Goal: Task Accomplishment & Management: Manage account settings

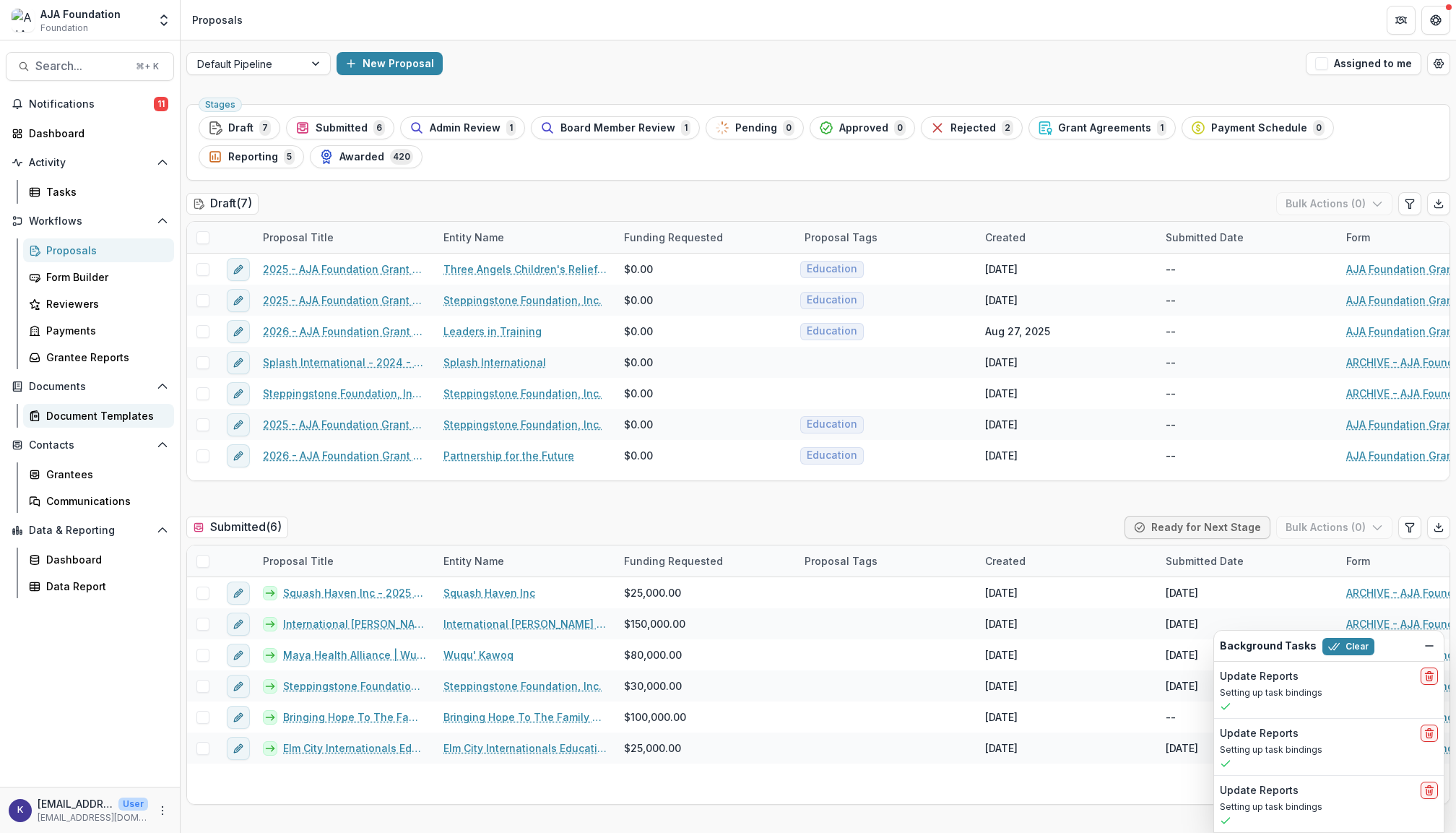
click at [99, 408] on div "Document Templates" at bounding box center [104, 415] width 117 height 15
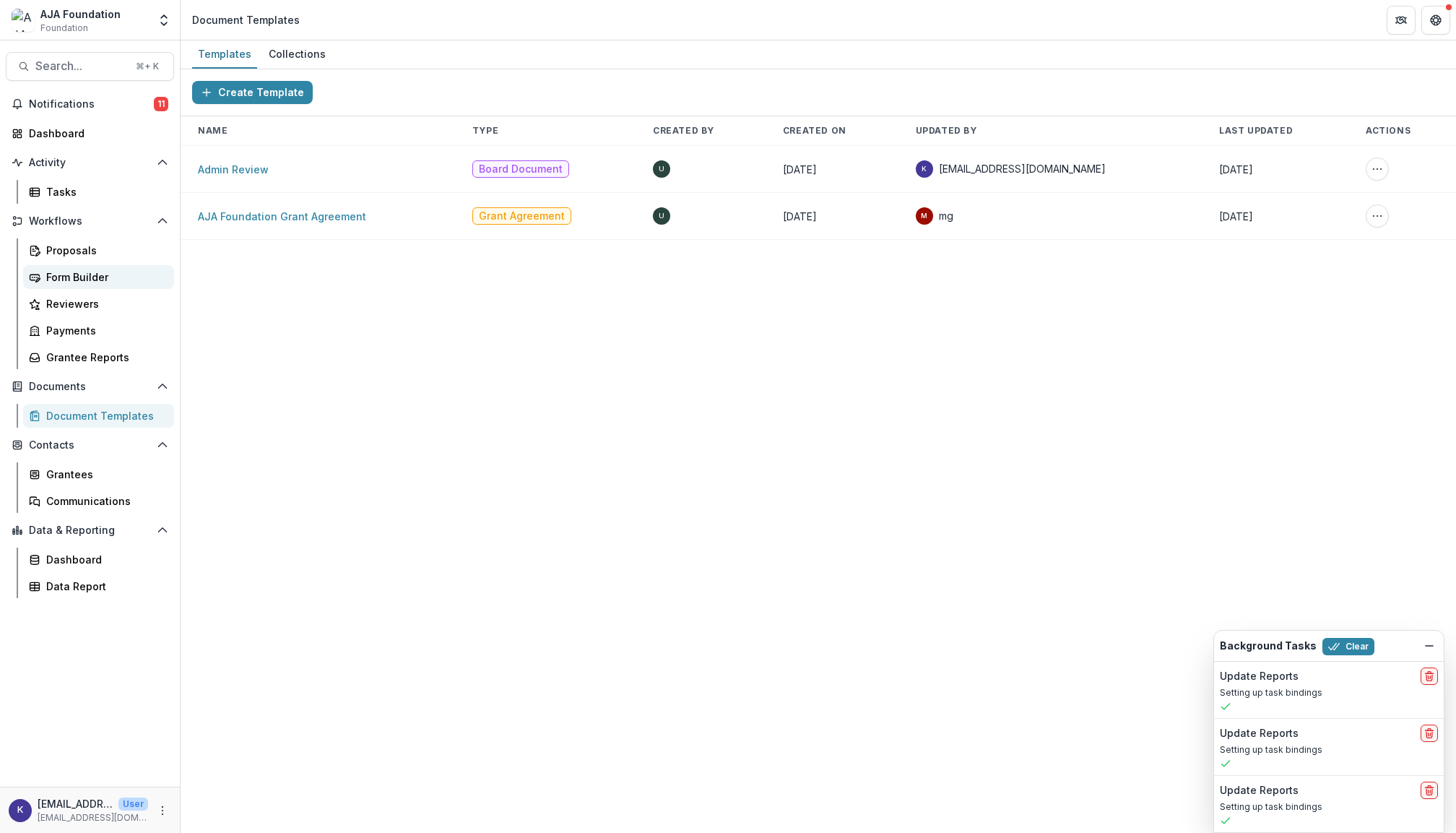
click at [92, 276] on div "Form Builder" at bounding box center [104, 277] width 117 height 15
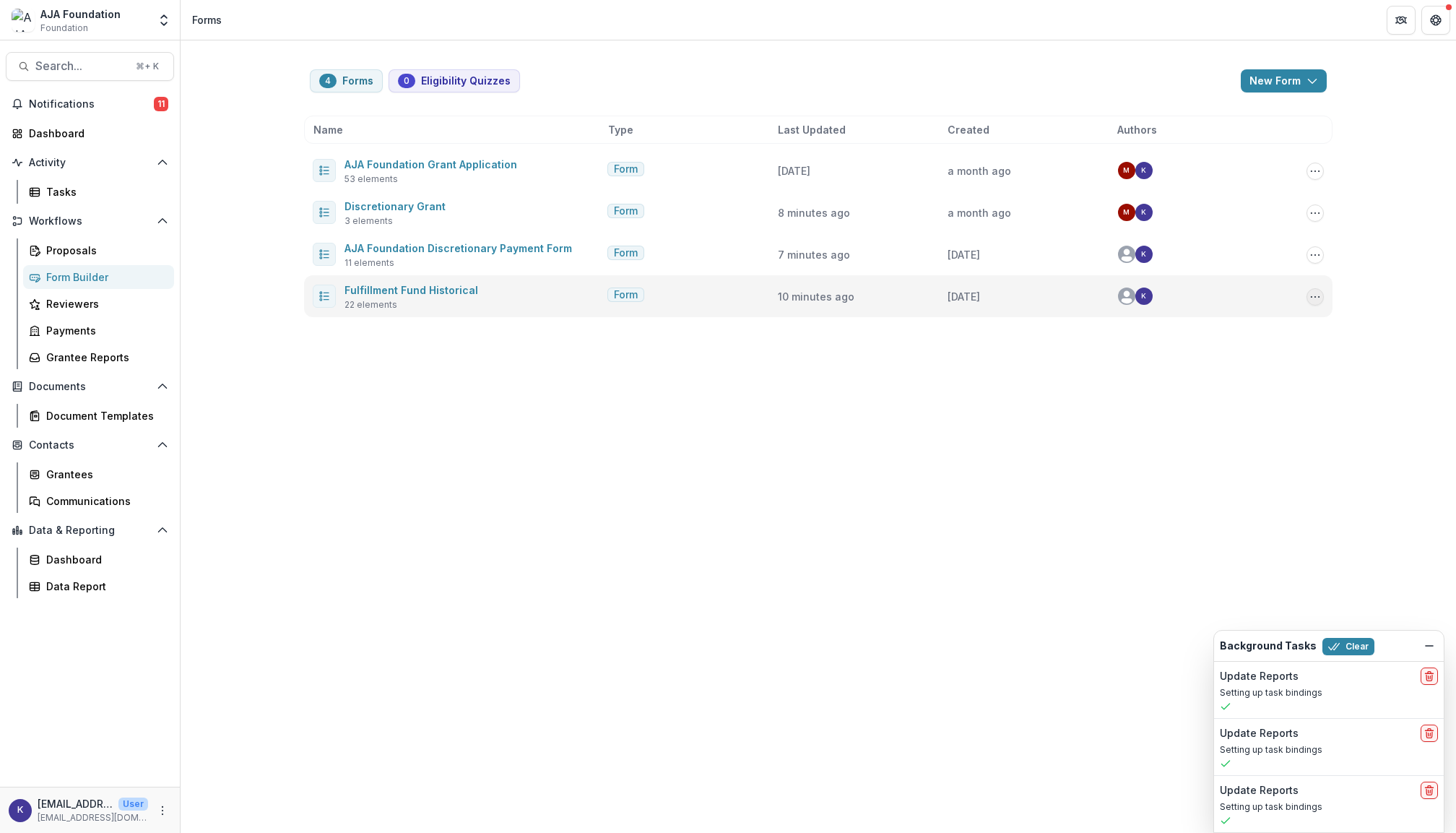
click at [1313, 295] on icon "Options" at bounding box center [1315, 297] width 12 height 12
click at [1220, 390] on button "Delete" at bounding box center [1243, 396] width 155 height 24
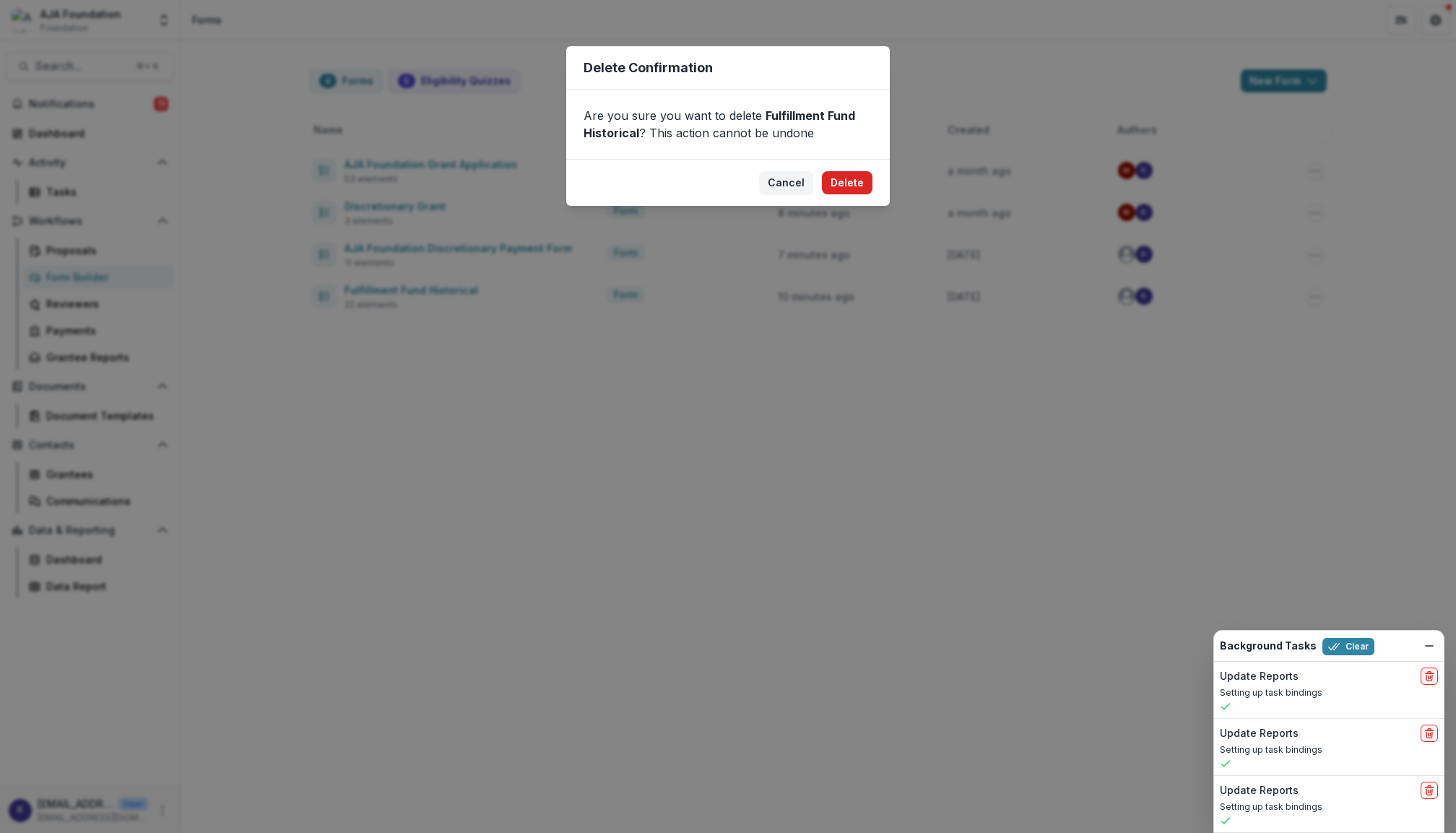
click at [841, 179] on button "Delete" at bounding box center [847, 183] width 51 height 23
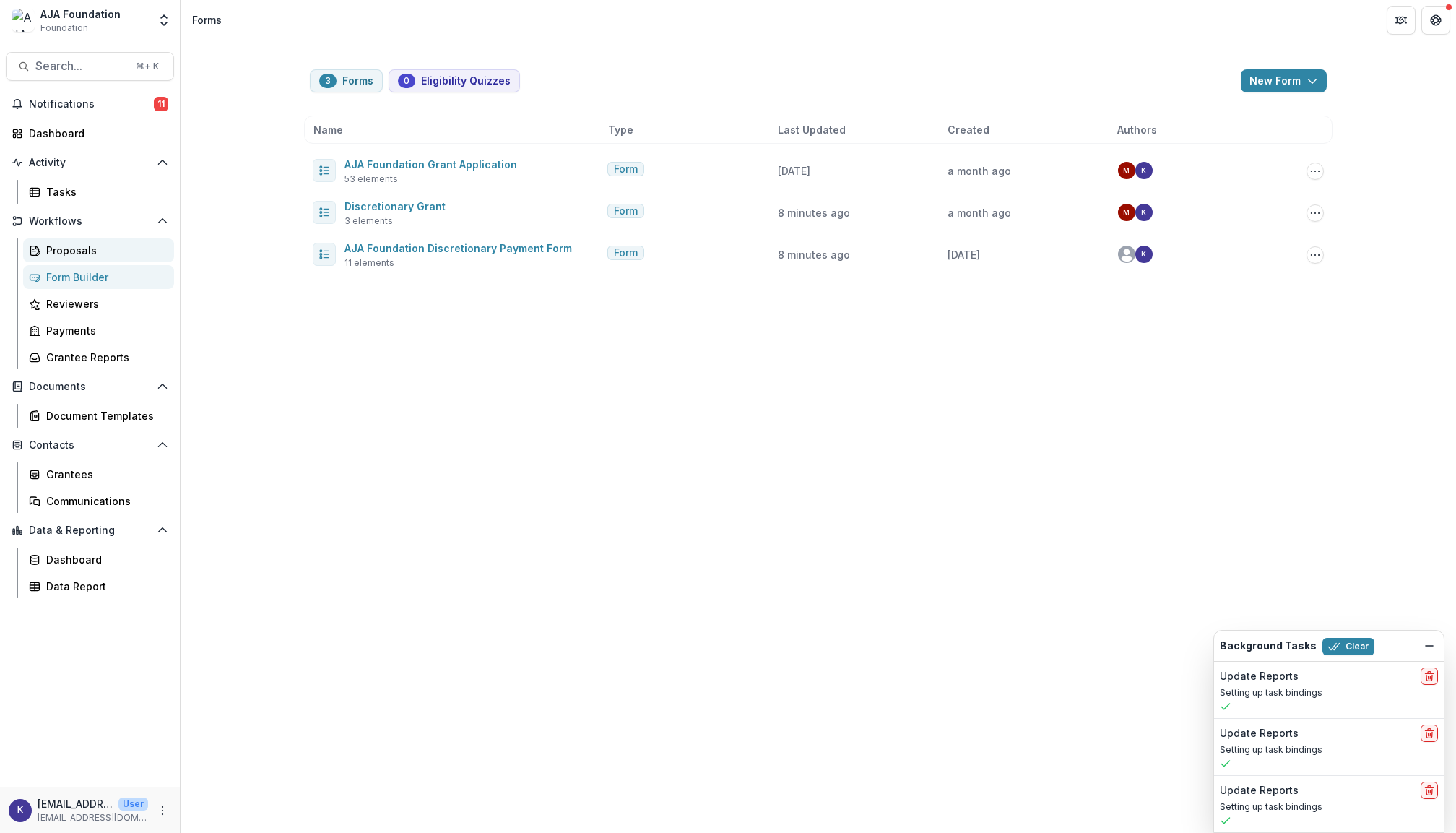
click at [81, 245] on div "Proposals" at bounding box center [104, 250] width 117 height 15
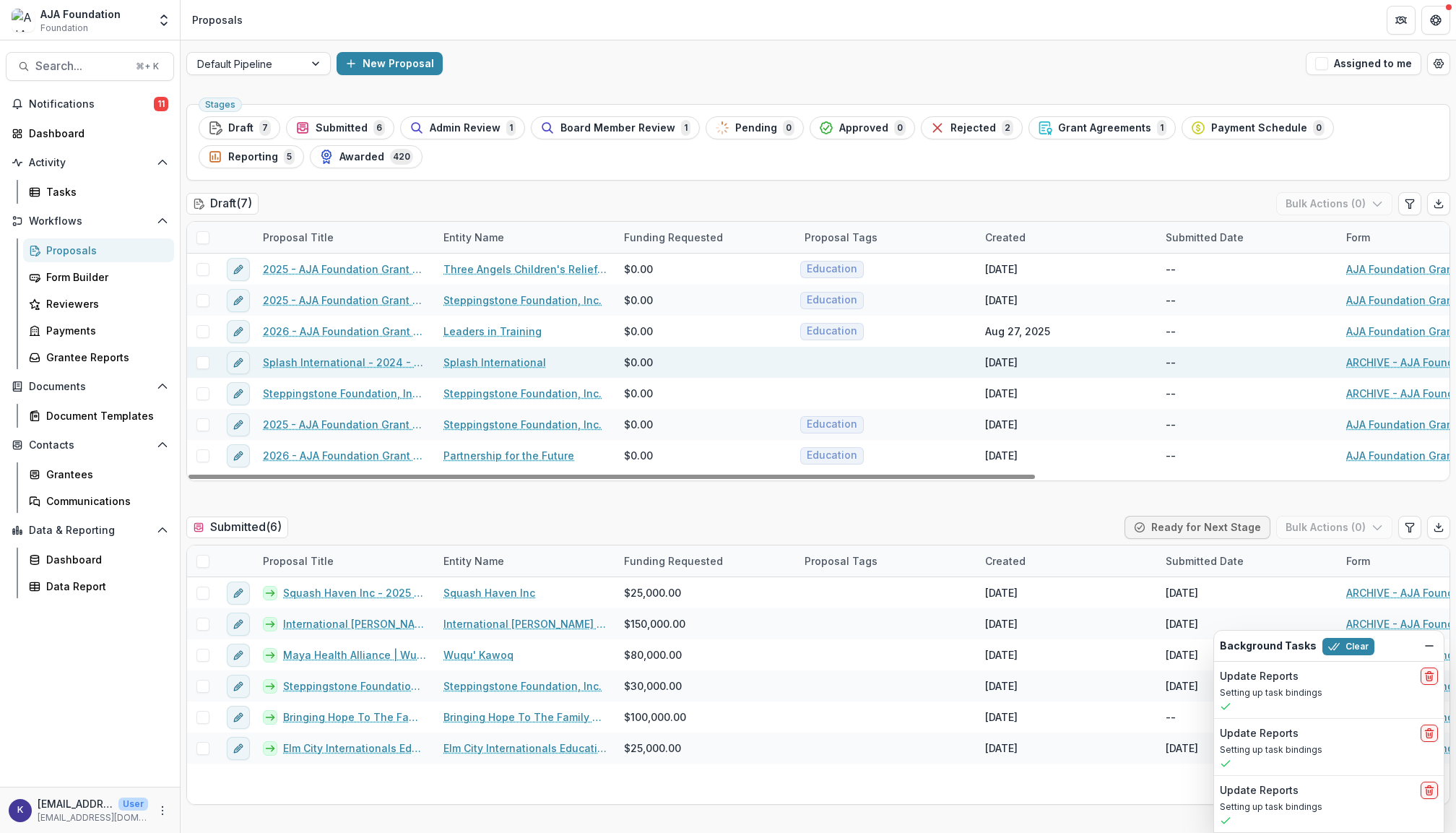
click at [292, 364] on link "Splash International - 2024 - AJA Foundation Grant Application" at bounding box center [344, 362] width 163 height 15
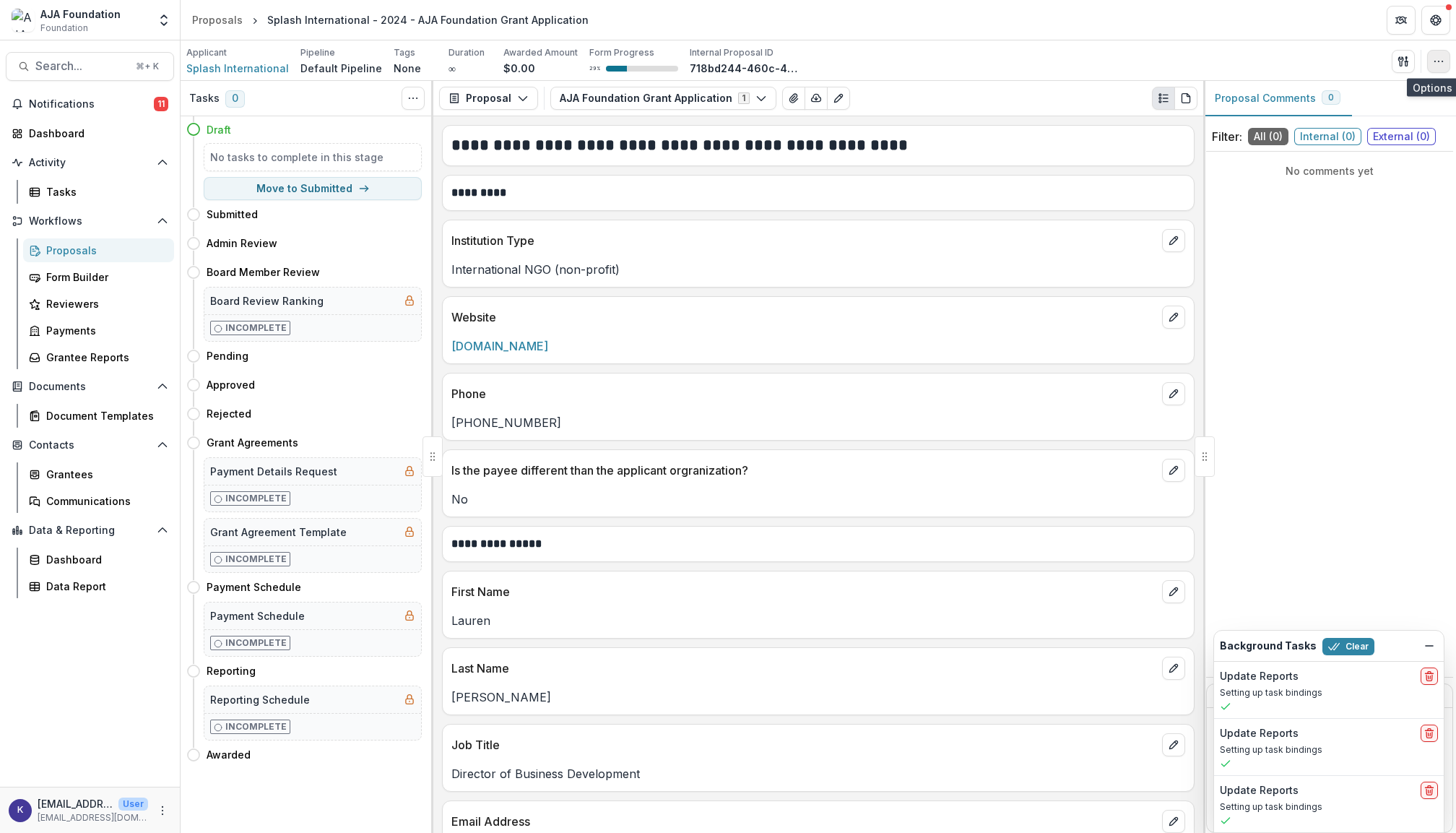
click at [1437, 59] on icon "button" at bounding box center [1439, 62] width 12 height 12
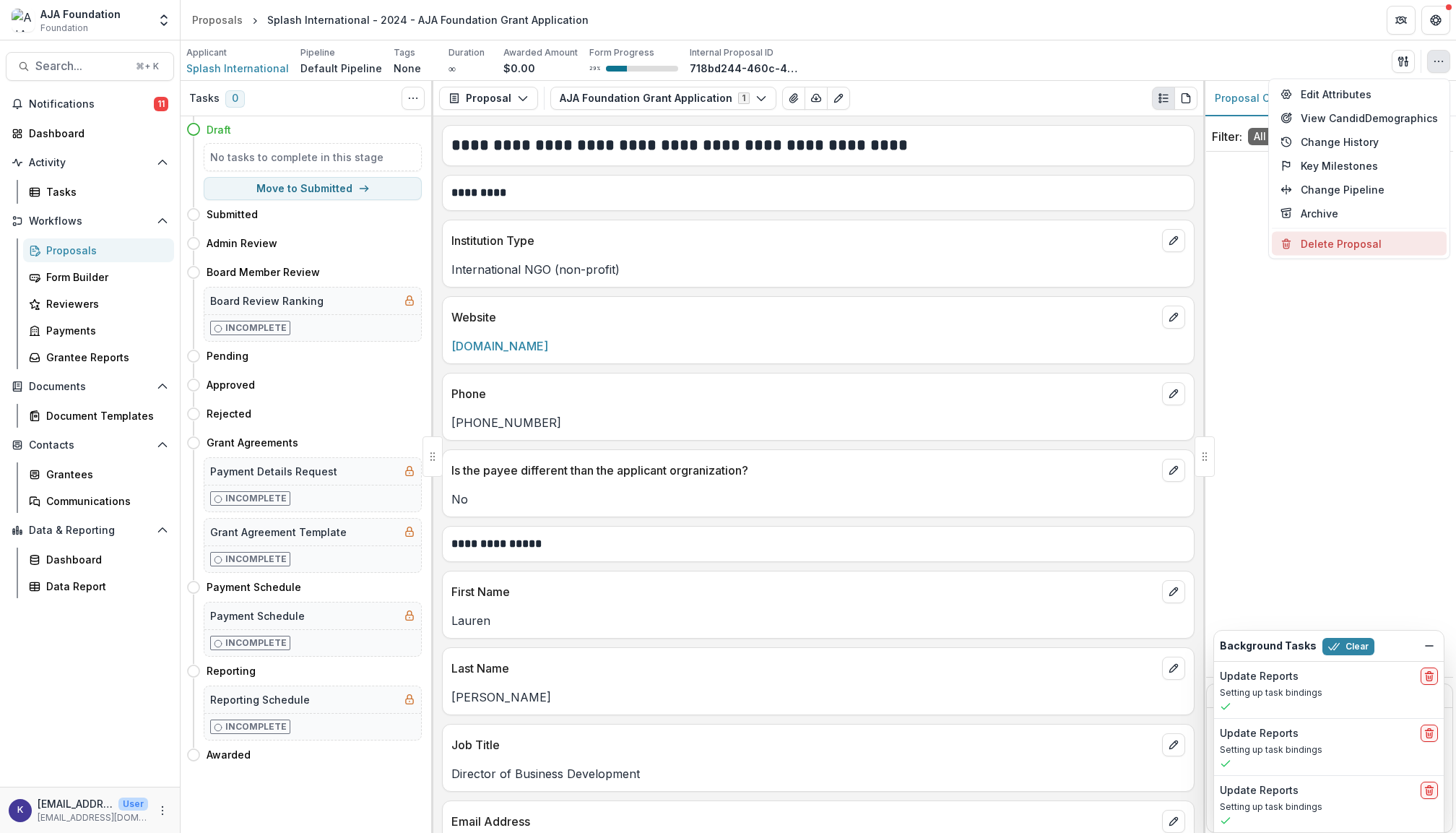
click at [1338, 245] on button "Delete Proposal" at bounding box center [1359, 243] width 175 height 24
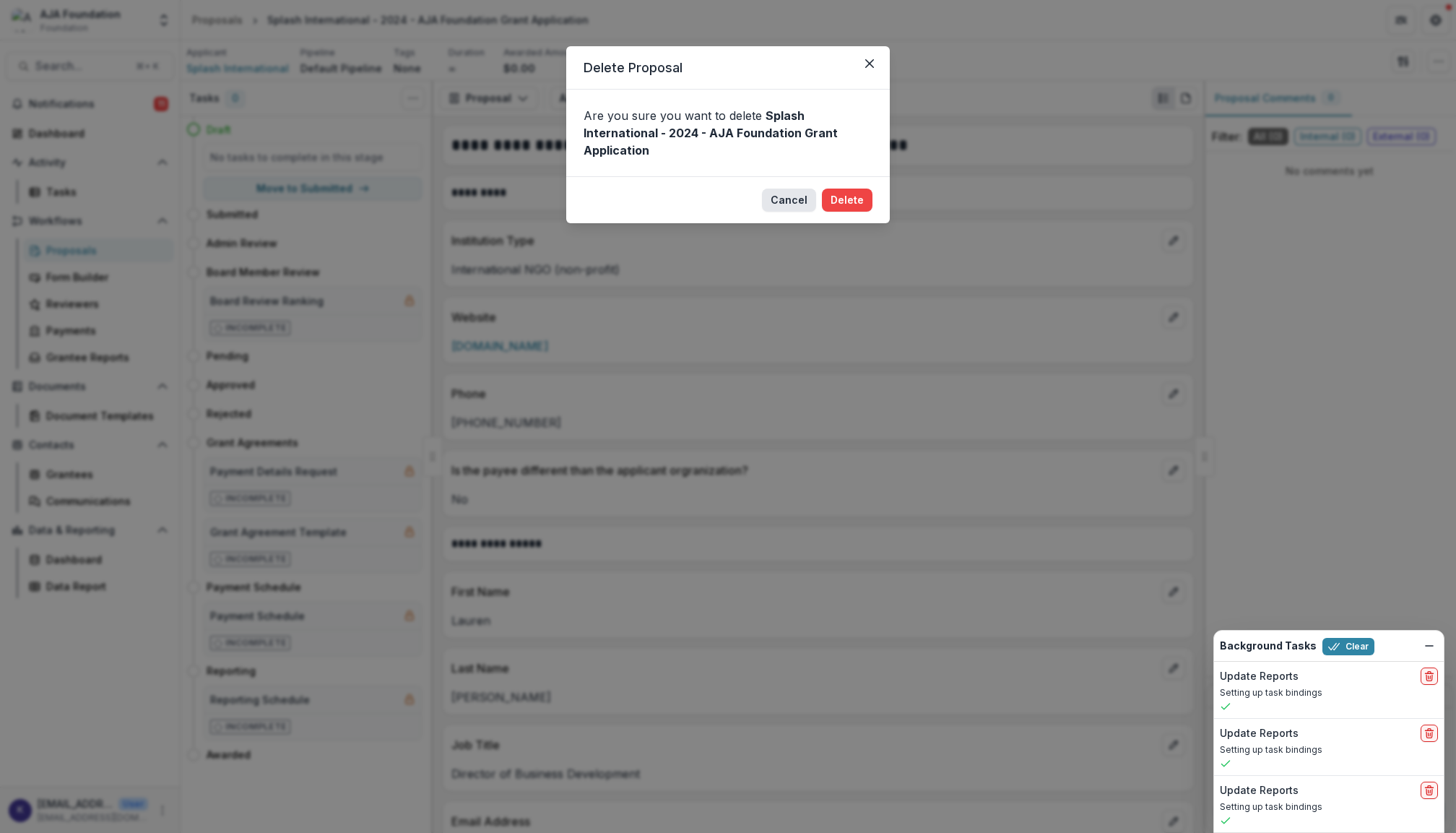
click at [804, 199] on button "Cancel" at bounding box center [789, 200] width 54 height 23
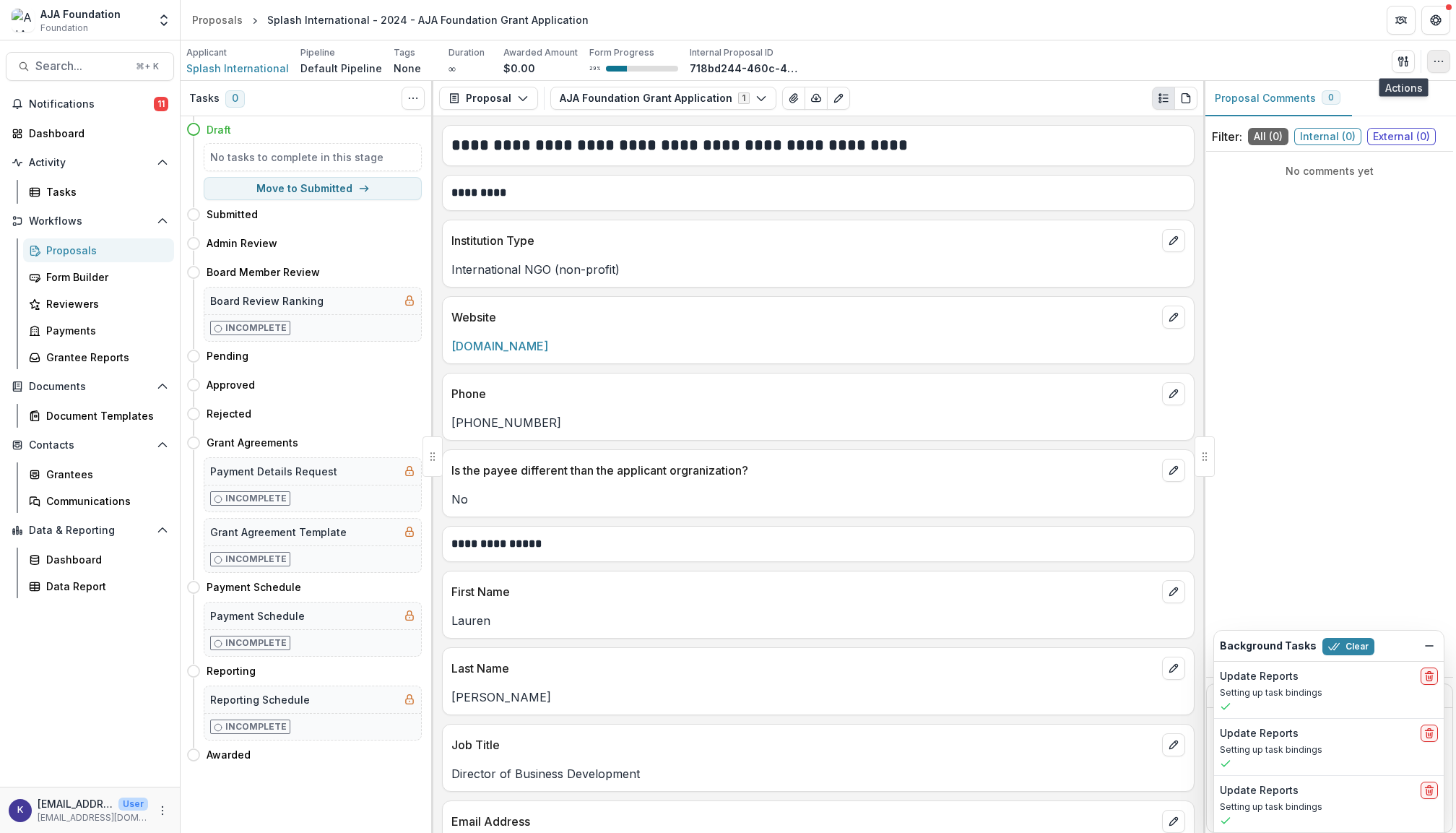
click at [1437, 62] on icon "button" at bounding box center [1439, 62] width 12 height 12
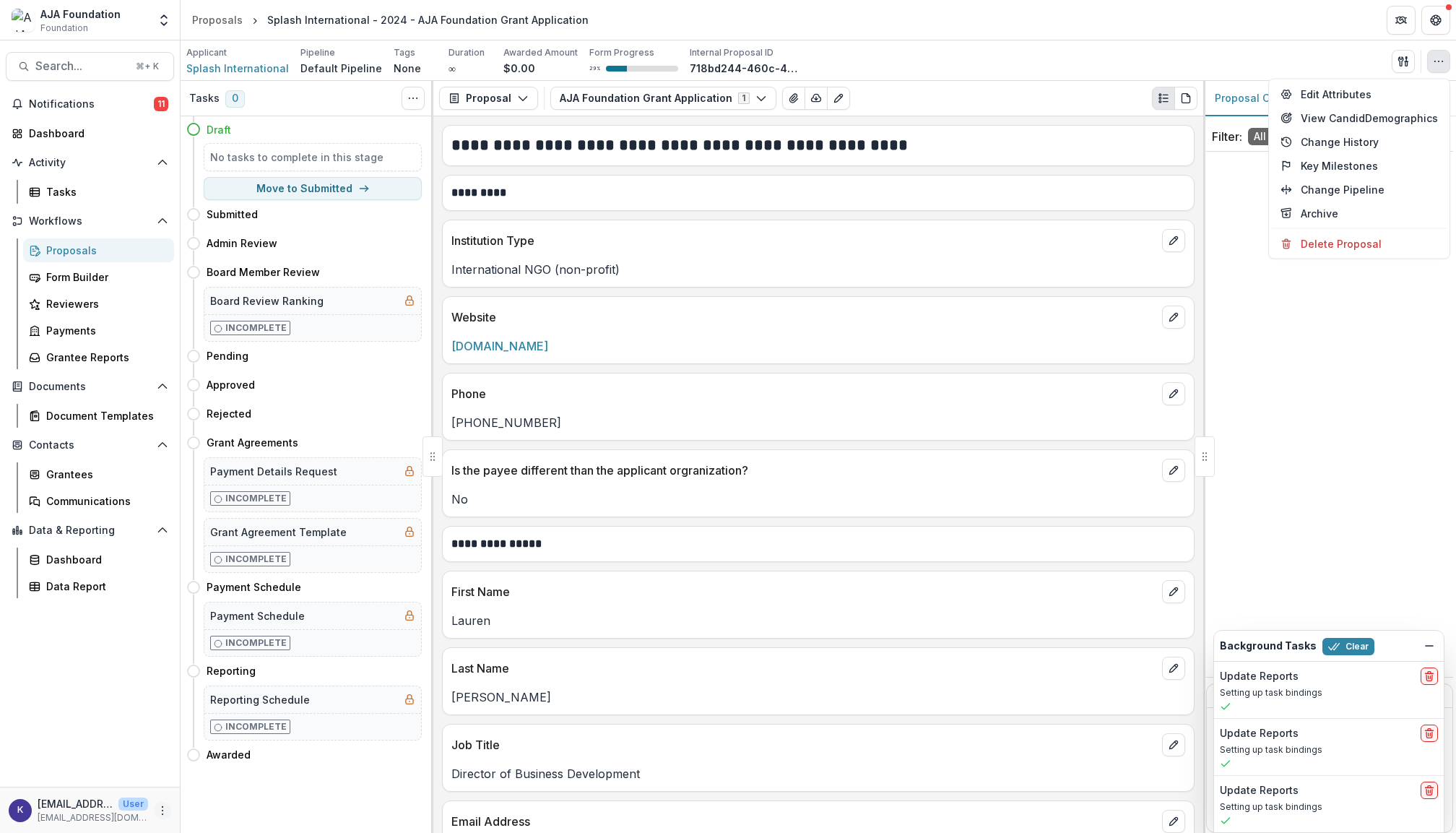
click at [165, 813] on icon "More" at bounding box center [163, 810] width 12 height 12
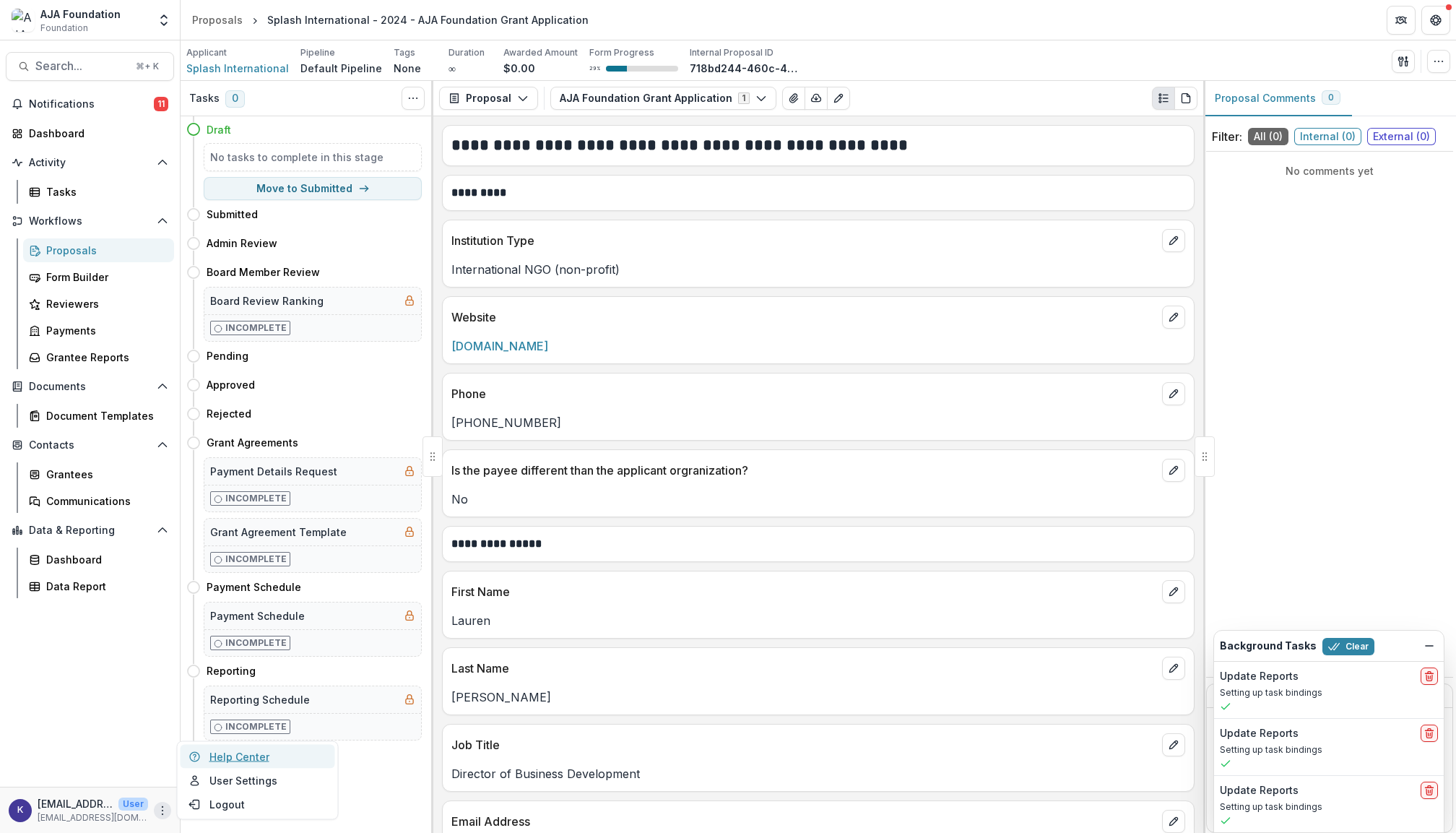
click at [235, 761] on link "Help Center" at bounding box center [257, 756] width 155 height 24
click at [1440, 56] on icon "button" at bounding box center [1439, 62] width 12 height 12
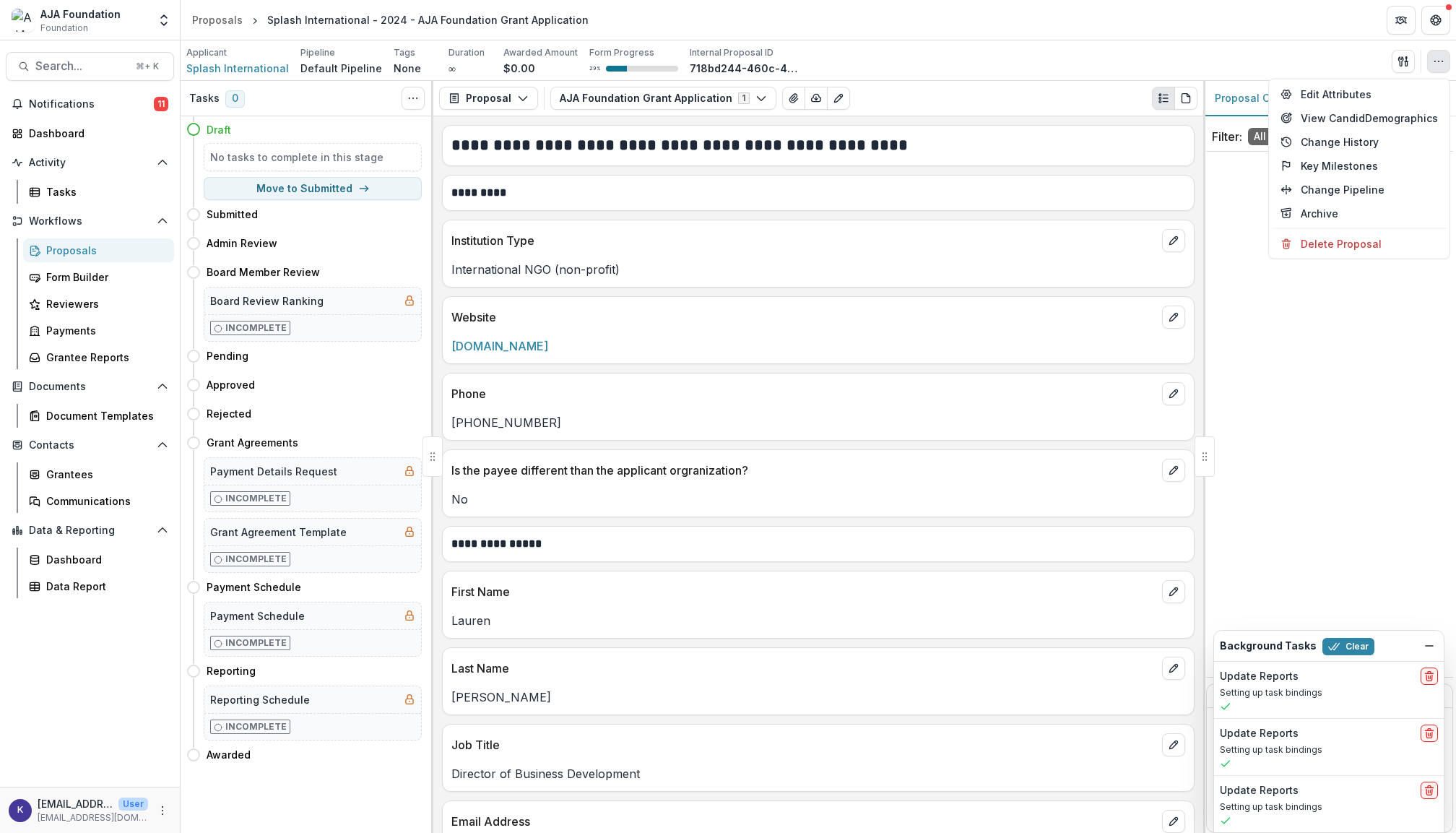
click at [95, 257] on link "Proposals" at bounding box center [99, 250] width 151 height 24
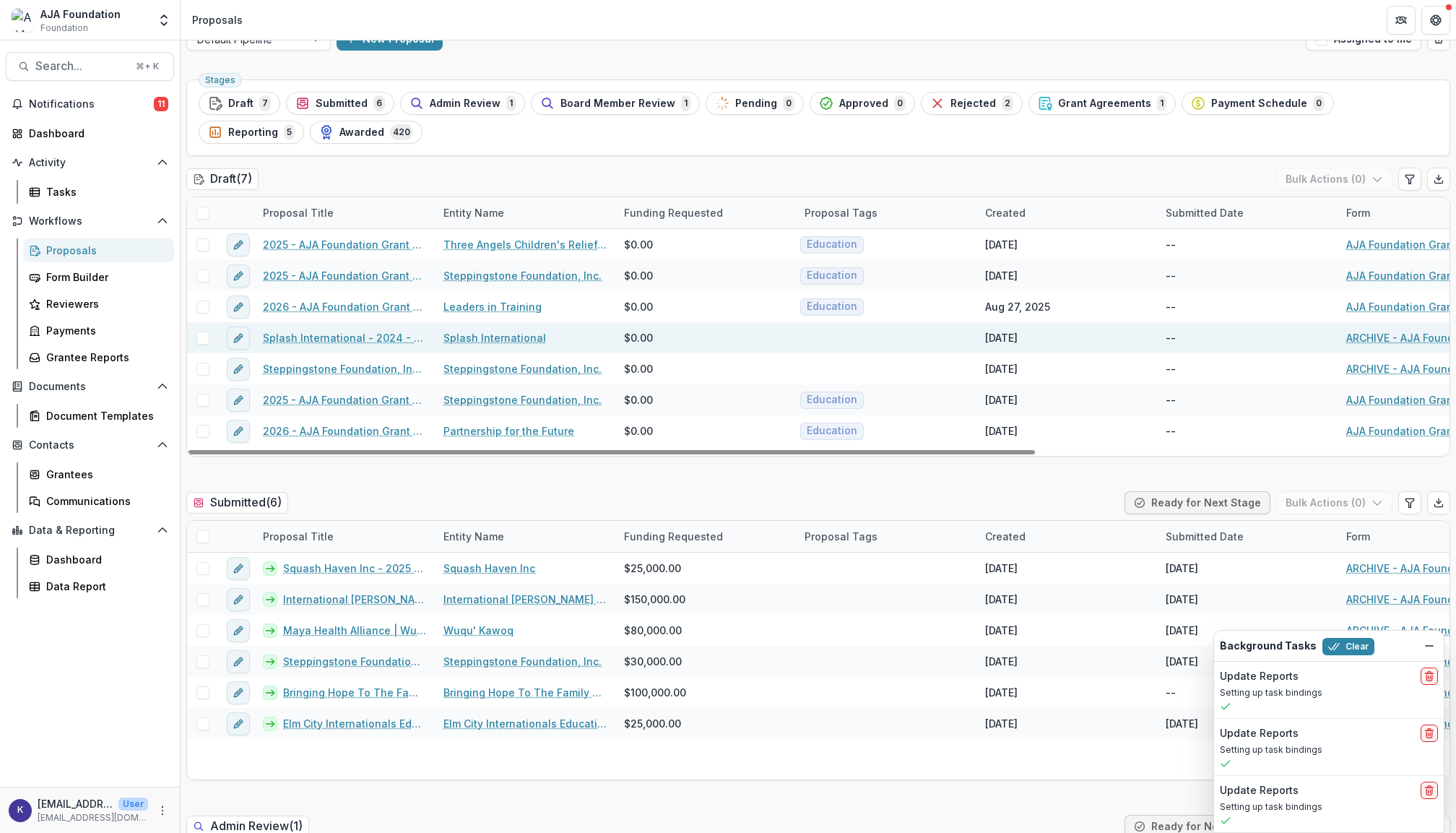
click at [204, 338] on span at bounding box center [203, 338] width 13 height 13
click at [204, 338] on polyline at bounding box center [202, 338] width 7 height 6
click at [203, 333] on span at bounding box center [203, 338] width 13 height 13
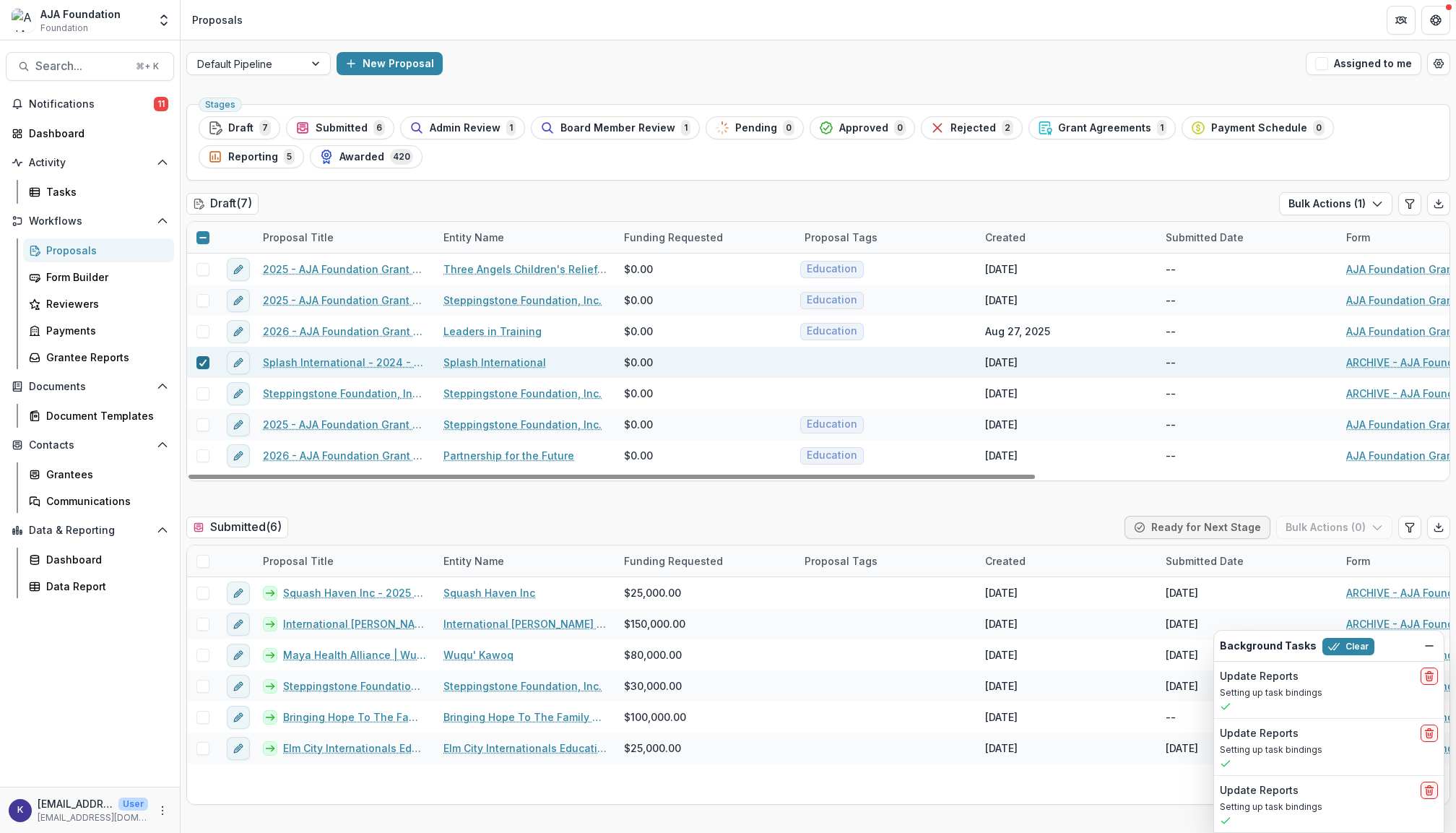
click at [196, 368] on span at bounding box center [203, 363] width 13 height 13
click at [240, 365] on icon "edit" at bounding box center [237, 363] width 7 height 7
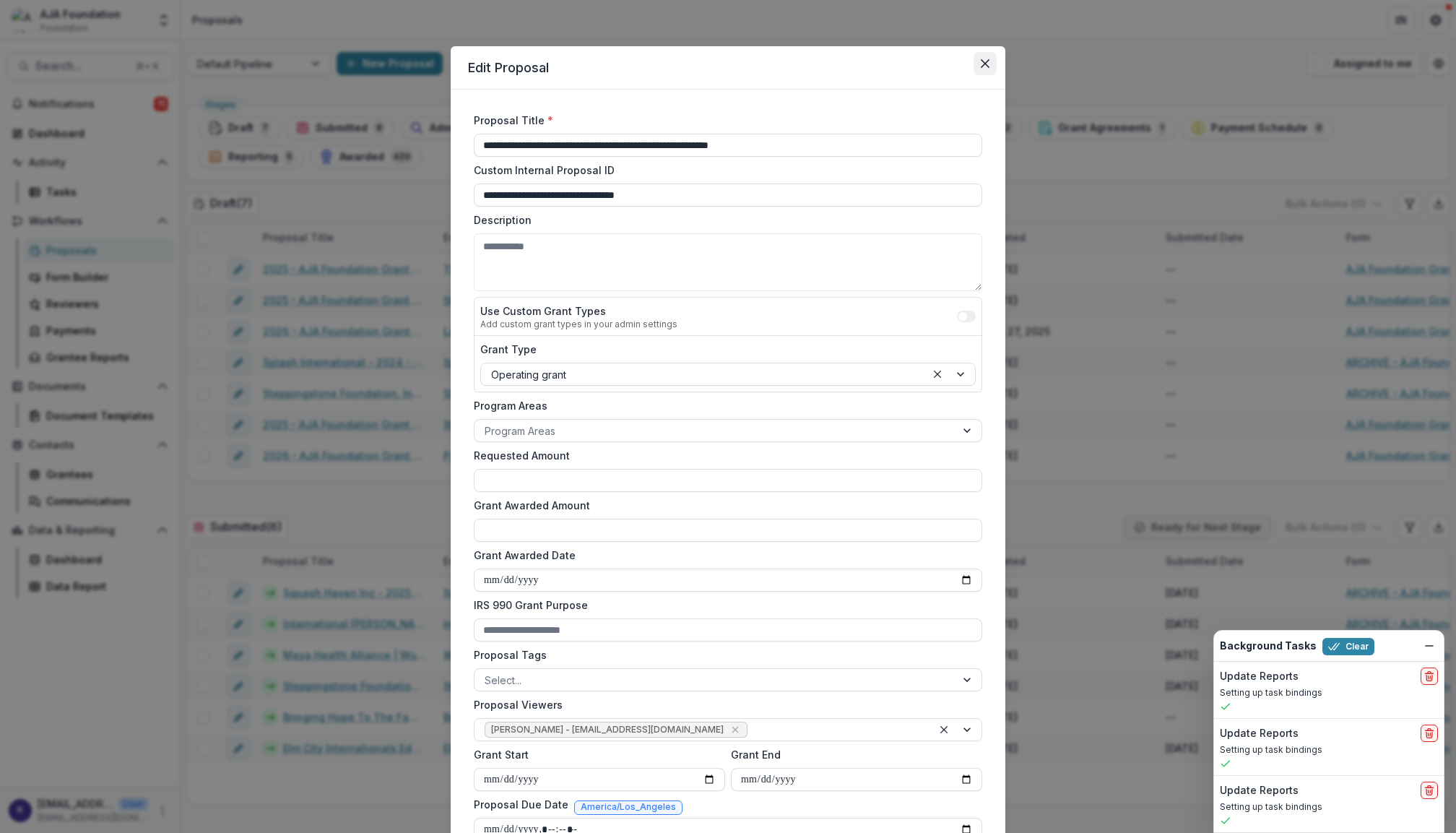
click at [981, 59] on icon "Close" at bounding box center [986, 64] width 9 height 9
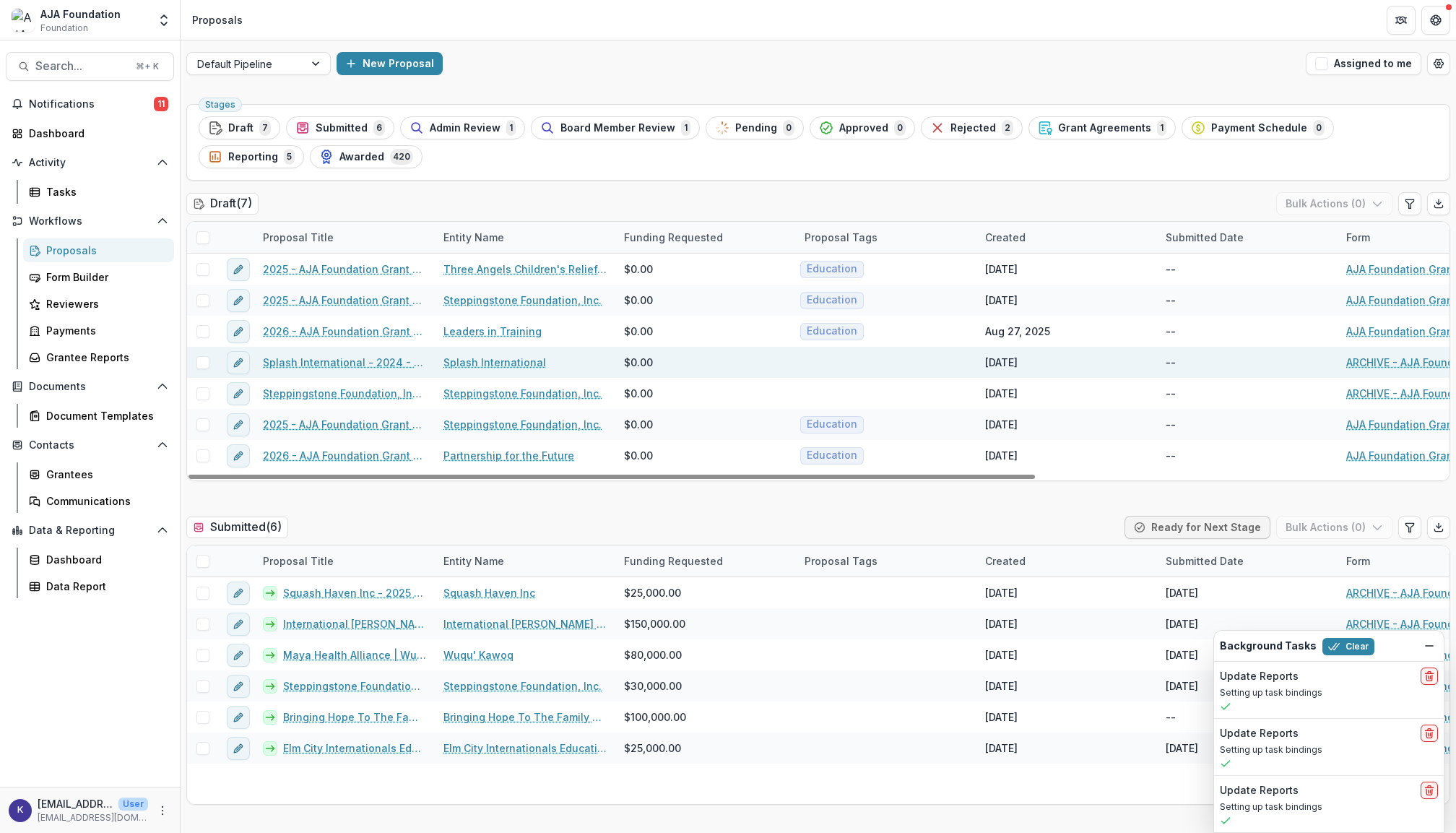
click at [339, 361] on link "Splash International - 2024 - AJA Foundation Grant Application" at bounding box center [344, 362] width 163 height 15
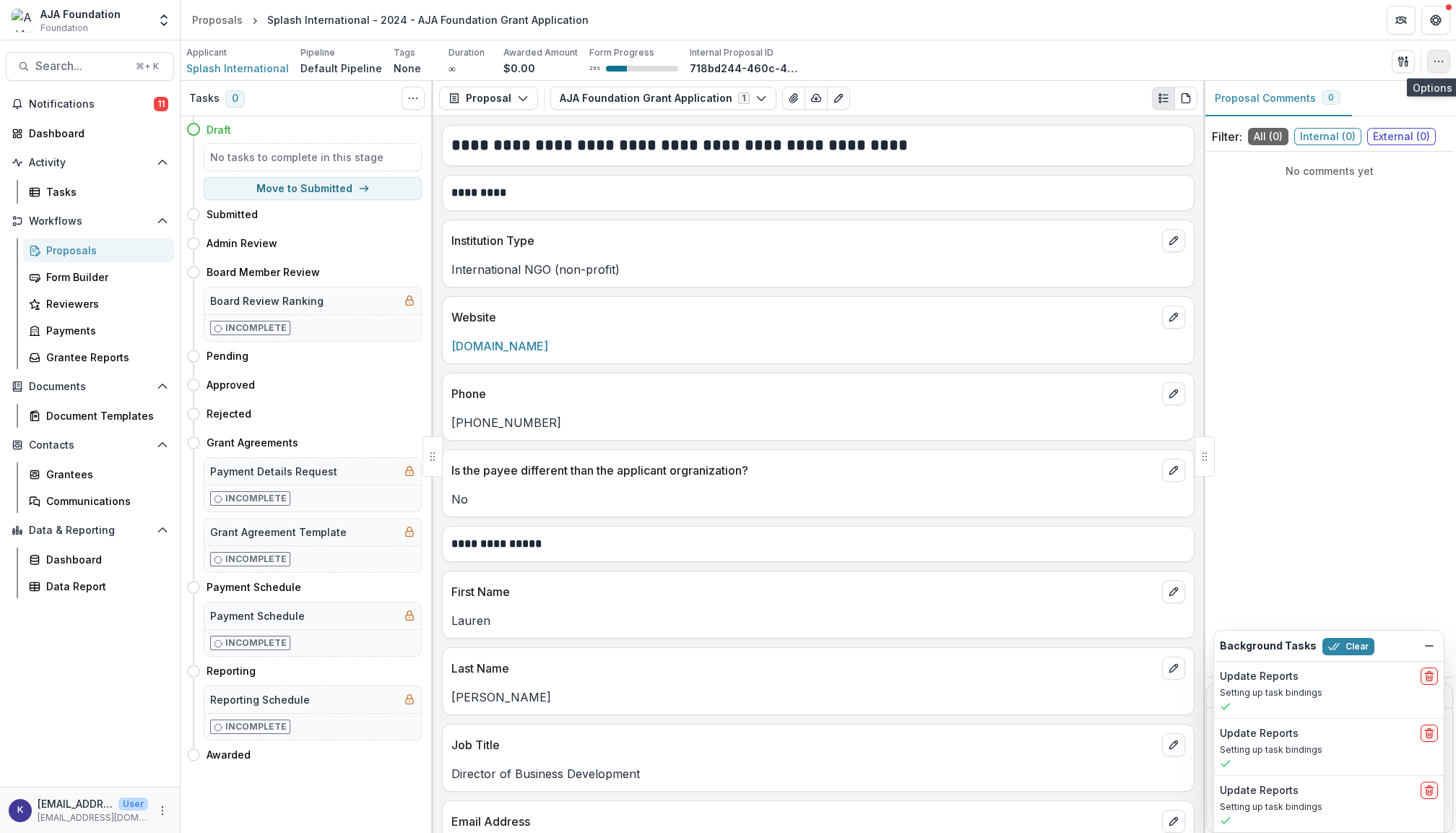
click at [1442, 67] on button "button" at bounding box center [1439, 62] width 23 height 23
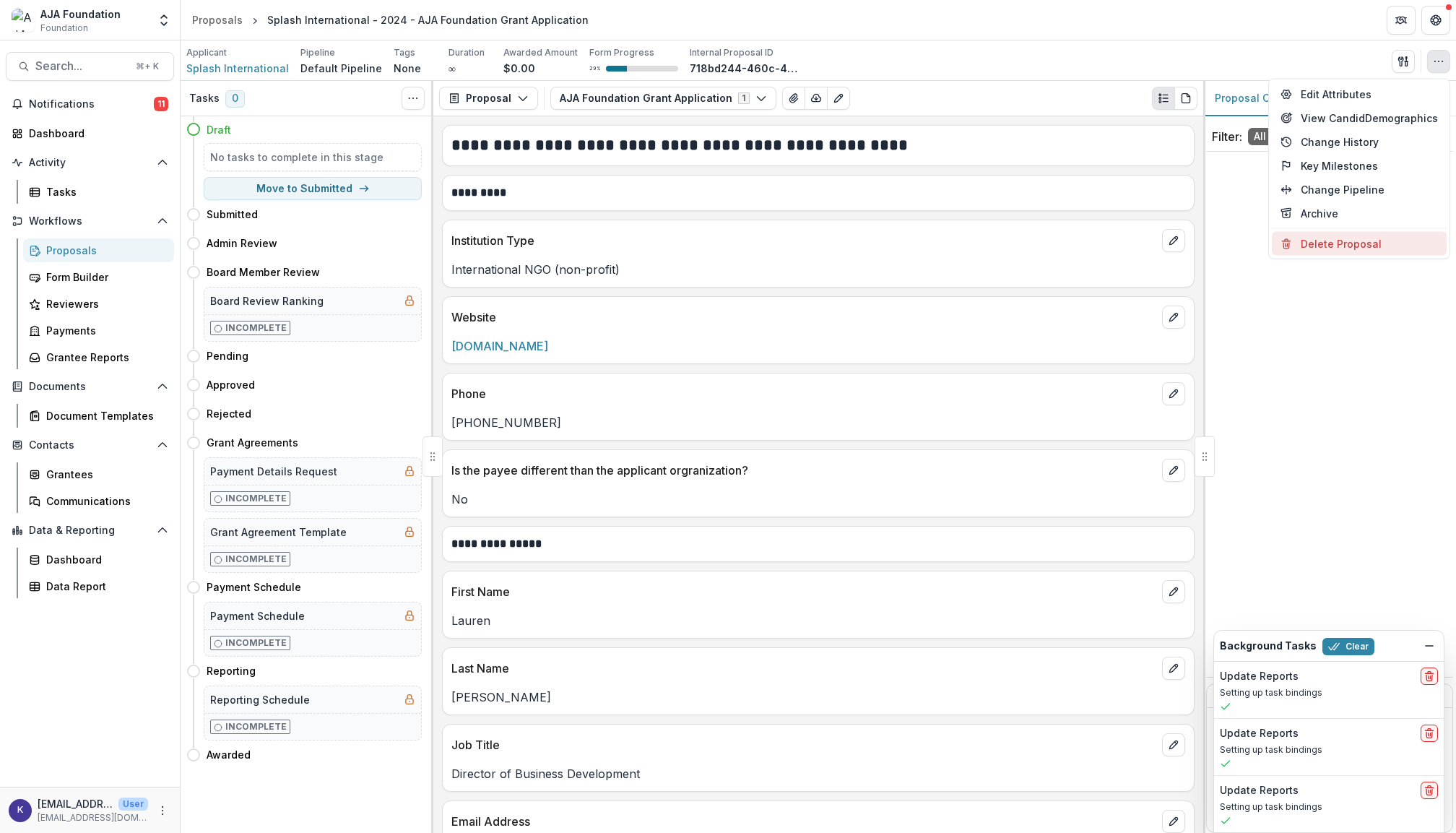
click at [1377, 237] on button "Delete Proposal" at bounding box center [1359, 243] width 175 height 24
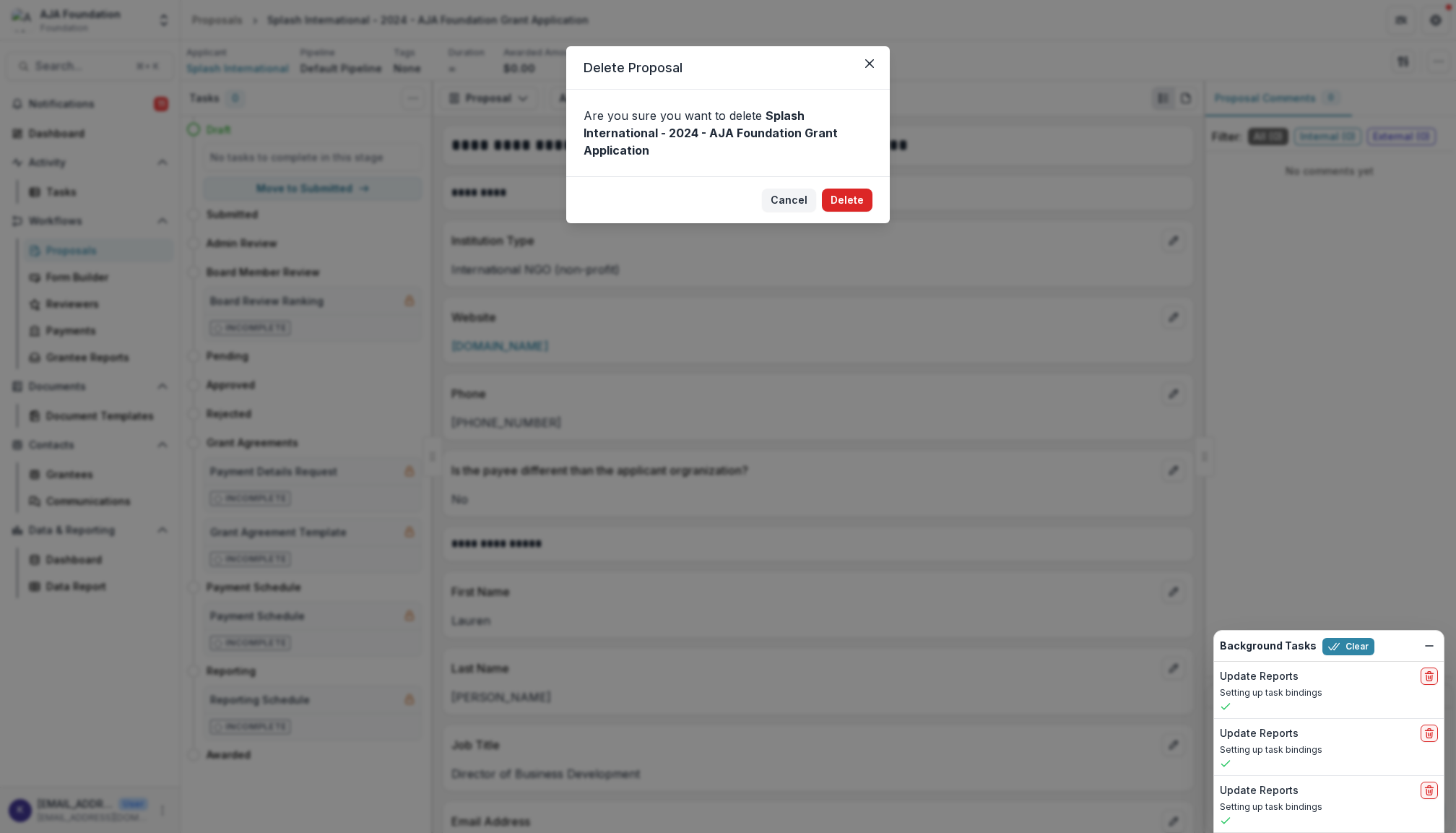
click at [851, 204] on button "Delete" at bounding box center [847, 200] width 51 height 23
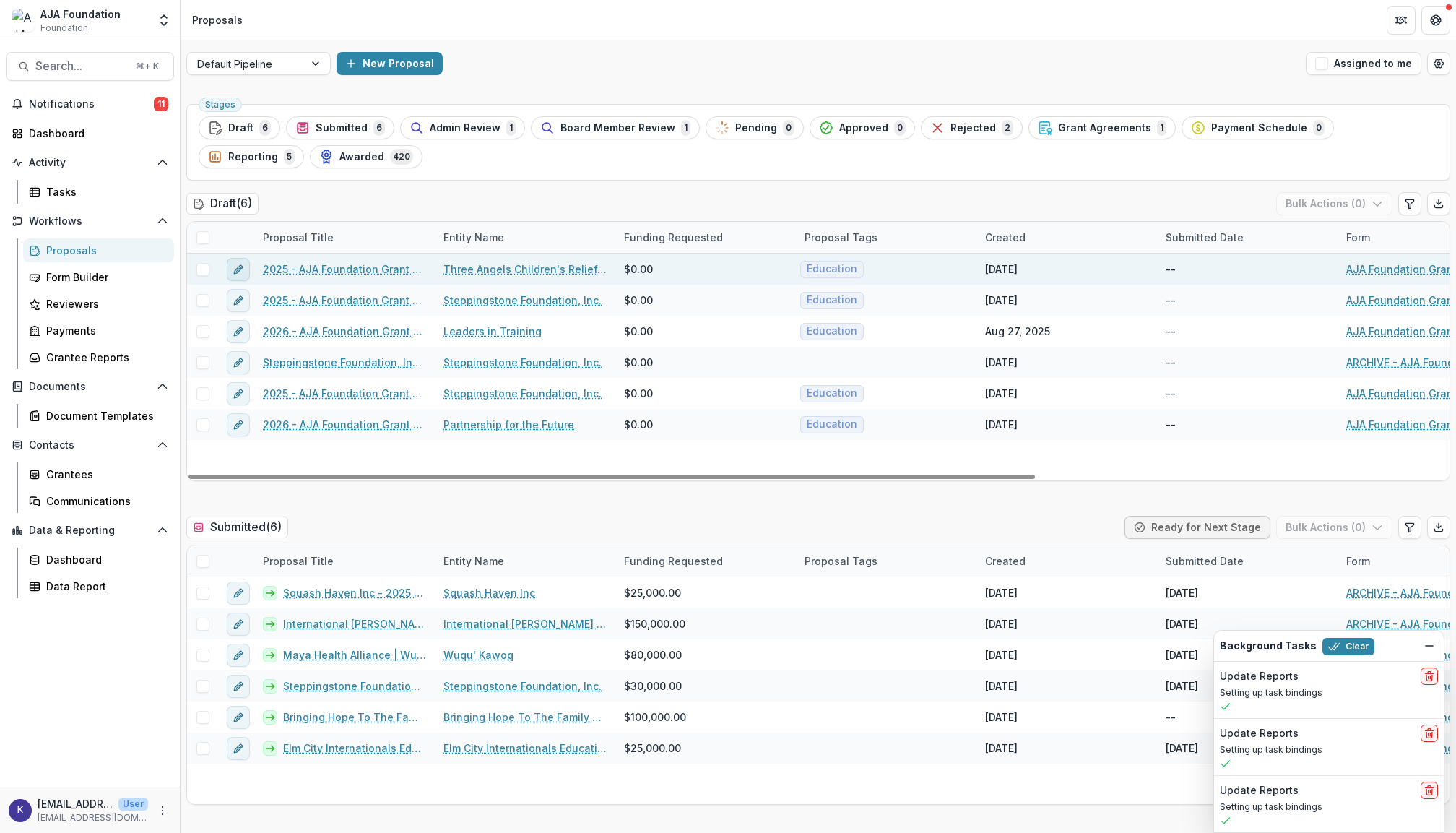
click at [240, 270] on icon "edit" at bounding box center [237, 270] width 7 height 7
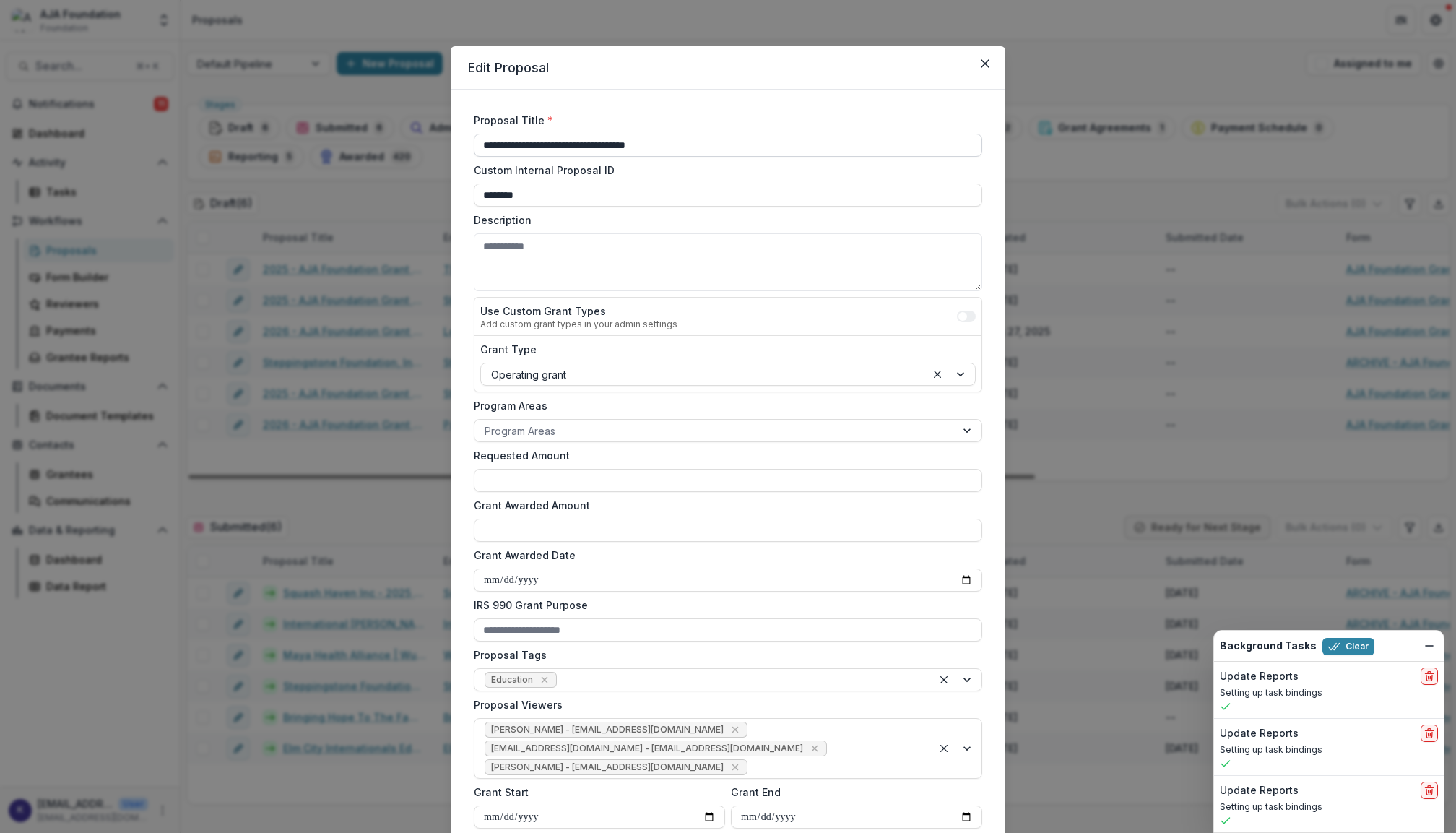
click at [507, 143] on input "**********" at bounding box center [728, 145] width 509 height 23
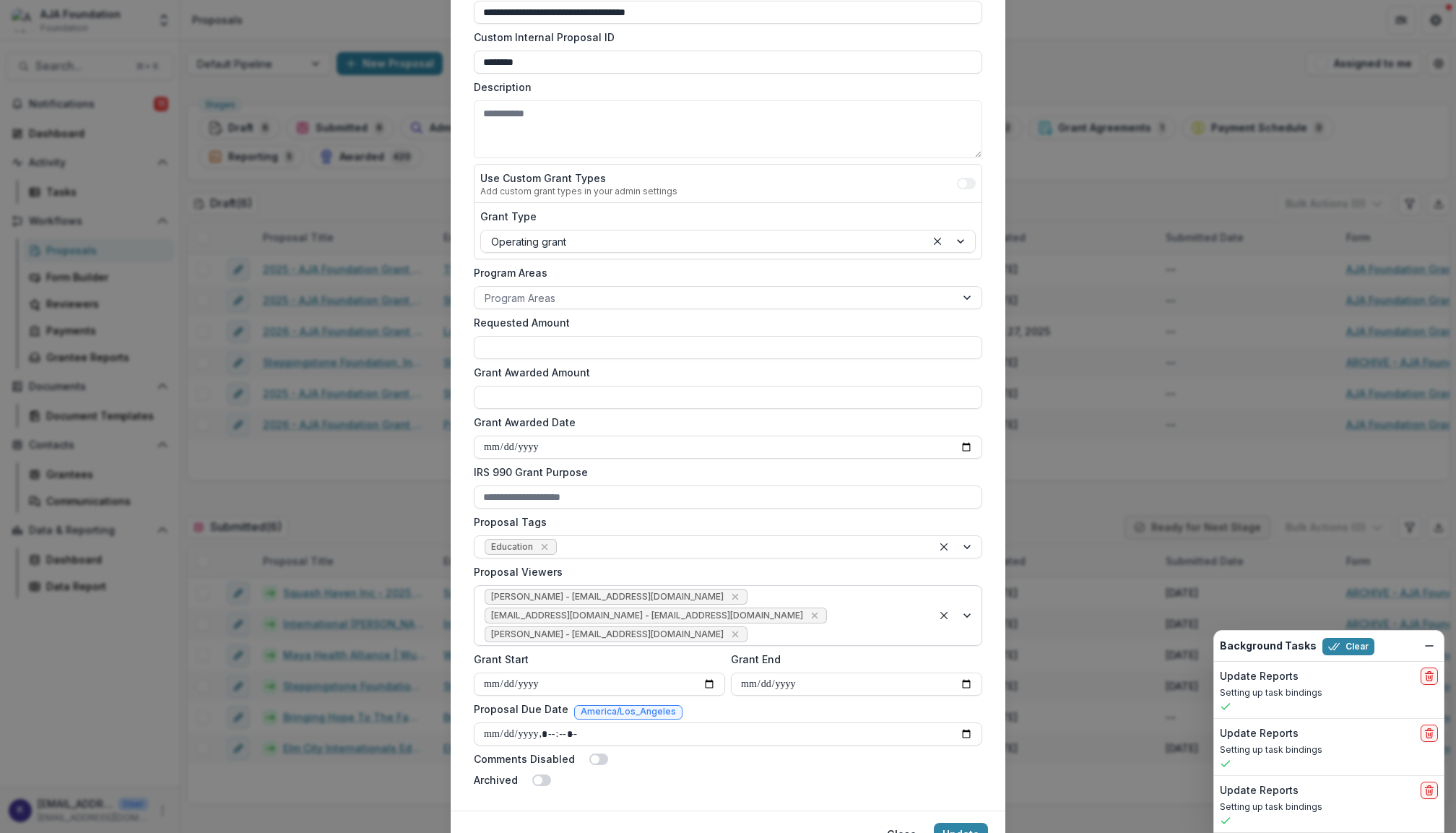
scroll to position [195, 0]
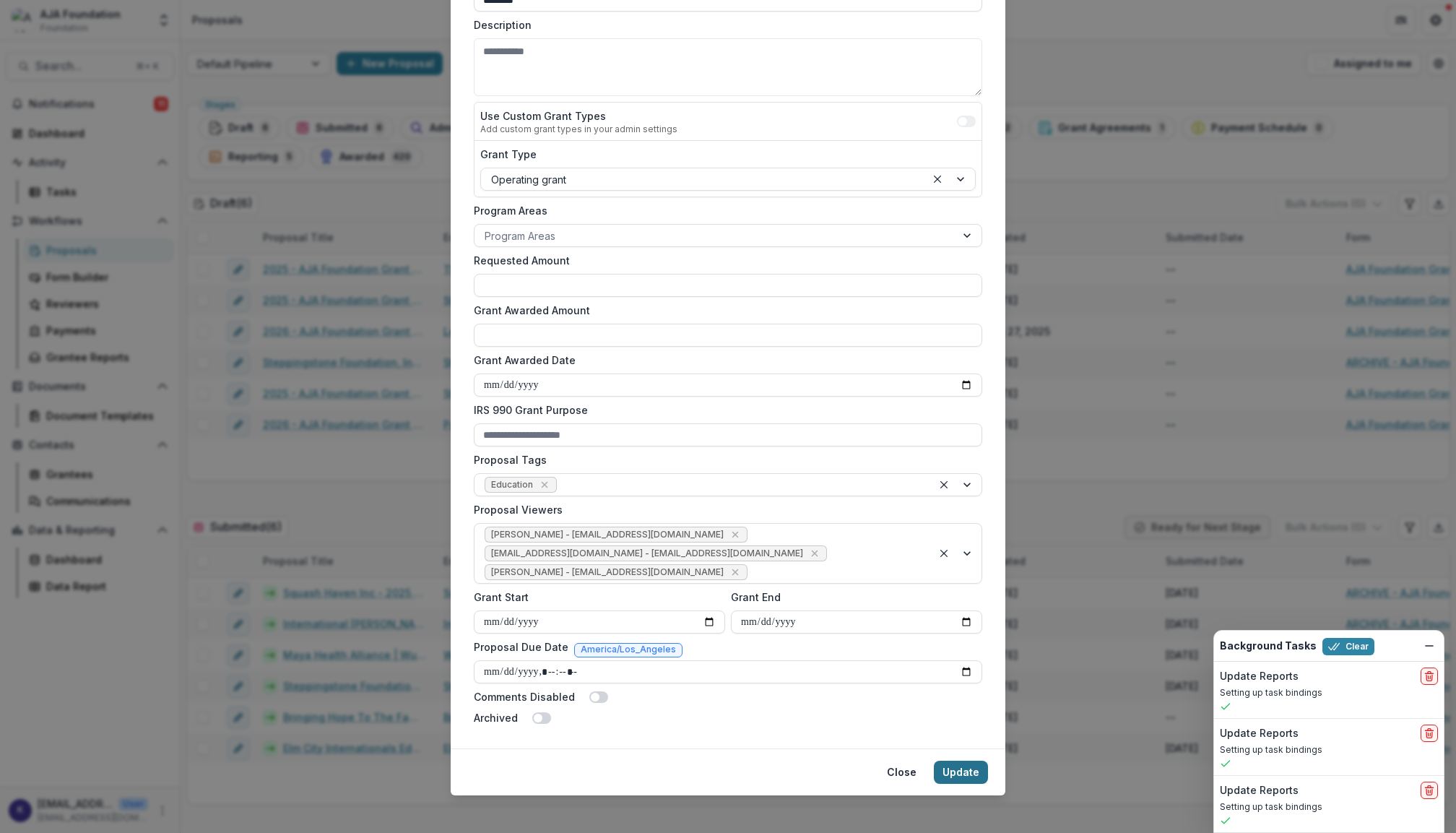
type input "**********"
click at [952, 763] on button "Update" at bounding box center [961, 772] width 54 height 23
click at [956, 763] on button "Update" at bounding box center [961, 772] width 54 height 23
click at [974, 760] on button "Update" at bounding box center [961, 772] width 54 height 23
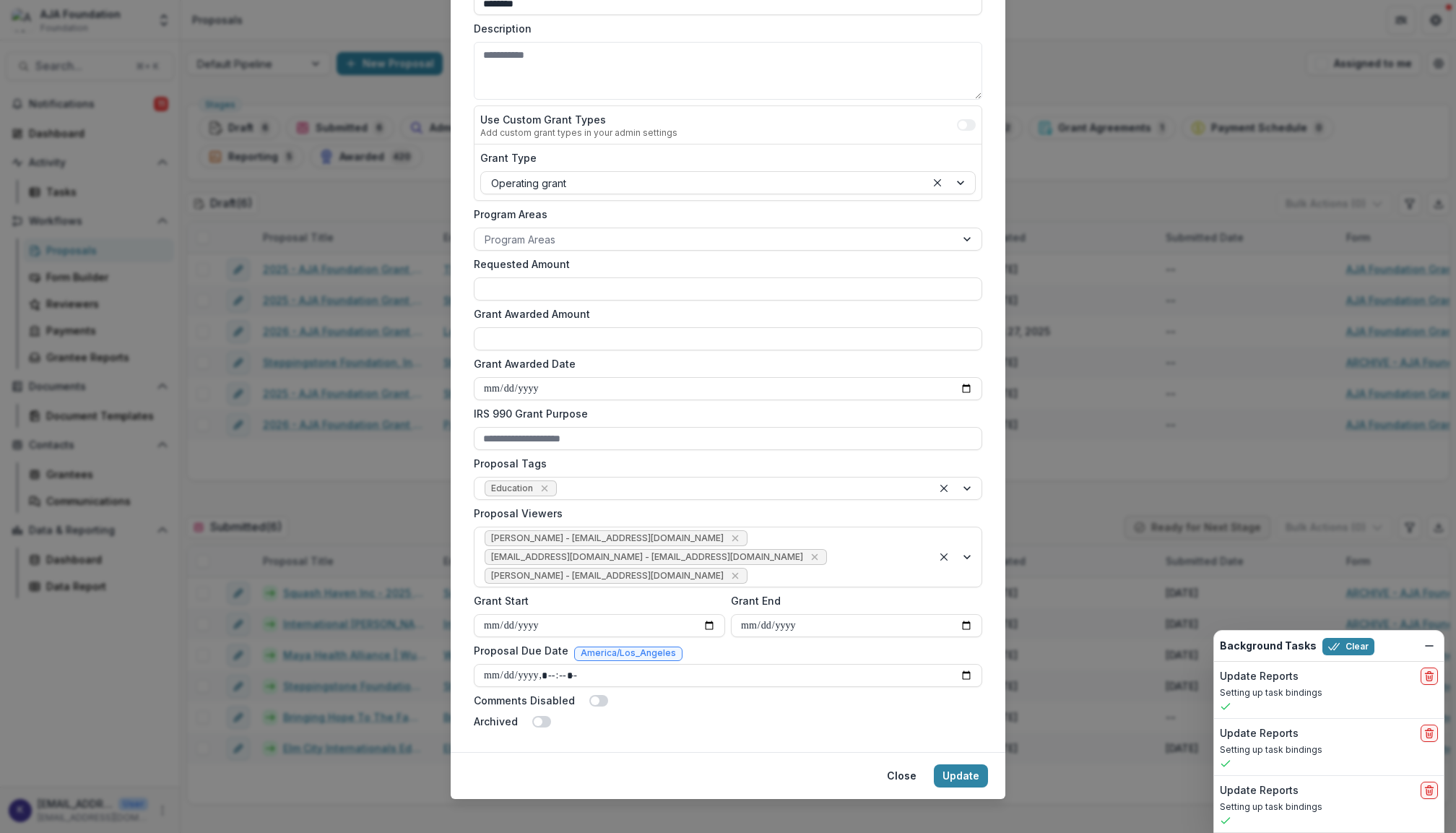
scroll to position [0, 0]
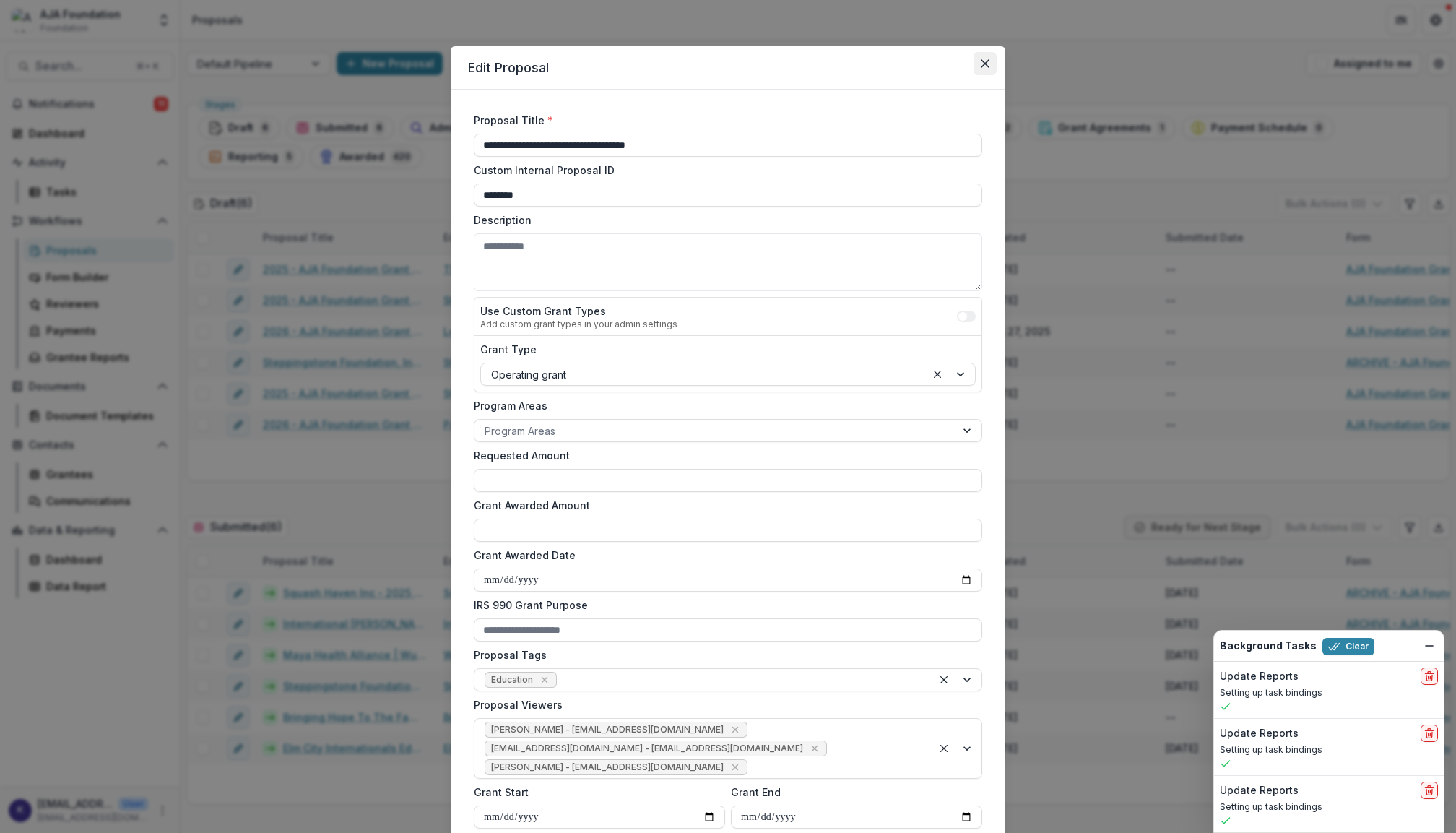
click at [986, 64] on icon "Close" at bounding box center [986, 64] width 9 height 9
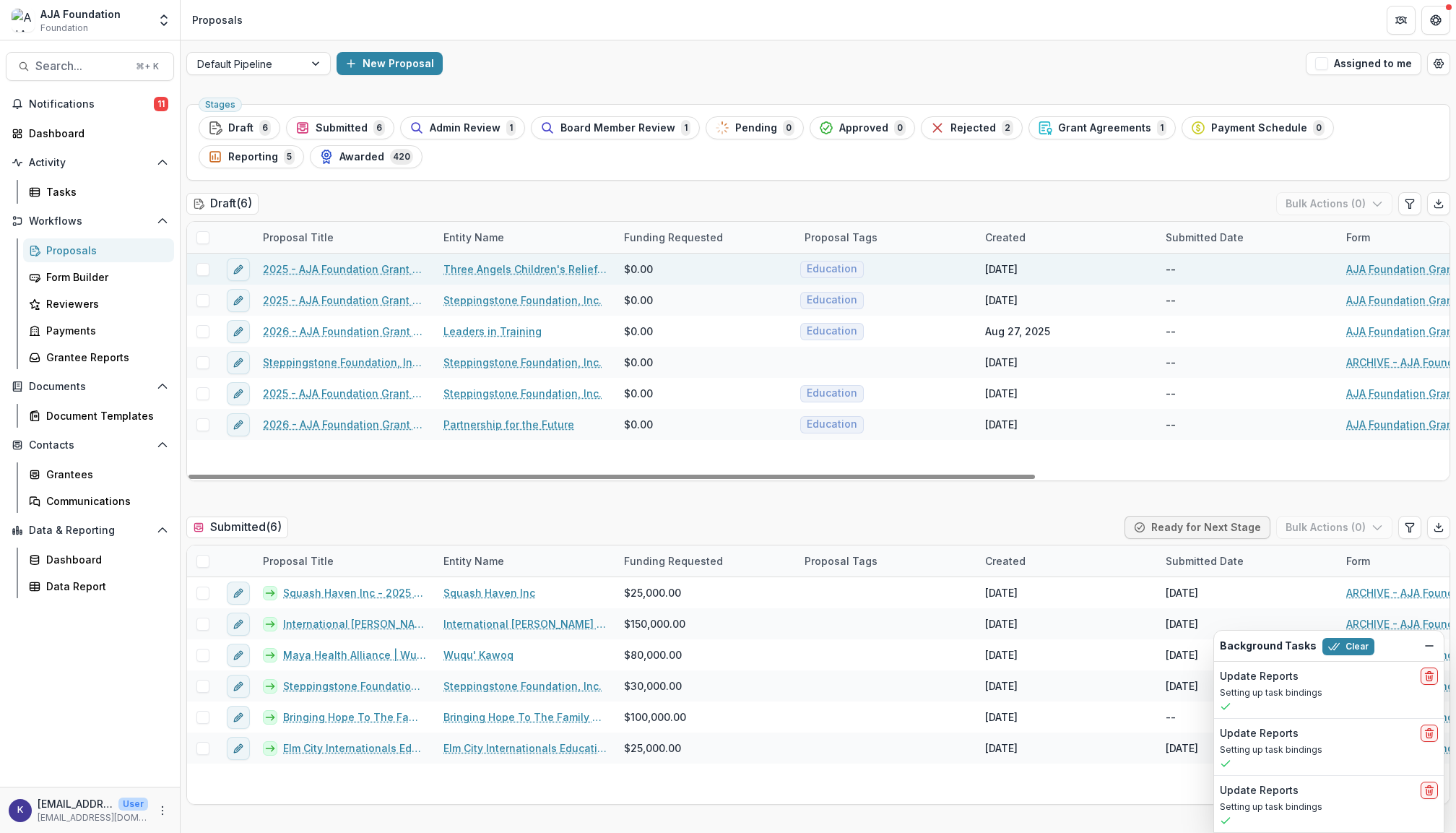
click at [310, 272] on link "2025 - AJA Foundation Grant Application" at bounding box center [344, 269] width 163 height 15
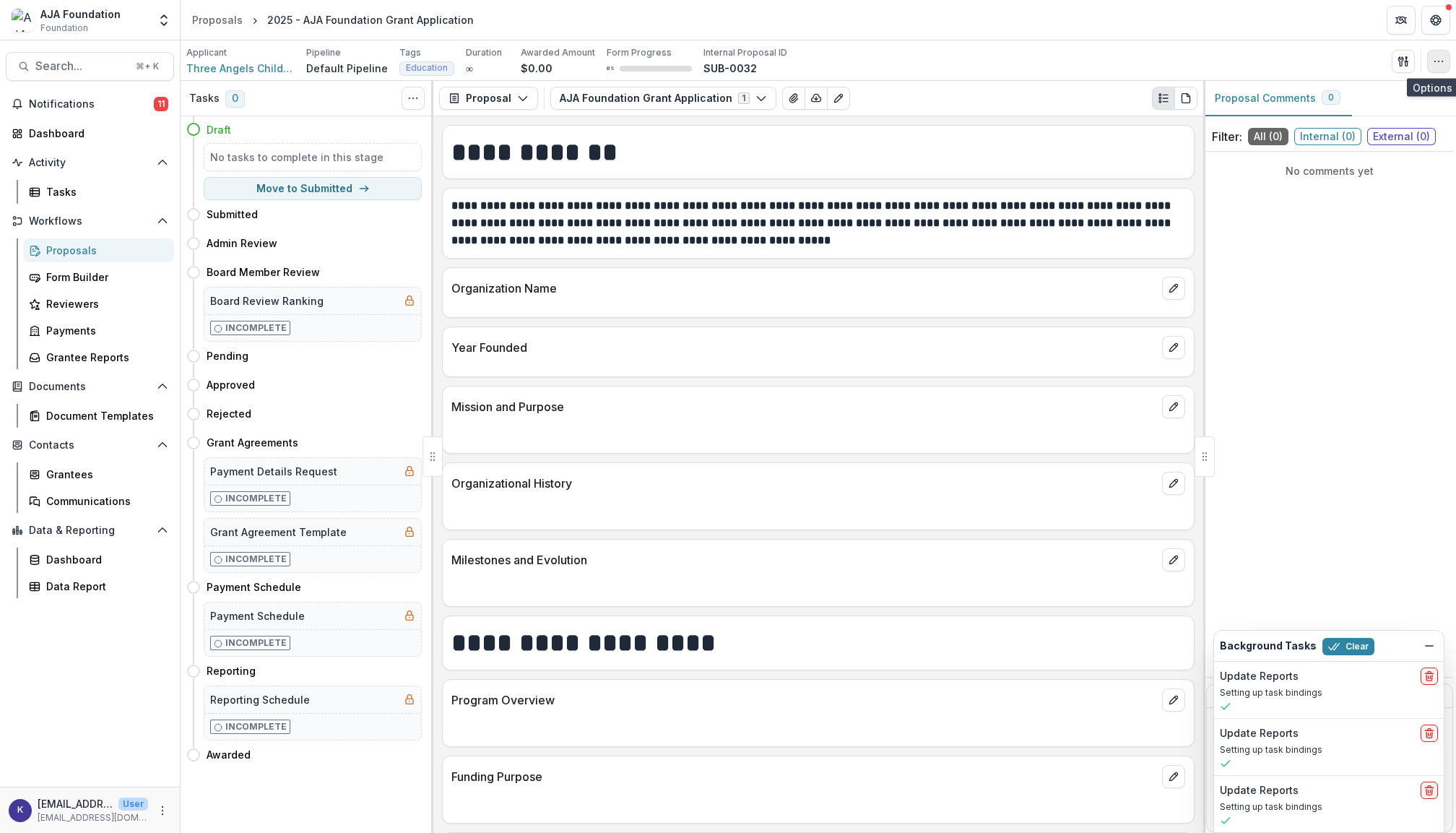
click at [1439, 64] on icon "button" at bounding box center [1439, 62] width 12 height 12
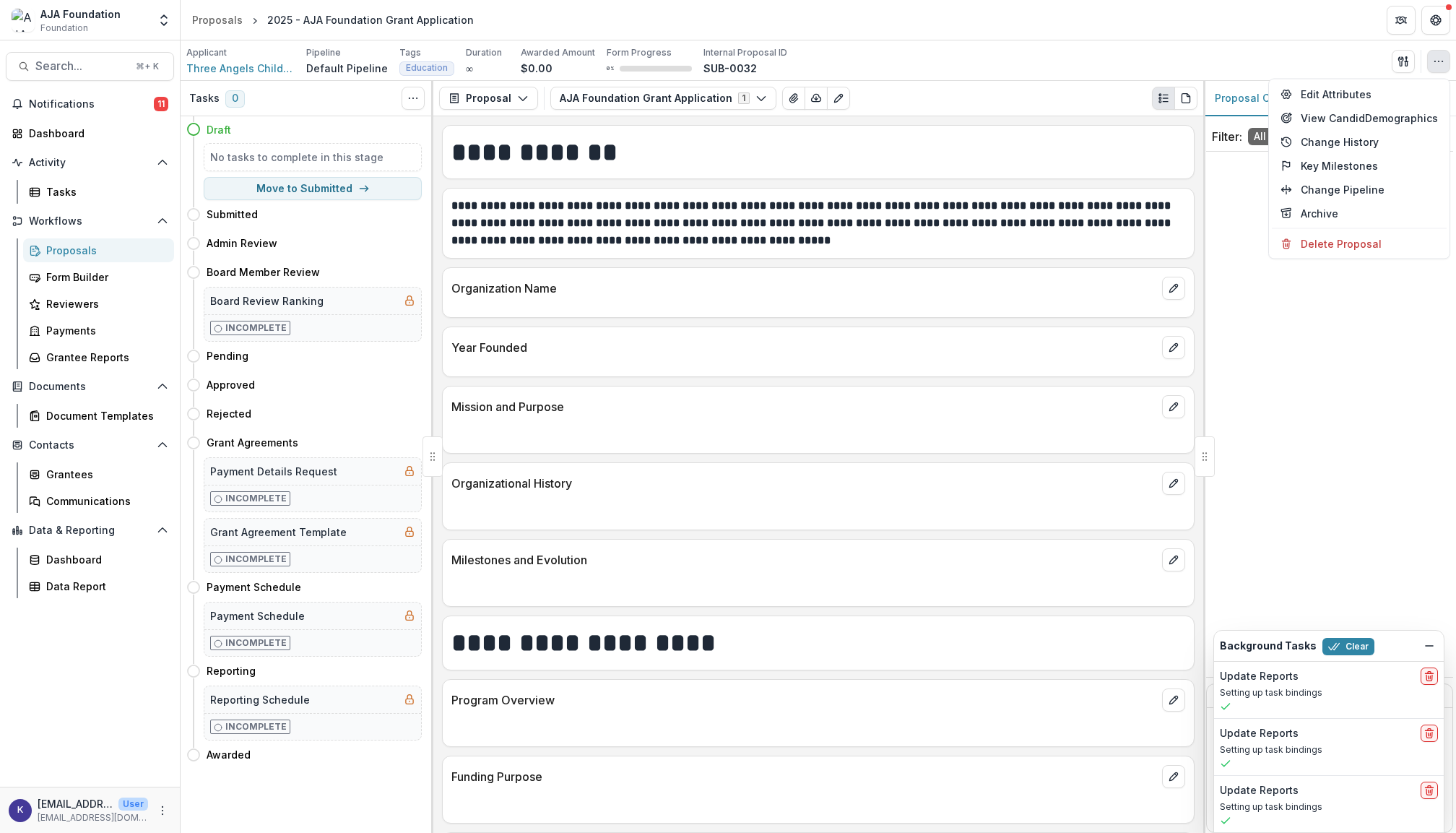
click at [89, 246] on div "Proposals" at bounding box center [104, 250] width 117 height 15
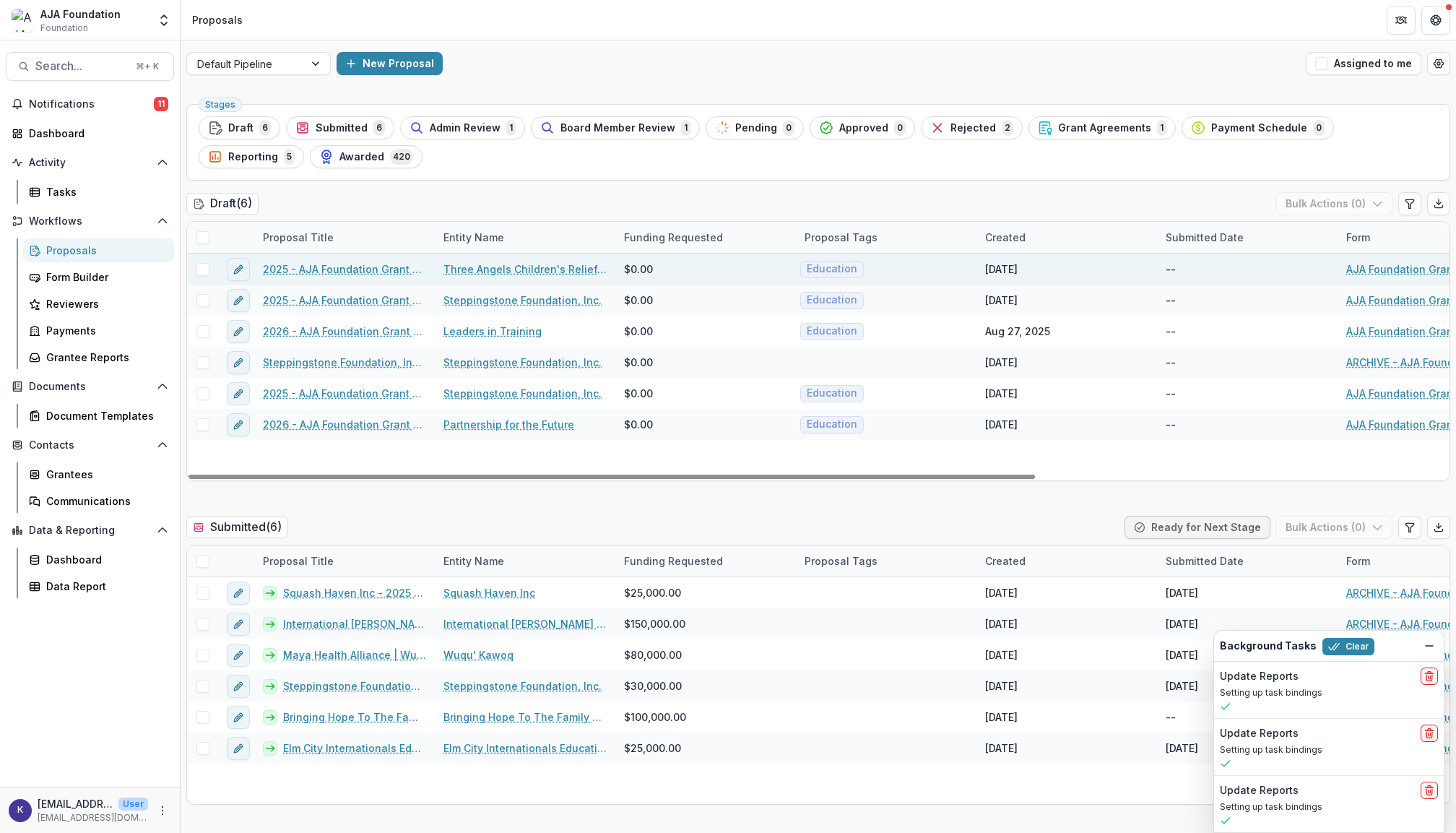
click at [344, 267] on link "2025 - AJA Foundation Grant Application" at bounding box center [344, 269] width 163 height 15
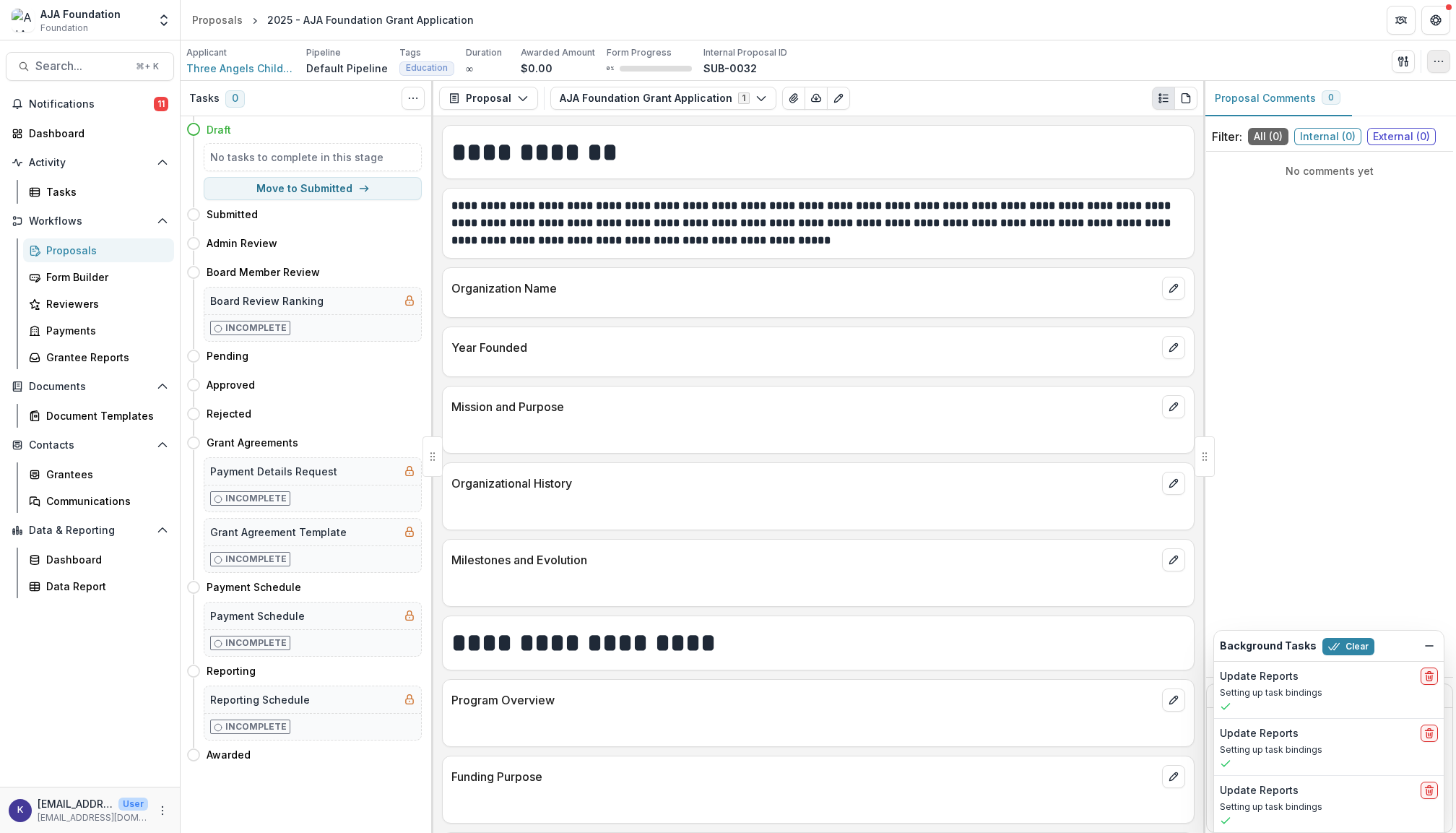
click at [1431, 61] on button "button" at bounding box center [1439, 62] width 23 height 23
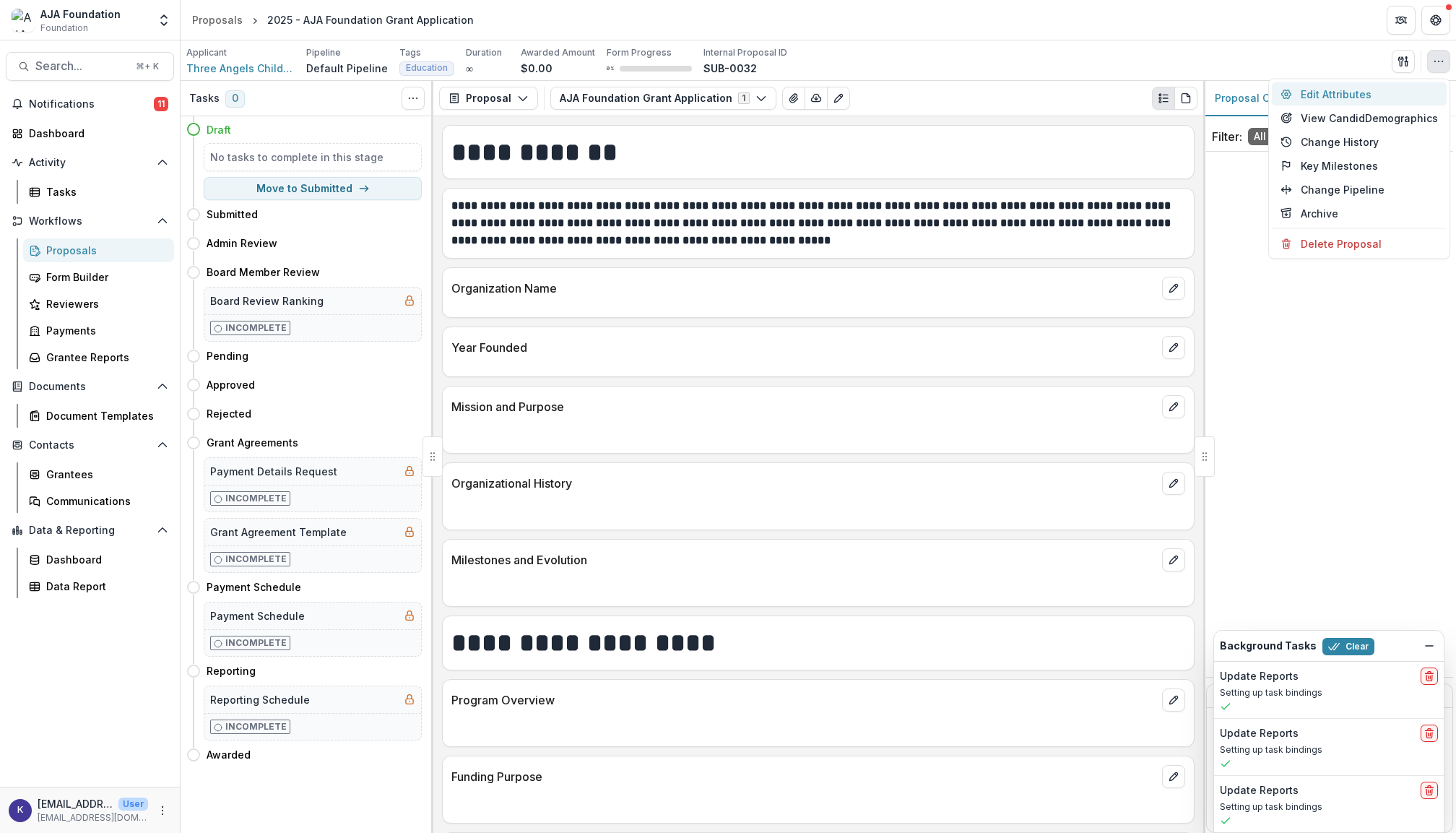
click at [1332, 94] on button "Edit Attributes" at bounding box center [1359, 94] width 175 height 24
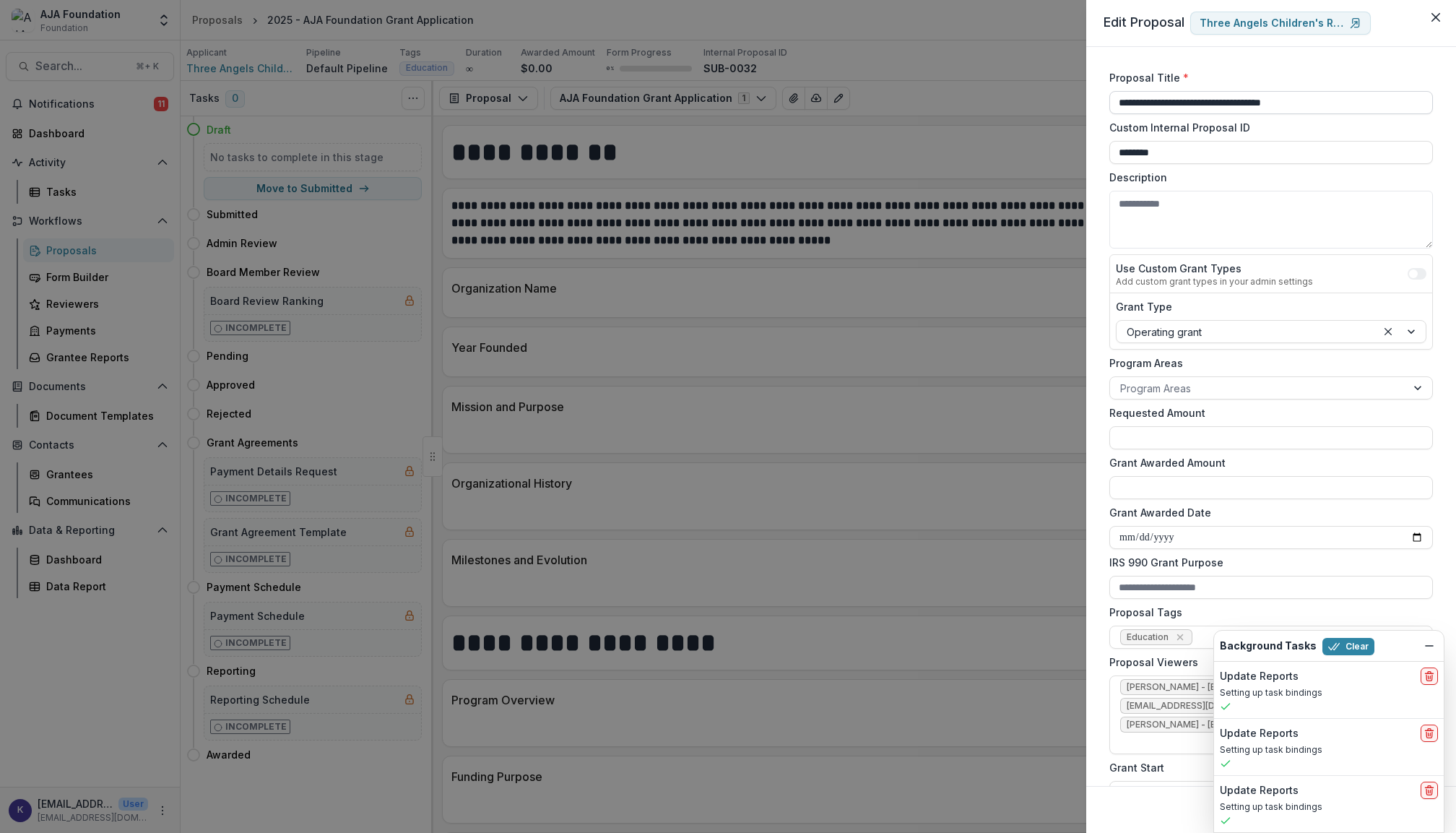
click at [1145, 101] on input "**********" at bounding box center [1271, 103] width 324 height 23
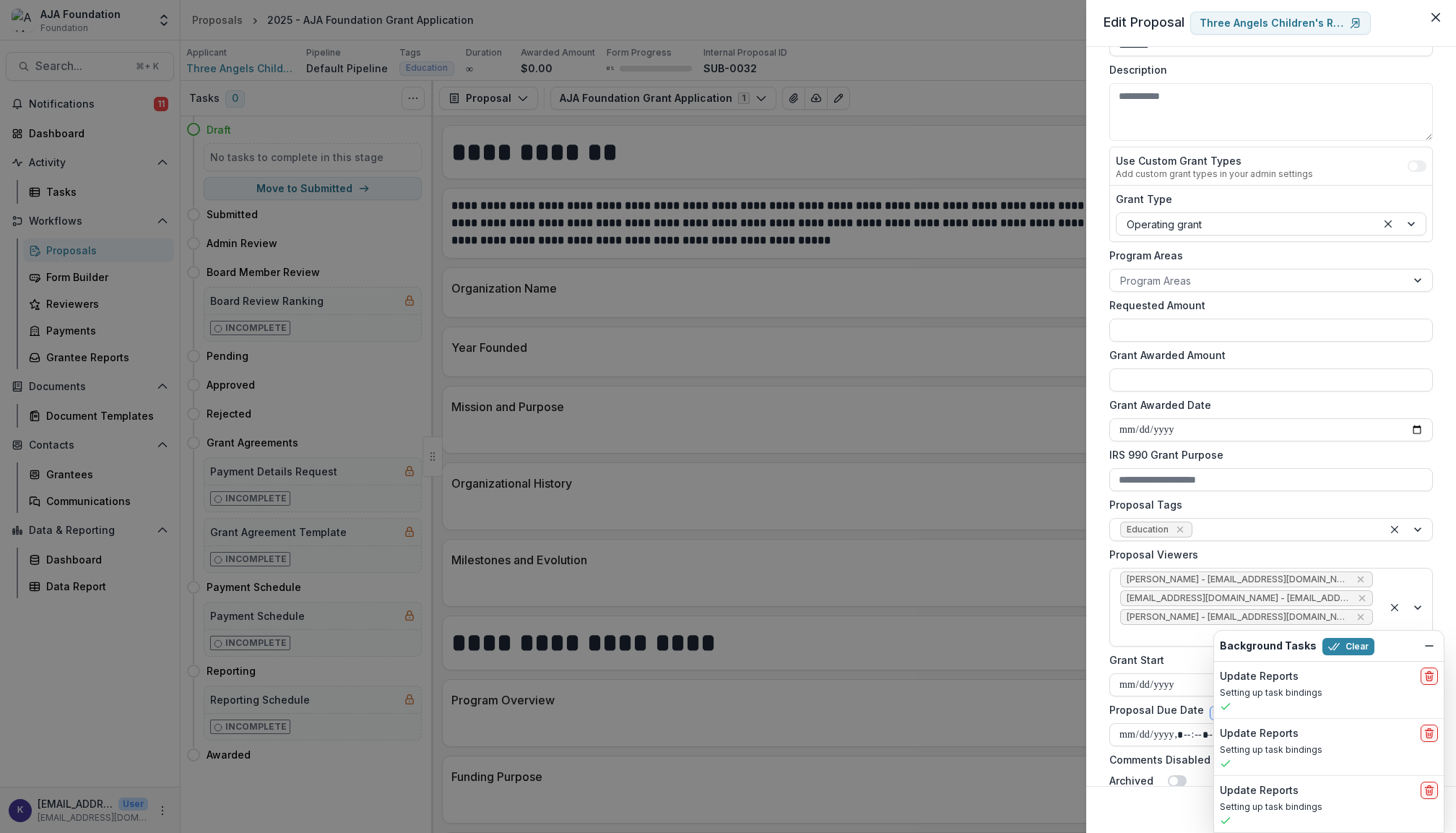
scroll to position [107, 0]
type input "**********"
click at [1431, 645] on icon "Dismiss" at bounding box center [1430, 645] width 12 height 12
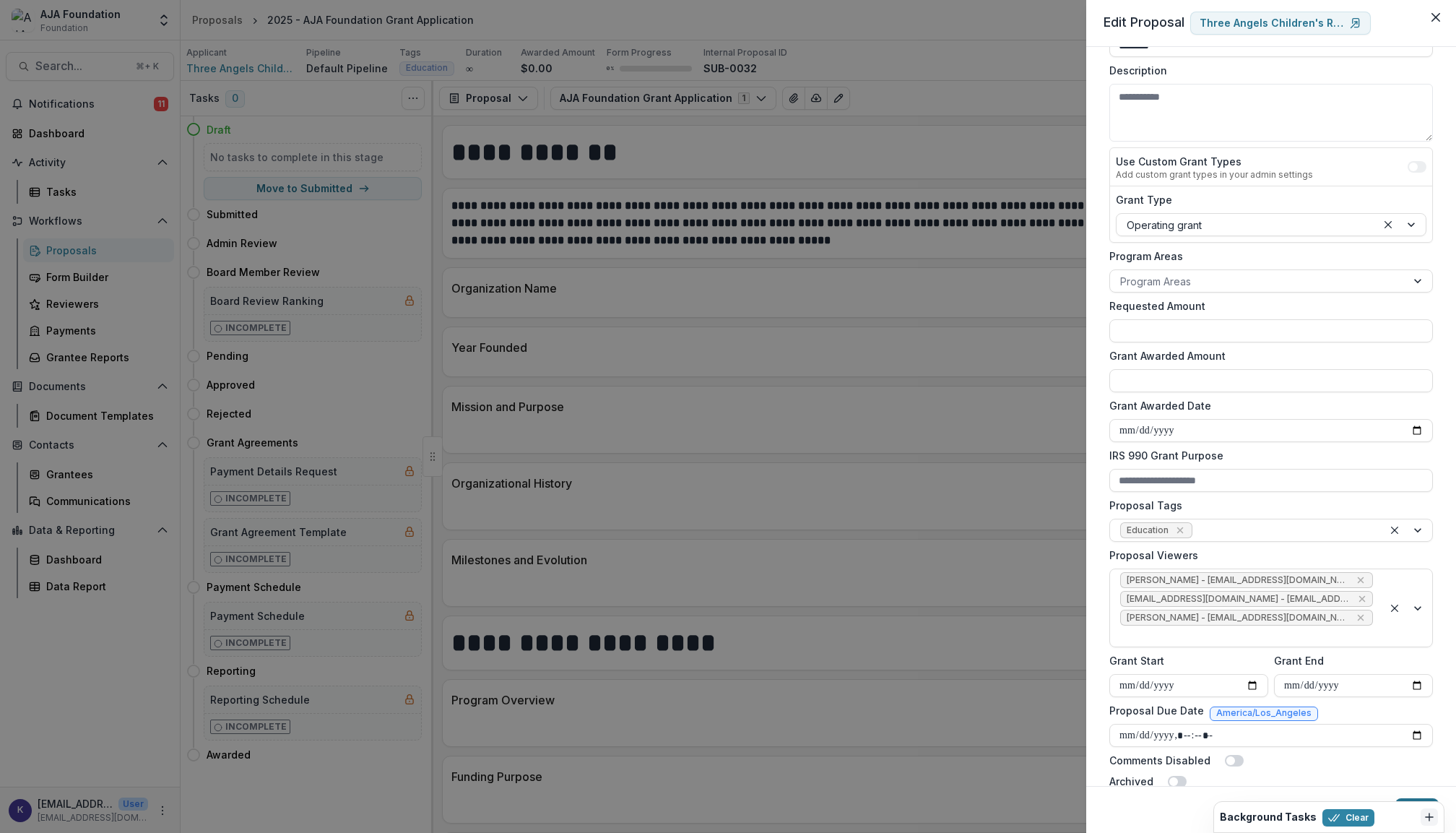
click at [1425, 799] on button "Save" at bounding box center [1417, 810] width 43 height 23
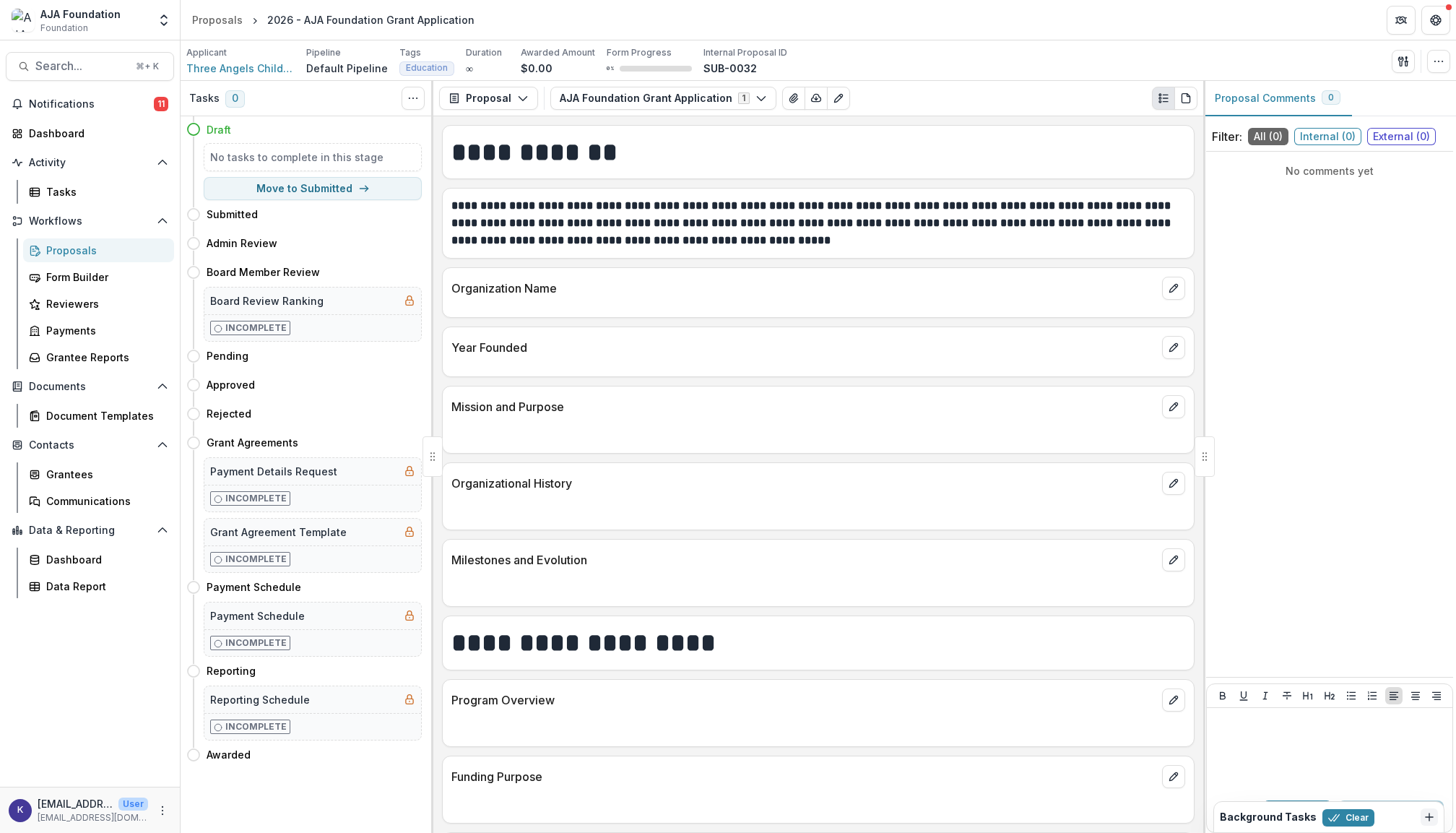
click at [79, 243] on div "Proposals" at bounding box center [104, 250] width 117 height 15
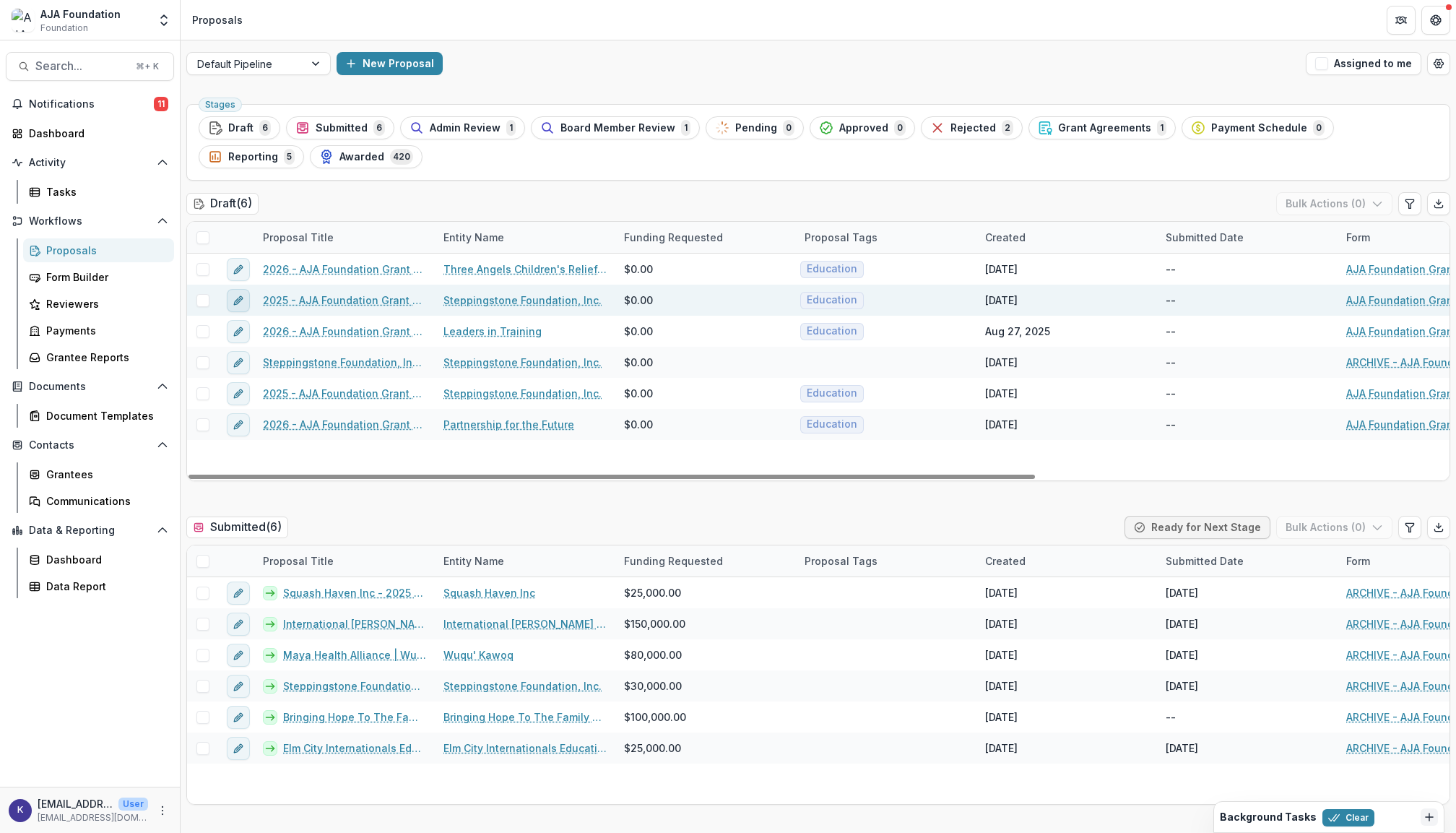
click at [237, 304] on icon "edit" at bounding box center [238, 300] width 12 height 12
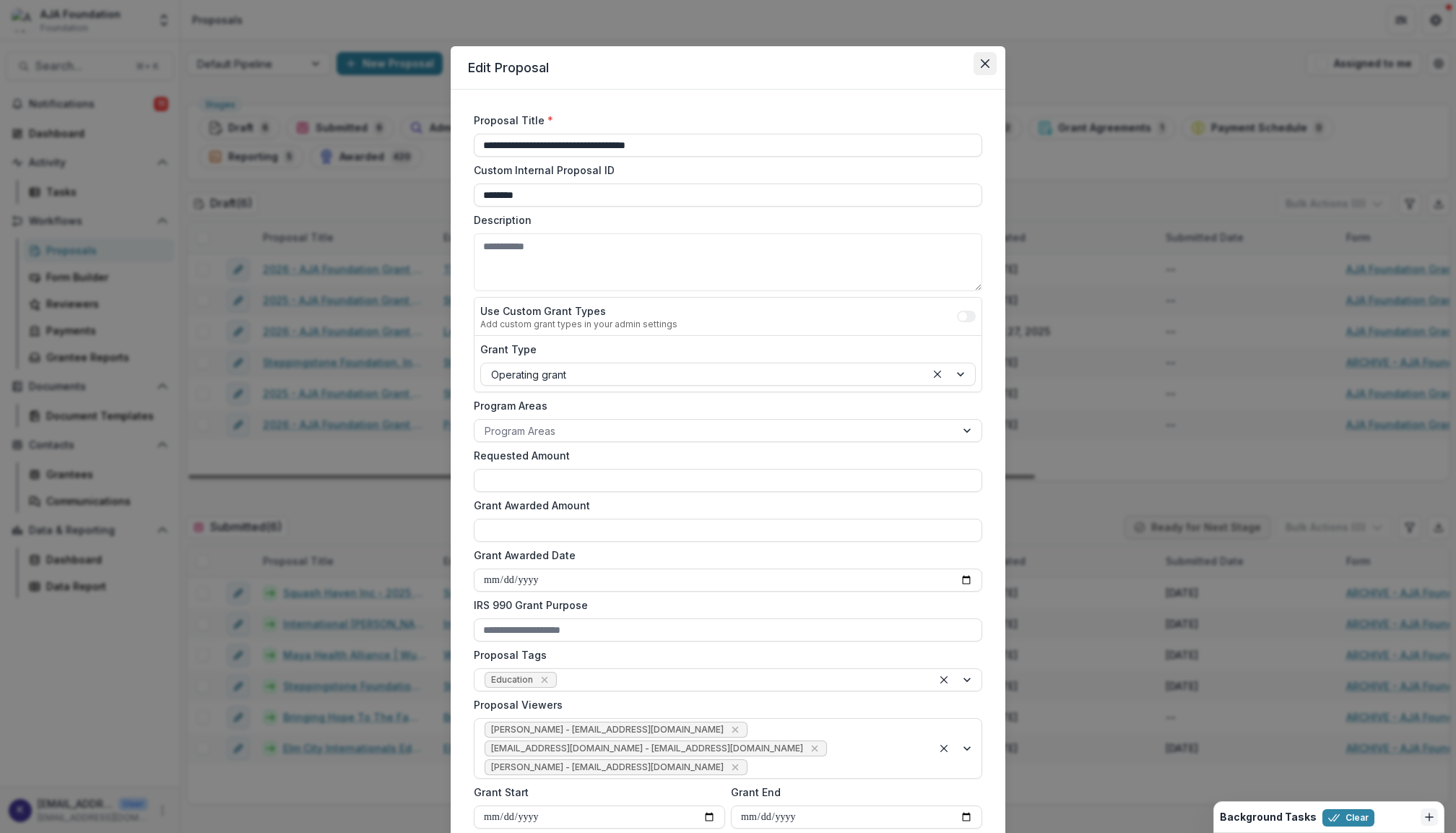
click at [988, 73] on button "Close" at bounding box center [986, 64] width 23 height 23
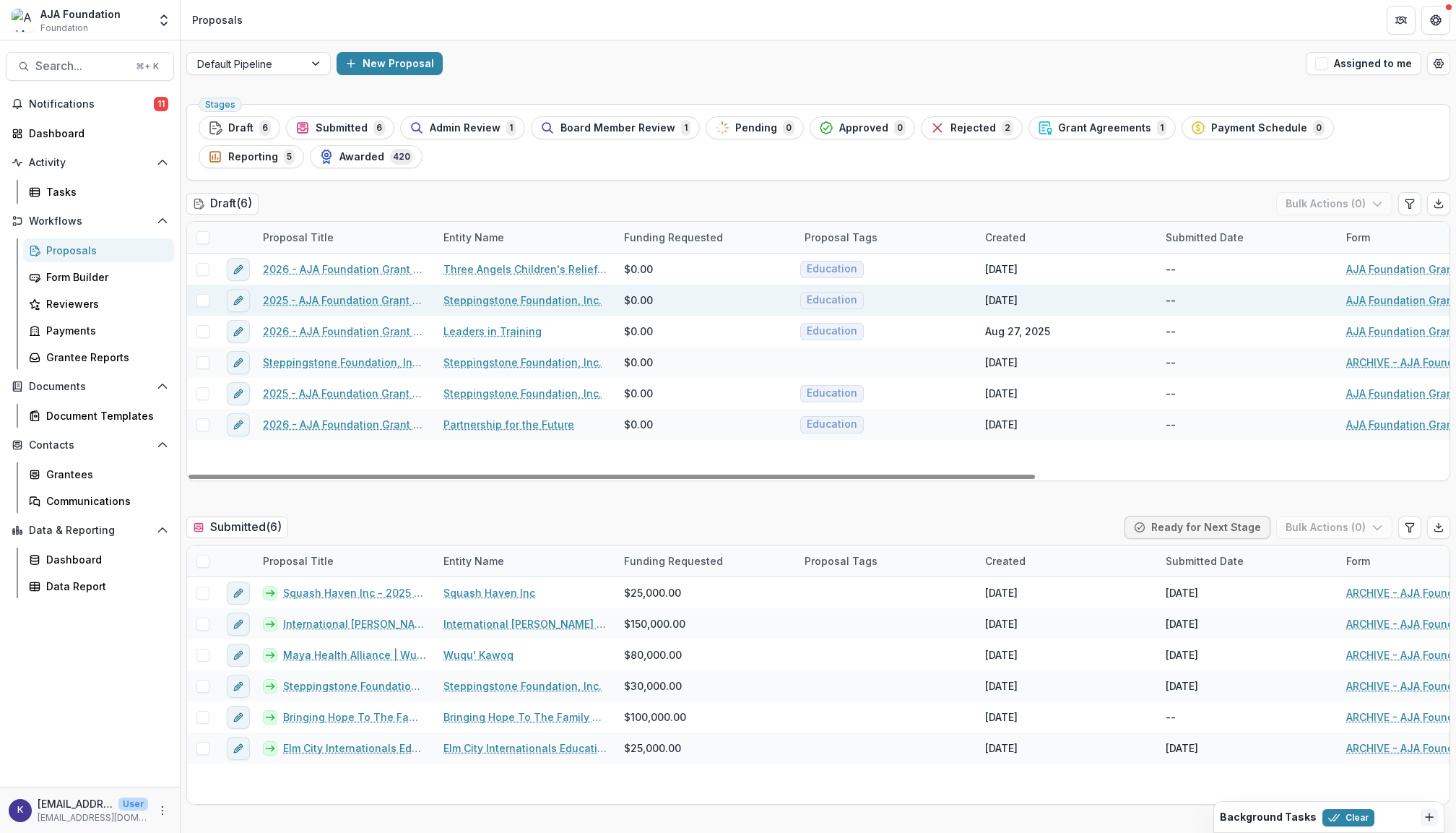
click at [372, 301] on link "2025 - AJA Foundation Grant Application" at bounding box center [344, 300] width 163 height 15
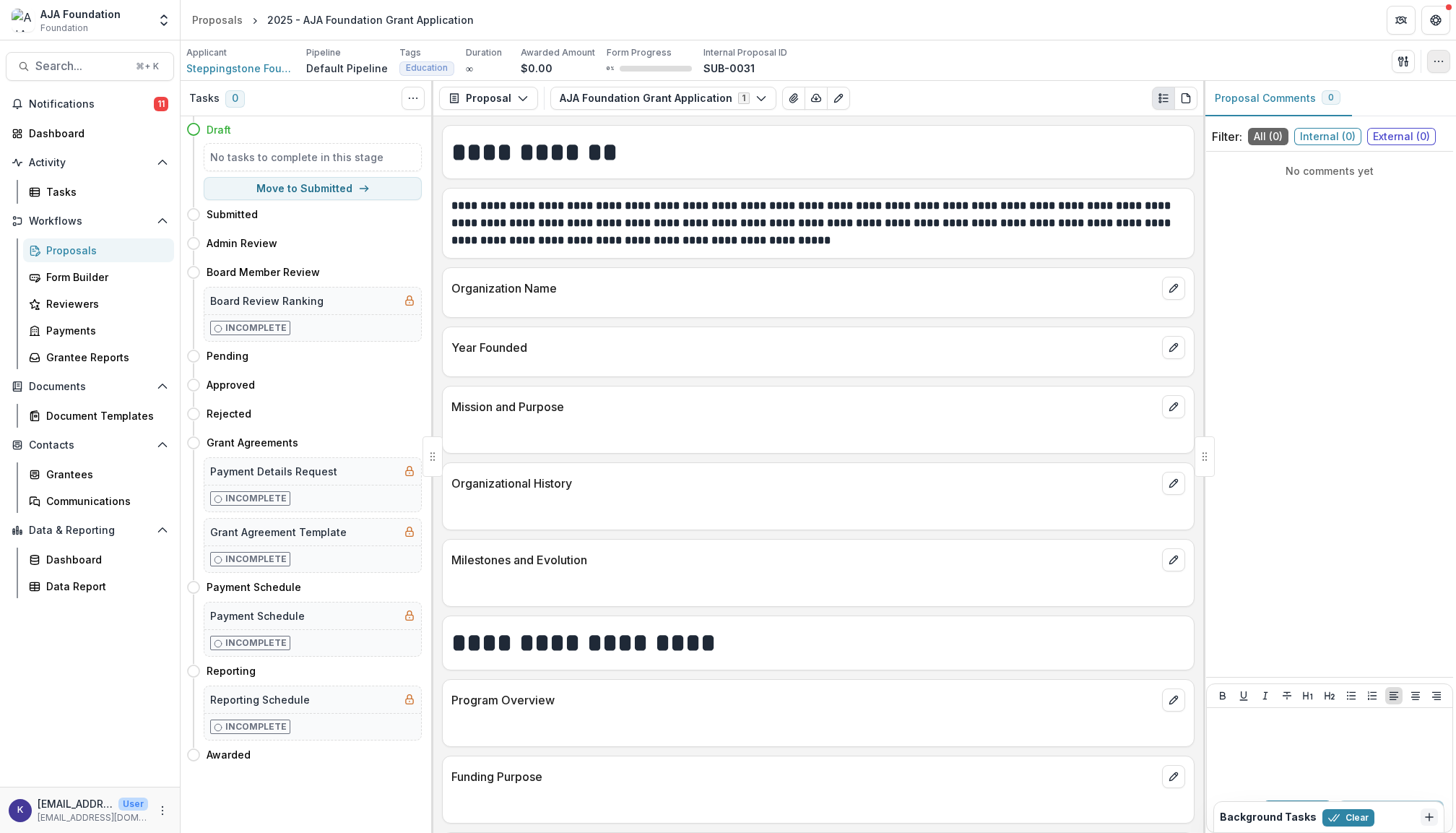
click at [1441, 62] on icon "button" at bounding box center [1439, 62] width 12 height 12
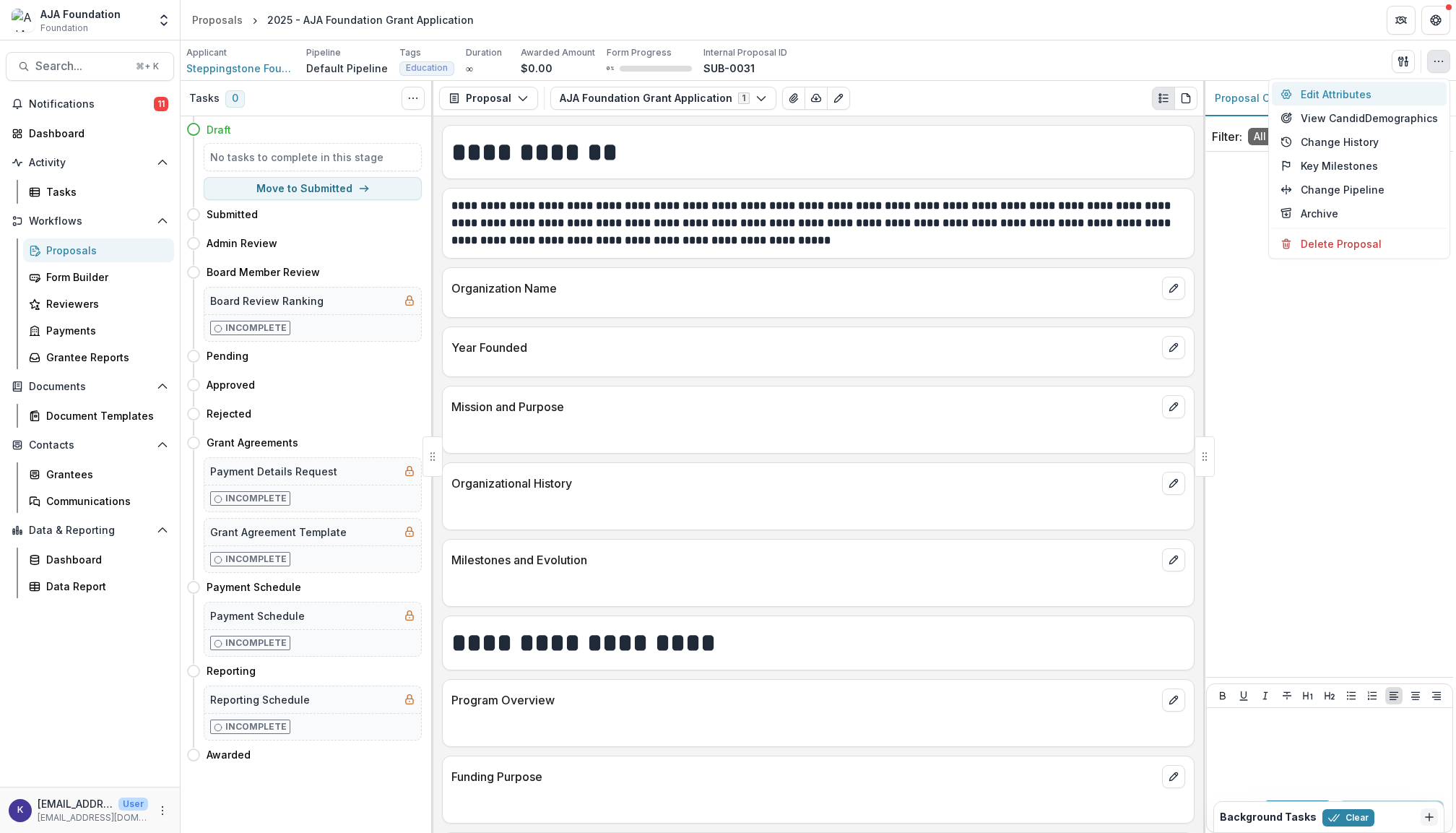
click at [1359, 95] on button "Edit Attributes" at bounding box center [1359, 94] width 175 height 24
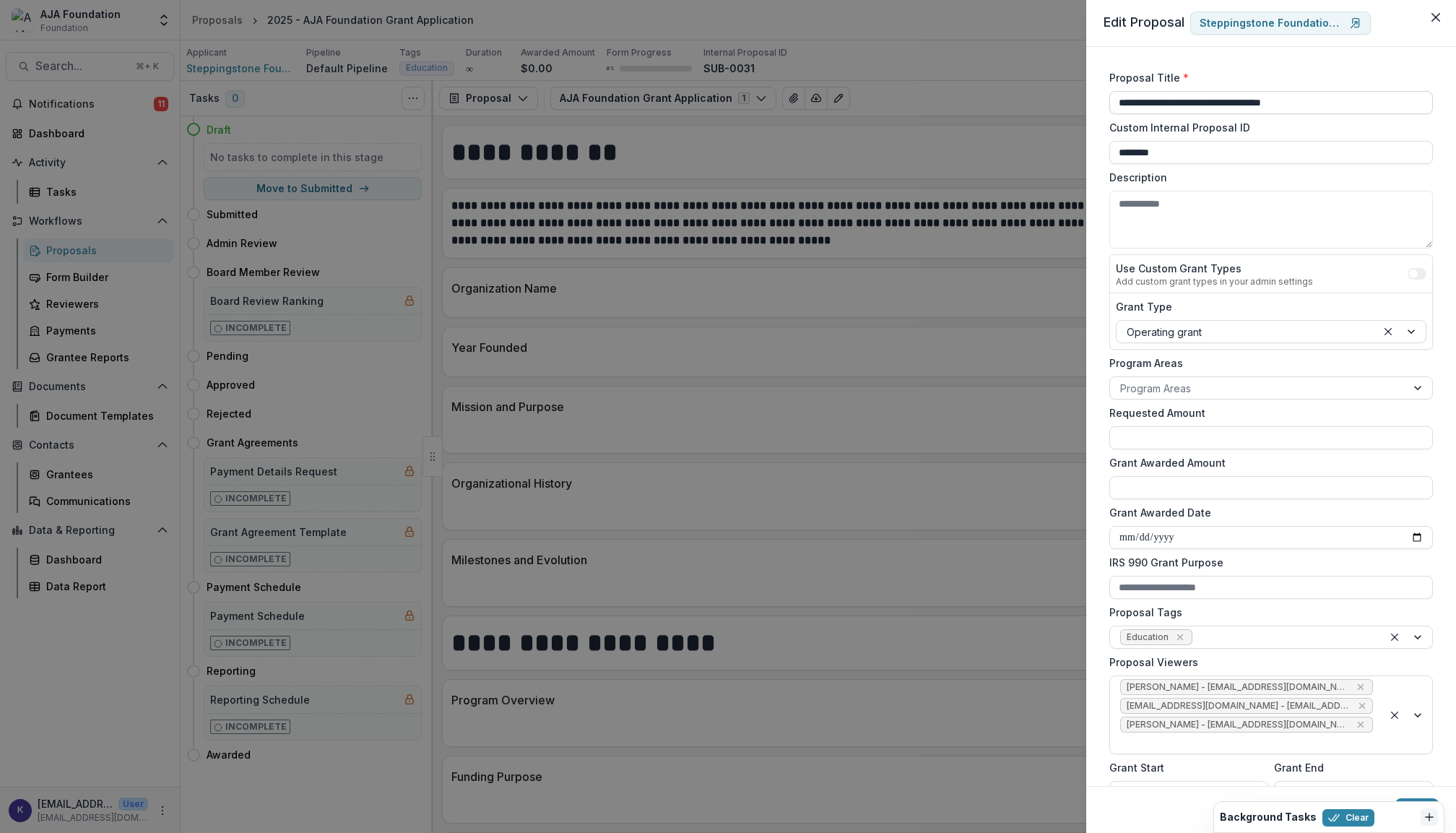
click at [1137, 104] on input "**********" at bounding box center [1271, 103] width 324 height 23
type input "**********"
click at [1429, 799] on button "Save" at bounding box center [1417, 810] width 43 height 23
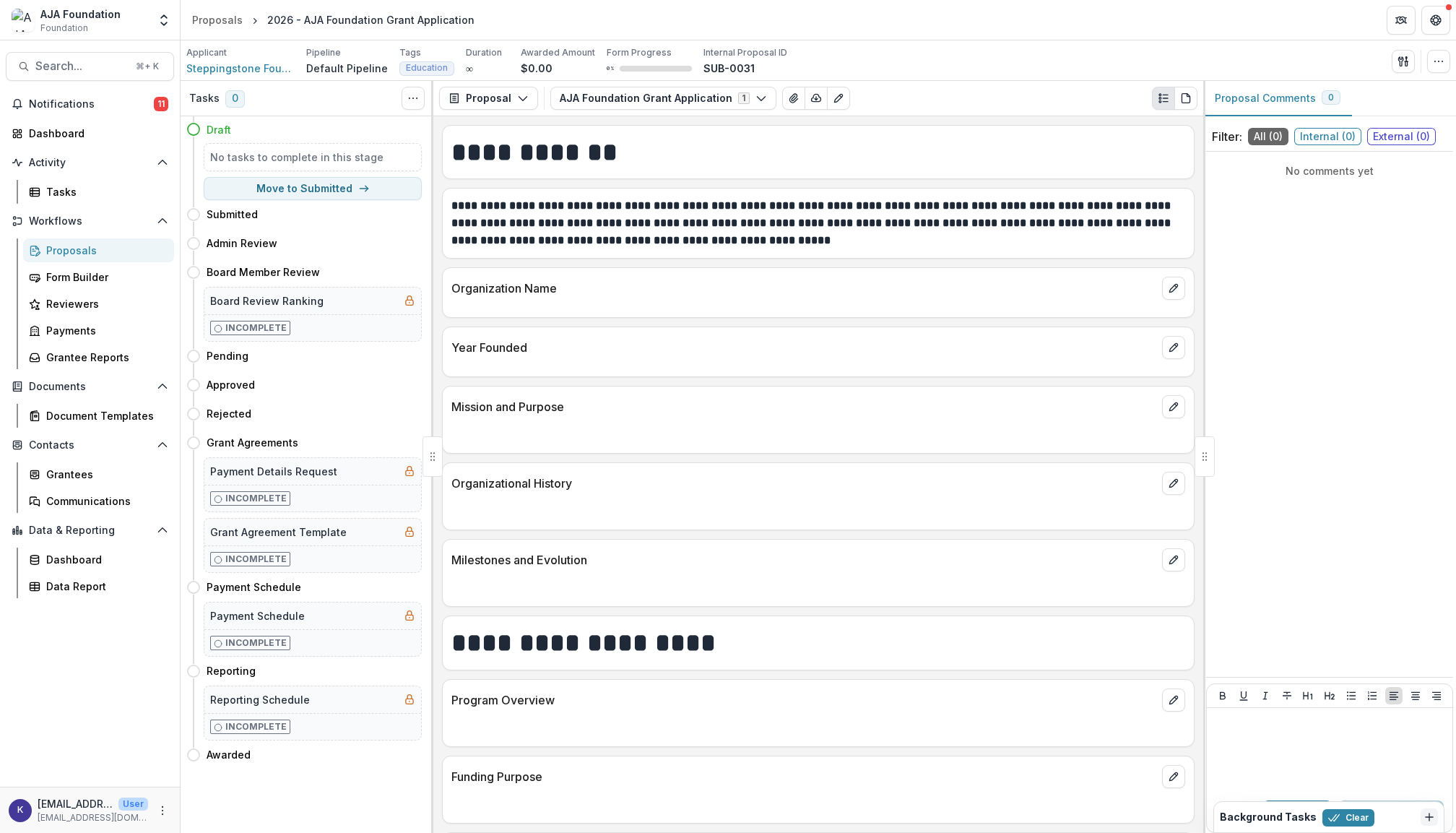
click at [91, 254] on div "Proposals" at bounding box center [104, 250] width 117 height 15
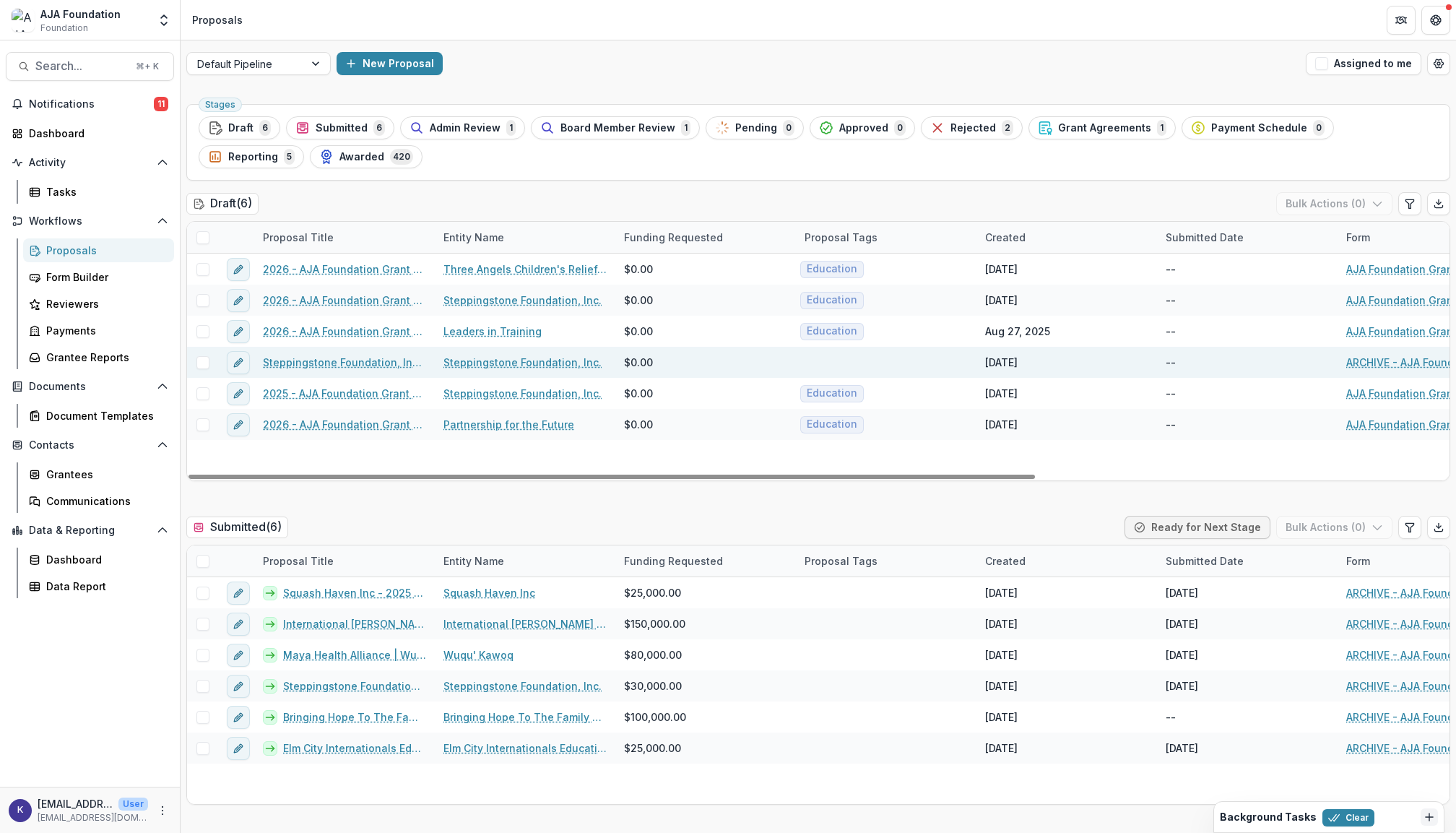
click at [204, 364] on span at bounding box center [203, 363] width 13 height 13
click at [400, 360] on link "Steppingstone Foundation, Inc. - 2025 - AJA Foundation Grant Application" at bounding box center [344, 362] width 163 height 15
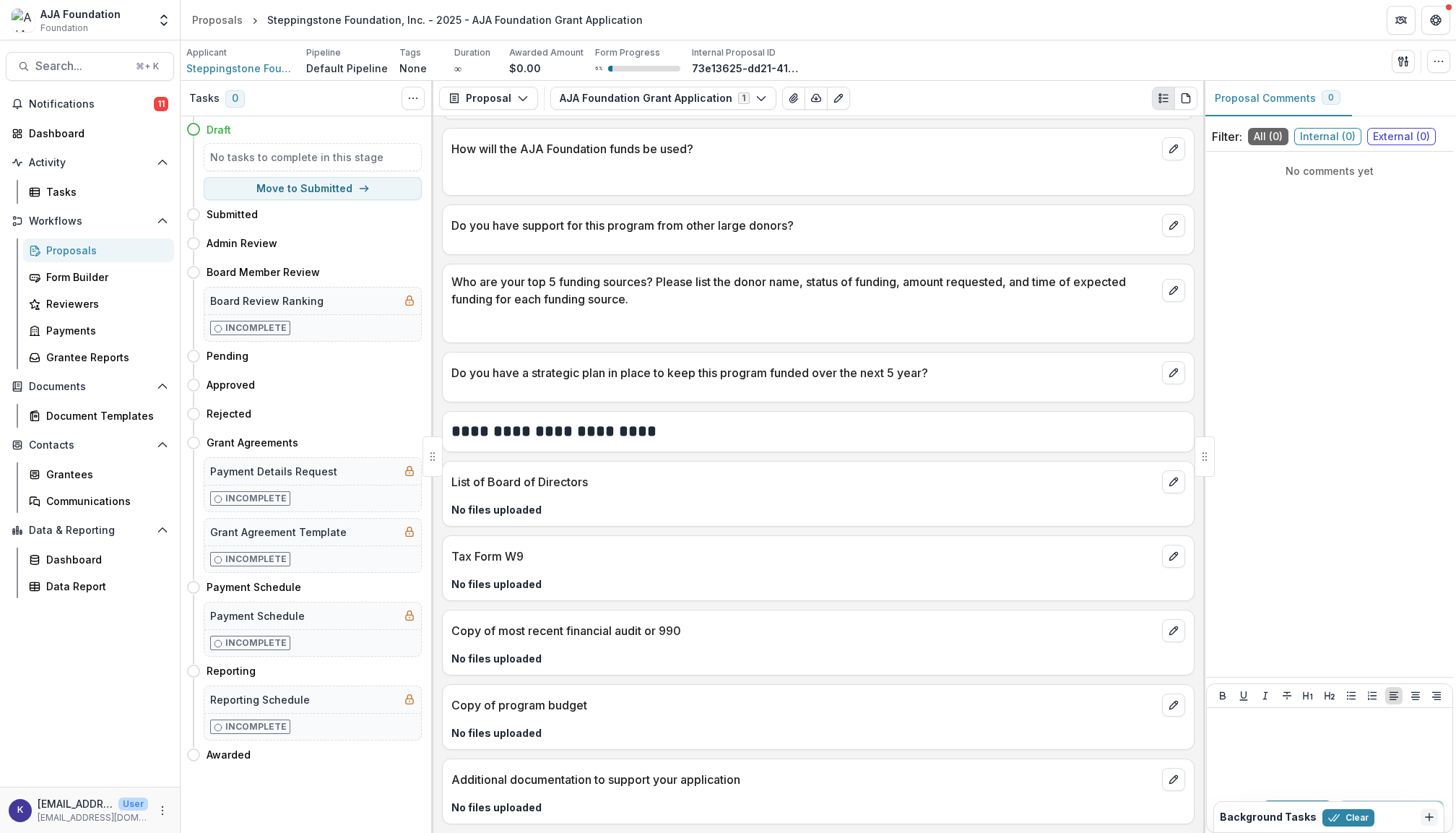
scroll to position [1997, 0]
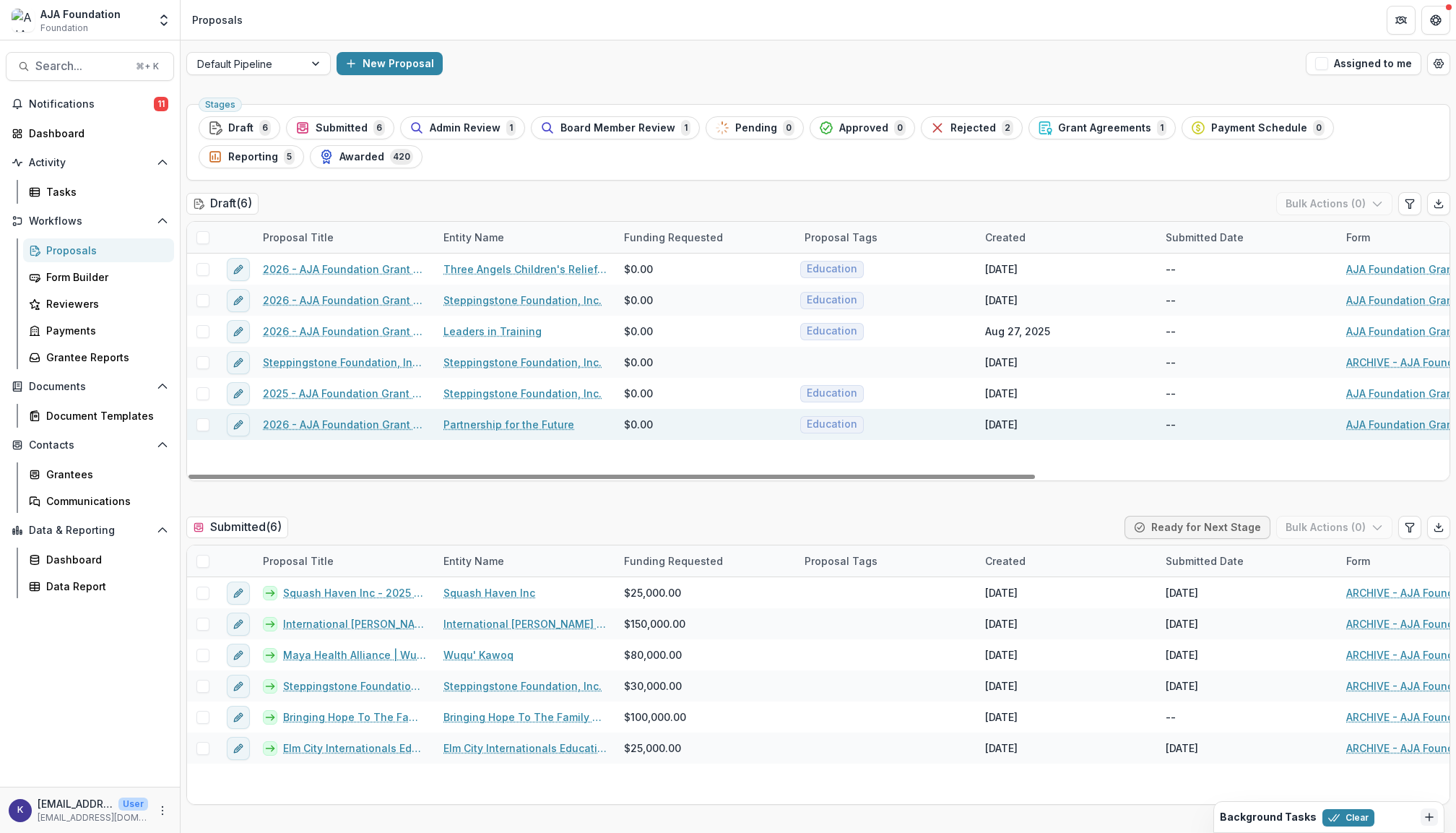
click at [328, 429] on link "2026 - AJA Foundation Grant Application" at bounding box center [344, 424] width 163 height 15
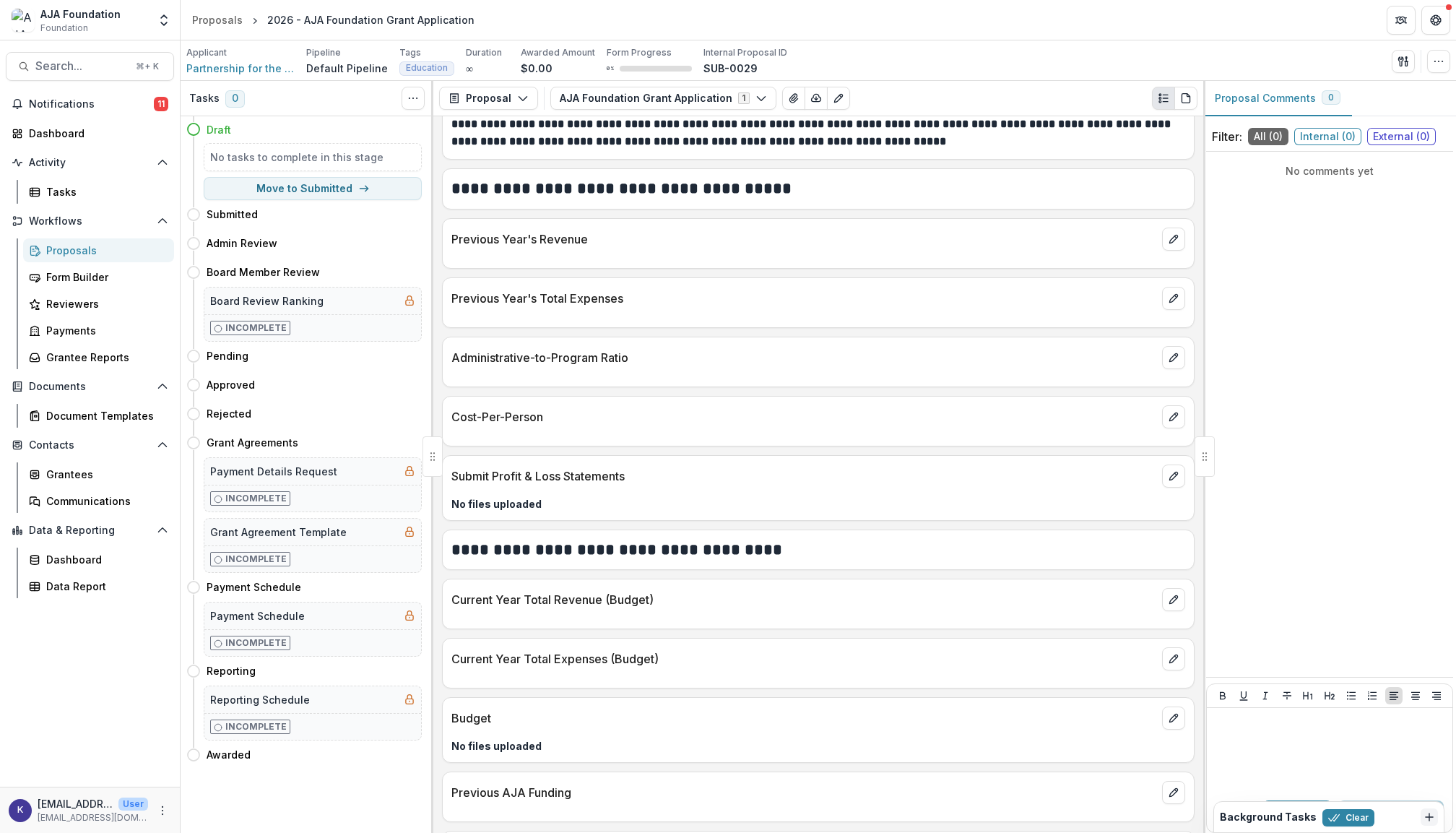
scroll to position [1665, 0]
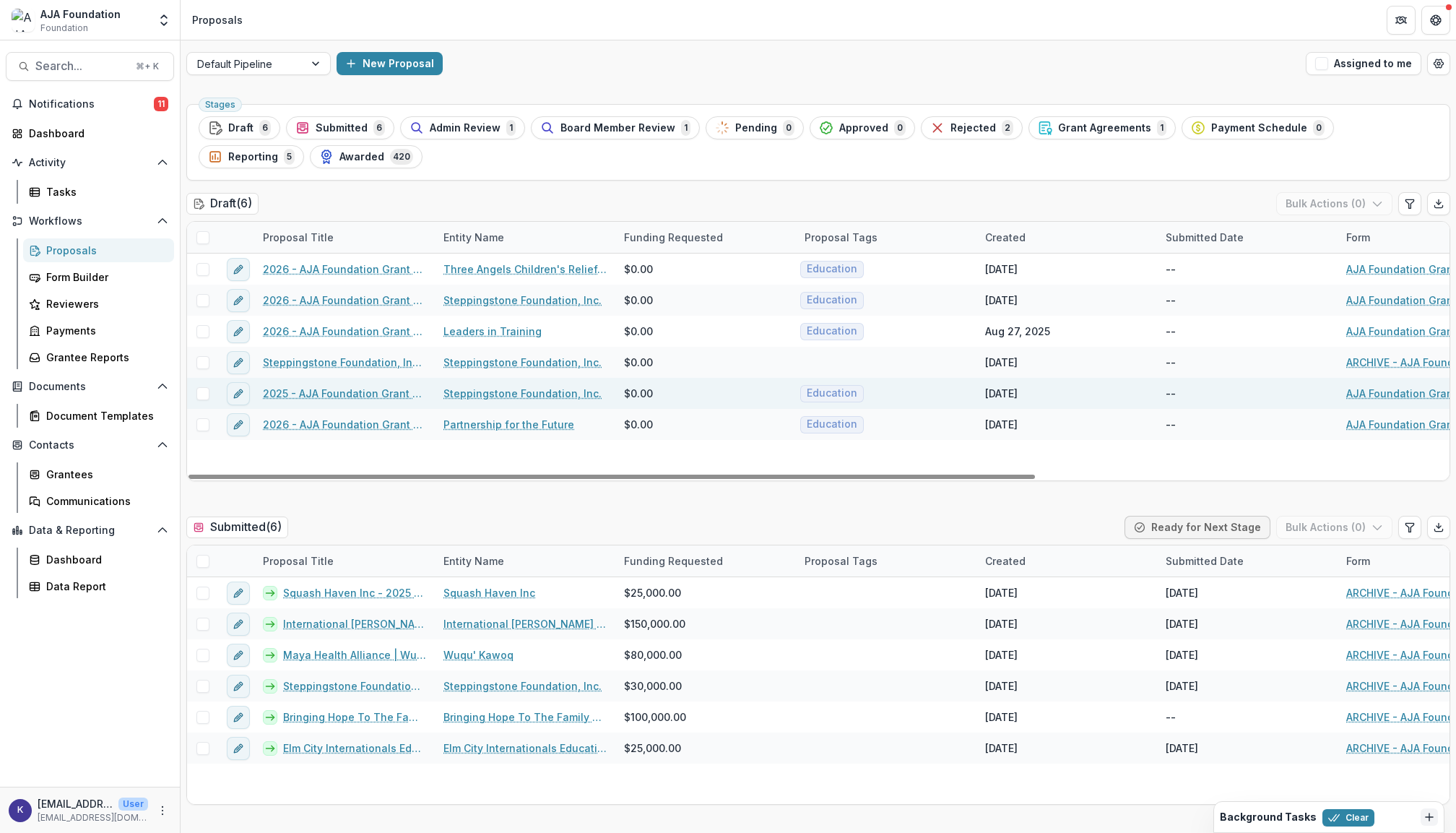
click at [370, 396] on link "2025 - AJA Foundation Grant Application" at bounding box center [344, 393] width 163 height 15
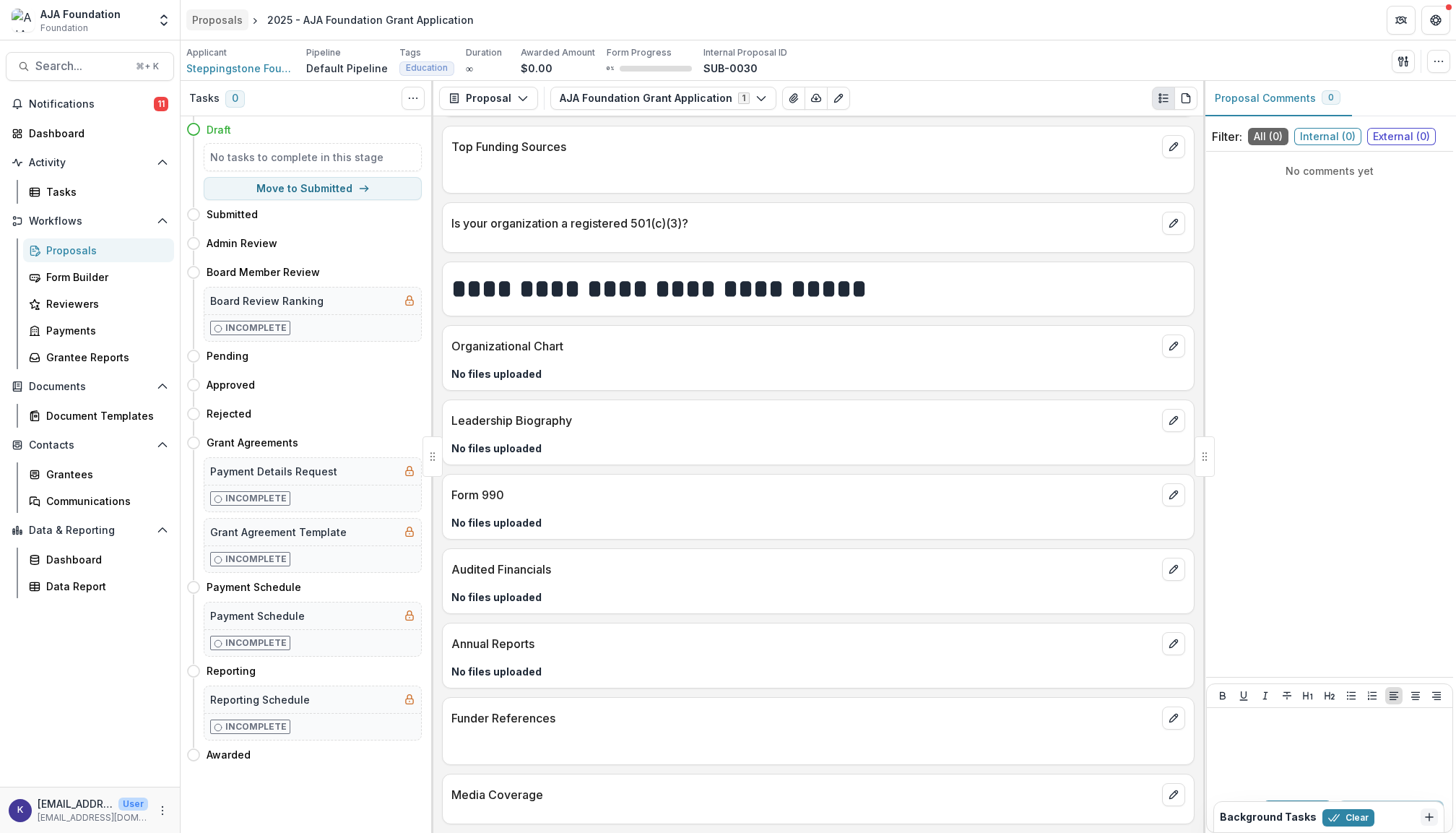
scroll to position [2223, 0]
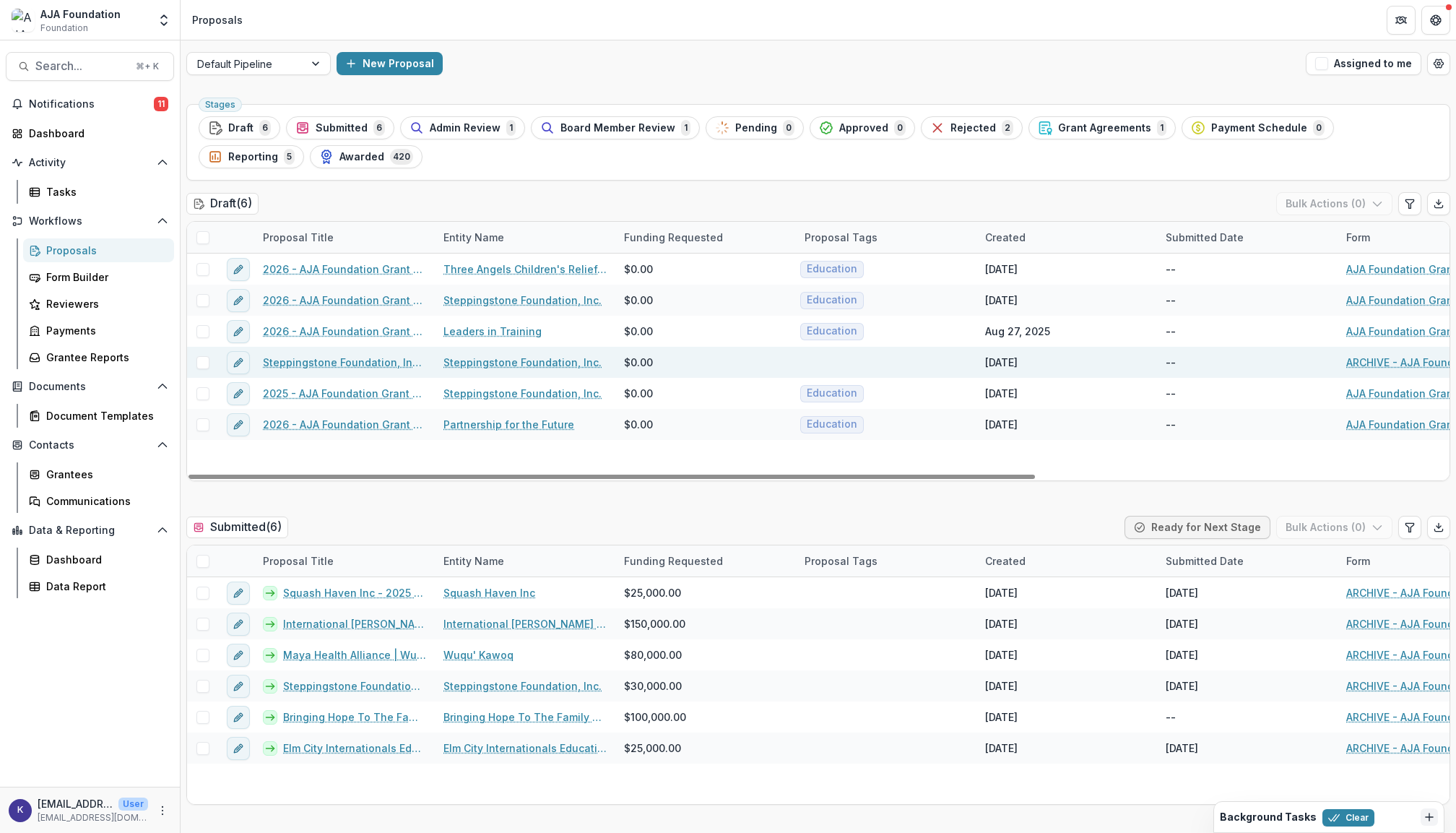
click at [322, 366] on link "Steppingstone Foundation, Inc. - 2025 - AJA Foundation Grant Application" at bounding box center [344, 362] width 163 height 15
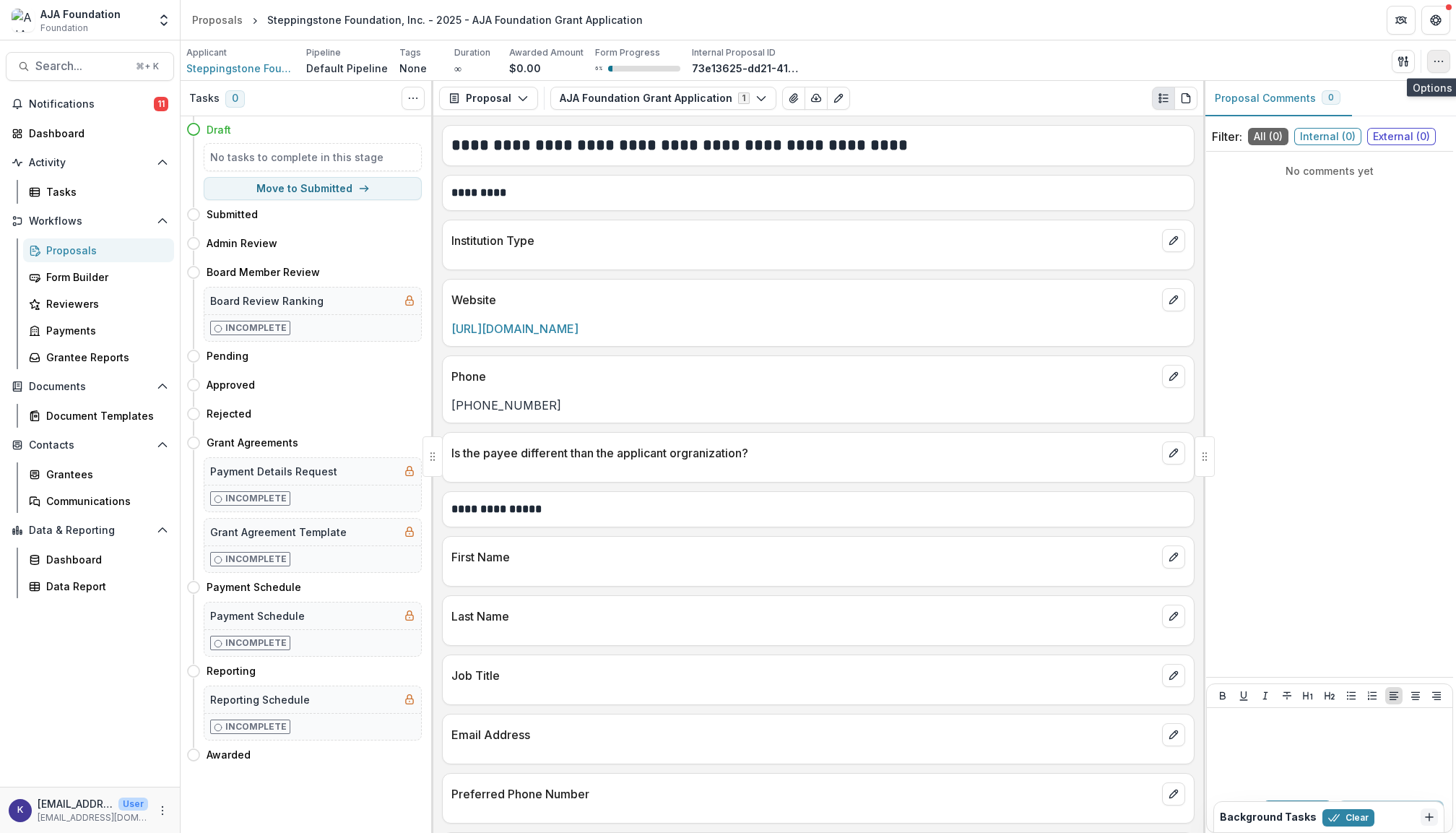
click at [1444, 59] on icon "button" at bounding box center [1439, 62] width 12 height 12
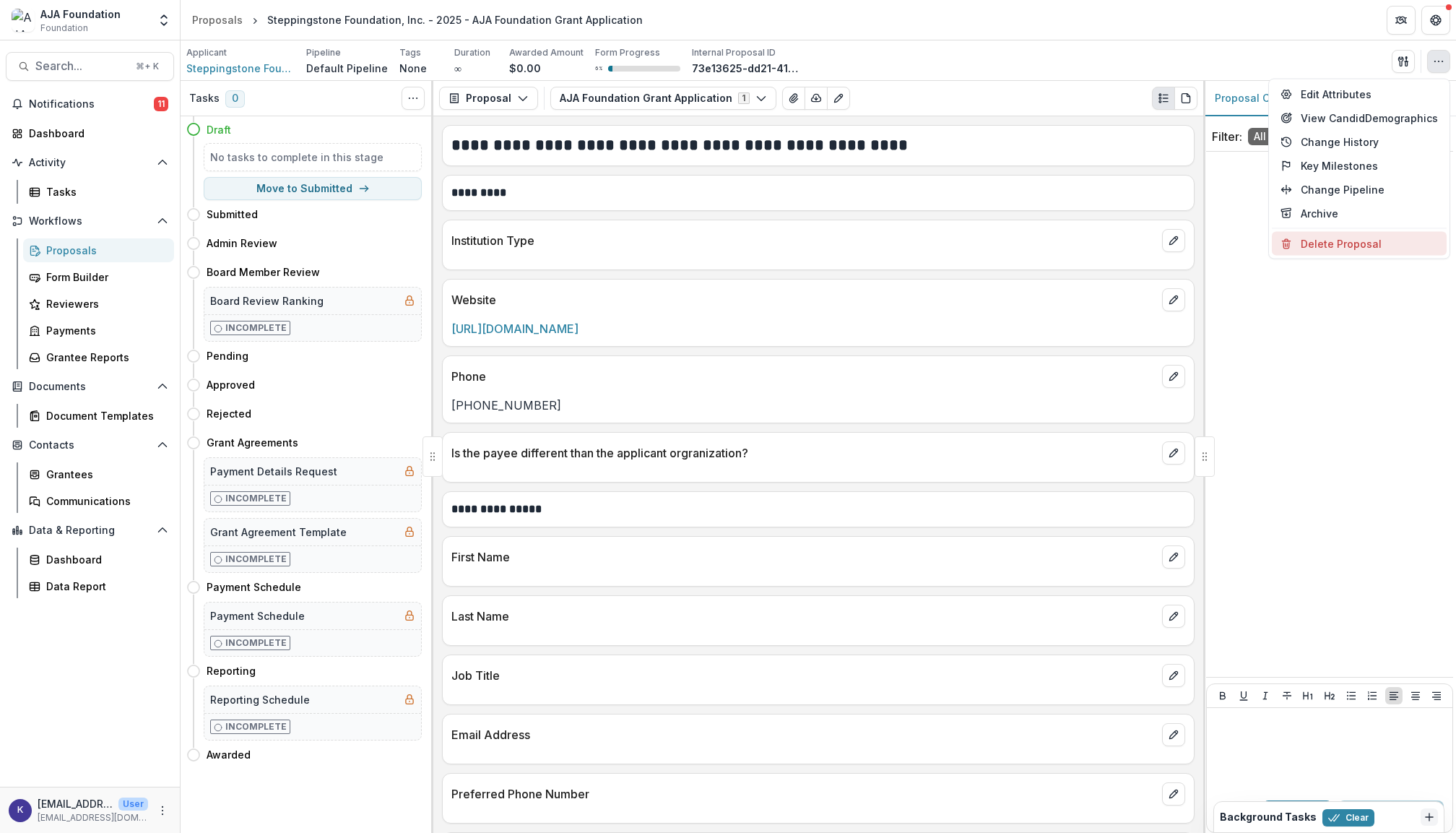
click at [1330, 234] on button "Delete Proposal" at bounding box center [1359, 243] width 175 height 24
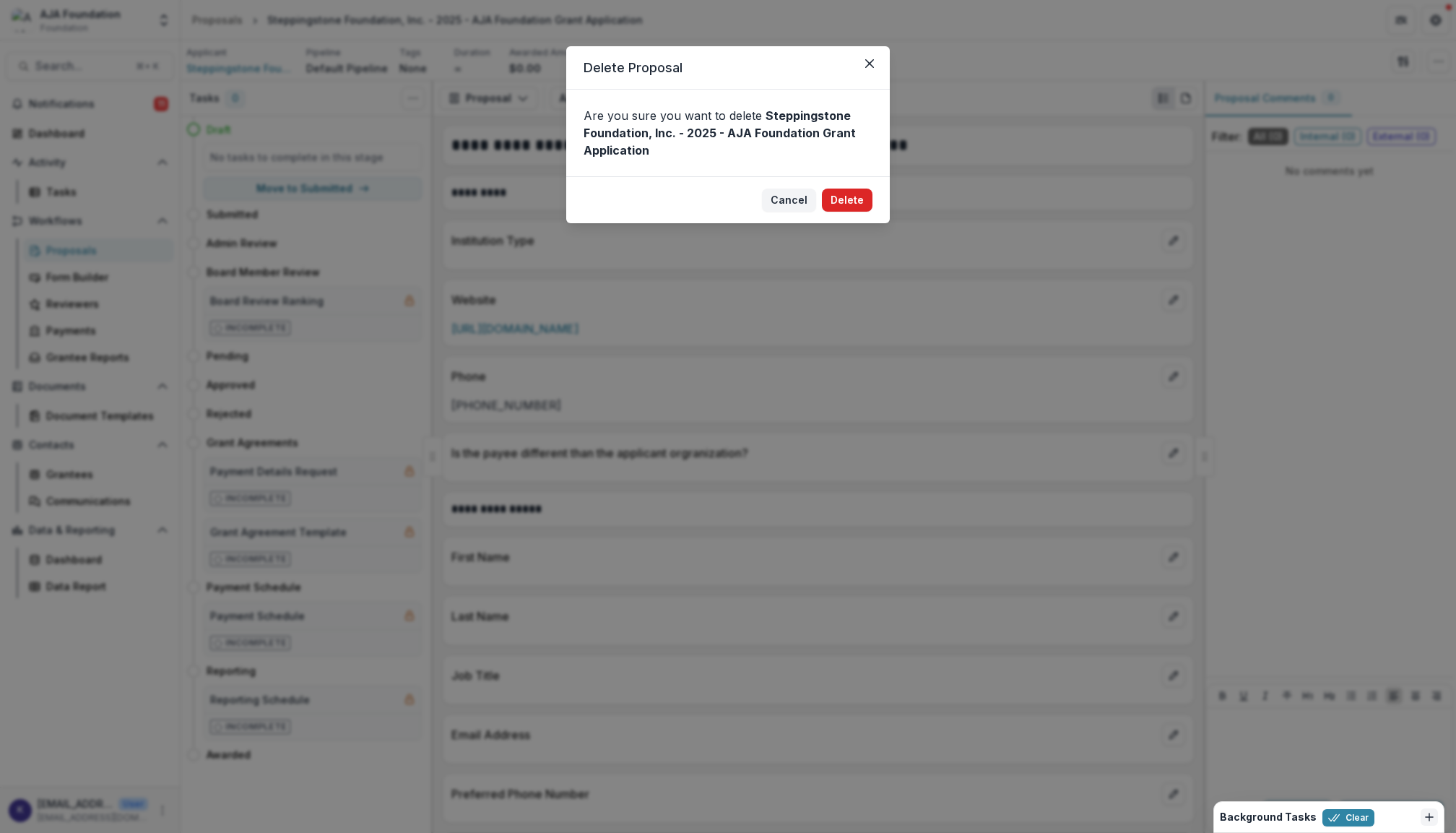
click at [851, 195] on button "Delete" at bounding box center [847, 200] width 51 height 23
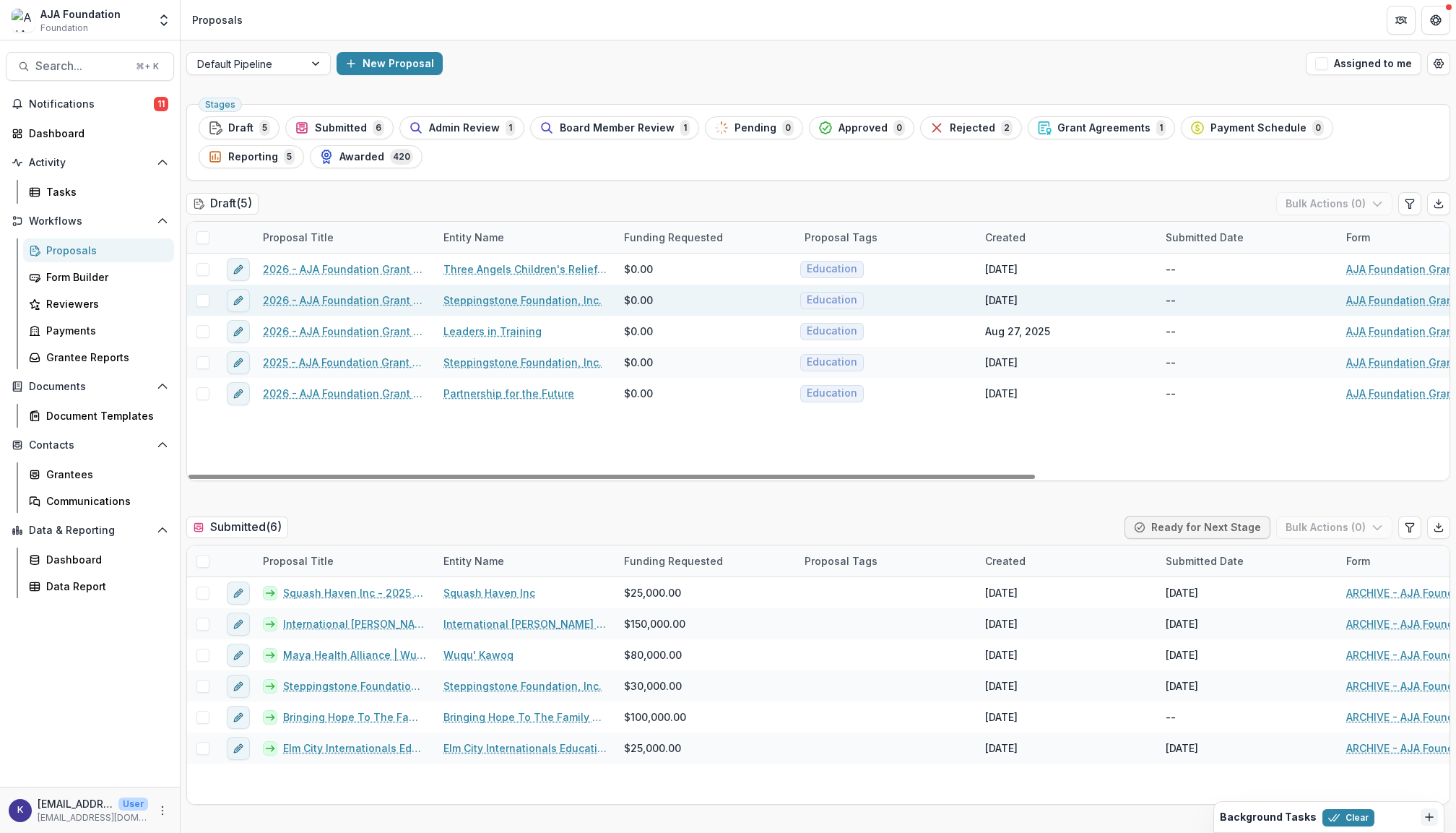
click at [532, 297] on link "Steppingstone Foundation, Inc." at bounding box center [522, 300] width 158 height 15
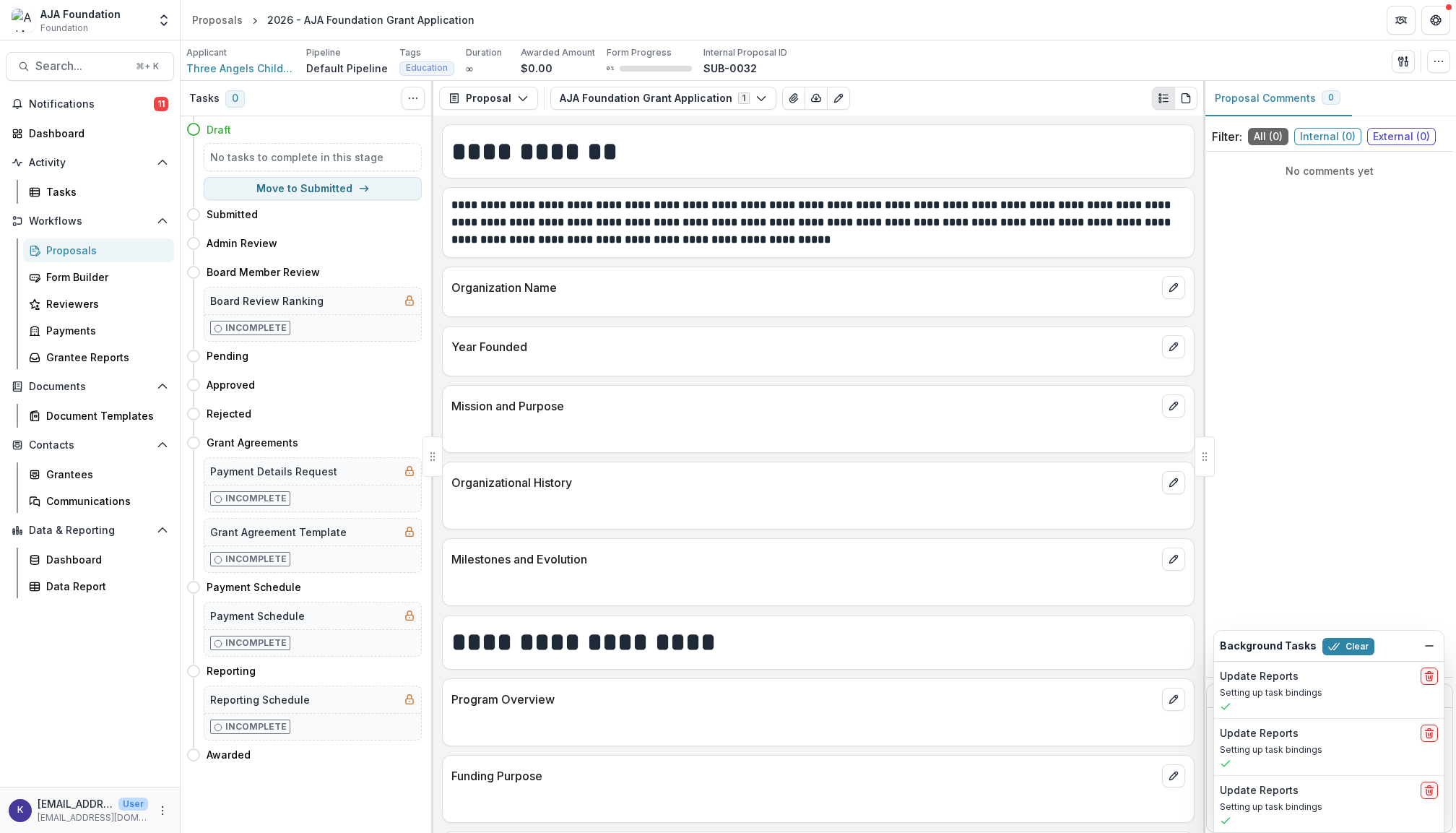
click at [92, 248] on div "Proposals" at bounding box center [104, 250] width 117 height 15
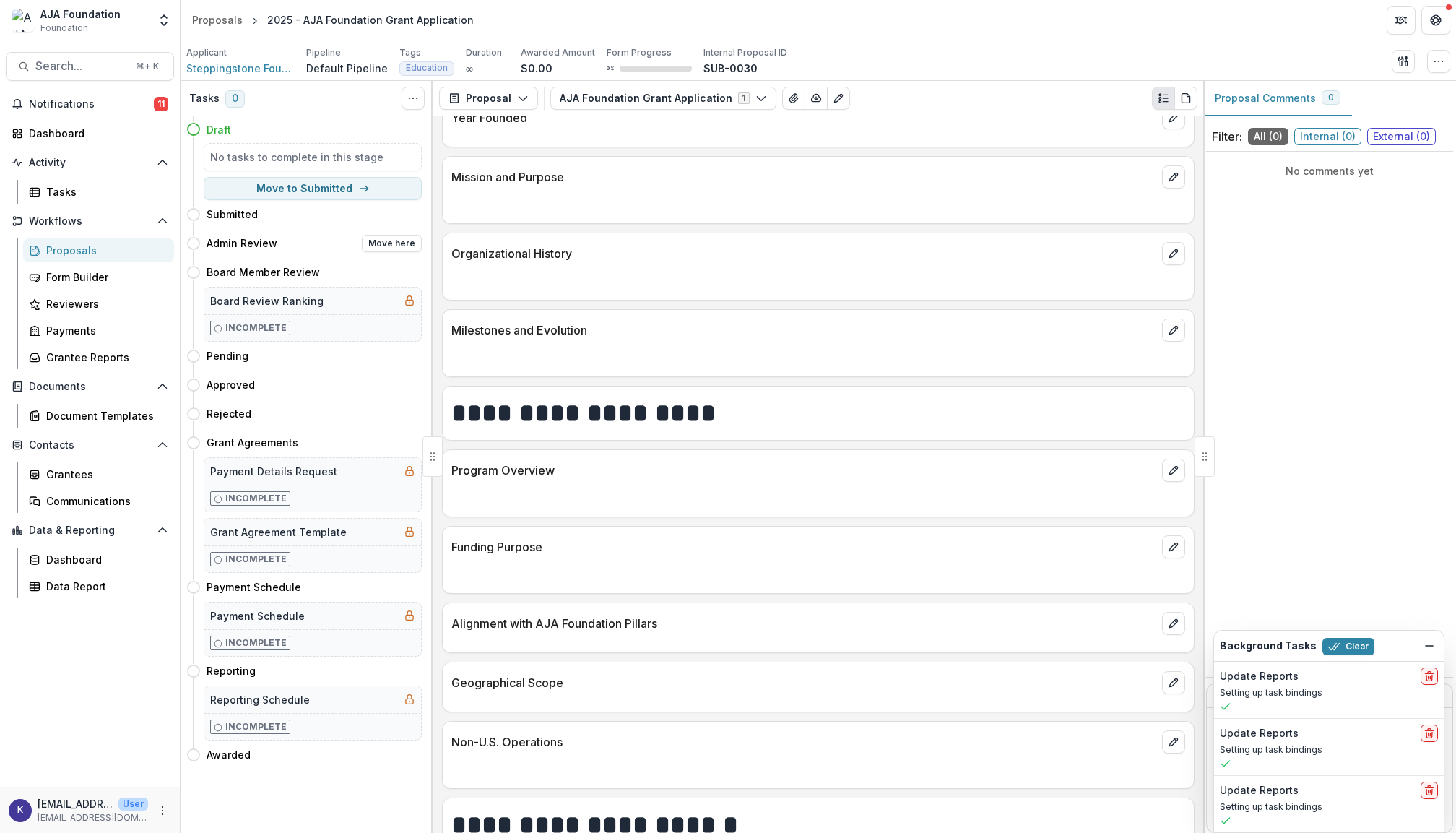
scroll to position [1, 0]
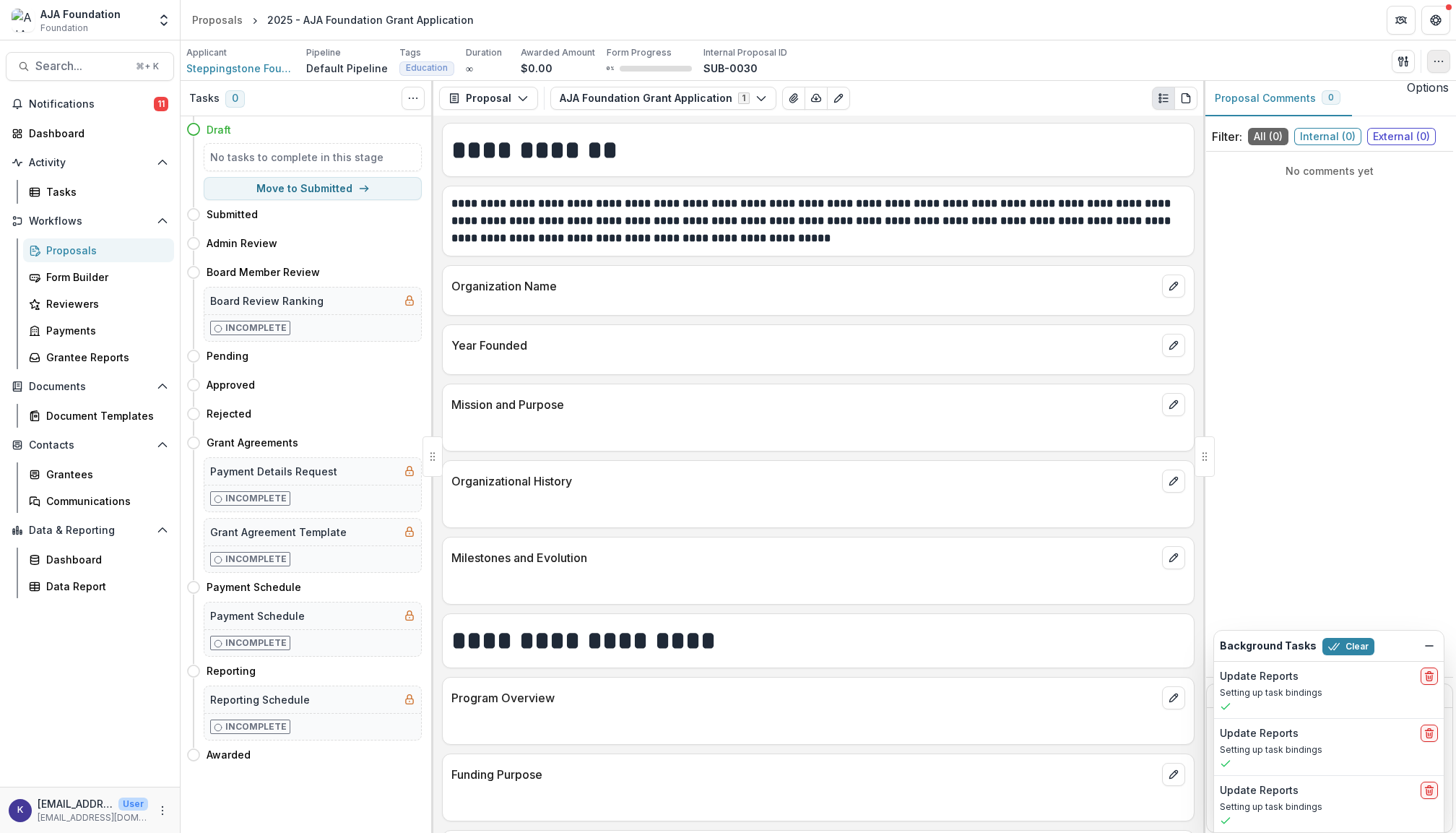
click at [1436, 68] on button "button" at bounding box center [1439, 62] width 23 height 23
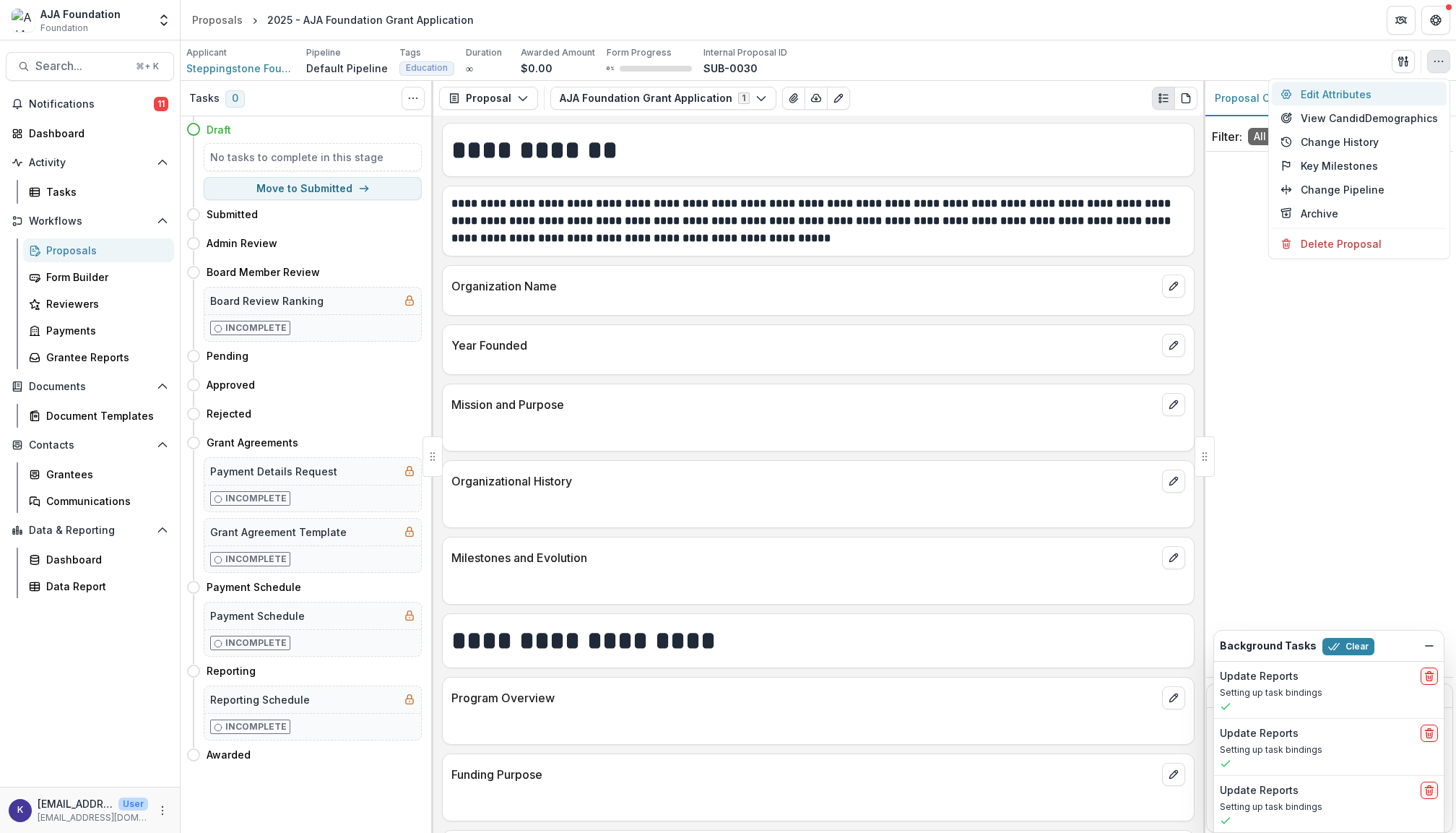
click at [1339, 96] on button "Edit Attributes" at bounding box center [1359, 94] width 175 height 24
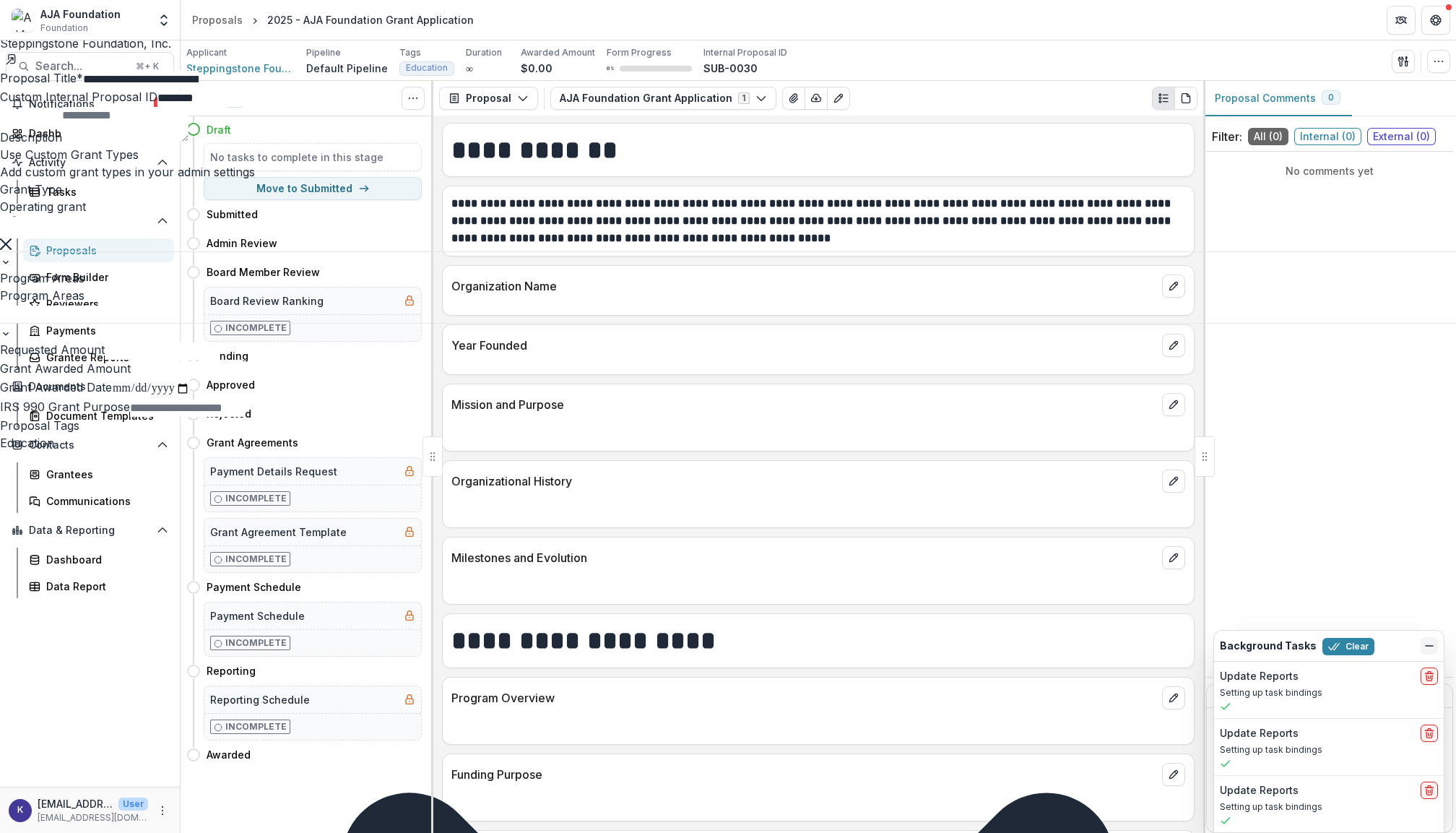
click at [1429, 645] on line "Dismiss" at bounding box center [1430, 645] width 7 height 0
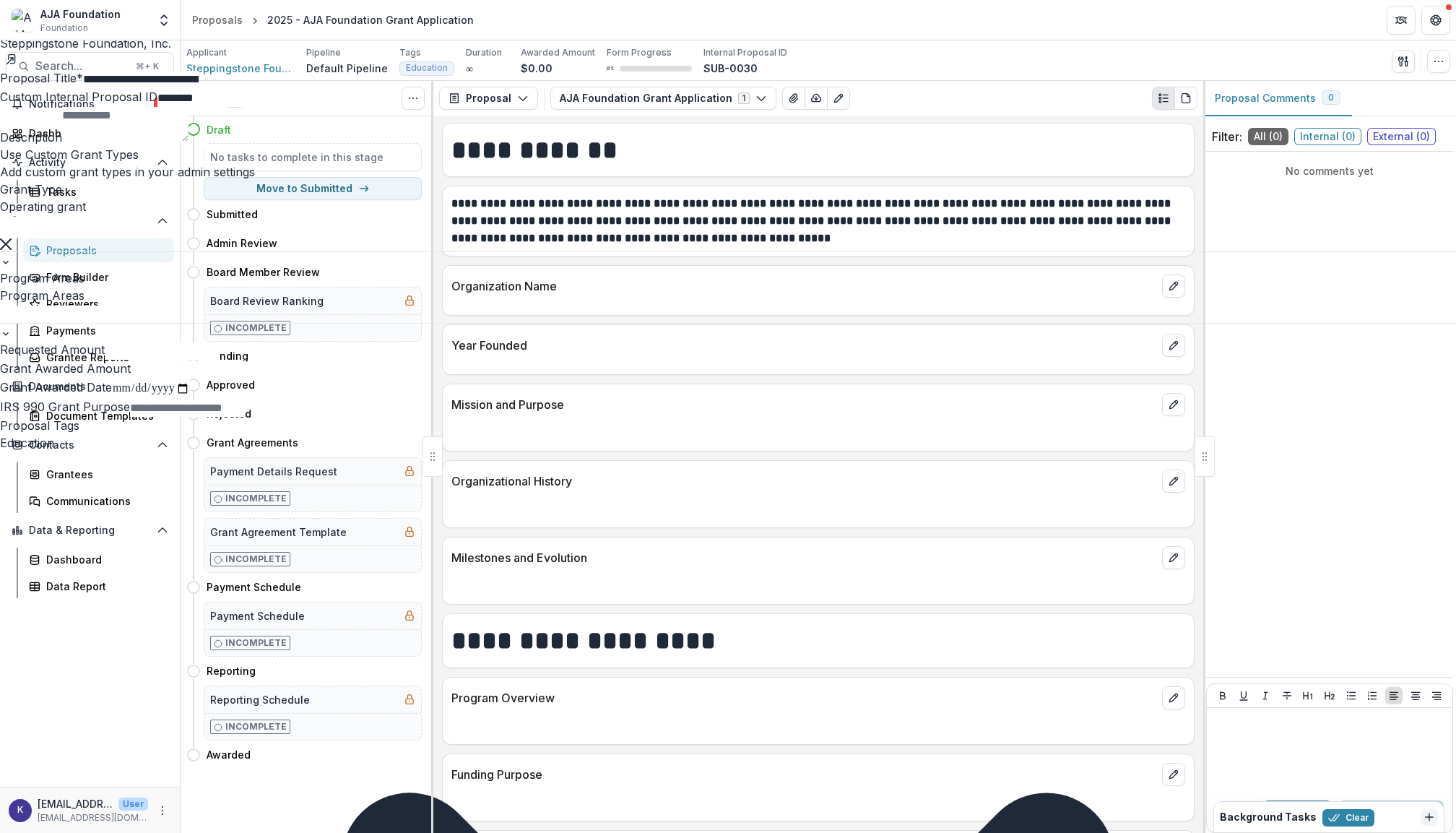
scroll to position [0, 0]
click at [12, 16] on icon "Close" at bounding box center [6, 10] width 12 height 12
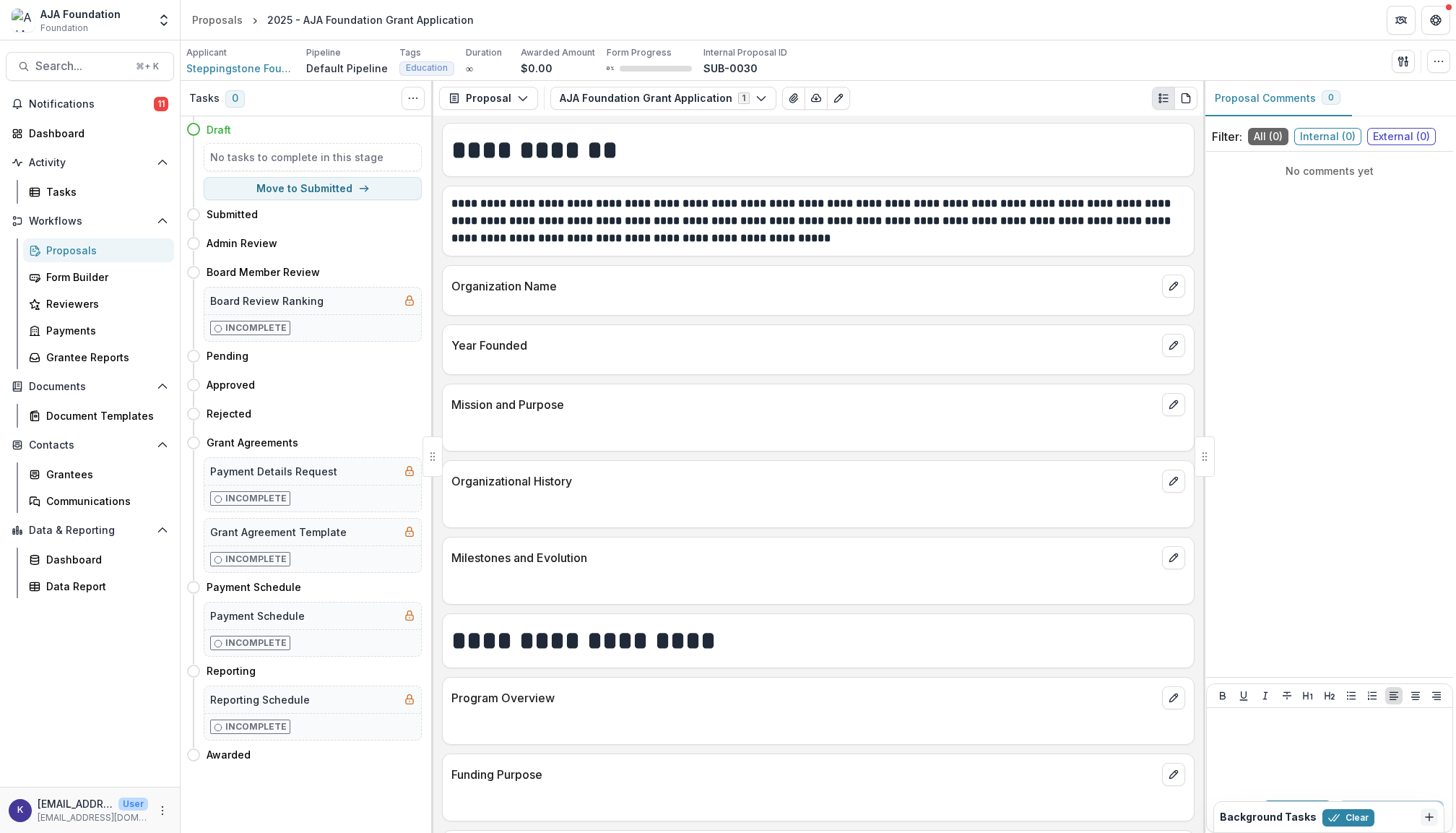
click at [75, 255] on div "Proposals" at bounding box center [104, 250] width 117 height 15
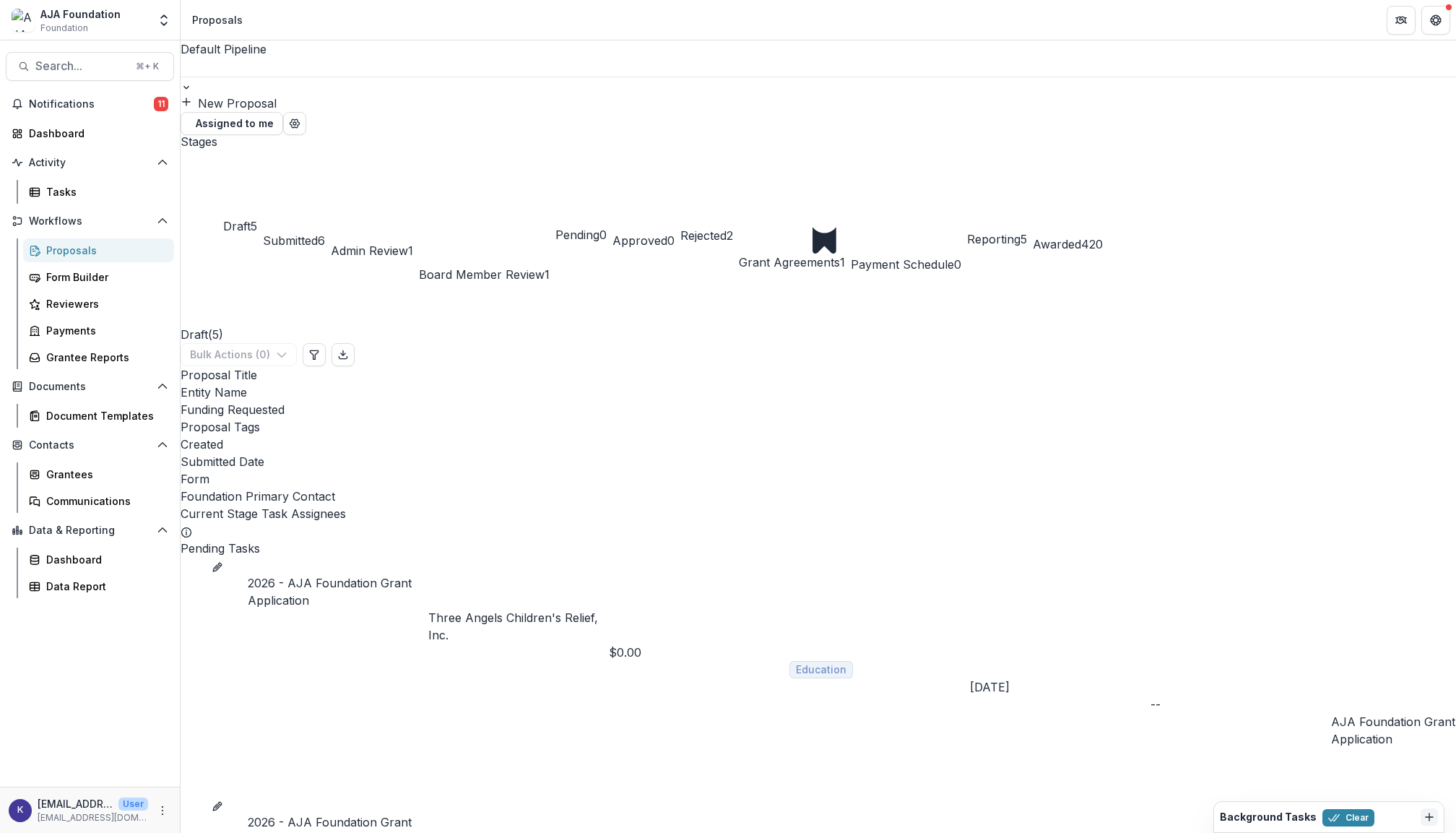
click at [223, 557] on button "edit" at bounding box center [218, 566] width 12 height 18
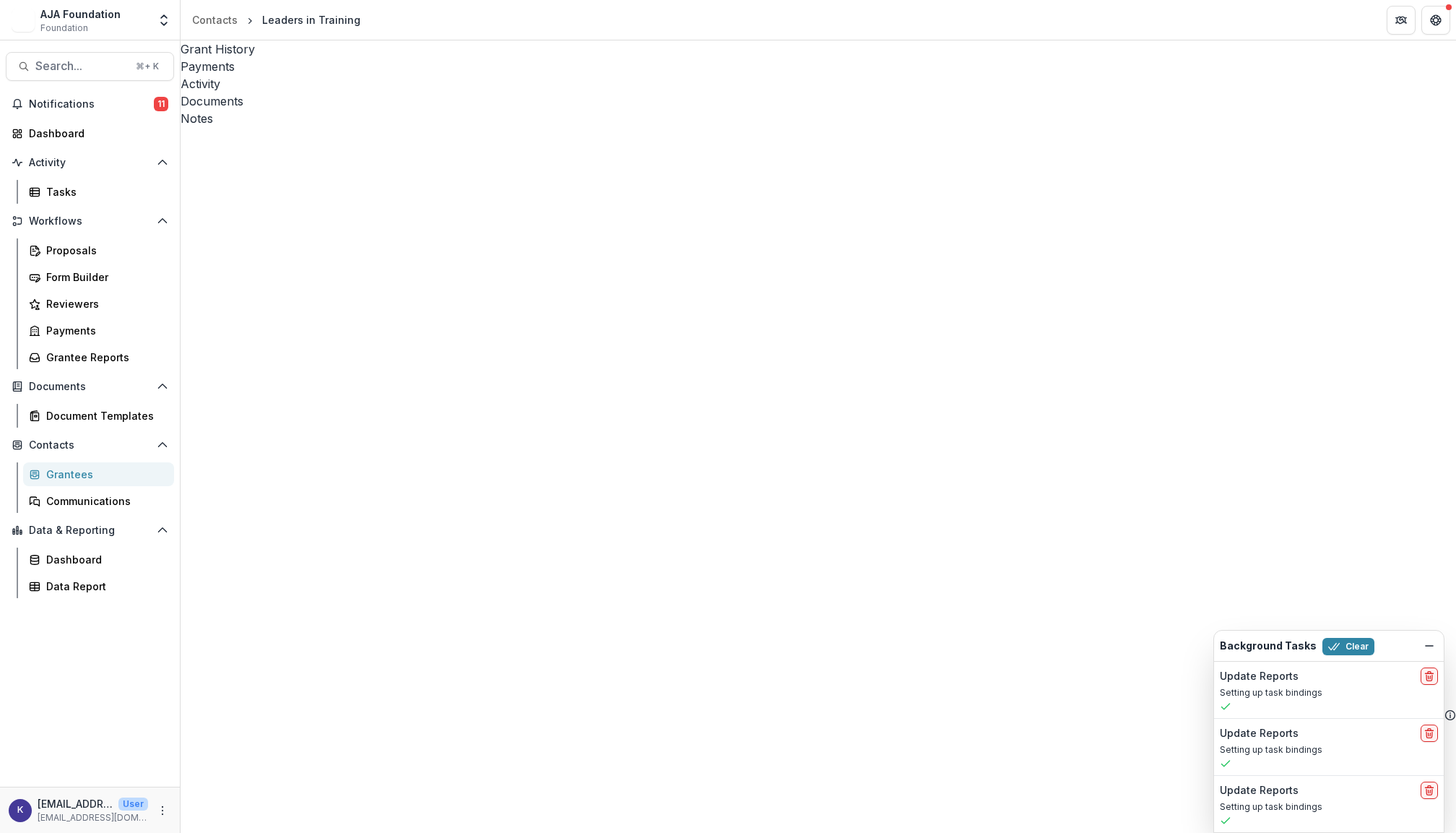
scroll to position [506, 0]
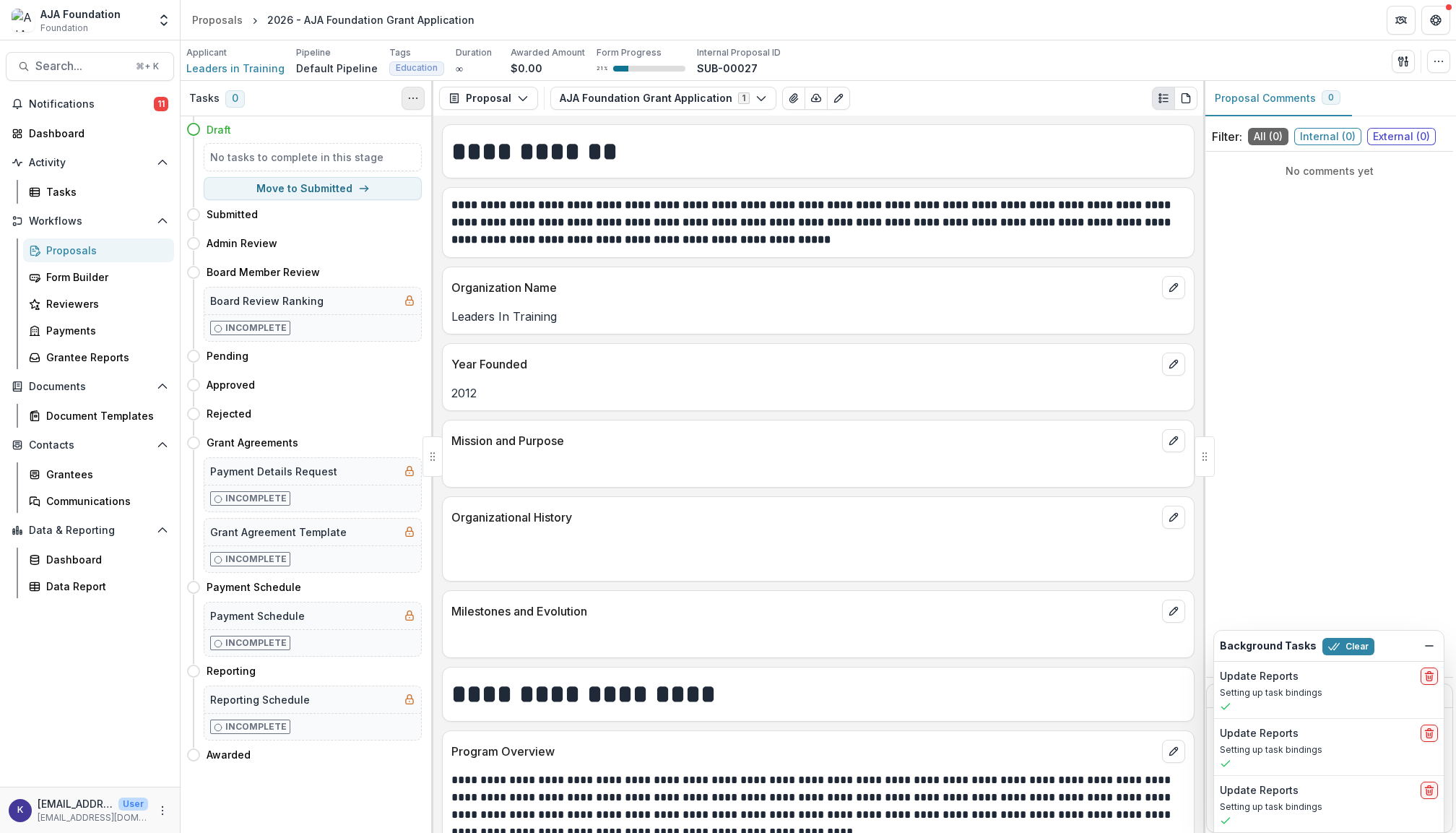
click at [412, 98] on icon "Toggle View Cancelled Tasks" at bounding box center [413, 98] width 12 height 12
click at [923, 160] on h1 "**********" at bounding box center [816, 151] width 730 height 35
click at [1438, 59] on icon "button" at bounding box center [1439, 62] width 12 height 12
click at [1352, 140] on button "Change History" at bounding box center [1359, 141] width 175 height 24
click at [12, 832] on button "Close" at bounding box center [6, 842] width 12 height 18
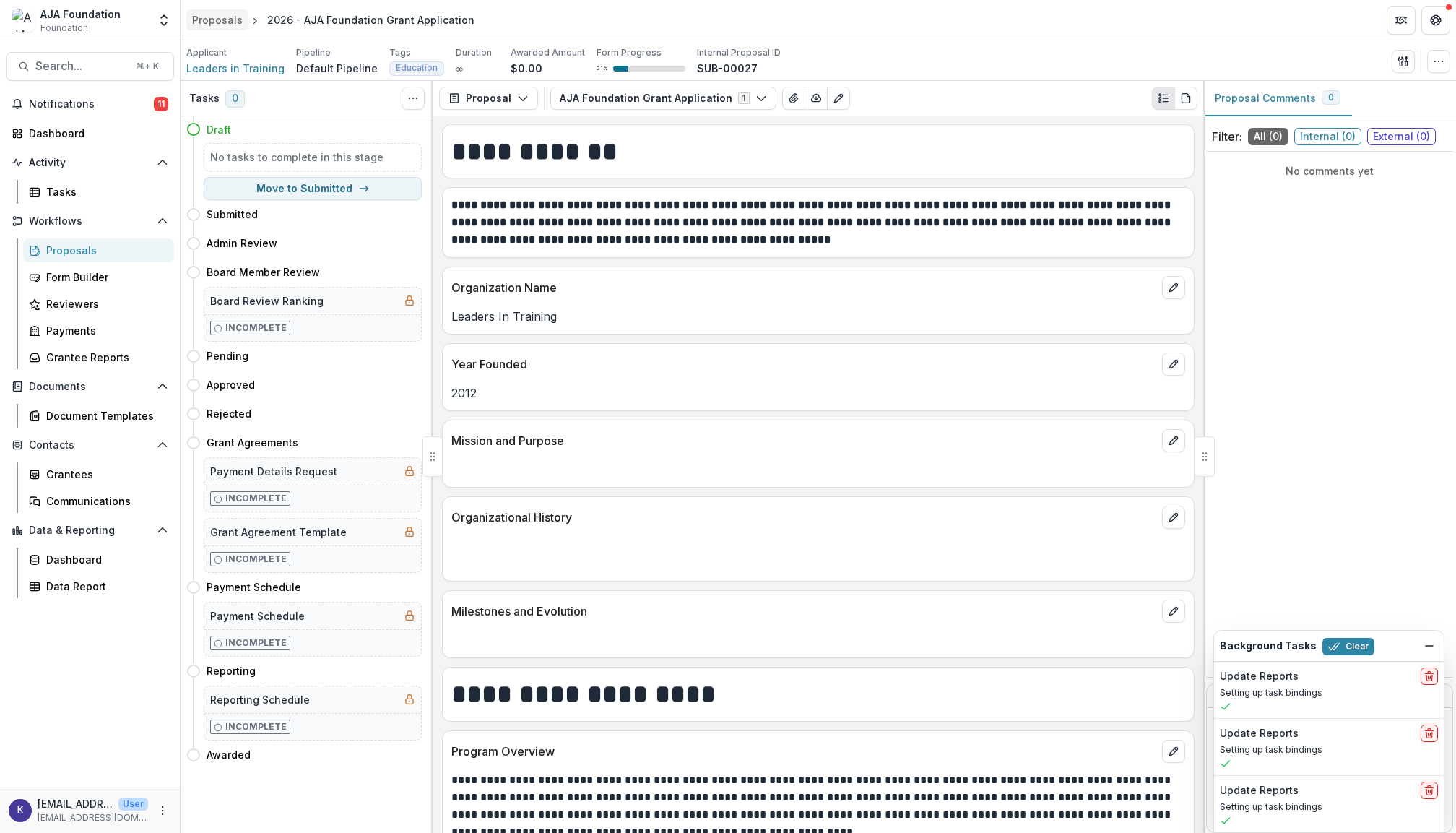
click at [215, 15] on div "Proposals" at bounding box center [217, 20] width 51 height 15
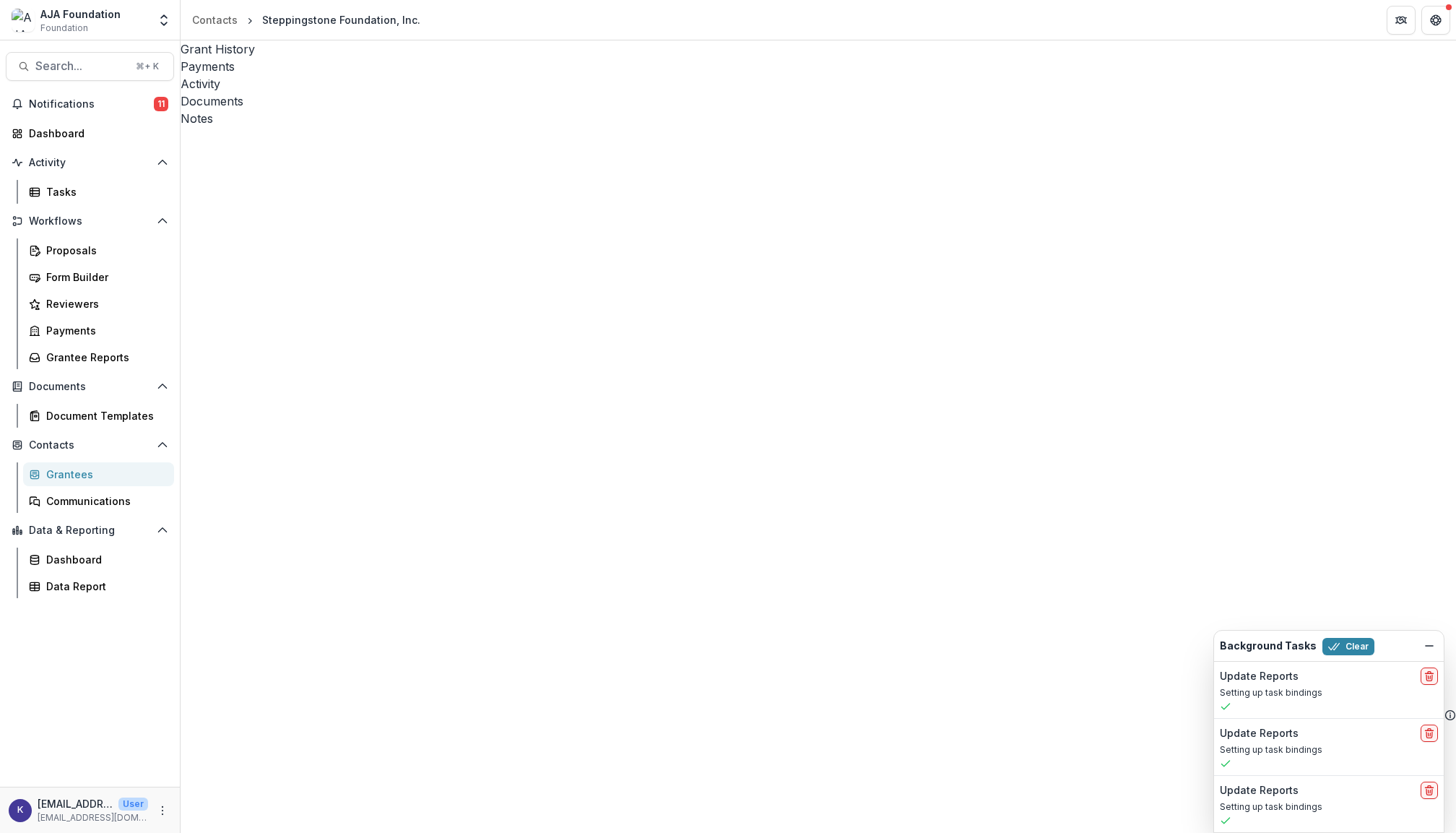
click at [484, 110] on div "Notes" at bounding box center [818, 119] width 1276 height 18
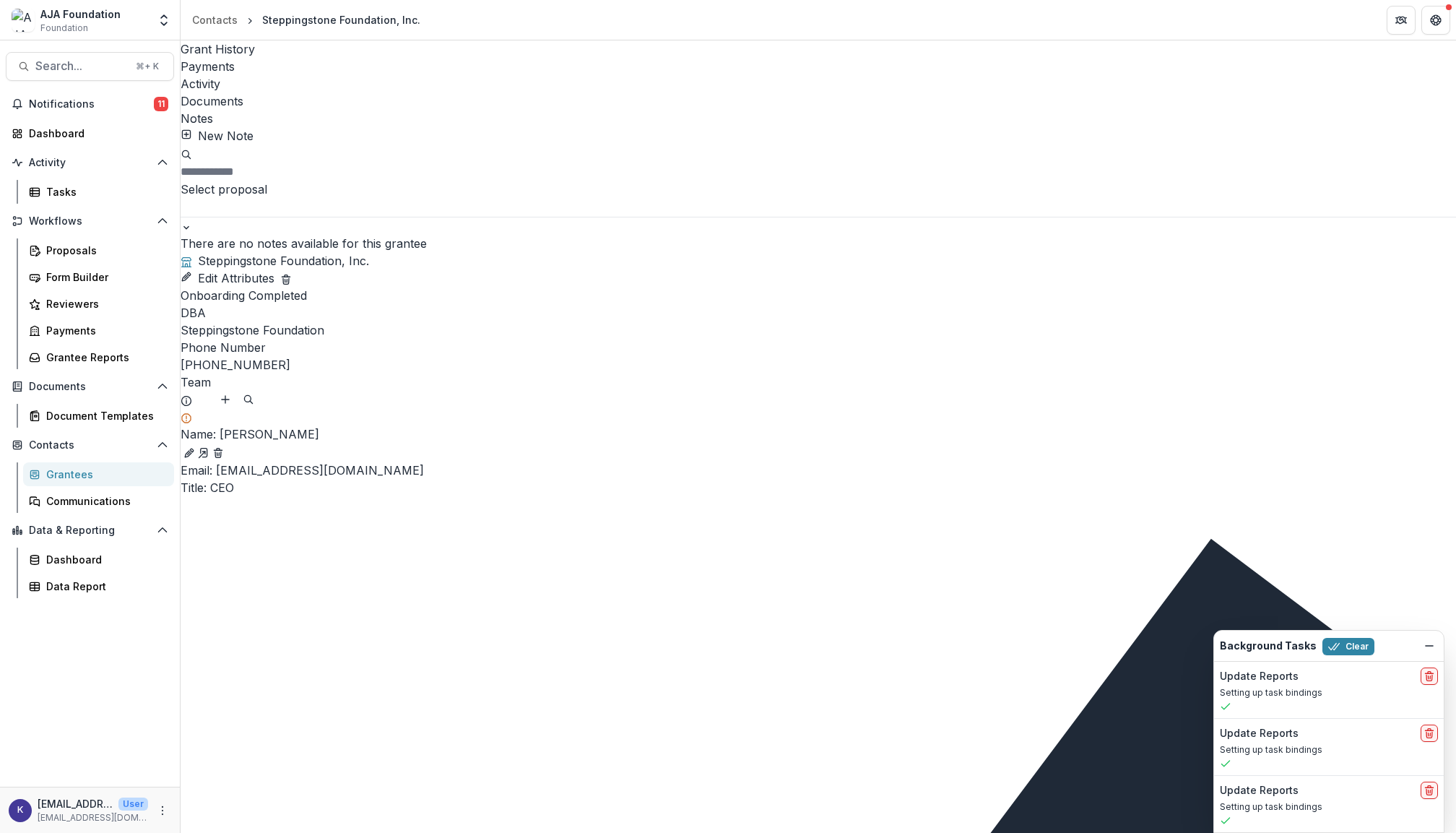
click at [451, 92] on div "Documents" at bounding box center [818, 101] width 1276 height 18
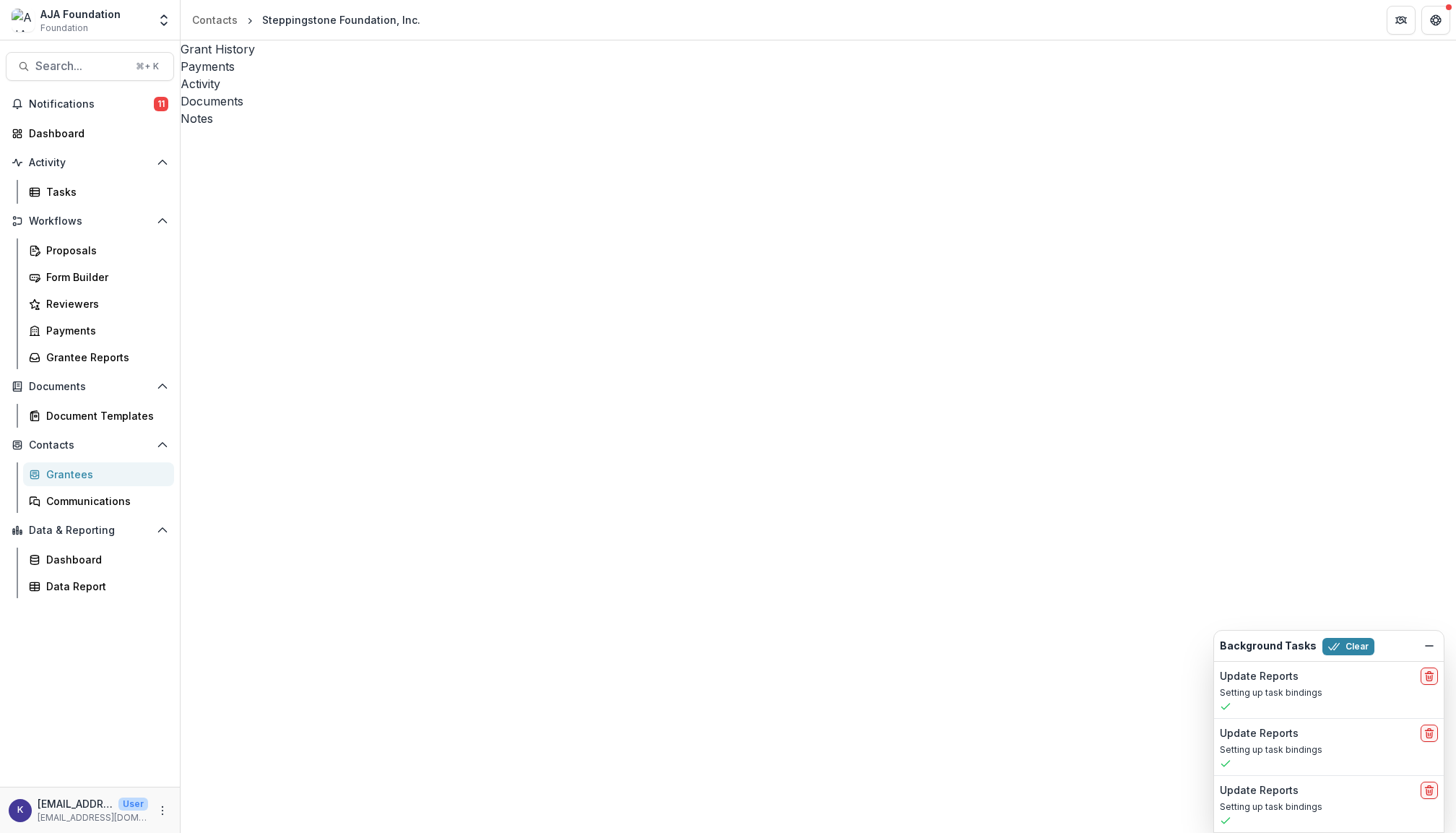
click at [481, 110] on div "Notes" at bounding box center [818, 119] width 1276 height 18
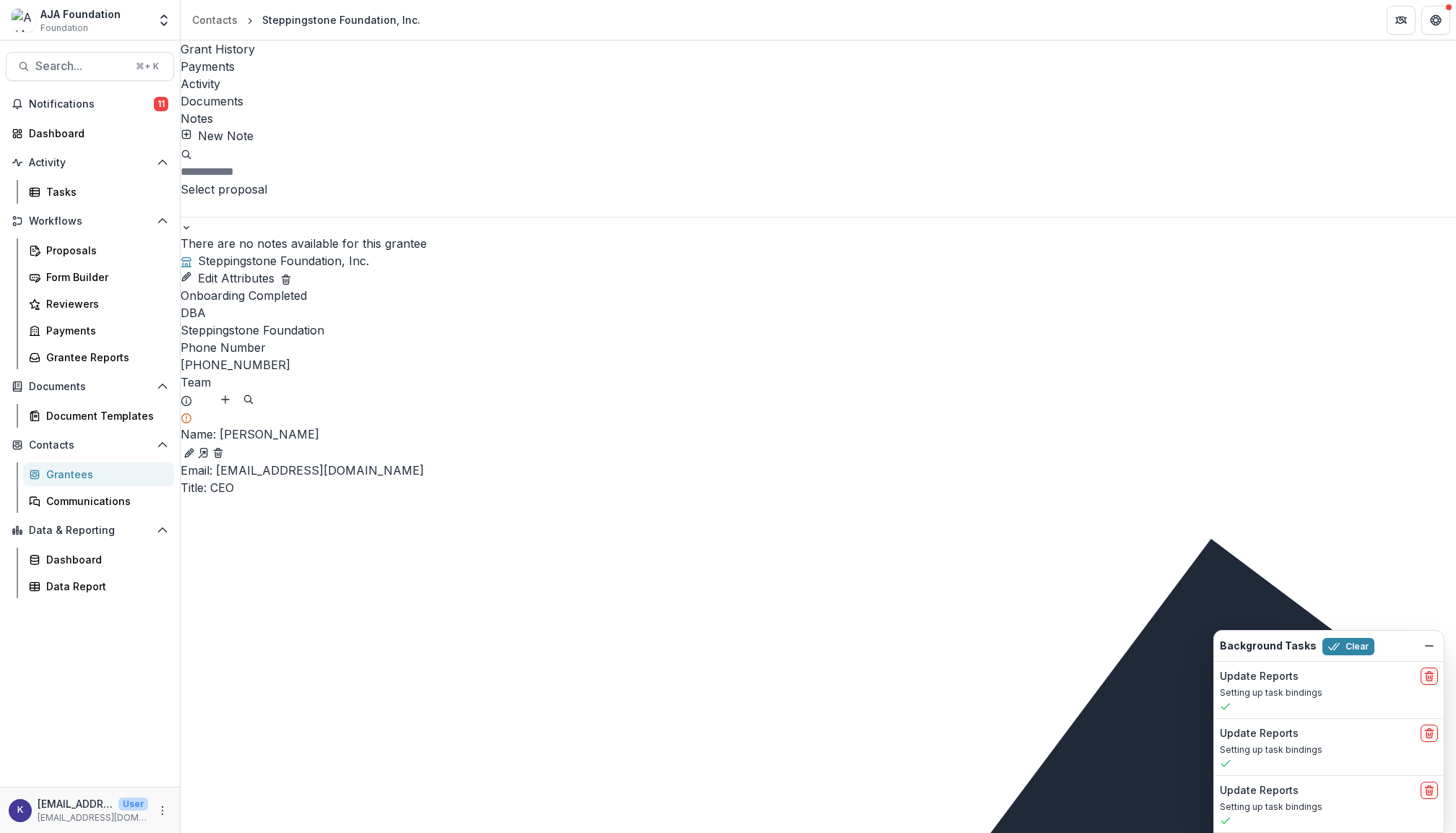
click at [231, 56] on div "Grant History" at bounding box center [818, 49] width 1276 height 18
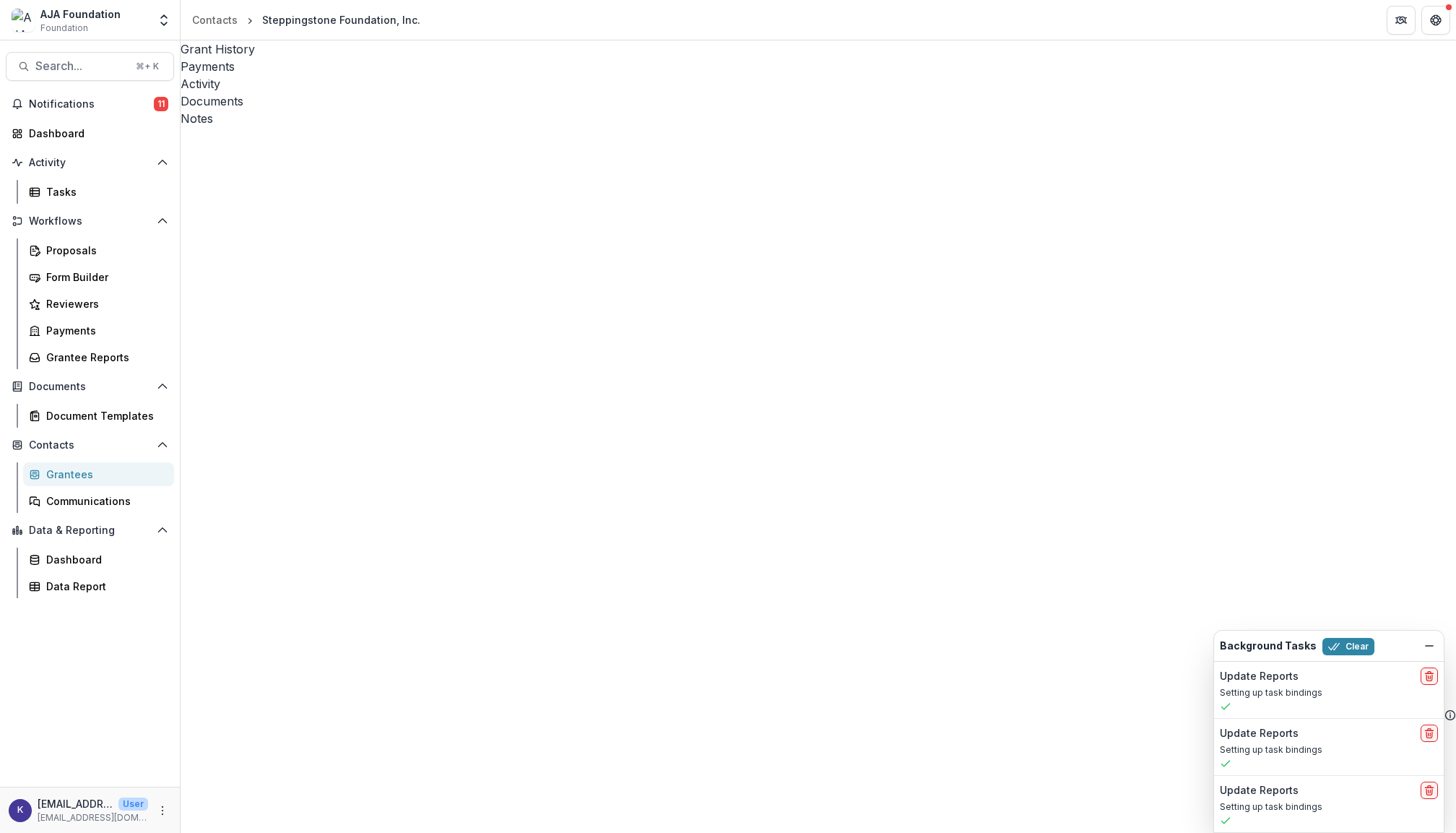
click at [88, 470] on div "Grantees" at bounding box center [104, 474] width 117 height 15
click at [90, 250] on div "Proposals" at bounding box center [104, 250] width 117 height 15
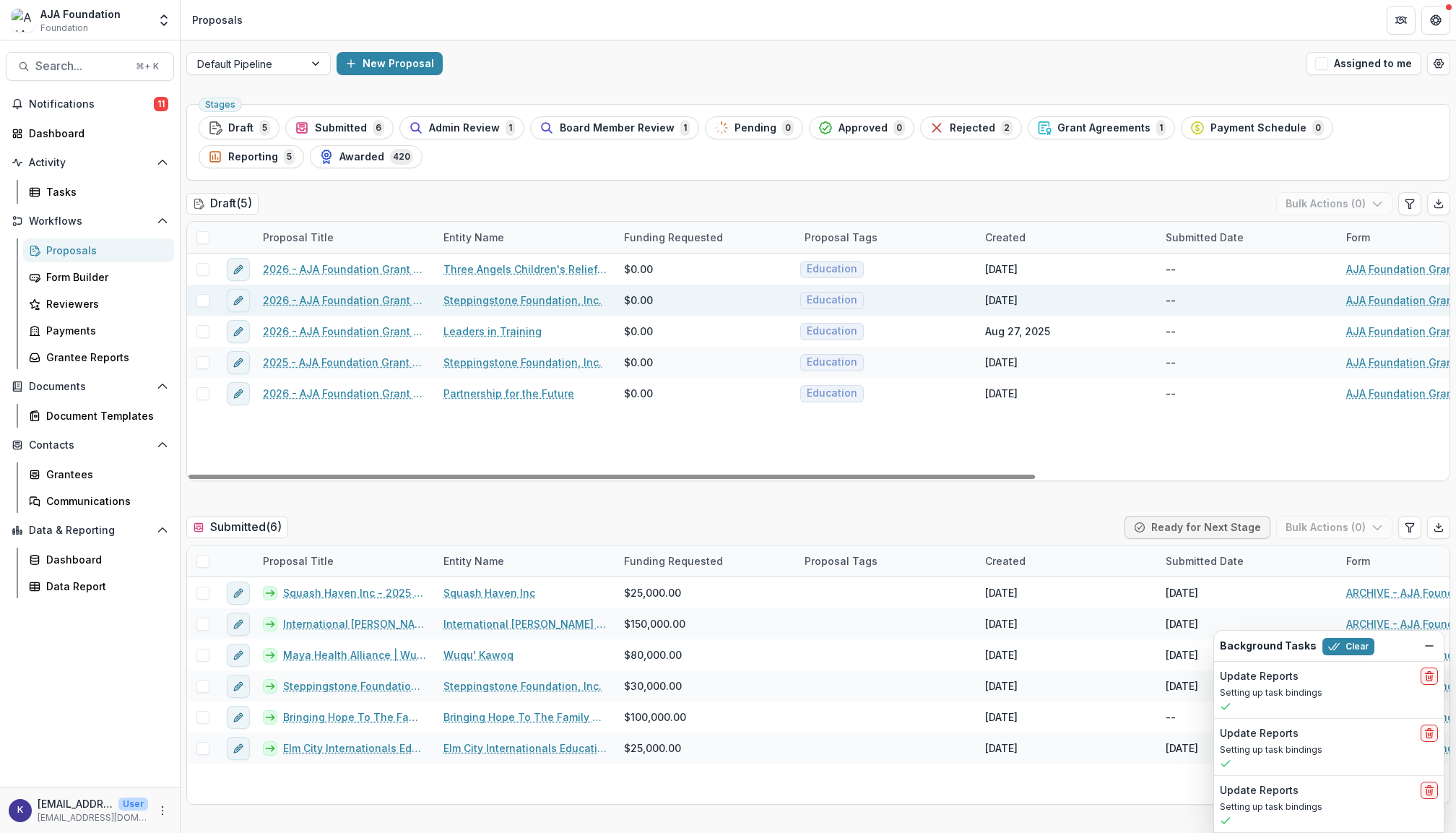
click at [385, 297] on link "2026 - AJA Foundation Grant Application" at bounding box center [344, 300] width 163 height 15
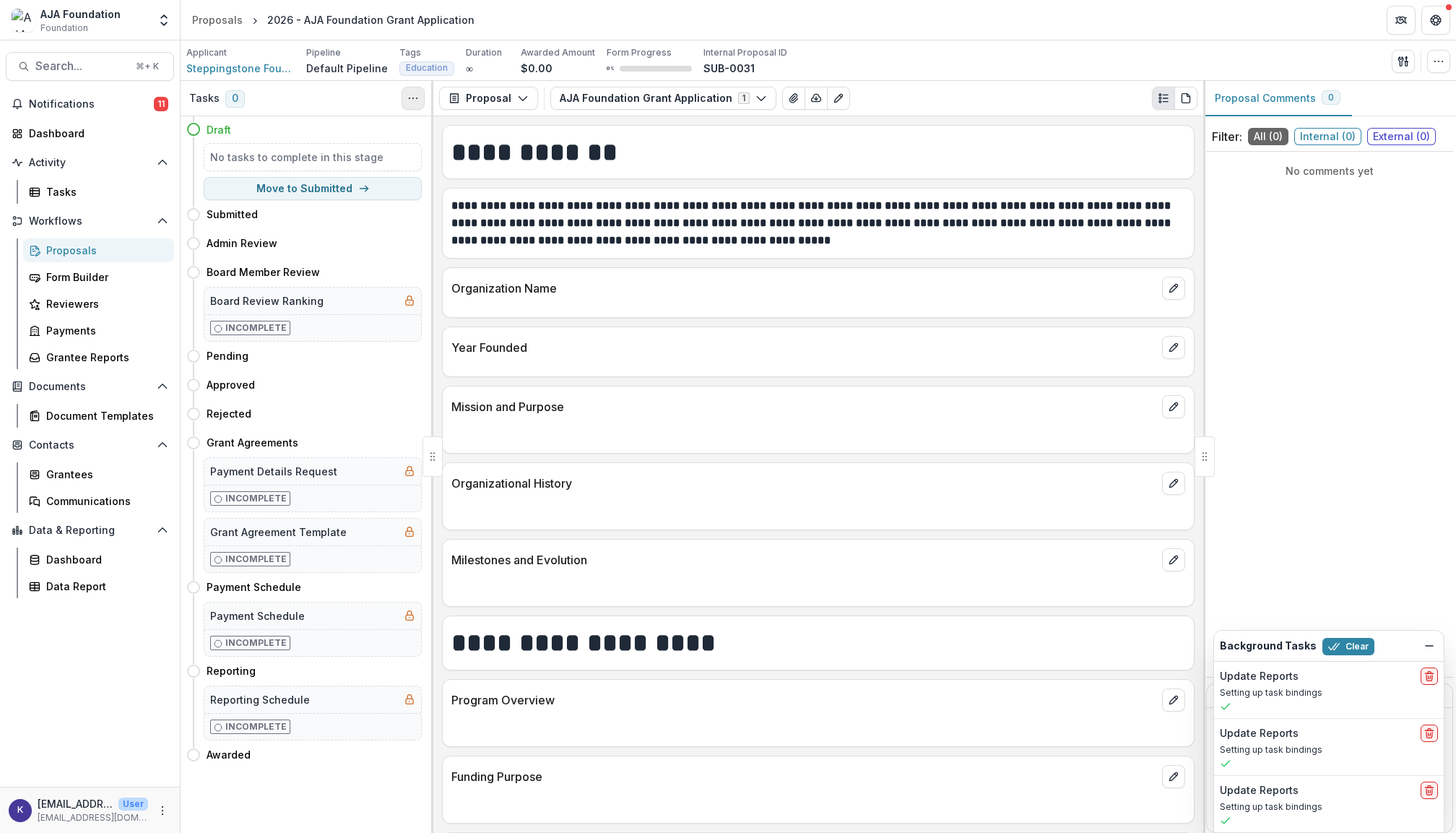
click at [420, 93] on button "Toggle View Cancelled Tasks" at bounding box center [413, 98] width 23 height 23
click at [1441, 64] on icon "button" at bounding box center [1439, 62] width 12 height 12
click at [1355, 139] on button "Change History" at bounding box center [1359, 141] width 175 height 24
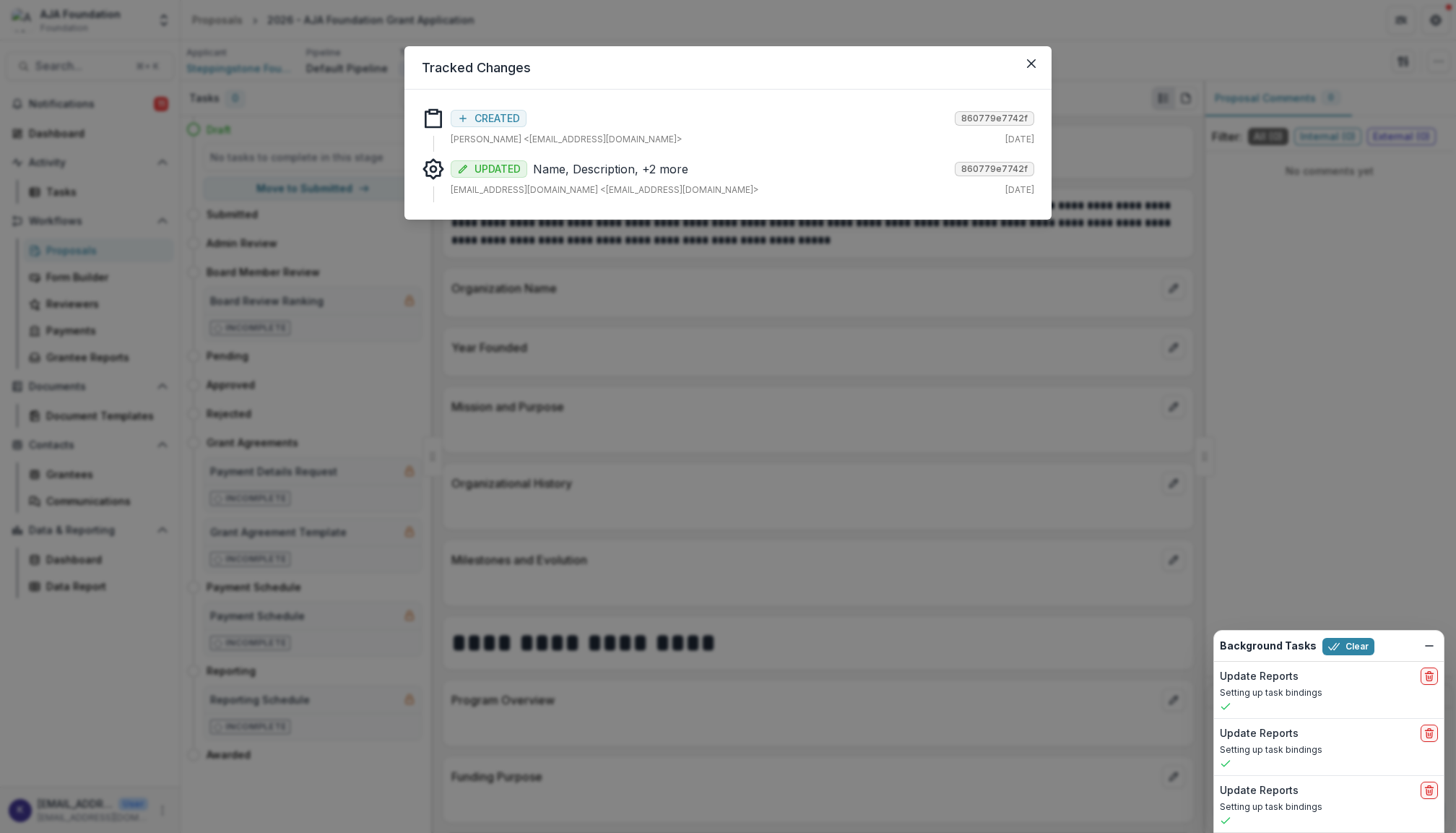
click at [672, 168] on p "Name, Description, +2 more" at bounding box center [742, 169] width 416 height 18
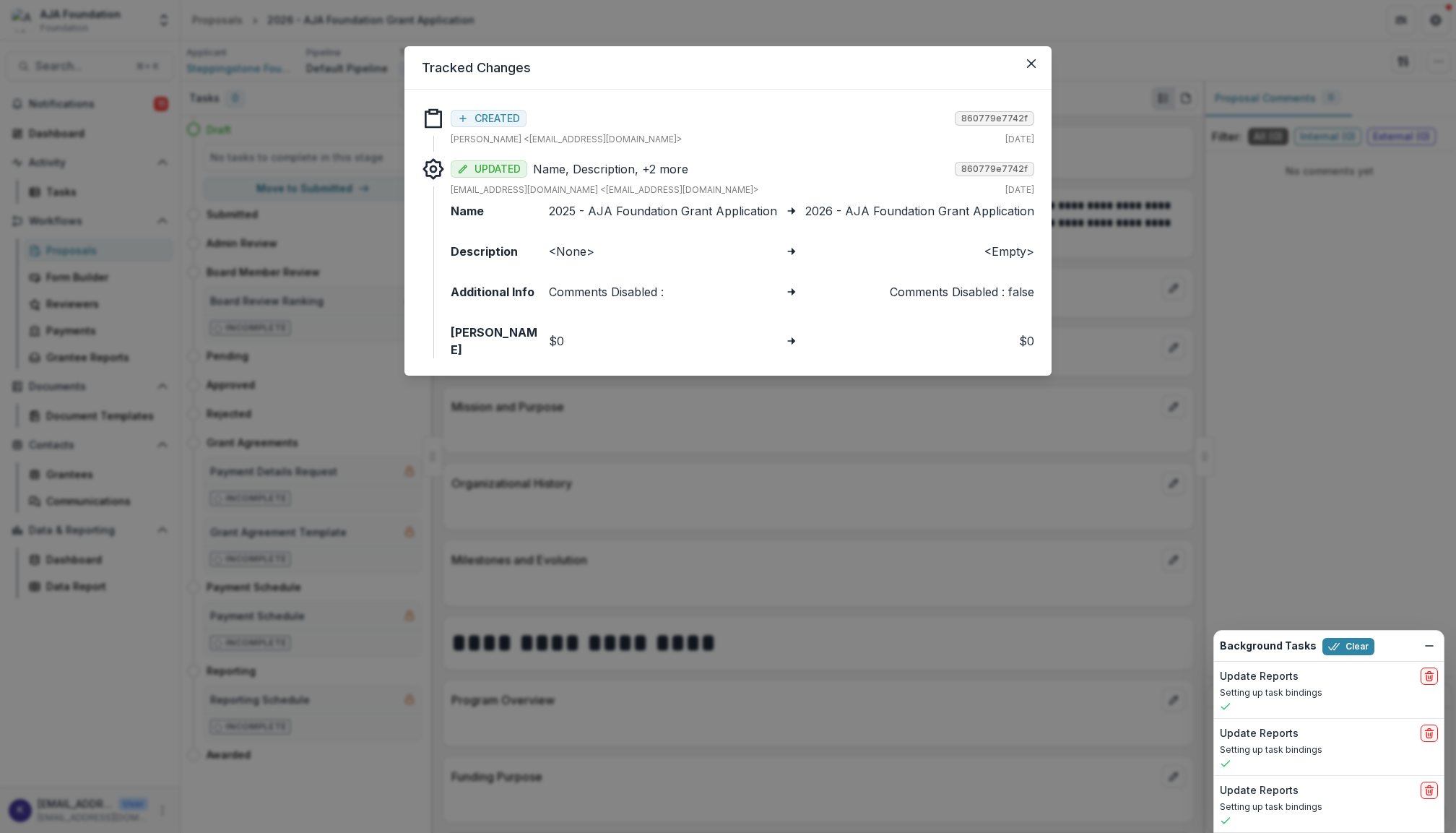
drag, startPoint x: 1036, startPoint y: 71, endPoint x: 512, endPoint y: 92, distance: 524.4
click at [514, 91] on section "Tracked Changes Responses CREATED 860779e7742f Colleen McKenna <cmckenna@ajafou…" at bounding box center [728, 211] width 647 height 330
click at [482, 117] on span "CREATED" at bounding box center [498, 119] width 45 height 12
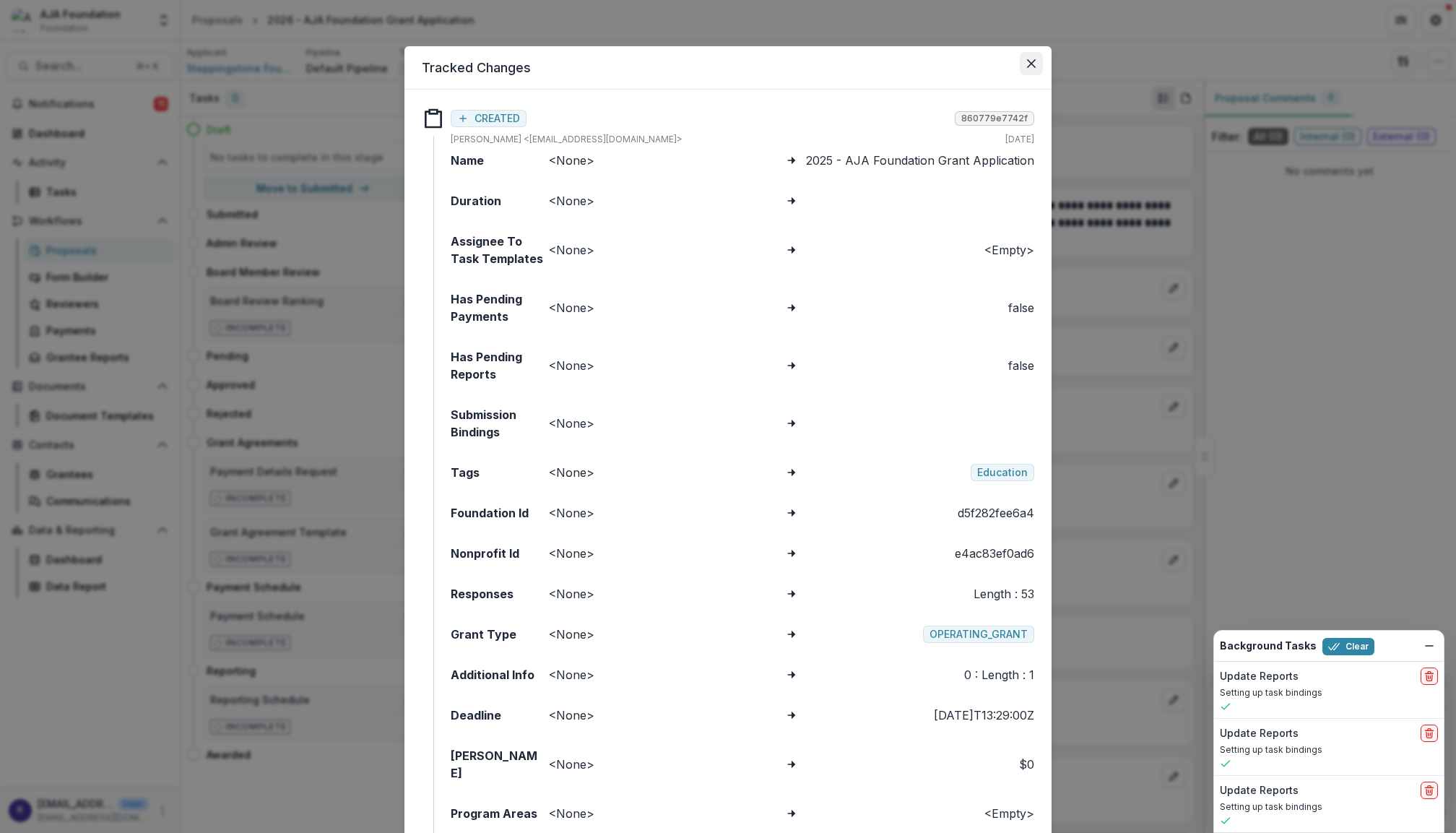
click at [1035, 59] on button "Close" at bounding box center [1032, 64] width 23 height 23
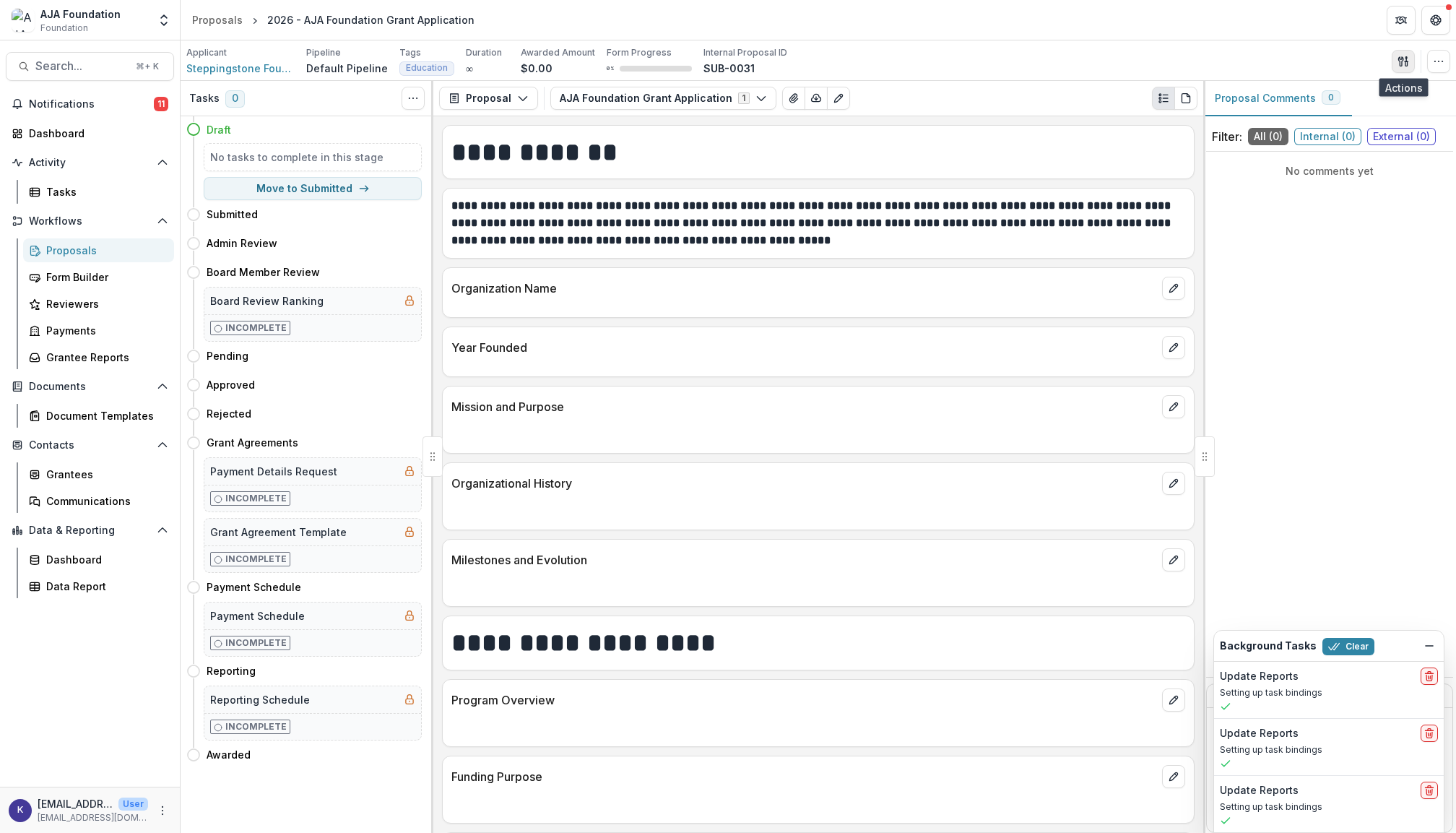
click at [1403, 61] on icon "button" at bounding box center [1403, 62] width 12 height 12
click at [1328, 138] on button "Edit Viewers" at bounding box center [1334, 141] width 155 height 24
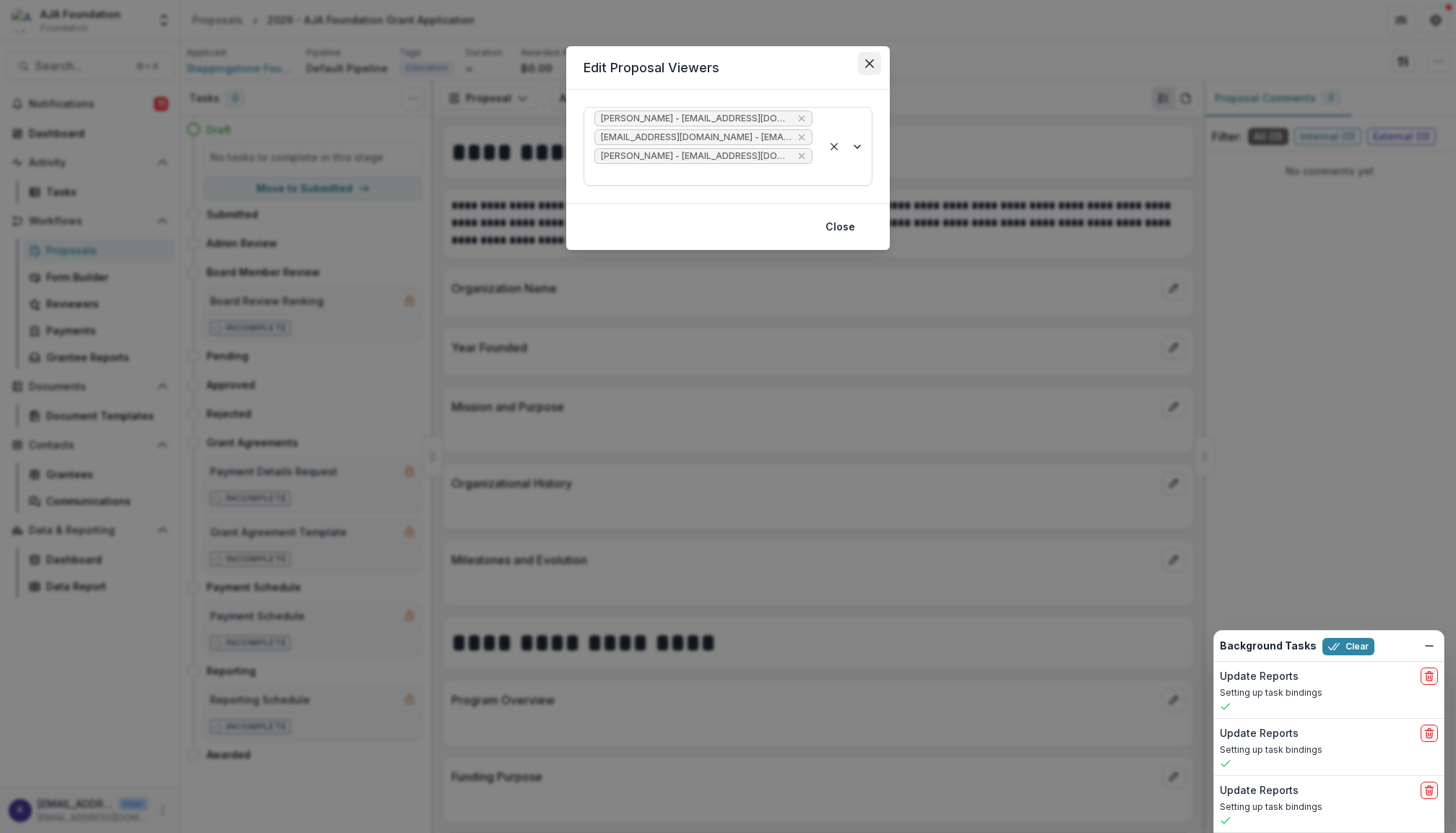
click at [871, 62] on icon "Close" at bounding box center [870, 64] width 9 height 9
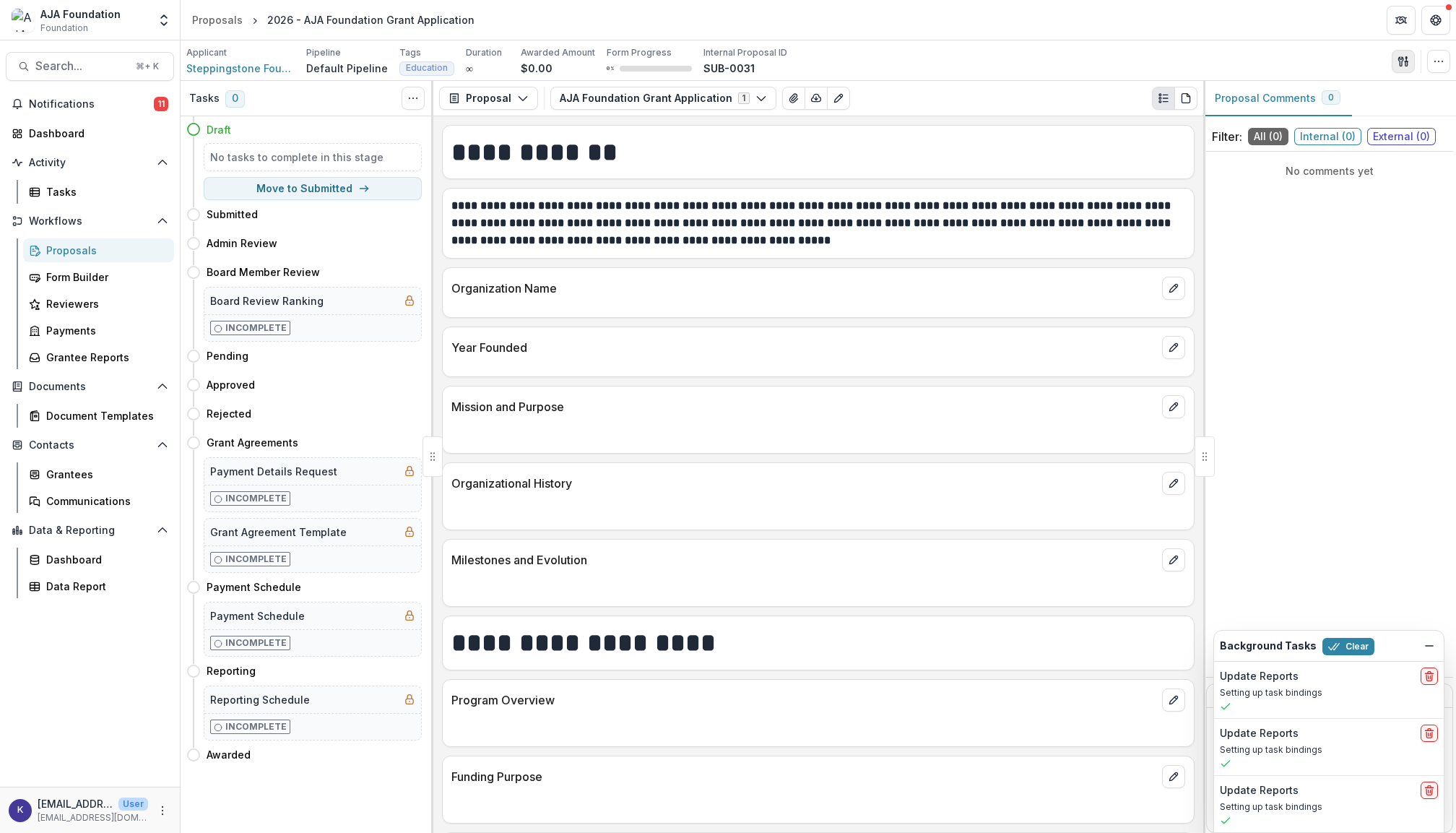
click at [1398, 65] on icon "button" at bounding box center [1403, 62] width 12 height 12
click at [1332, 165] on button "View All Reviews" at bounding box center [1334, 166] width 155 height 24
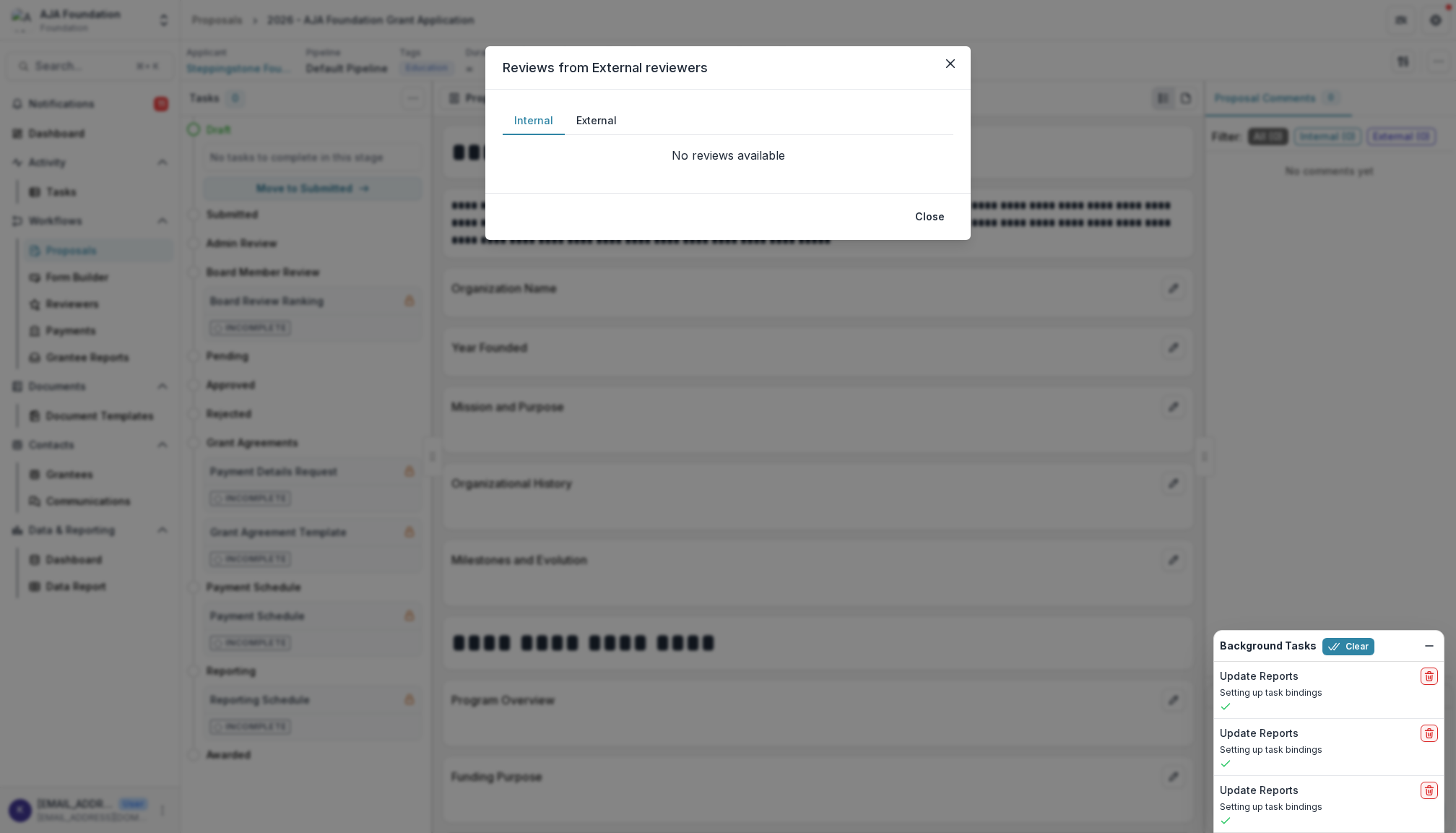
click at [607, 119] on button "External" at bounding box center [596, 121] width 64 height 28
click at [949, 65] on icon "Close" at bounding box center [950, 64] width 9 height 9
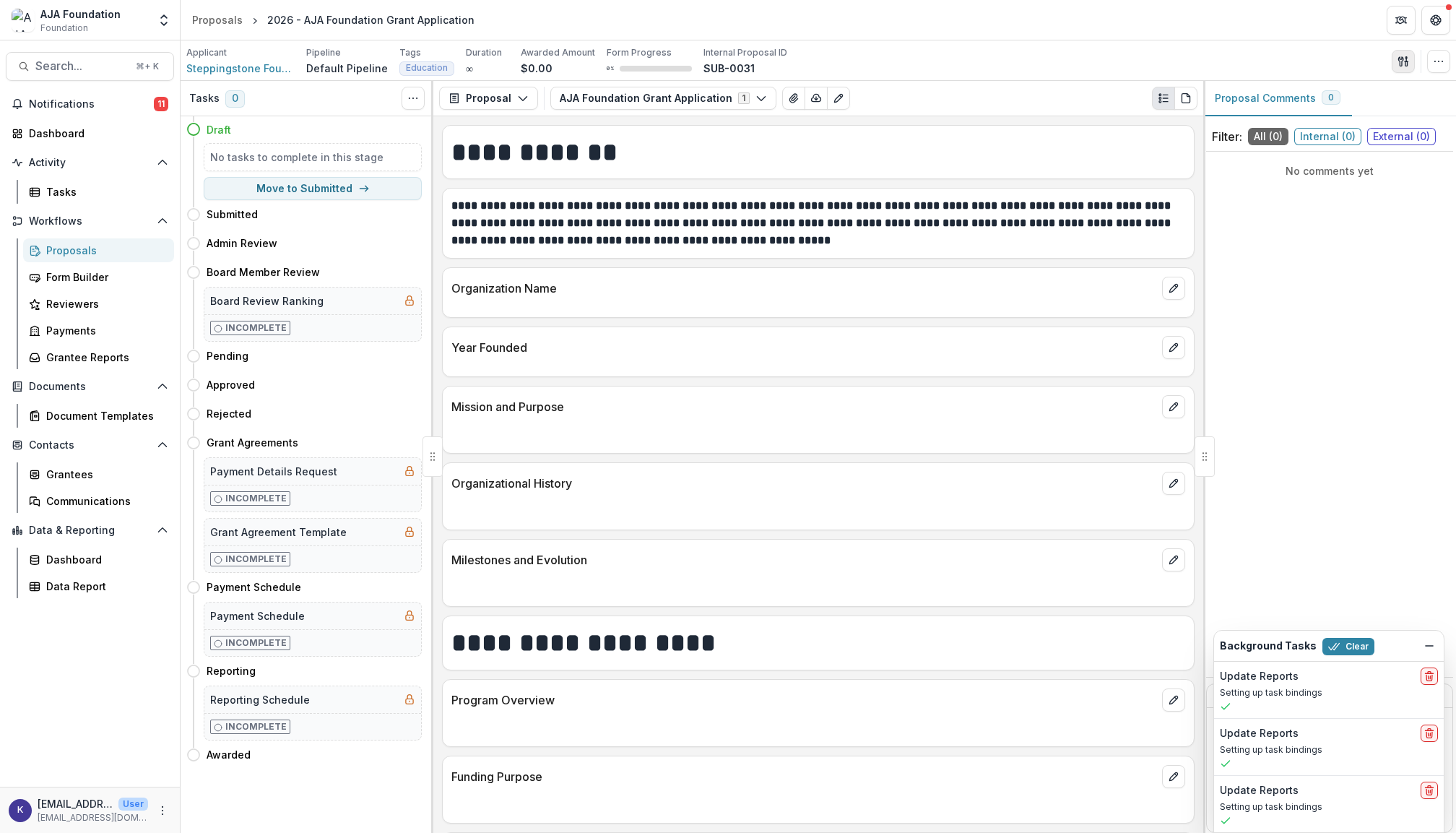
click at [1404, 58] on icon "button" at bounding box center [1403, 62] width 12 height 12
click at [1362, 185] on button "View Related Entities" at bounding box center [1334, 190] width 155 height 24
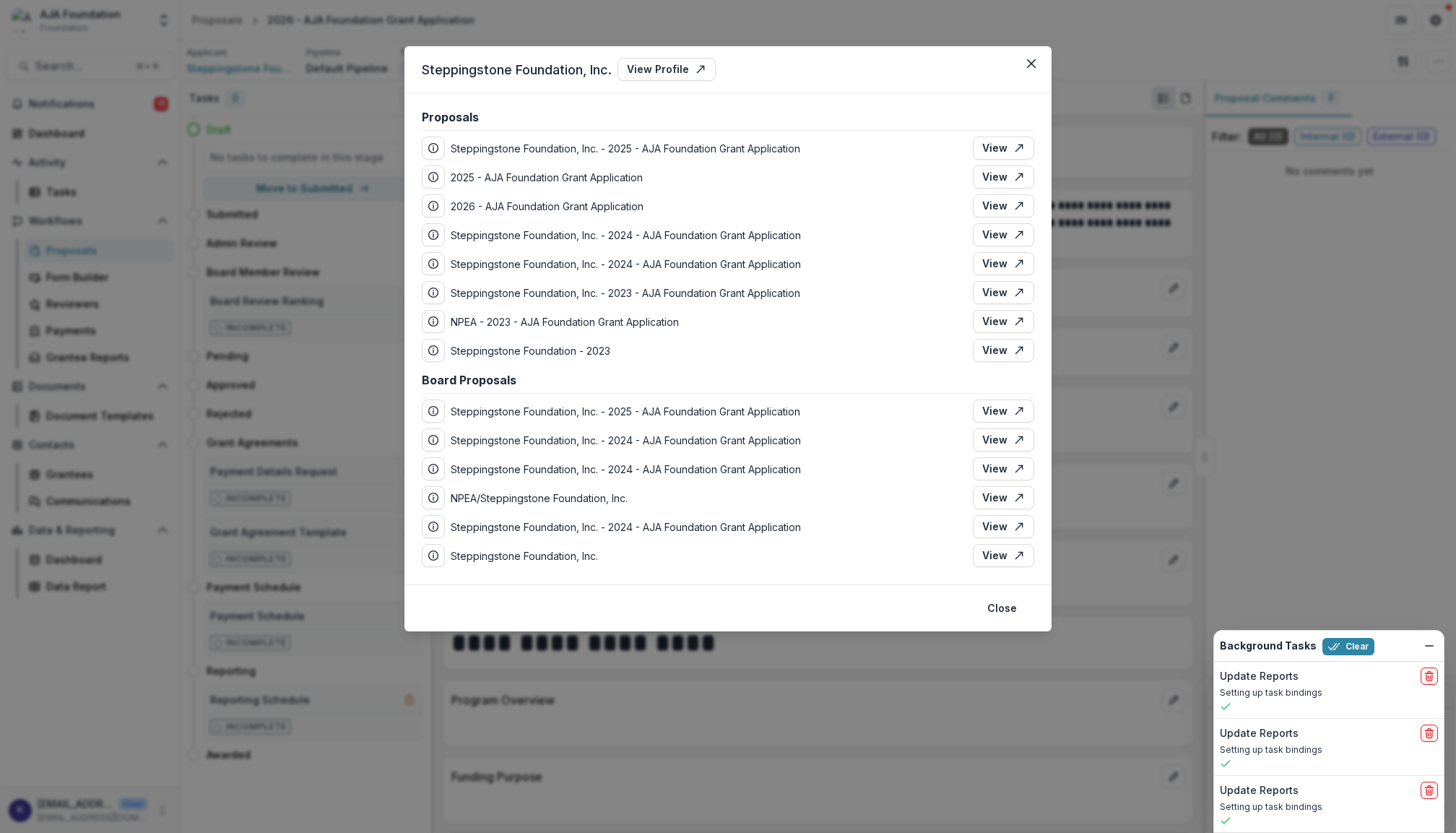
click at [1046, 78] on header "Steppingstone Foundation, Inc. View Profile" at bounding box center [728, 70] width 647 height 47
click at [1041, 65] on button "Close" at bounding box center [1032, 64] width 23 height 23
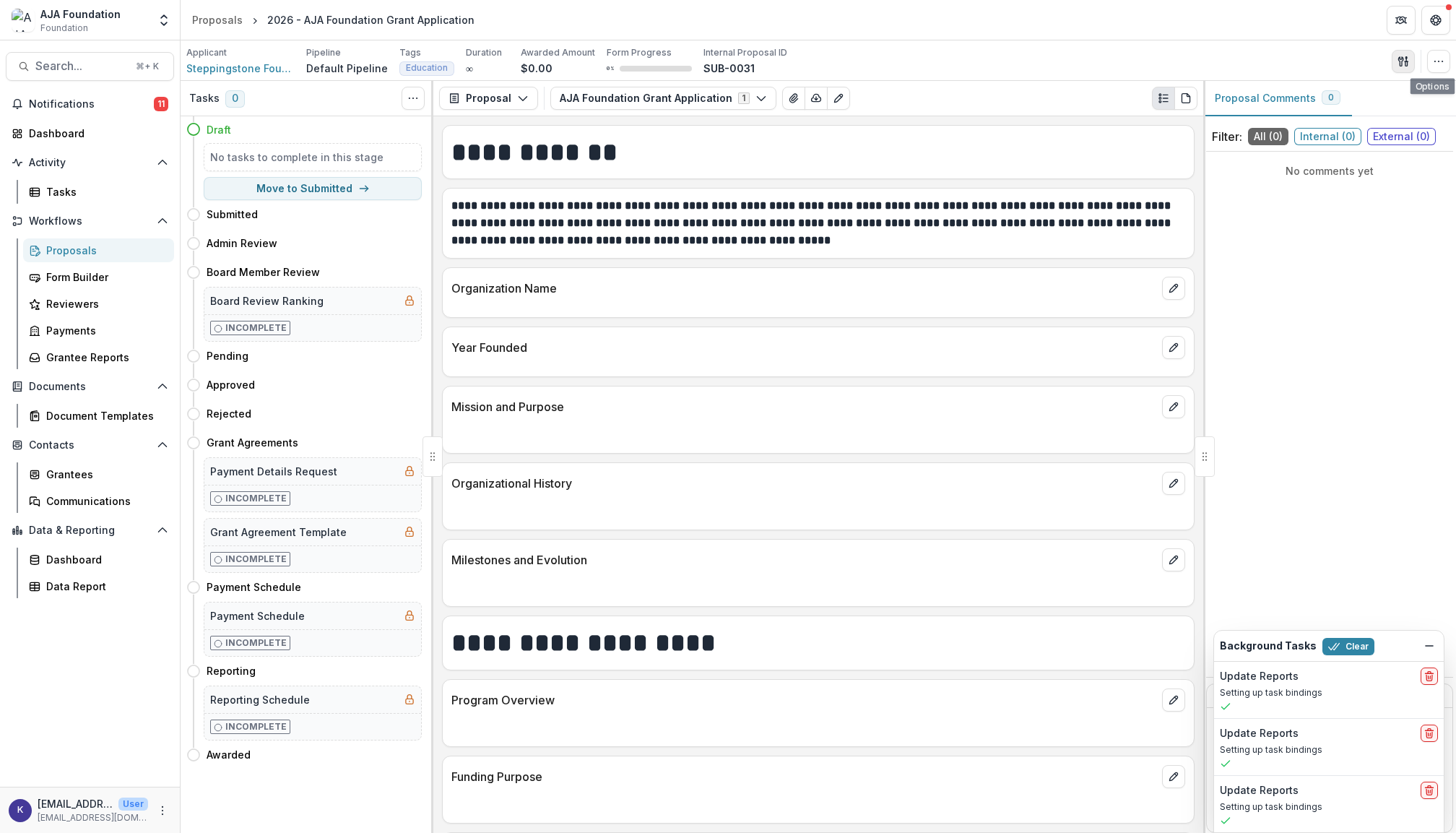
click at [1397, 56] on icon "button" at bounding box center [1403, 62] width 12 height 12
click at [1318, 96] on button "Send Email" at bounding box center [1334, 94] width 155 height 24
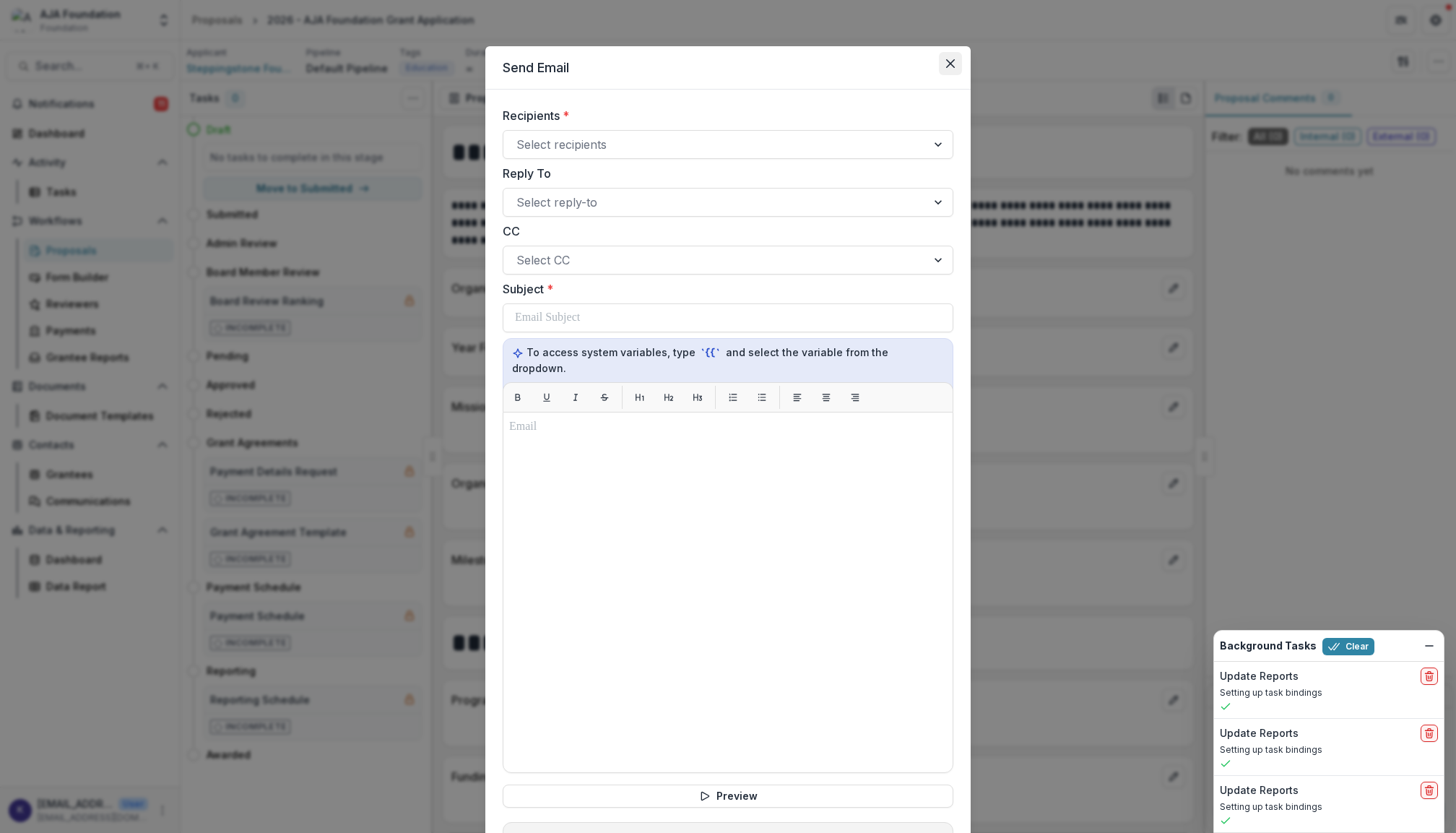
click at [948, 67] on icon "Close" at bounding box center [950, 64] width 9 height 9
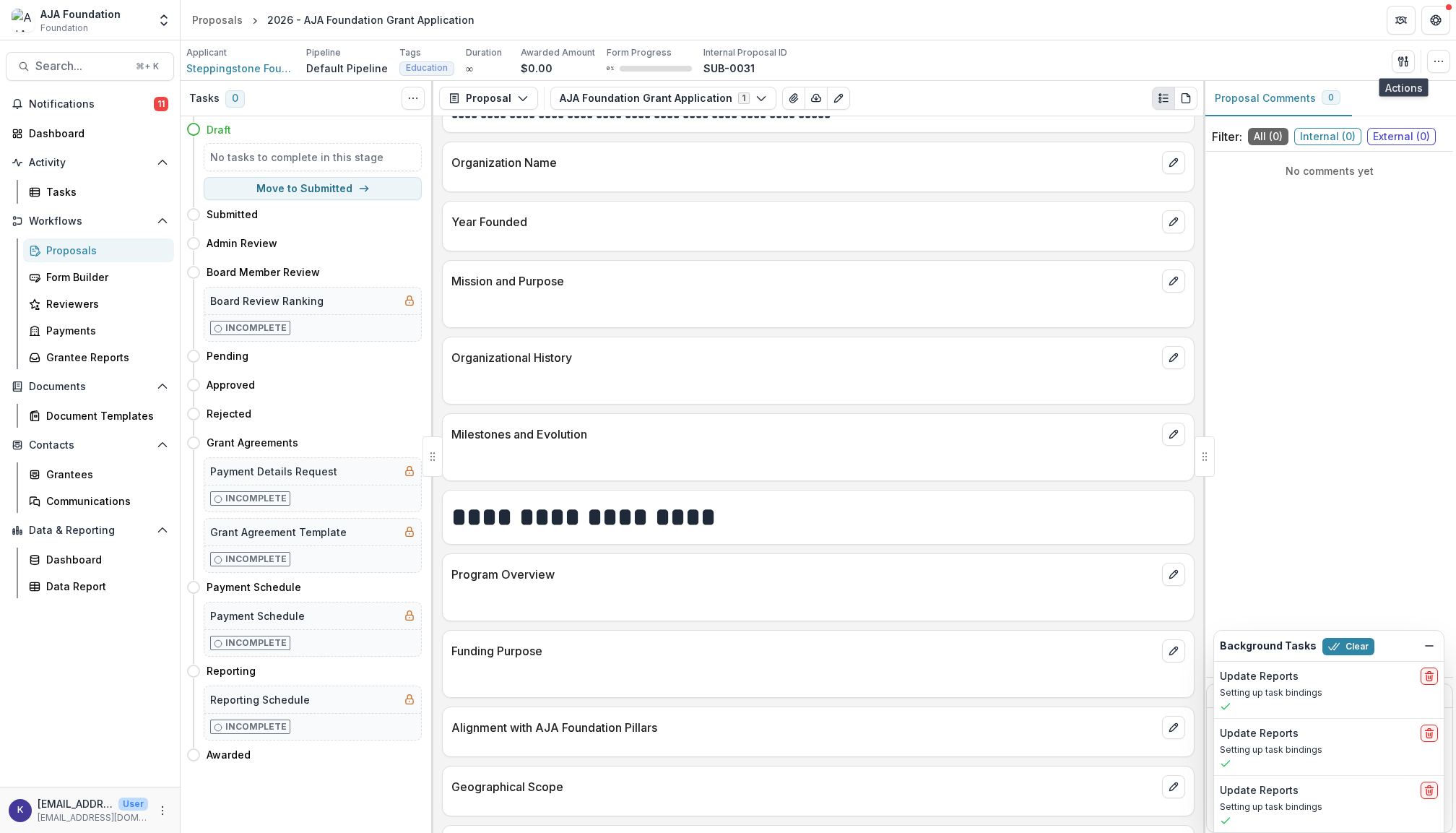
scroll to position [264, 0]
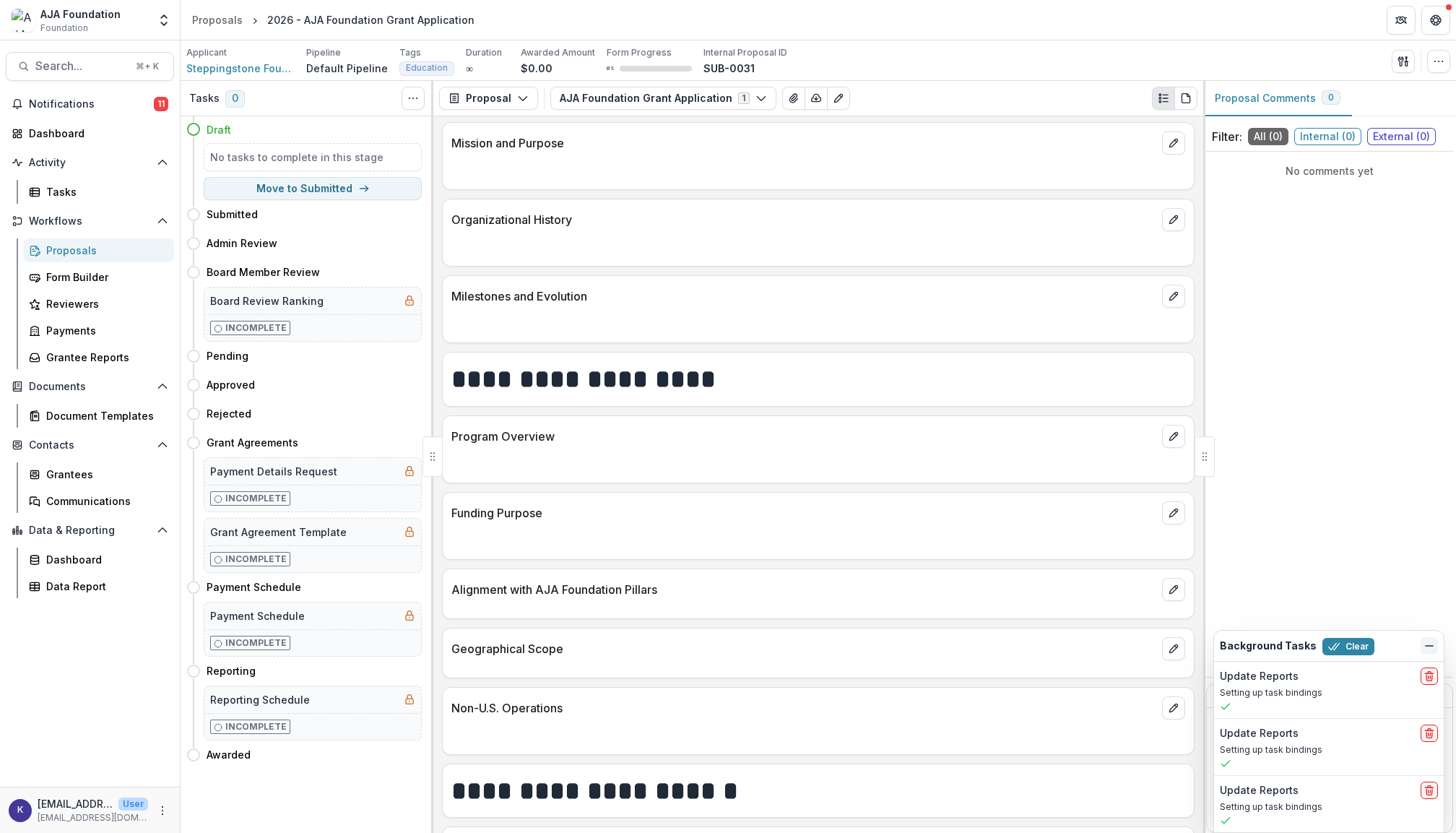
click at [1427, 645] on icon "Dismiss" at bounding box center [1430, 645] width 12 height 12
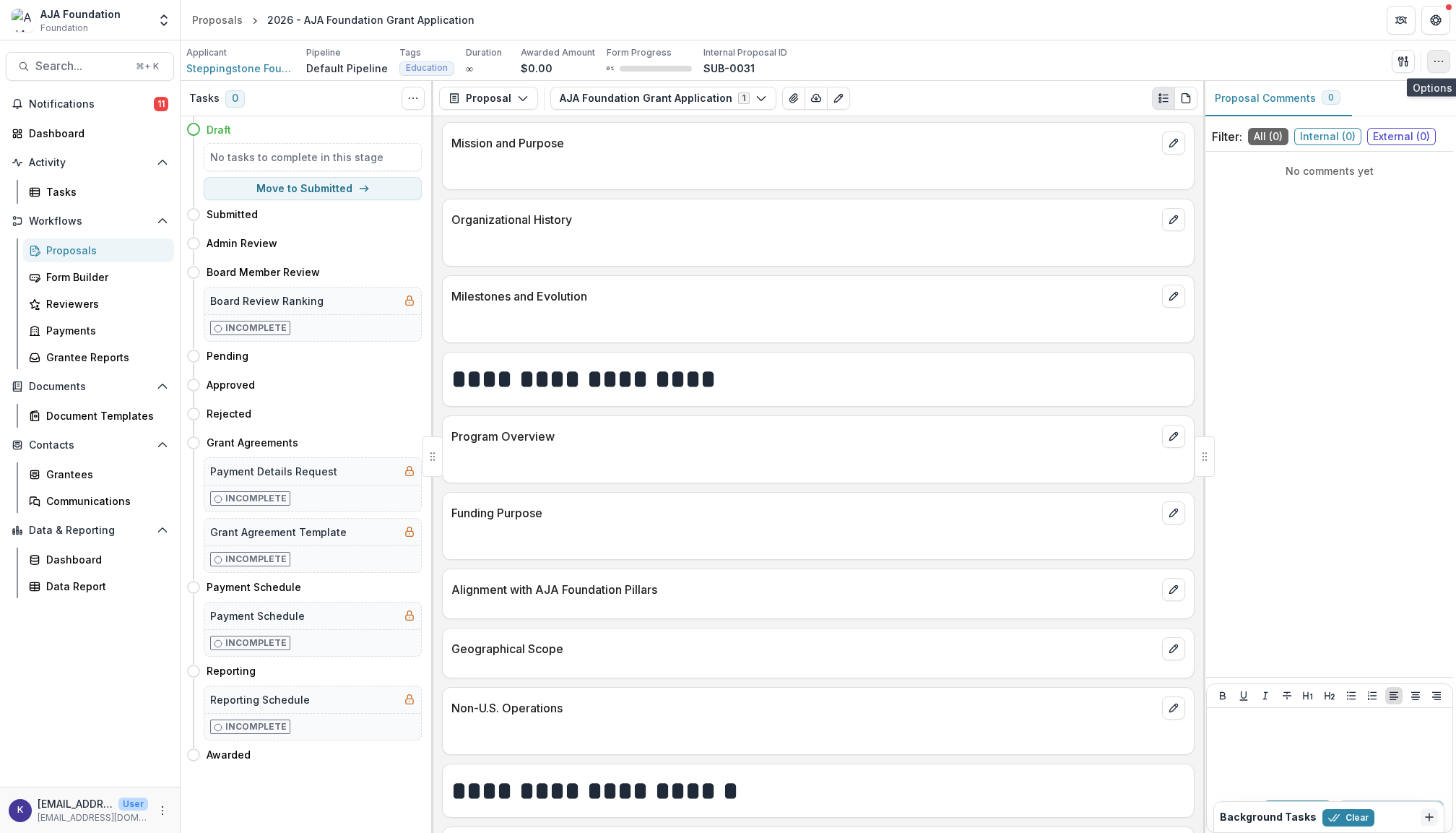
click at [1434, 68] on button "button" at bounding box center [1439, 62] width 23 height 23
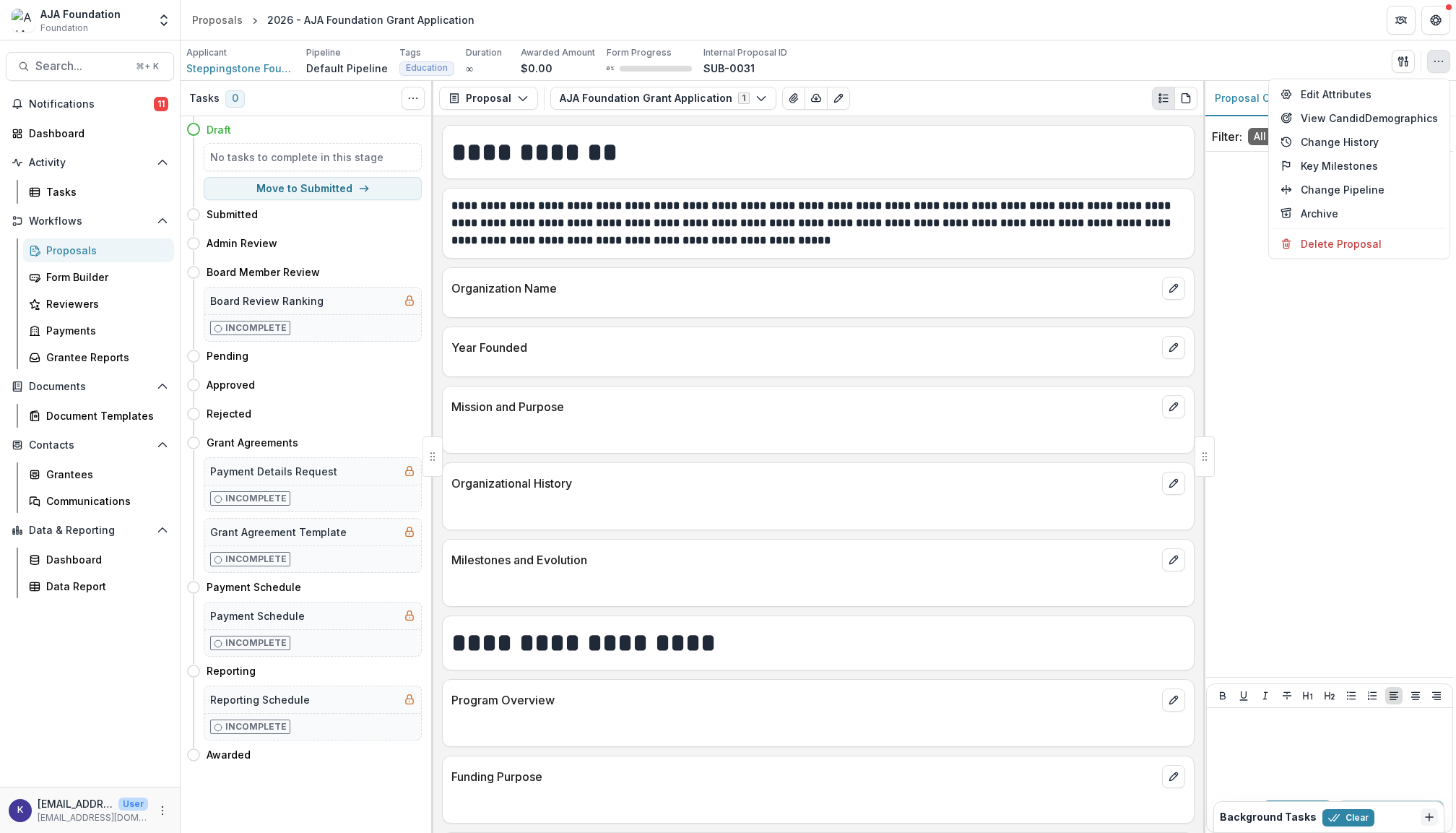
scroll to position [0, 0]
click at [53, 105] on span "Notifications" at bounding box center [91, 104] width 125 height 12
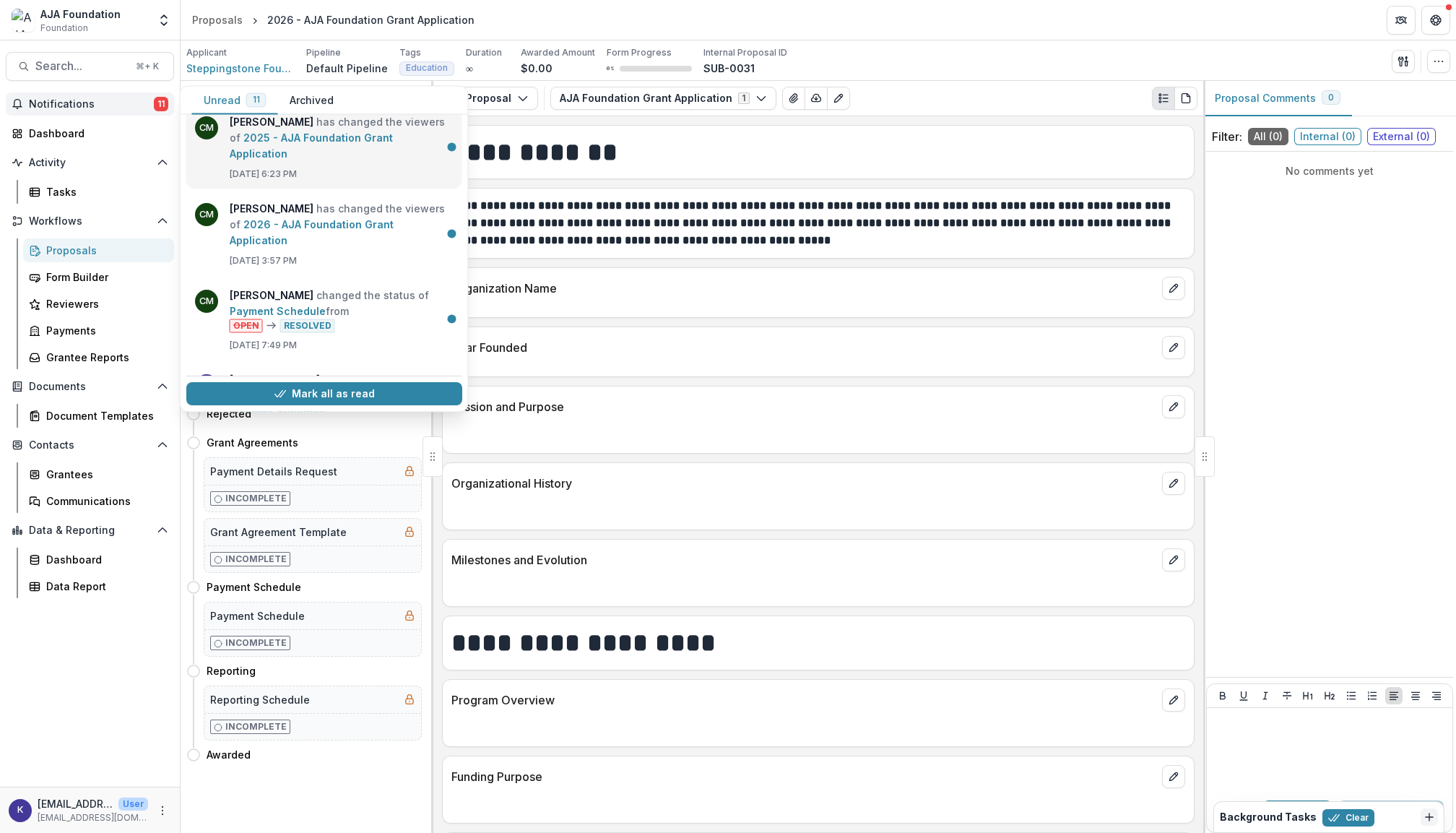
scroll to position [190, 0]
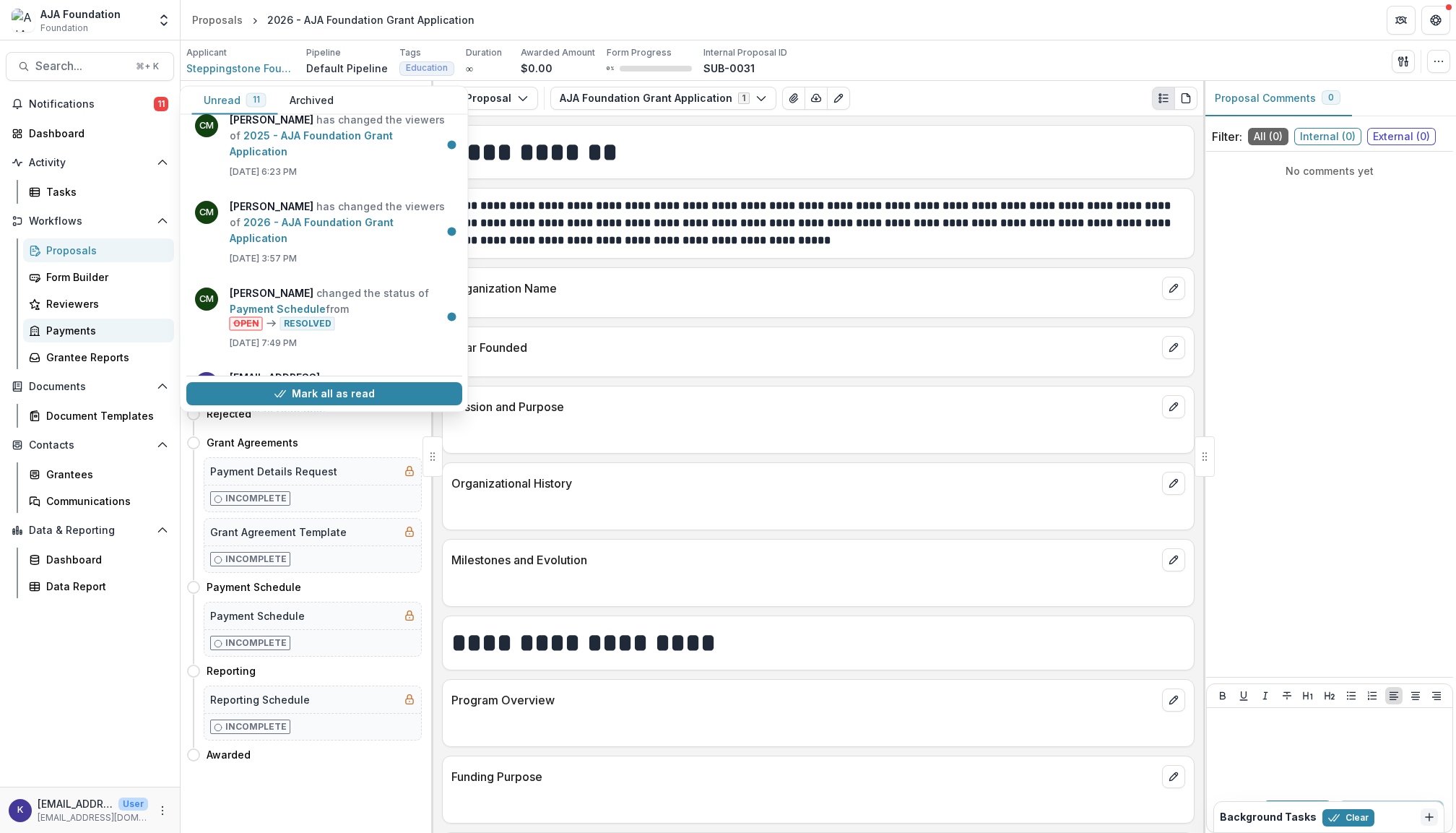
click at [71, 324] on div "Payments" at bounding box center [104, 330] width 117 height 15
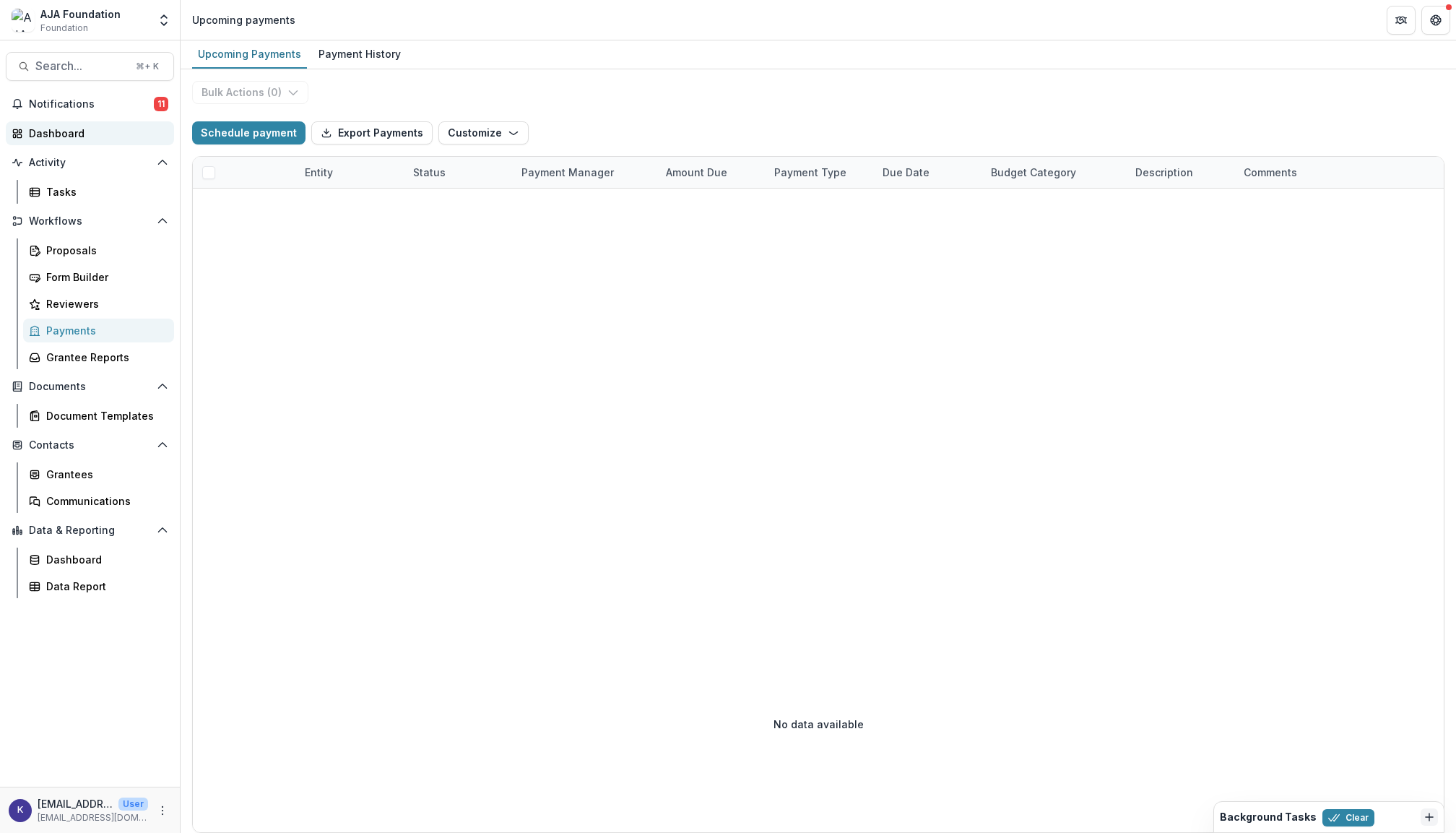
click at [70, 130] on div "Dashboard" at bounding box center [95, 133] width 133 height 15
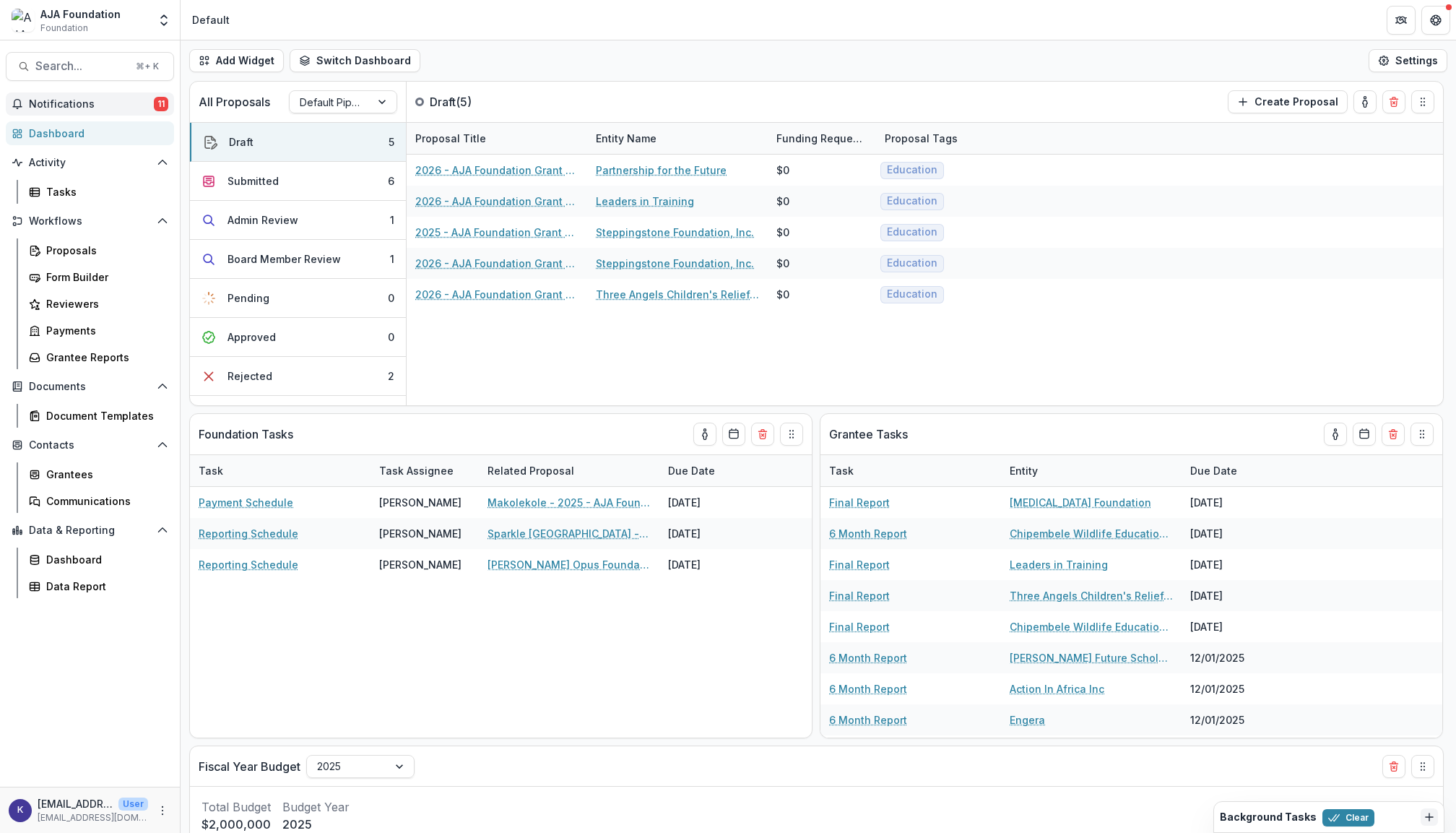
click at [78, 94] on button "Notifications 11" at bounding box center [90, 104] width 169 height 23
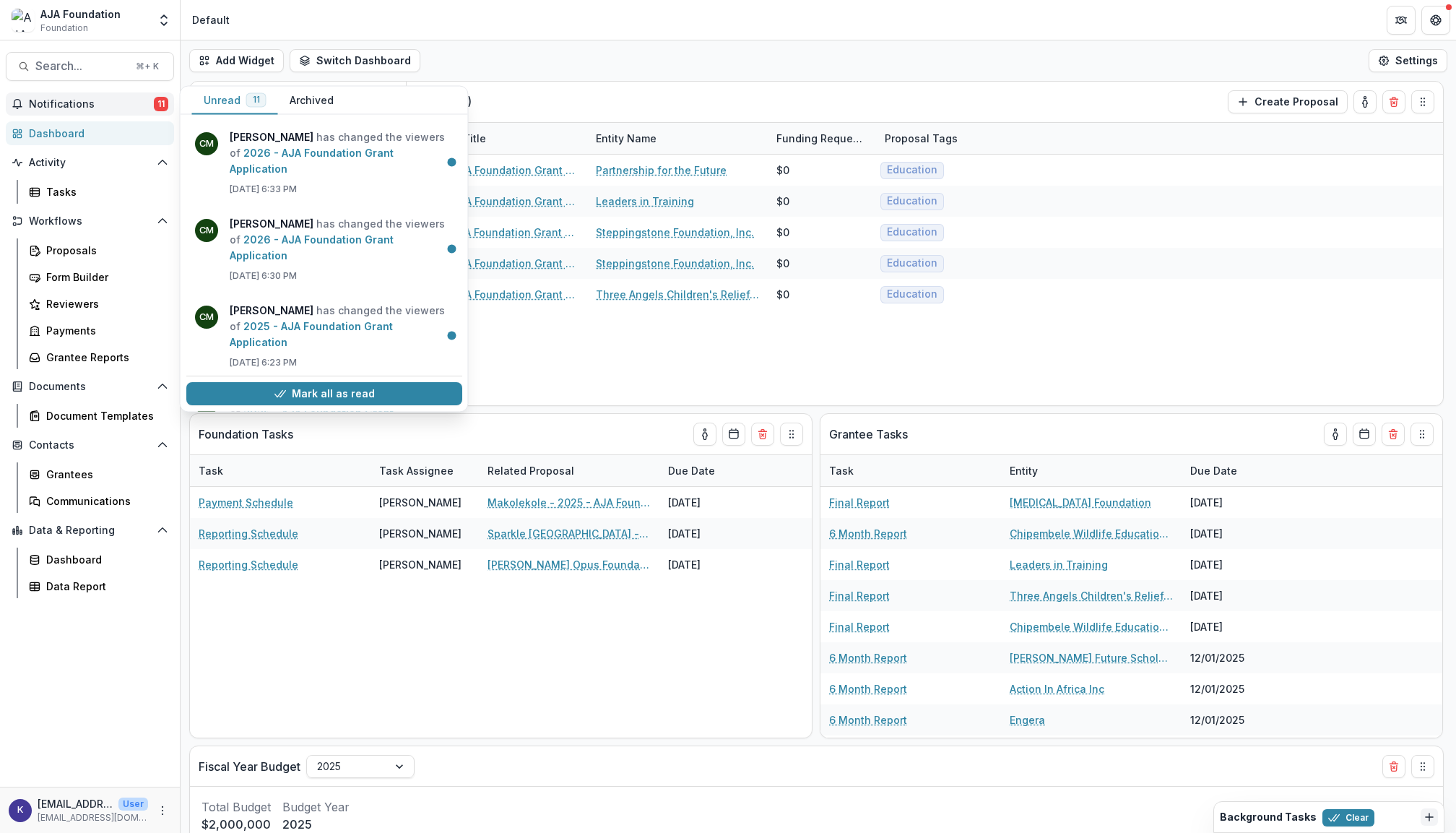
click at [78, 95] on button "Notifications 11" at bounding box center [90, 104] width 169 height 23
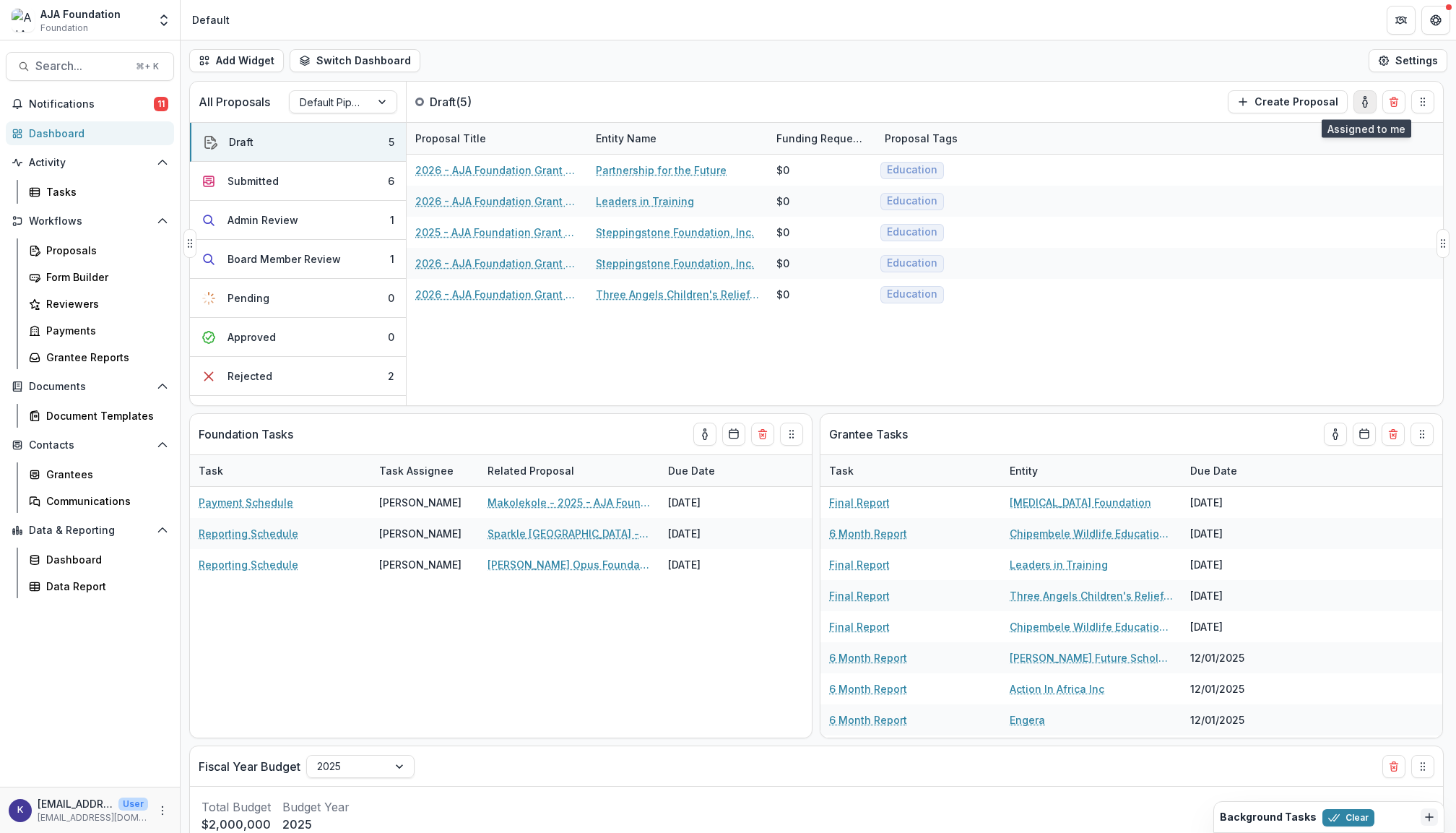
click at [1365, 105] on icon "toggle-assigned-to-me" at bounding box center [1365, 102] width 12 height 12
click at [366, 215] on button "Admin Review 1" at bounding box center [298, 220] width 216 height 39
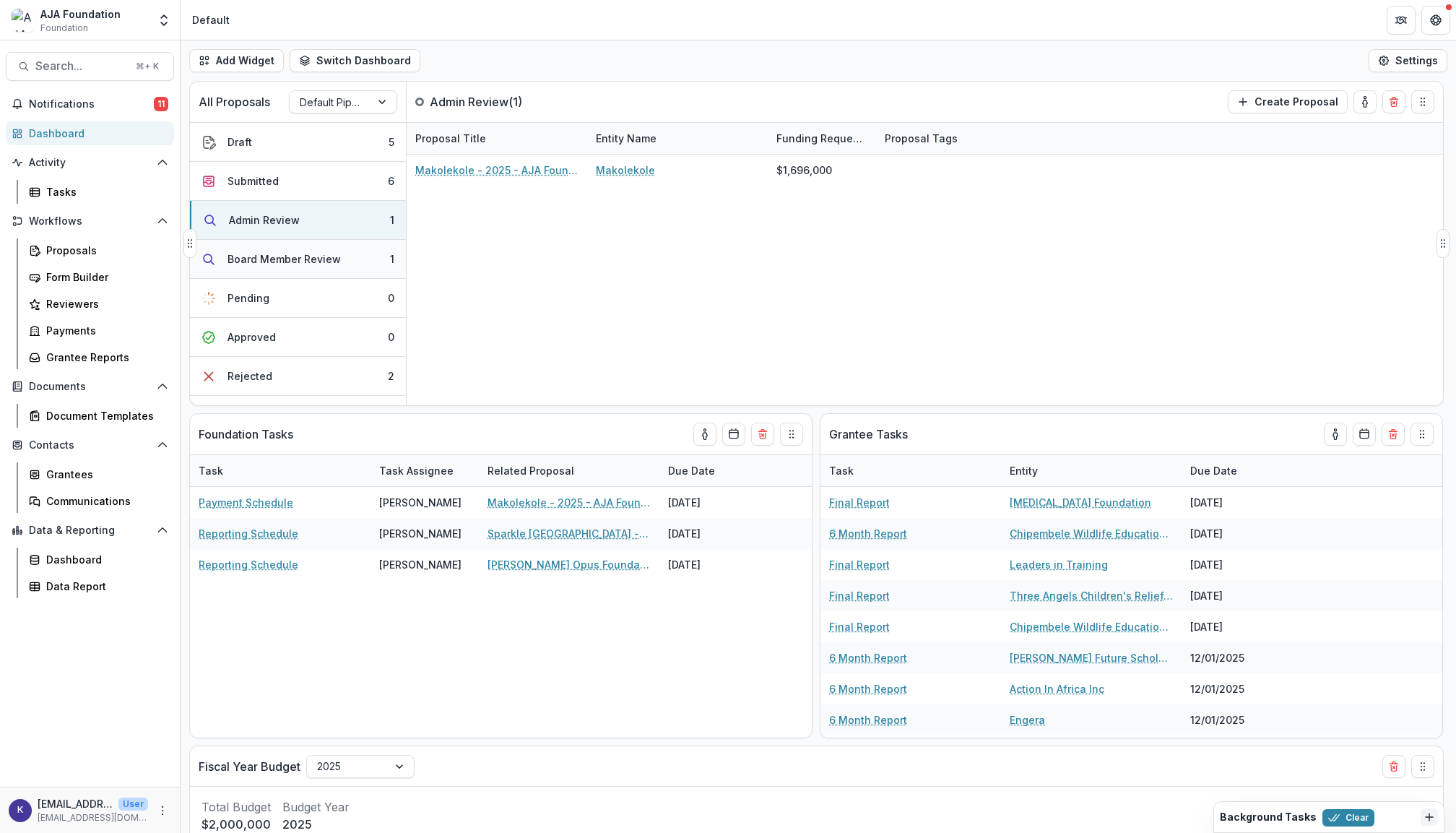
click at [350, 249] on button "Board Member Review 1" at bounding box center [298, 259] width 216 height 39
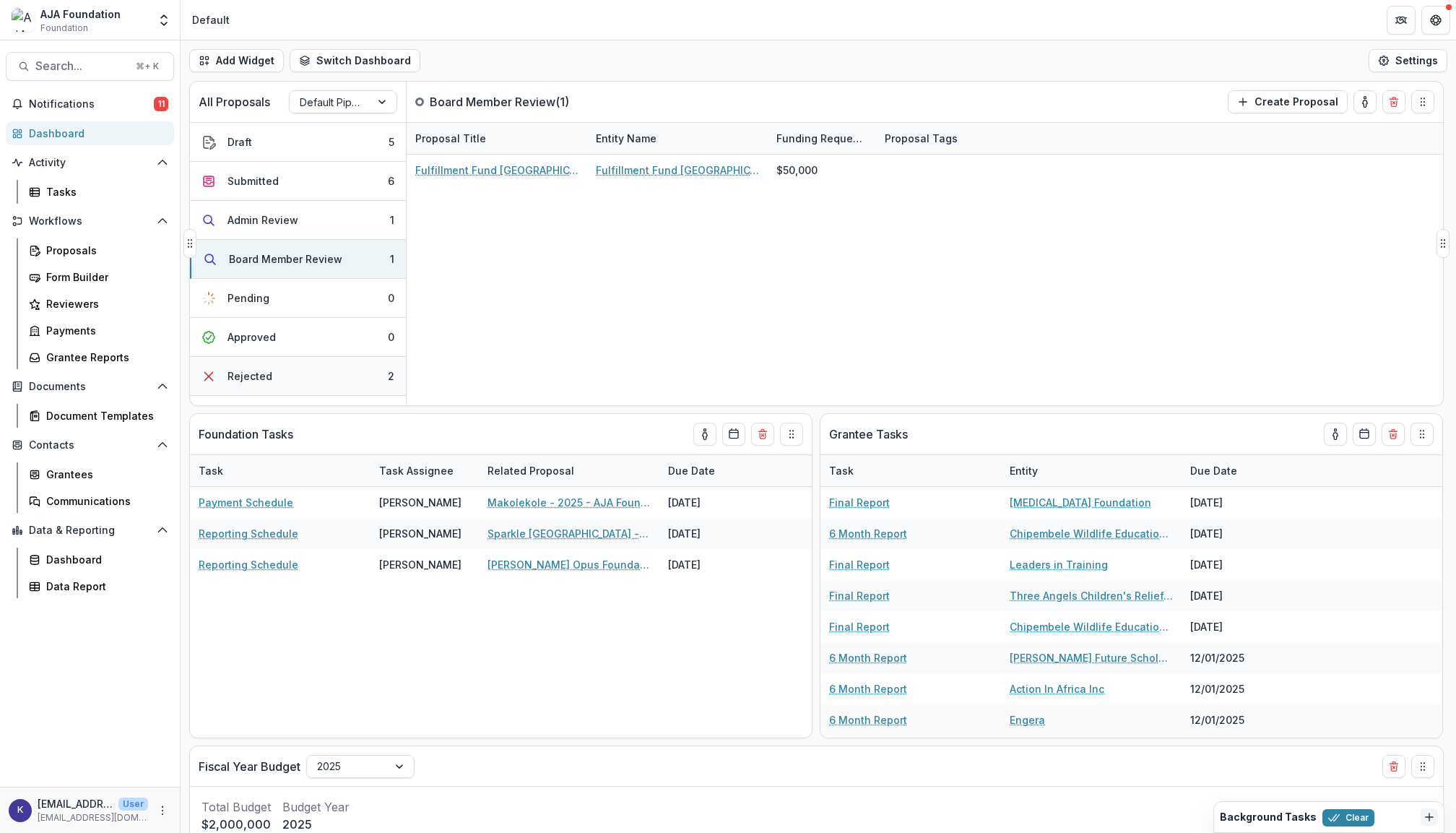
click at [342, 362] on button "Rejected 2" at bounding box center [298, 376] width 216 height 39
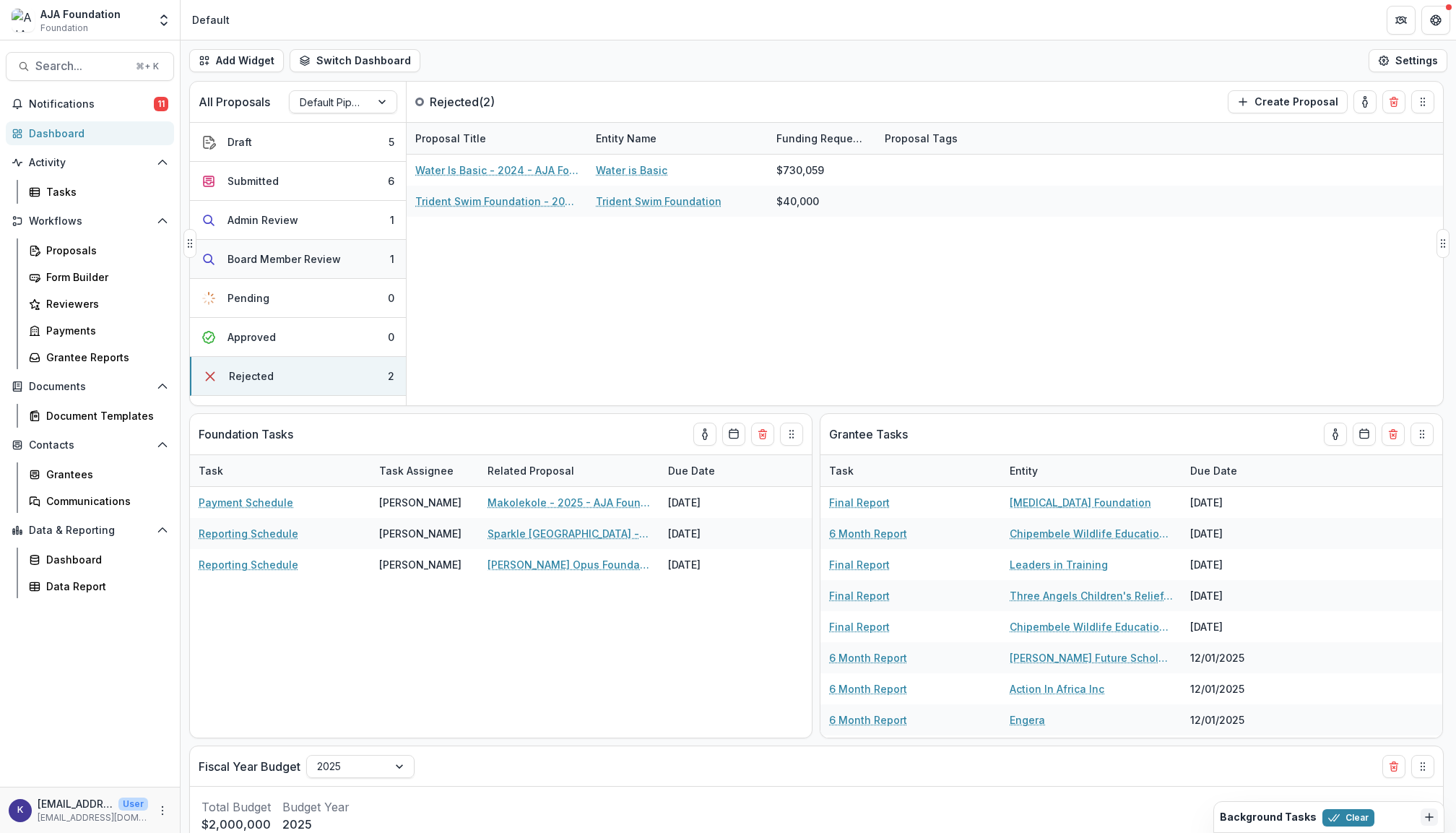
click at [345, 259] on button "Board Member Review 1" at bounding box center [298, 259] width 216 height 39
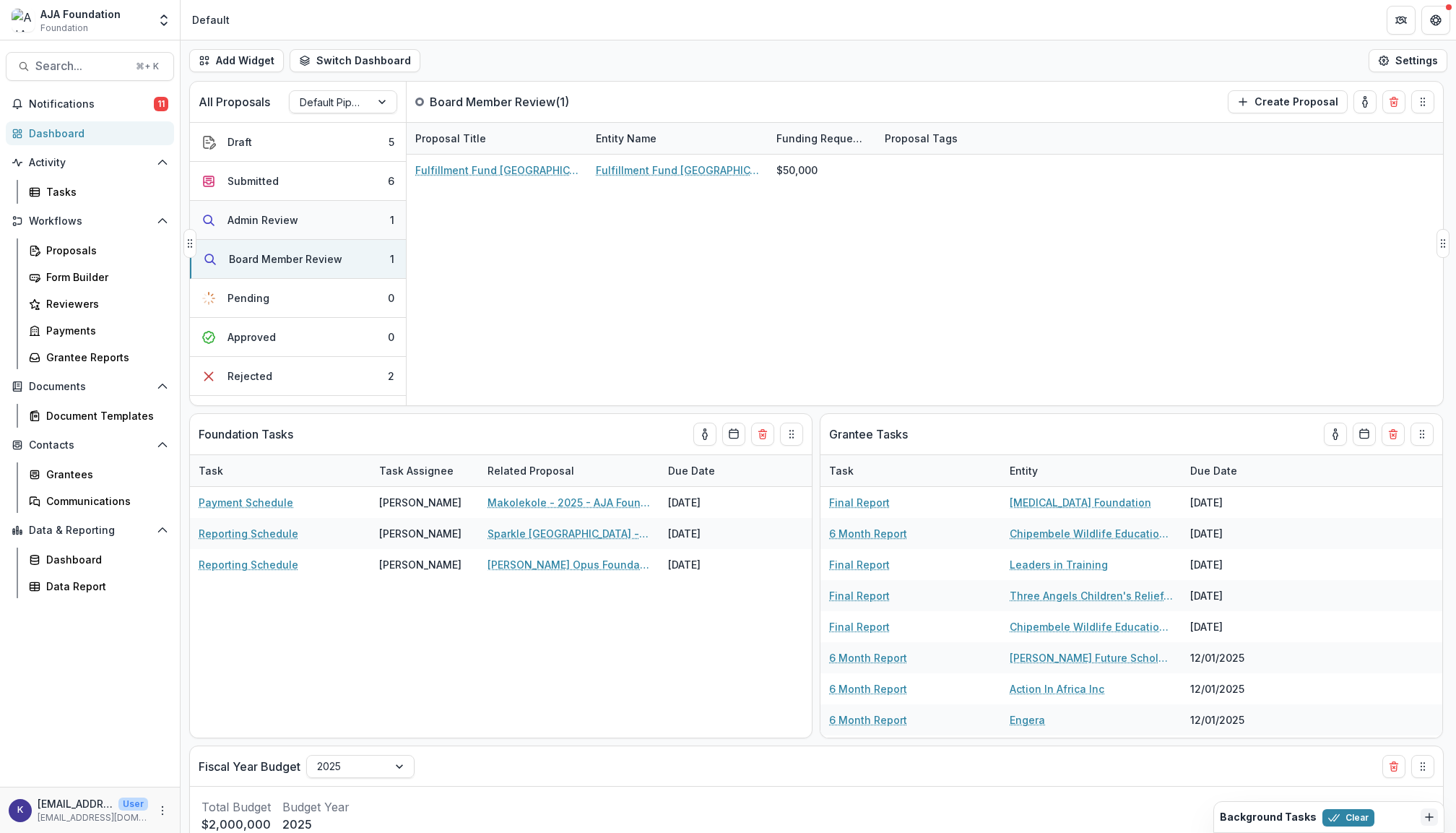
click at [352, 226] on button "Admin Review 1" at bounding box center [298, 220] width 216 height 39
click at [330, 182] on button "Submitted 6" at bounding box center [298, 181] width 216 height 39
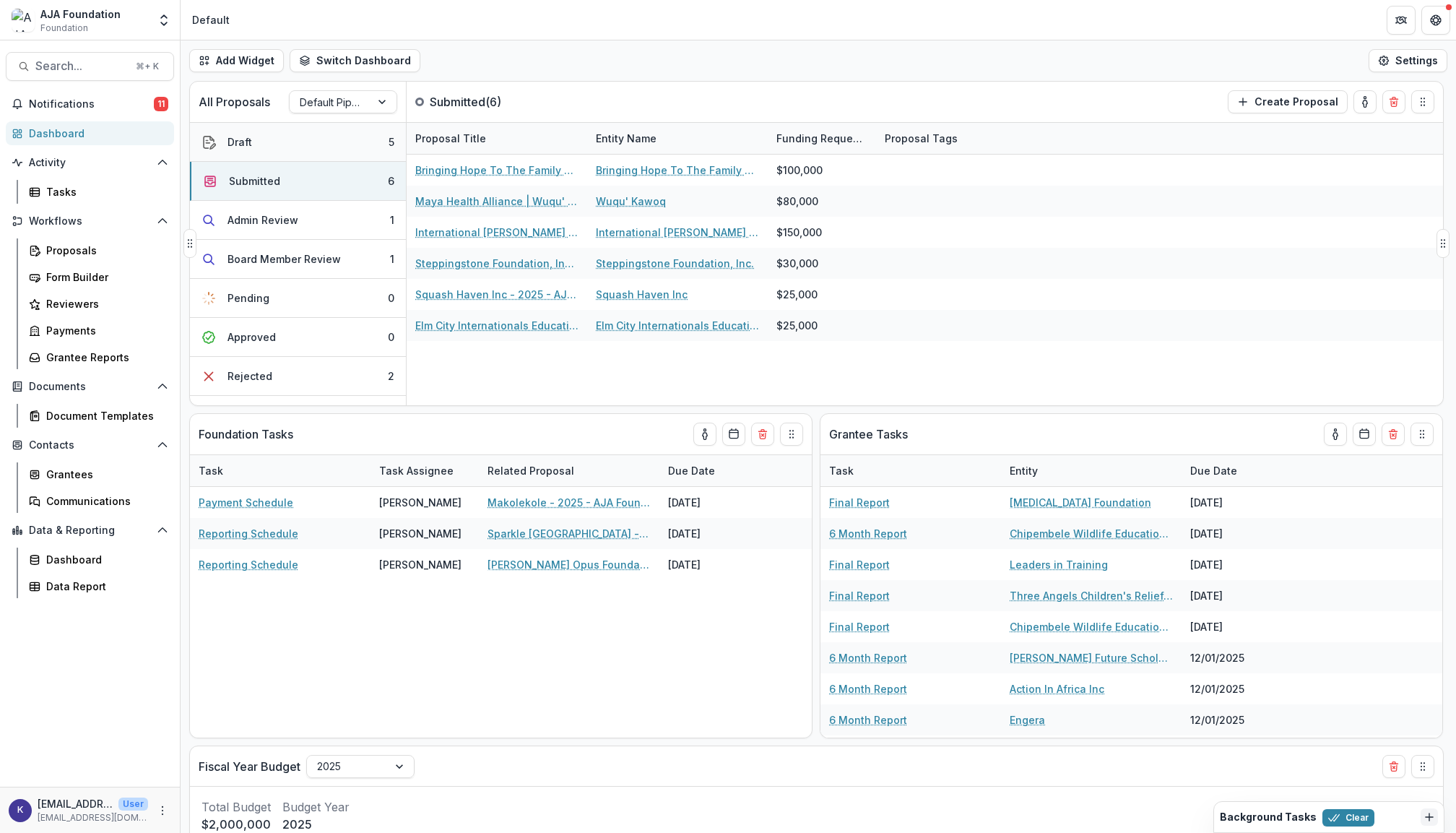
click at [298, 147] on button "Draft 5" at bounding box center [298, 142] width 216 height 39
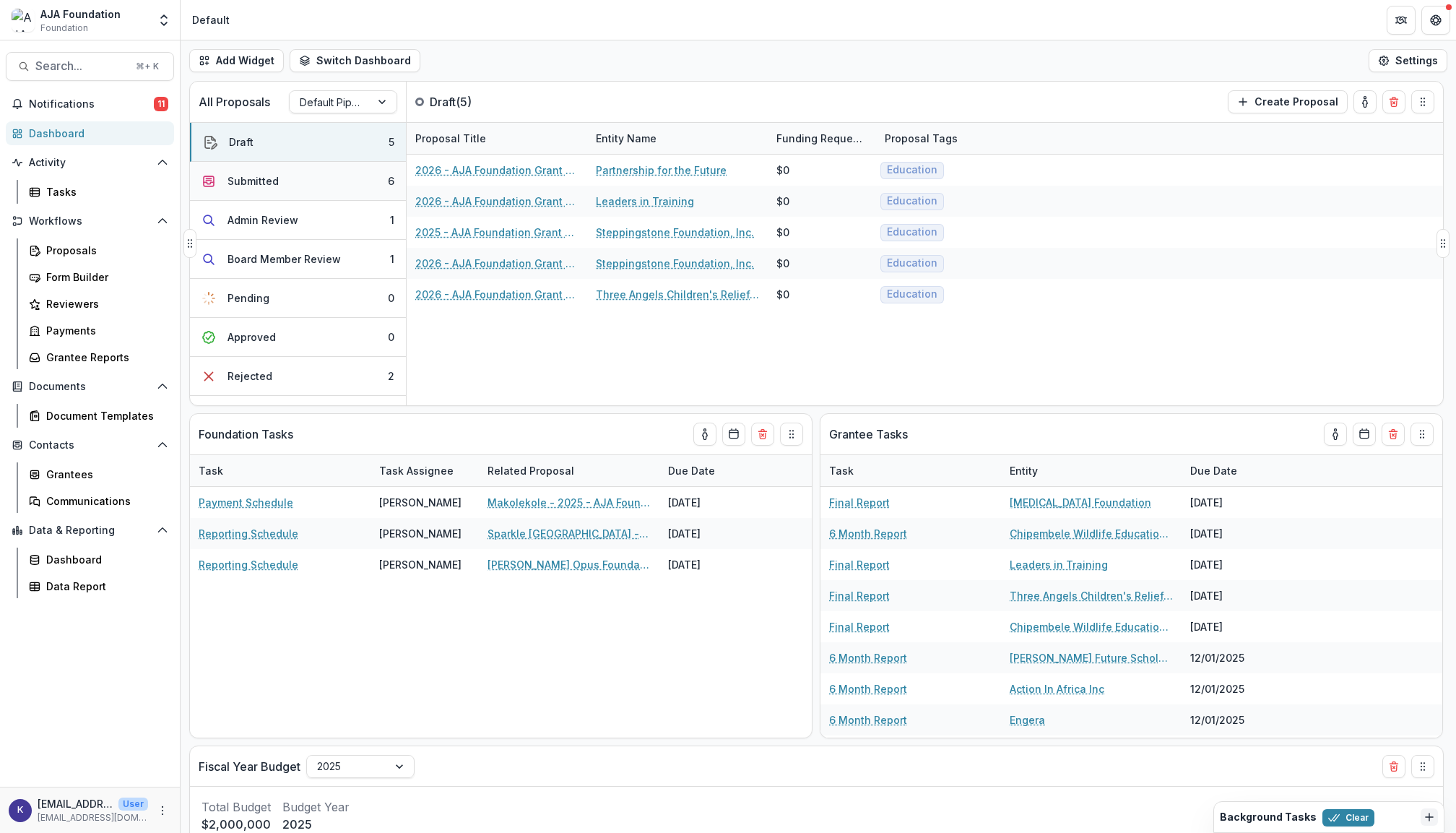
click at [298, 174] on button "Submitted 6" at bounding box center [298, 181] width 216 height 39
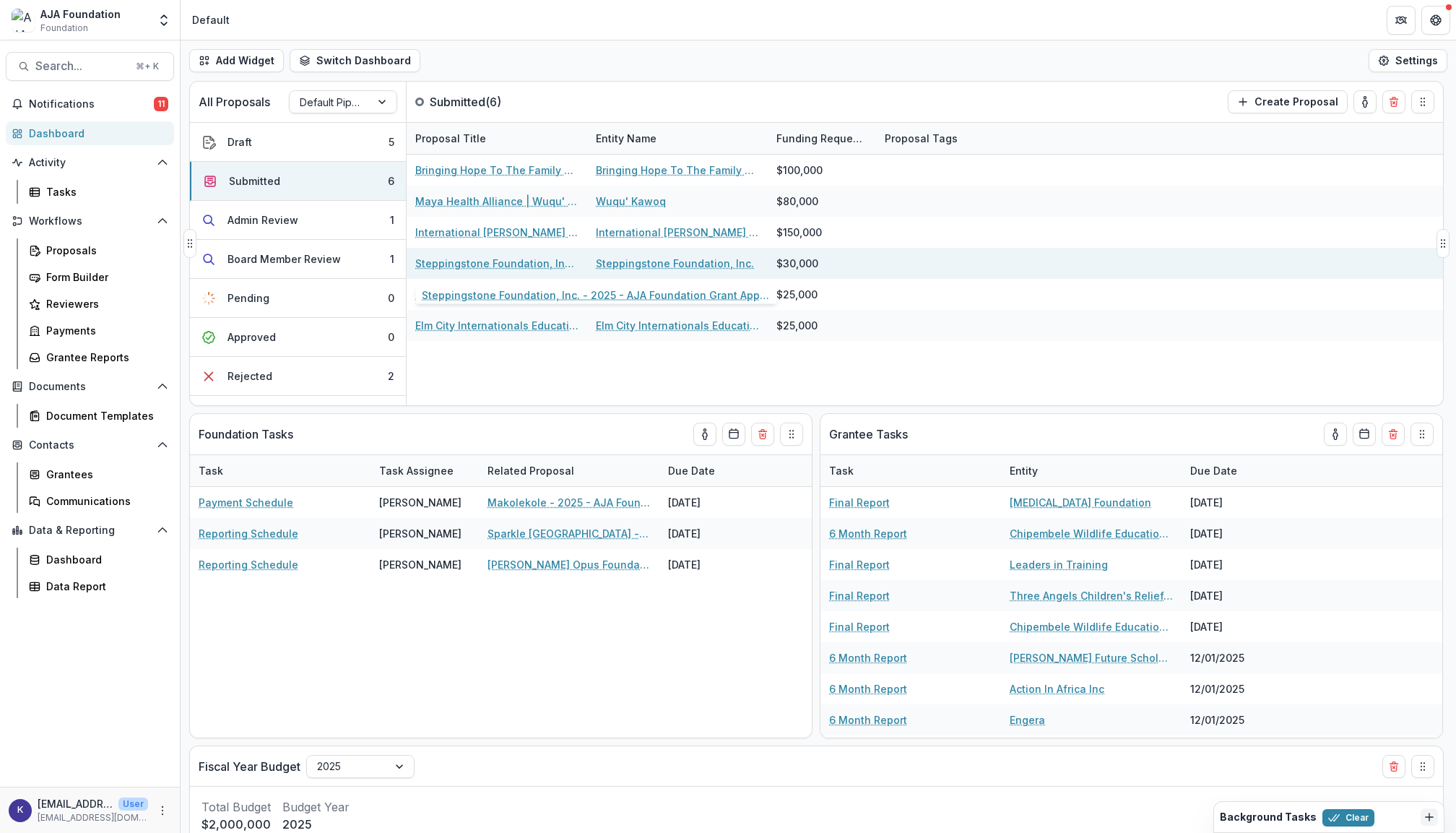
click at [536, 255] on div "Steppingstone Foundation, Inc. - 2025 - AJA Foundation Grant Application" at bounding box center [497, 263] width 163 height 31
click at [537, 260] on link "Steppingstone Foundation, Inc. - 2025 - AJA Foundation Grant Application" at bounding box center [497, 263] width 163 height 15
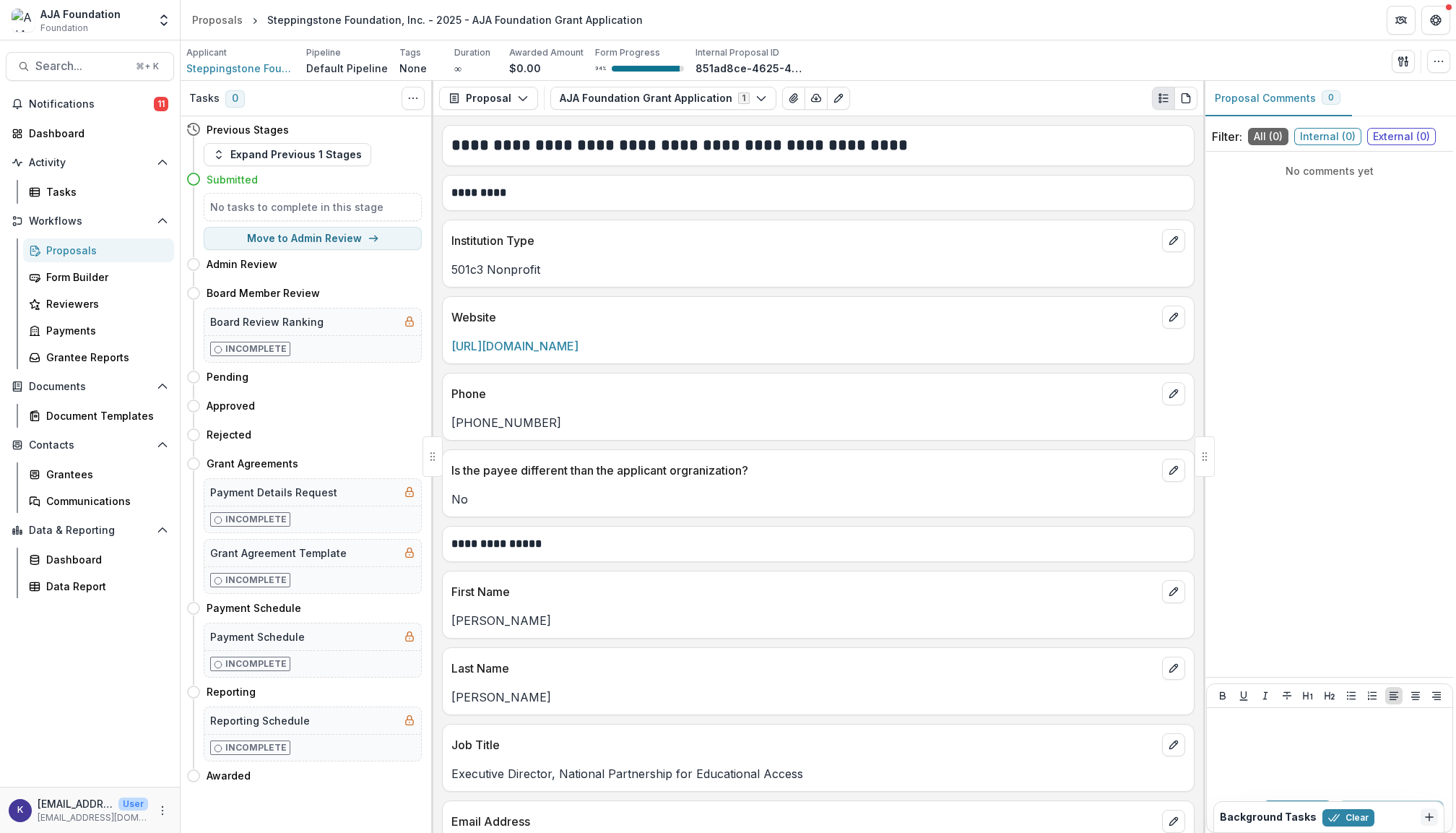
click at [84, 246] on div "Proposals" at bounding box center [104, 250] width 117 height 15
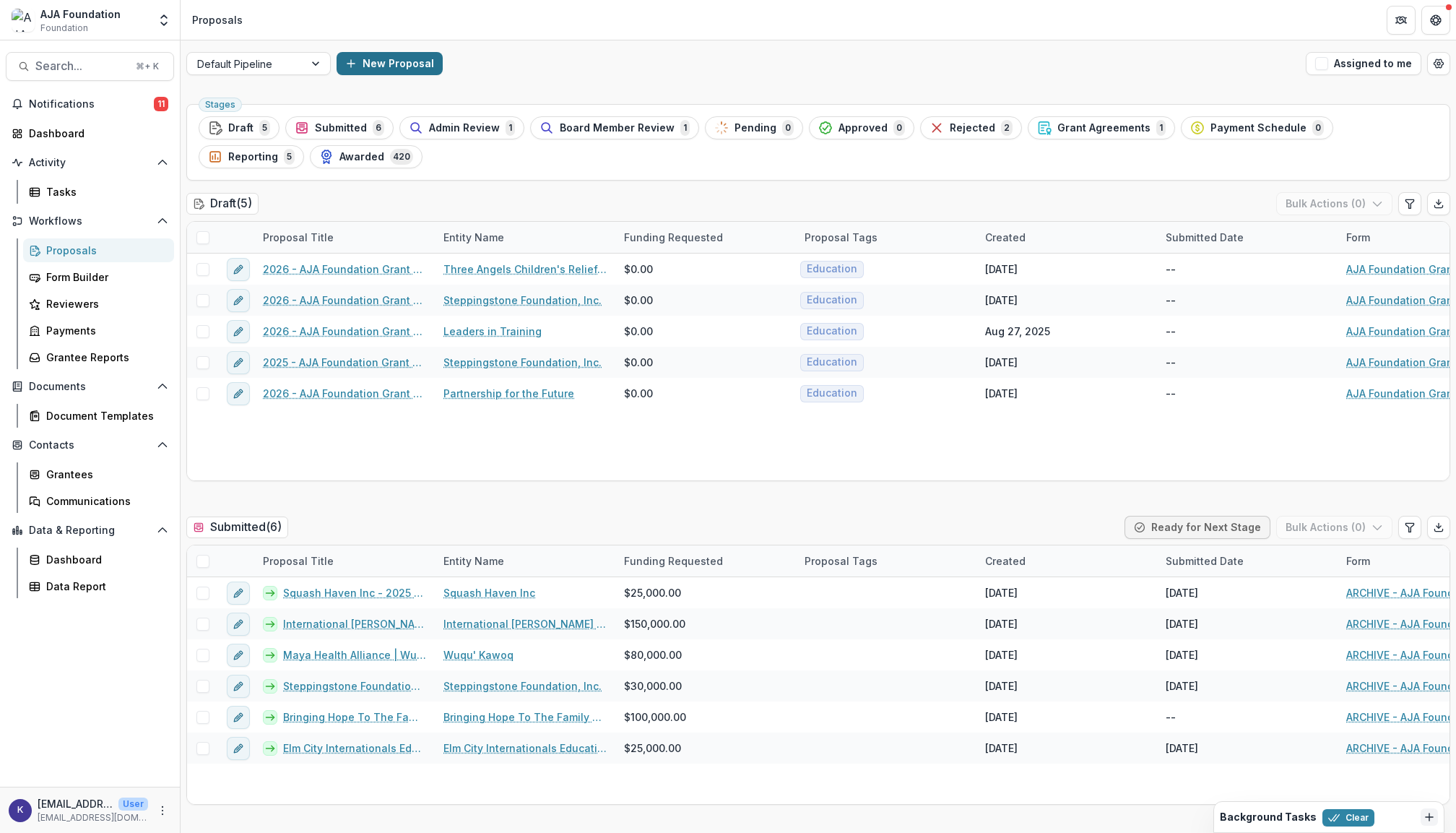
click at [396, 65] on button "New Proposal" at bounding box center [389, 64] width 106 height 23
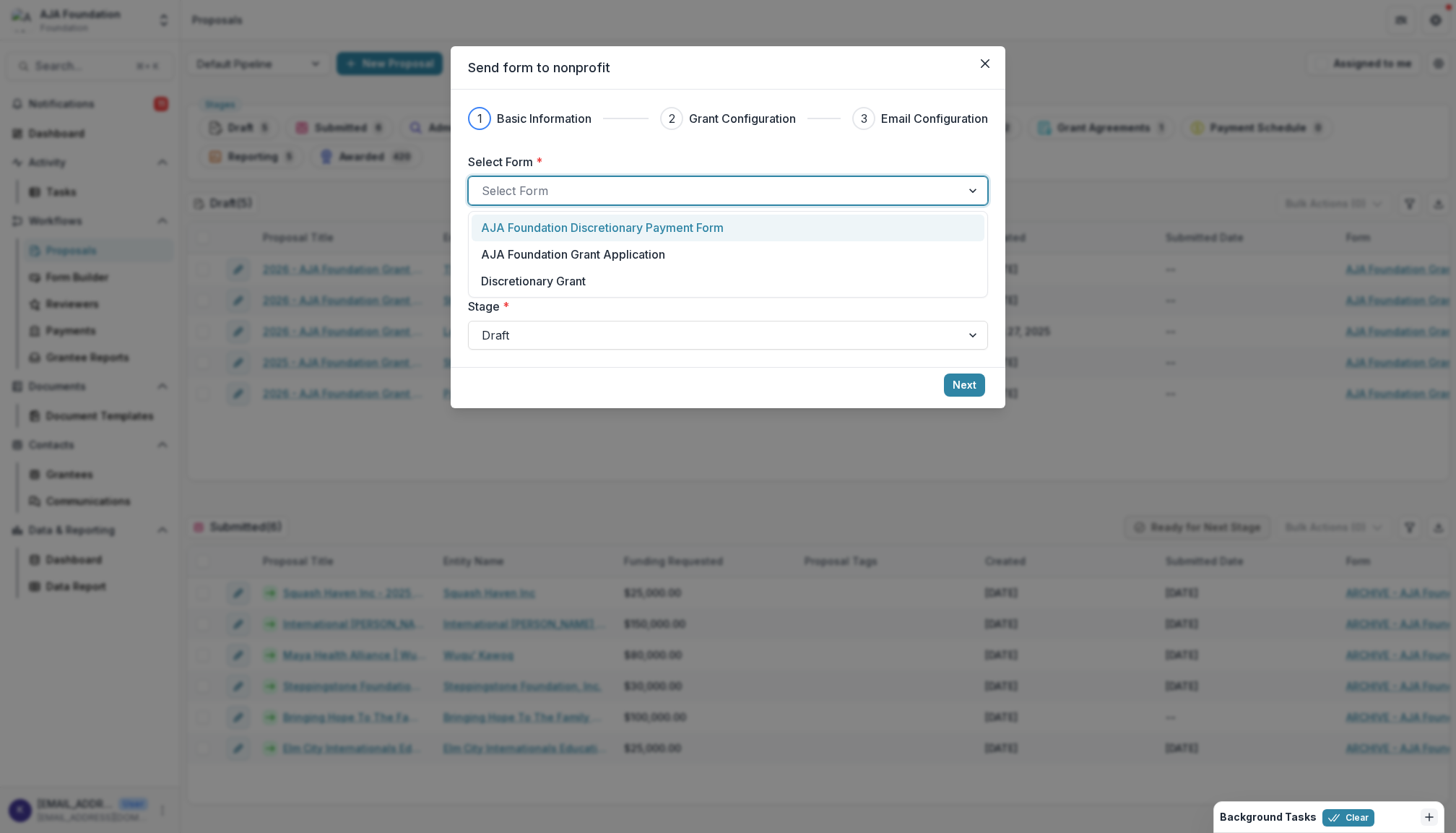
click at [579, 198] on div at bounding box center [715, 190] width 467 height 21
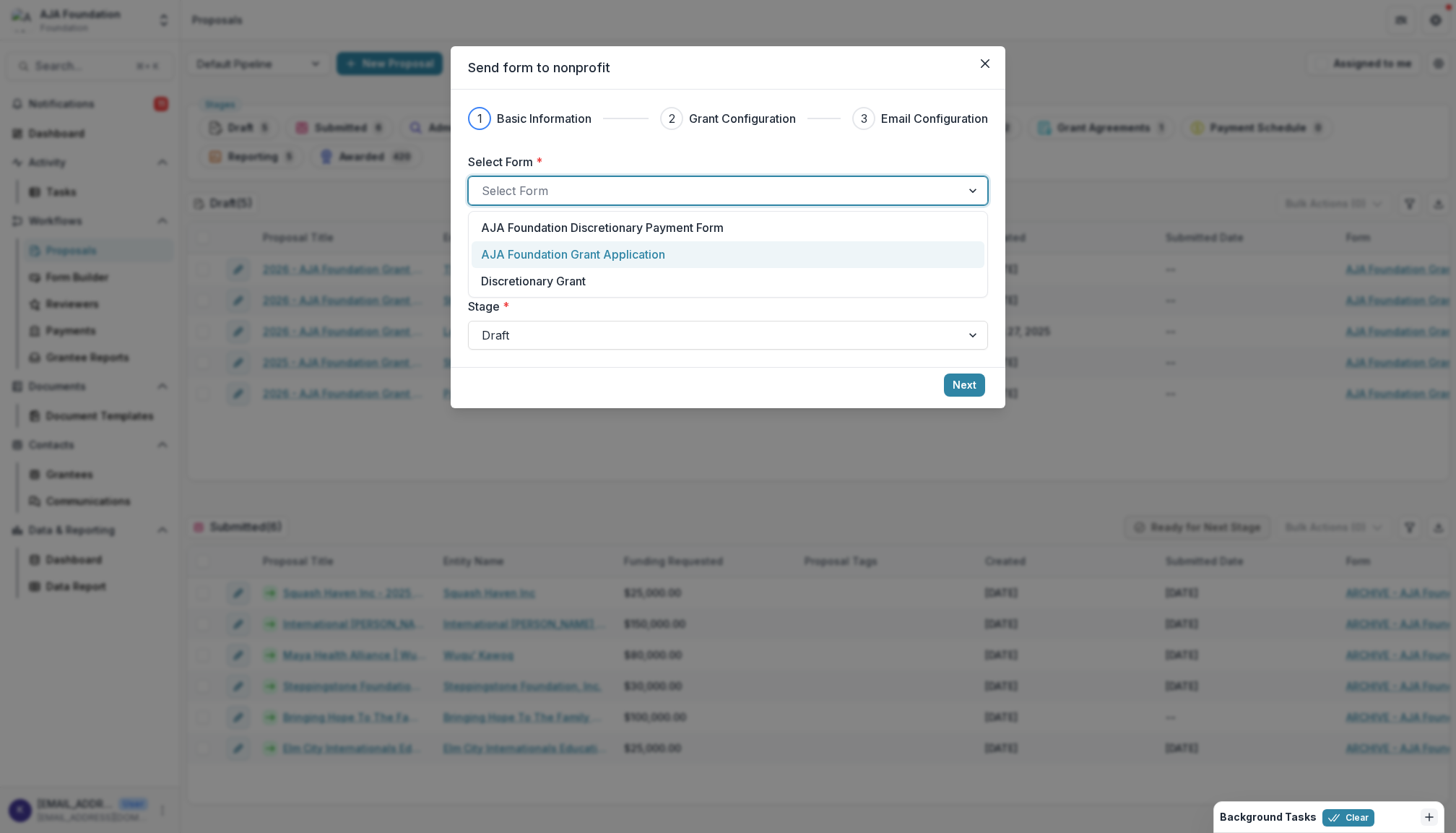
click at [584, 257] on p "AJA Foundation Grant Application" at bounding box center [573, 254] width 184 height 18
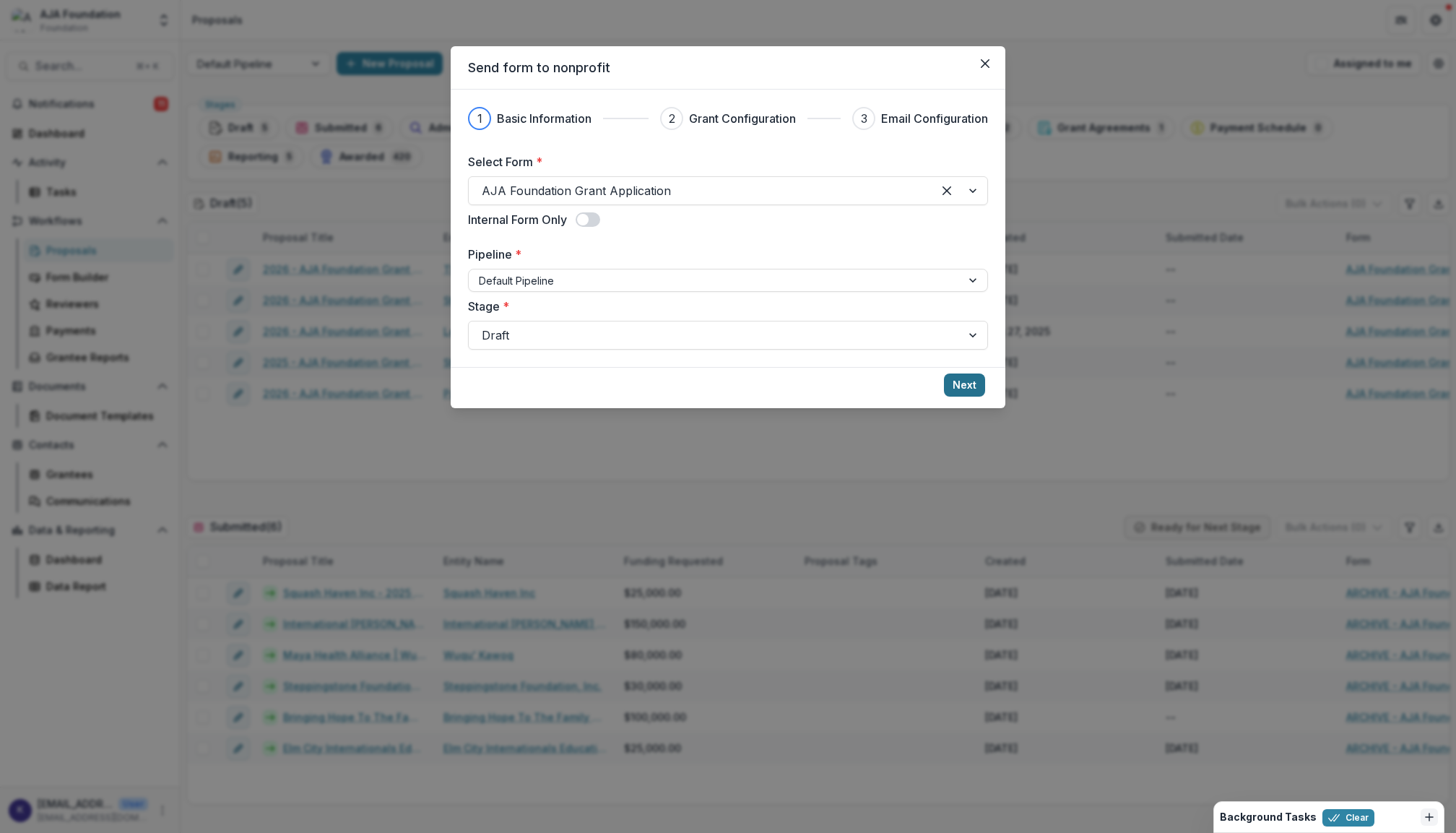
click at [969, 388] on button "Next" at bounding box center [964, 385] width 41 height 23
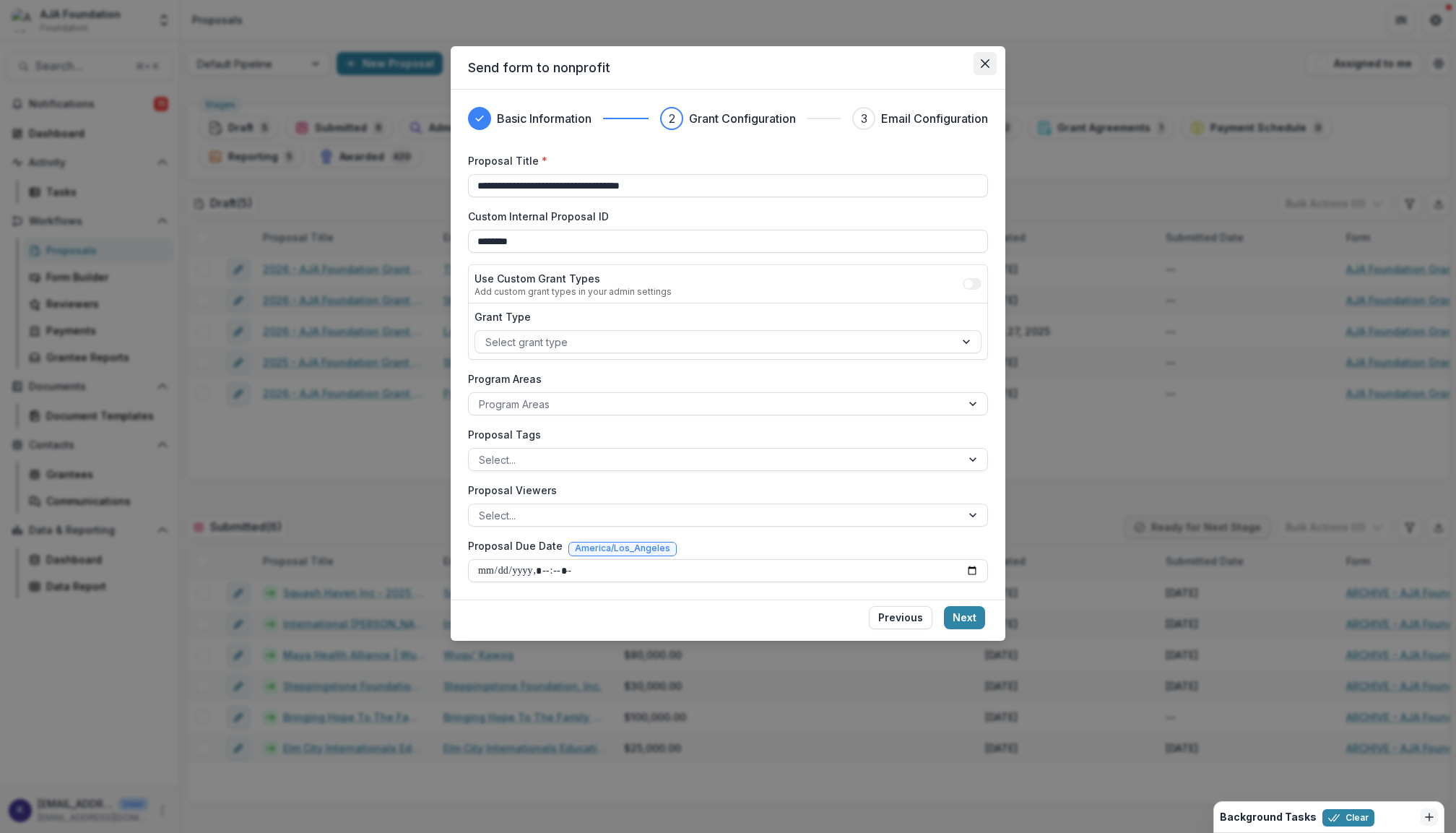
click at [983, 67] on icon "Close" at bounding box center [986, 64] width 9 height 9
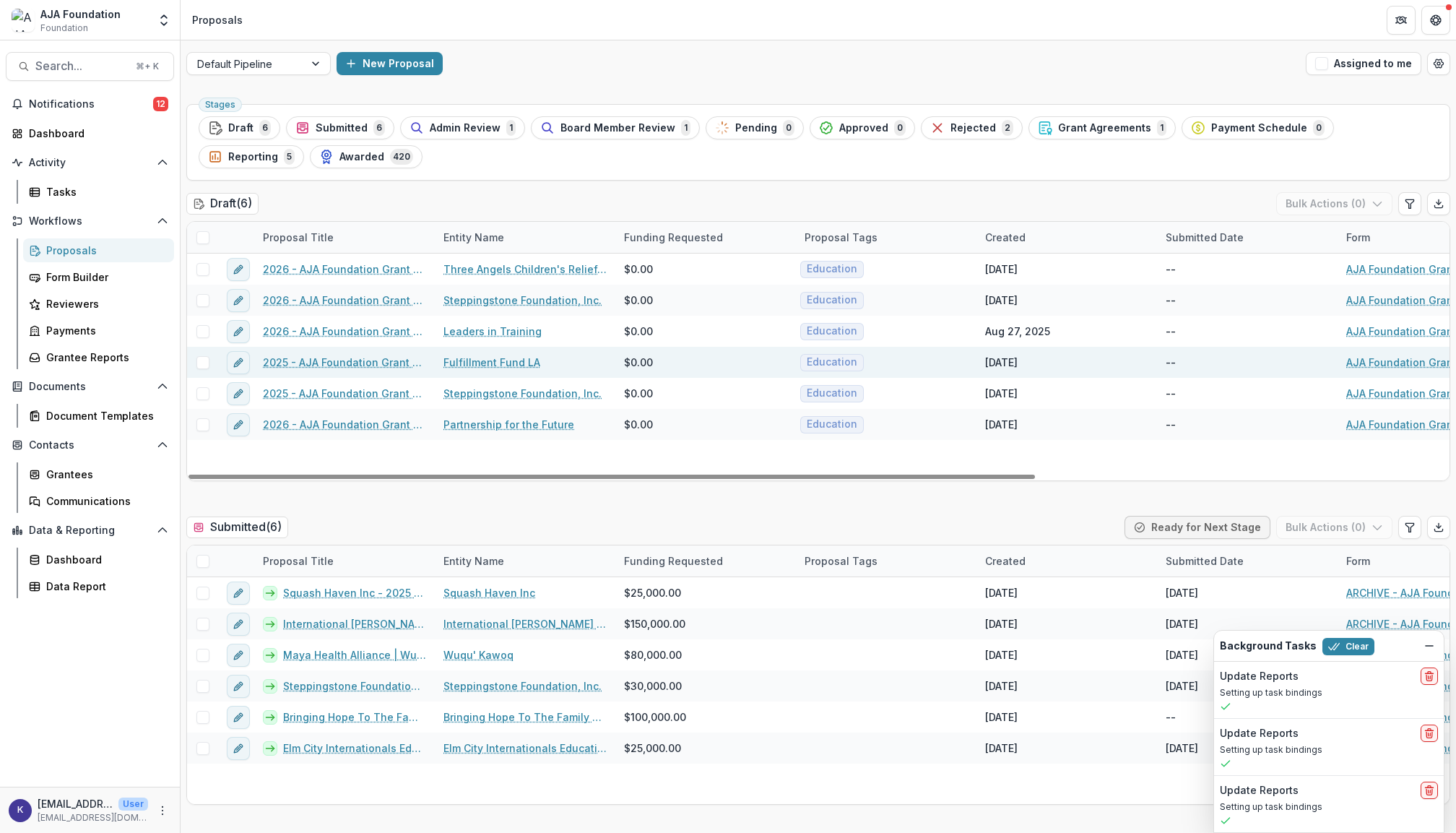
click at [276, 364] on link "2025 - AJA Foundation Grant Application" at bounding box center [344, 362] width 163 height 15
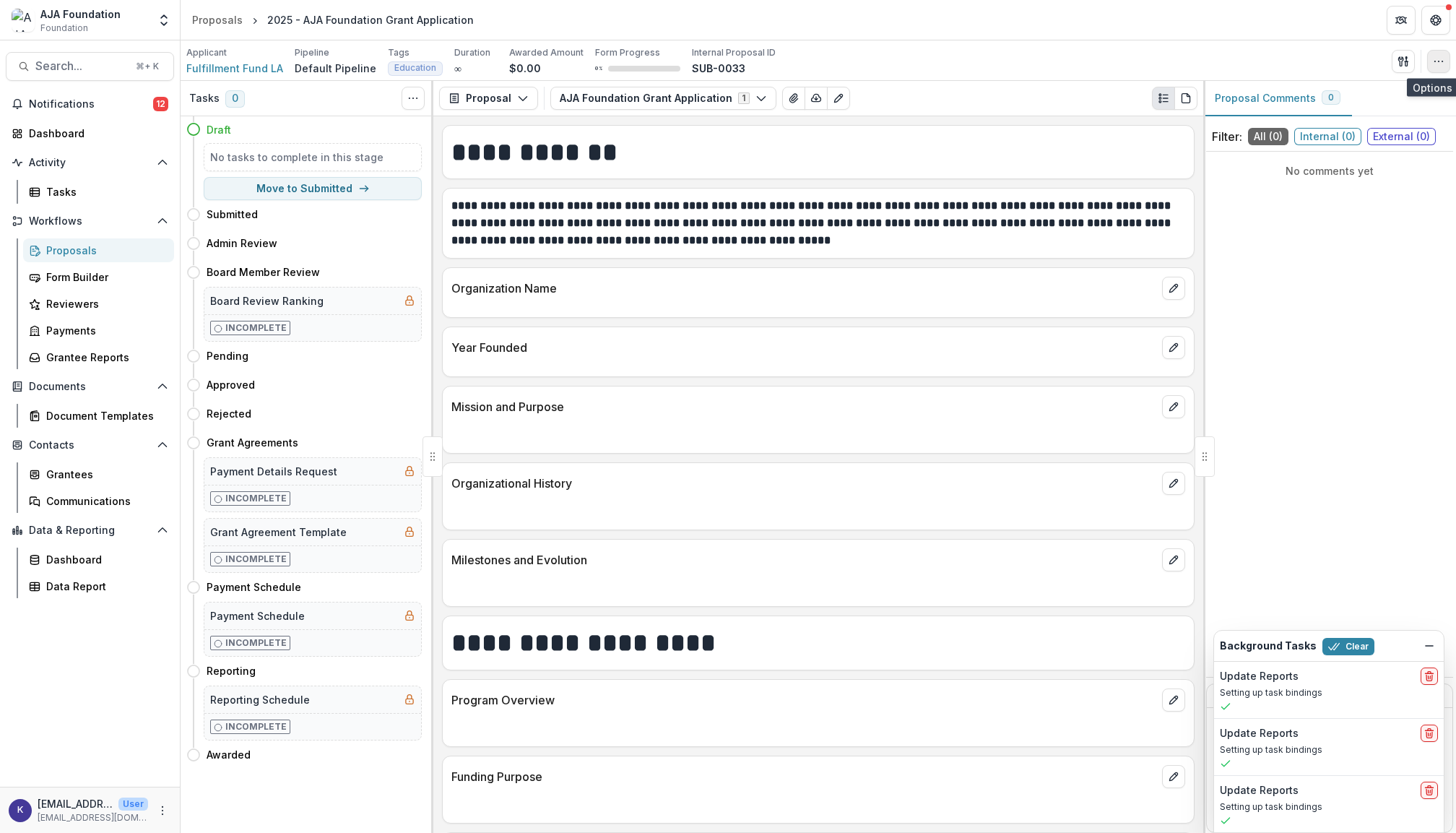
click at [1443, 59] on icon "button" at bounding box center [1439, 62] width 12 height 12
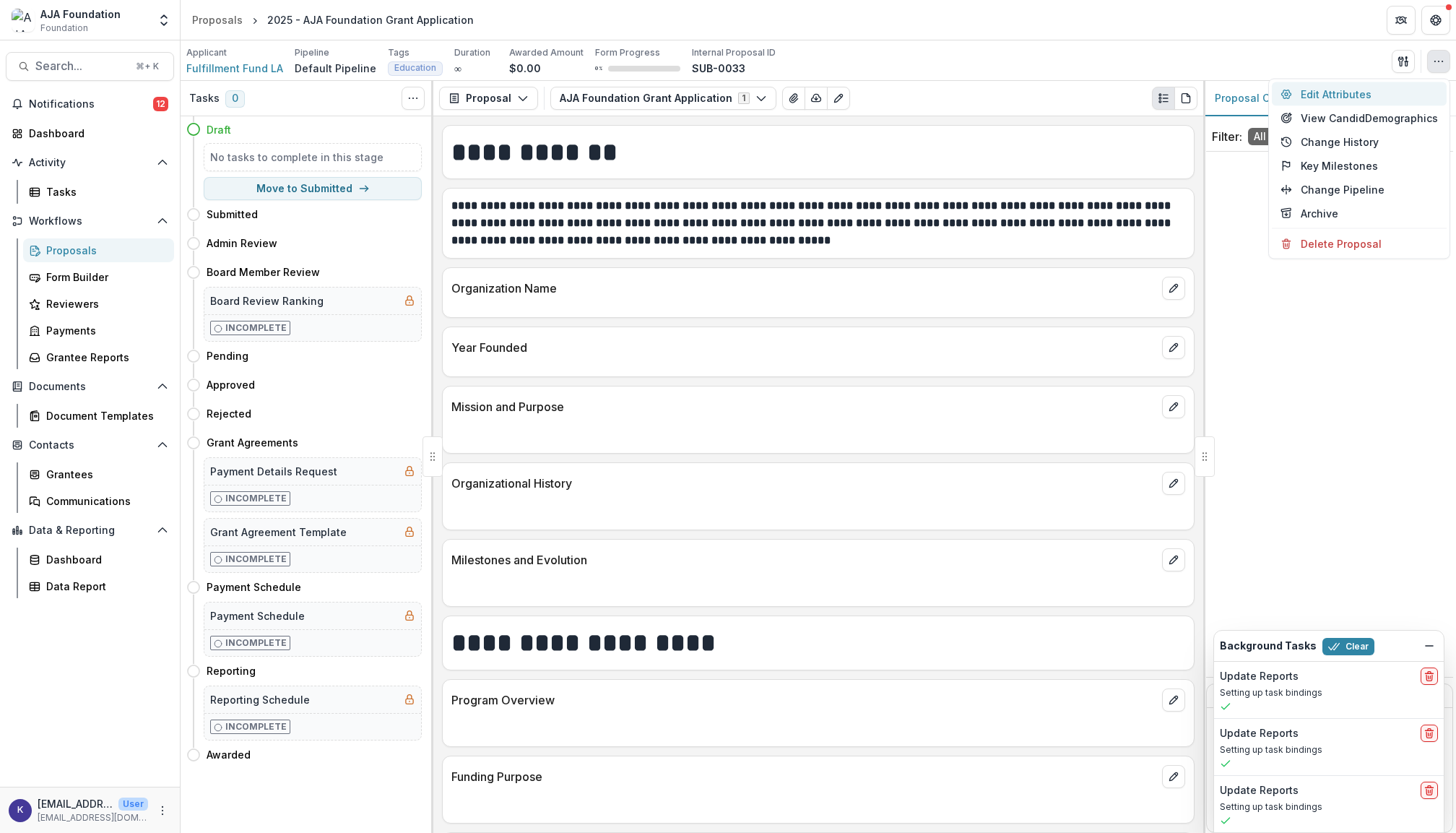
click at [1359, 97] on button "Edit Attributes" at bounding box center [1359, 94] width 175 height 24
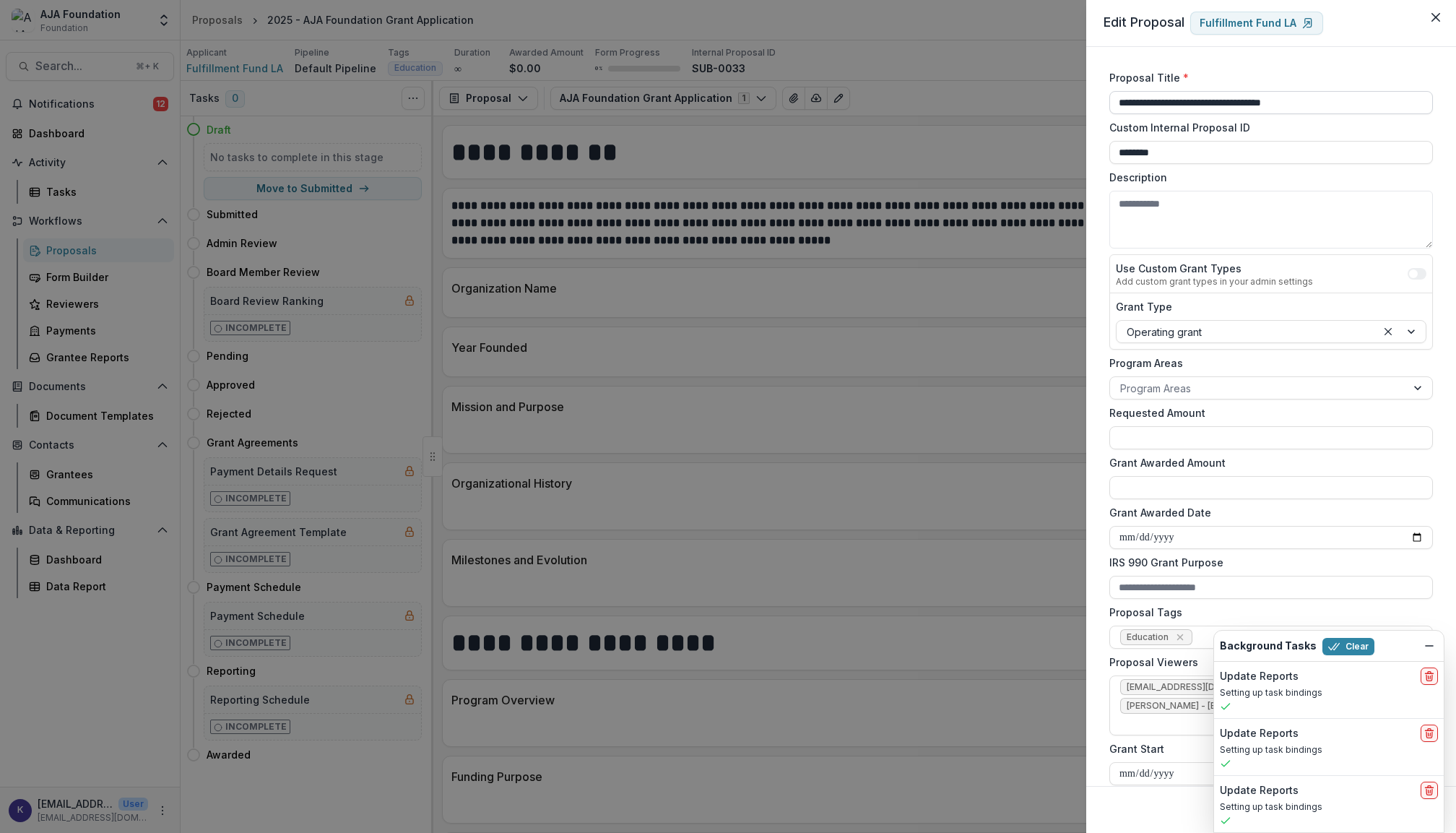
click at [1147, 103] on input "**********" at bounding box center [1271, 103] width 324 height 23
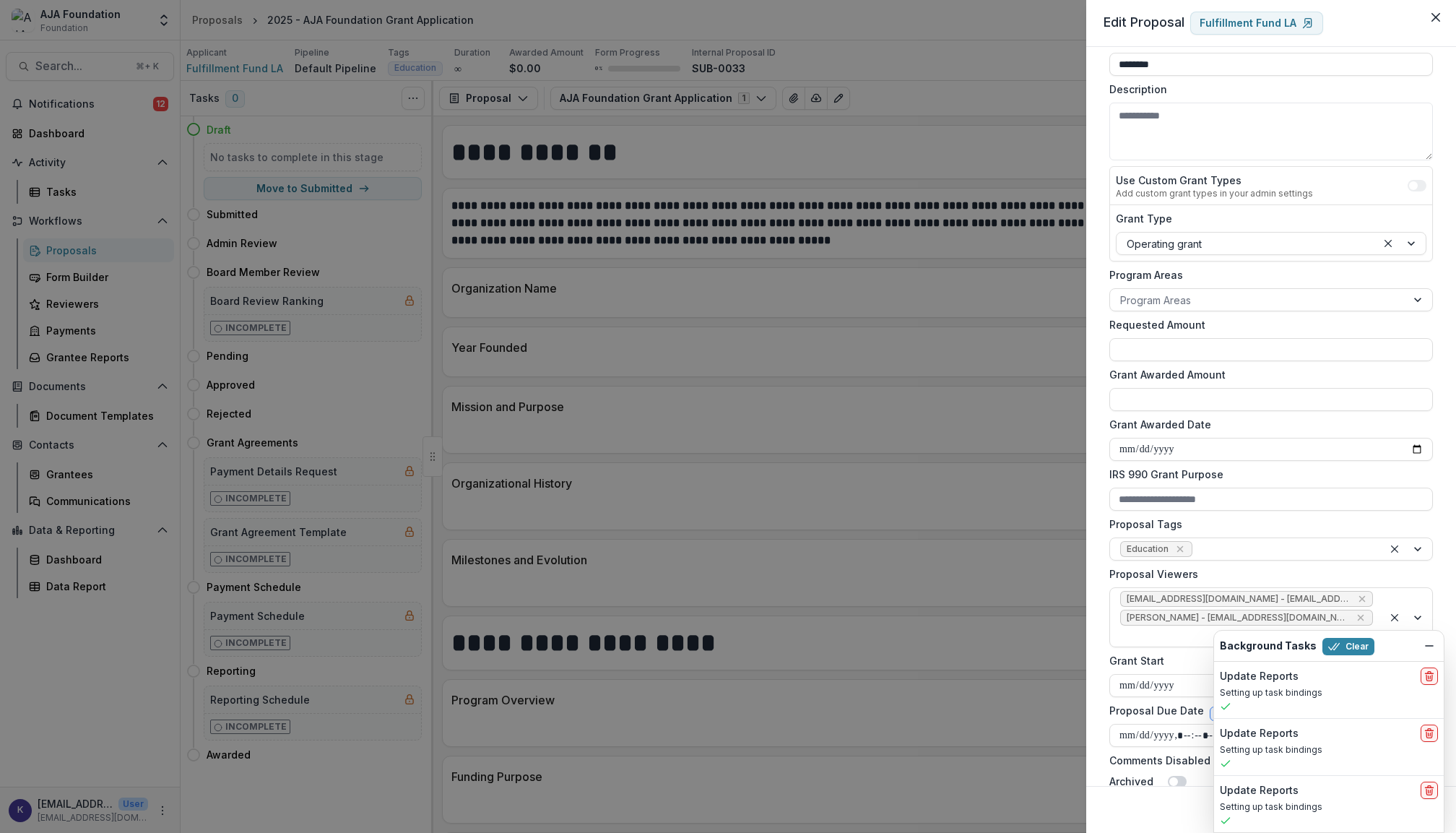
scroll to position [87, 0]
type input "**********"
click at [1434, 648] on icon "Dismiss" at bounding box center [1430, 645] width 12 height 12
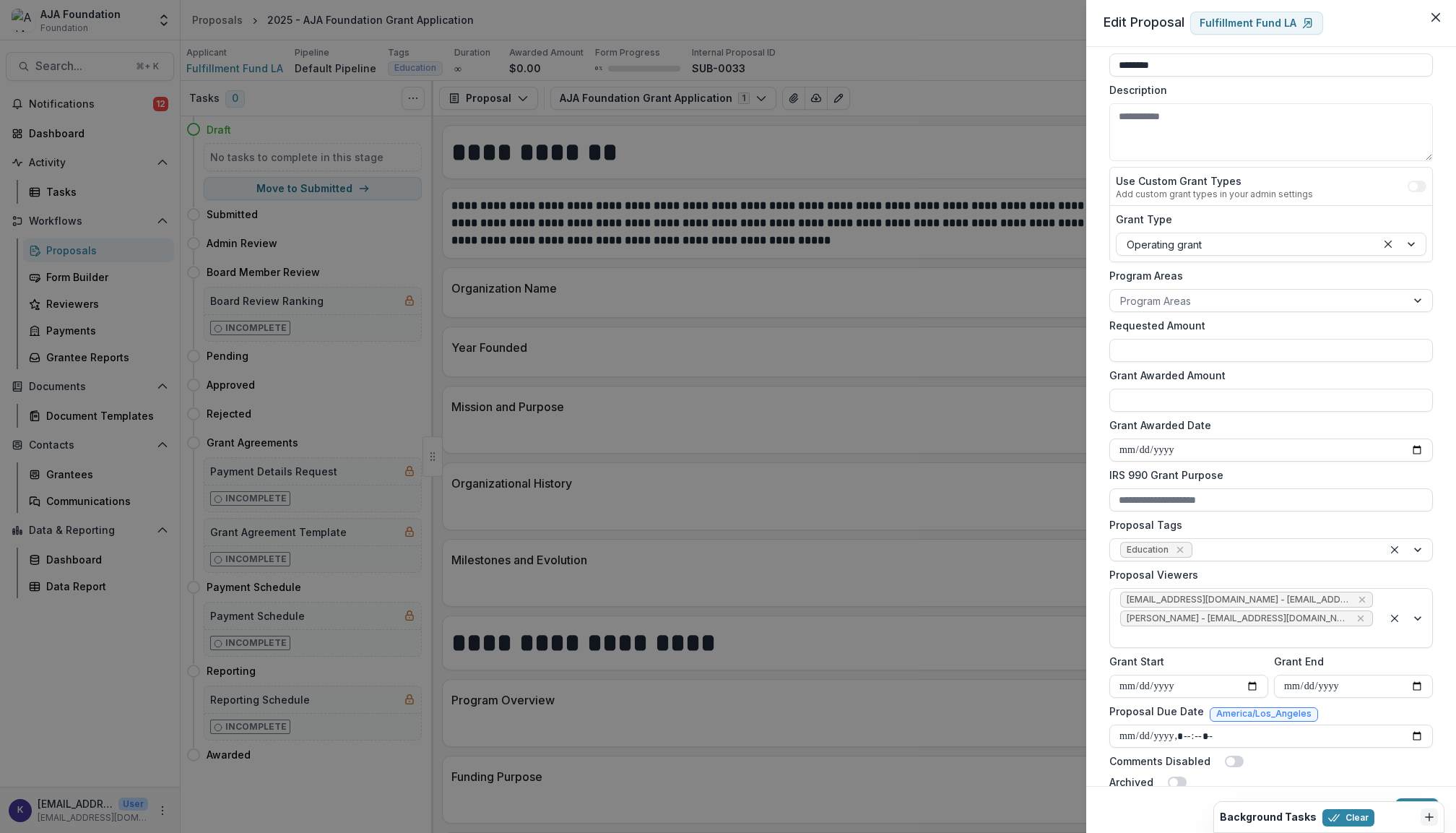
click at [1426, 796] on footer "Save" at bounding box center [1271, 810] width 370 height 47
click at [1424, 799] on button "Save" at bounding box center [1417, 810] width 43 height 23
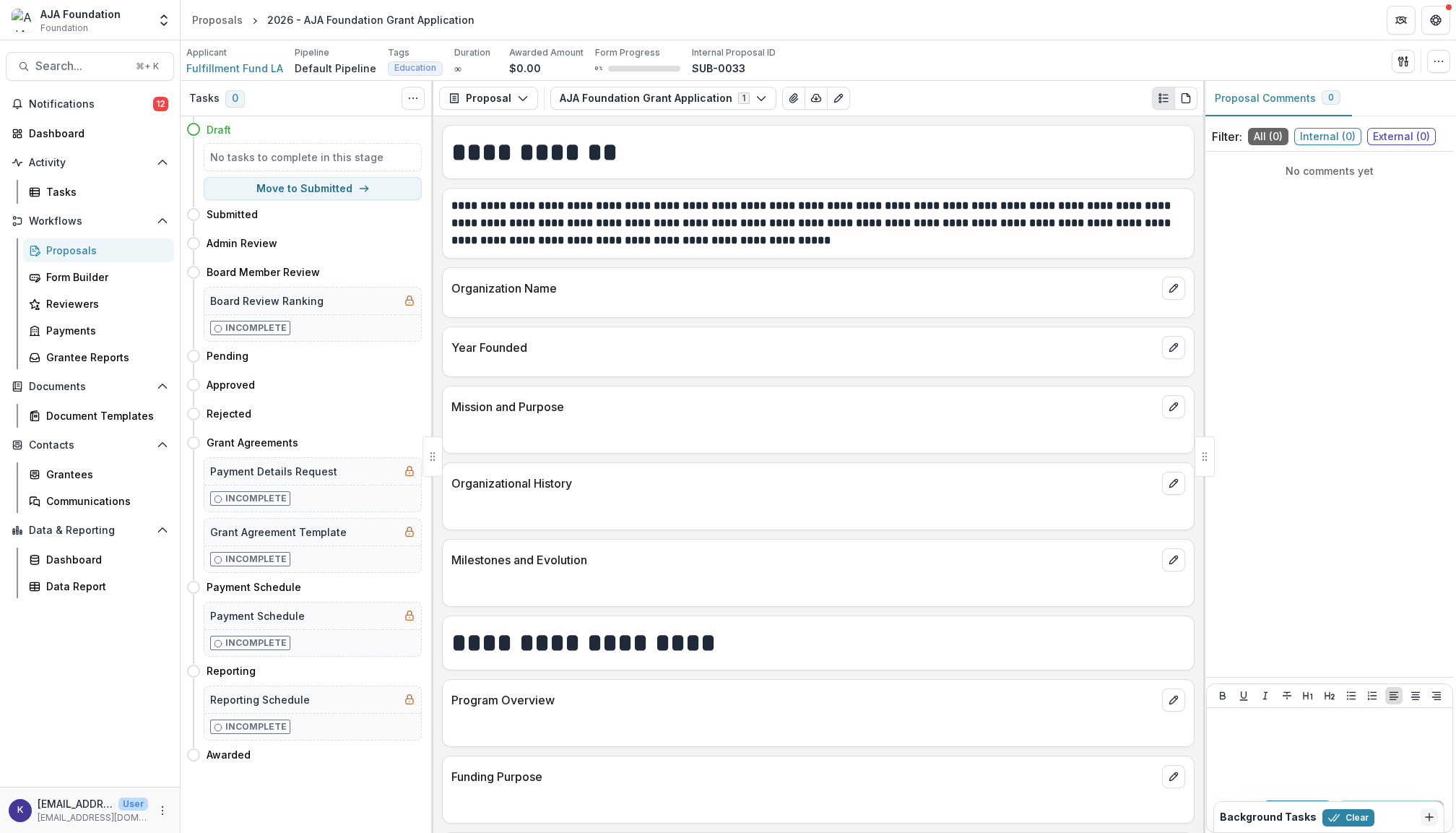
click at [82, 244] on div "Proposals" at bounding box center [104, 250] width 117 height 15
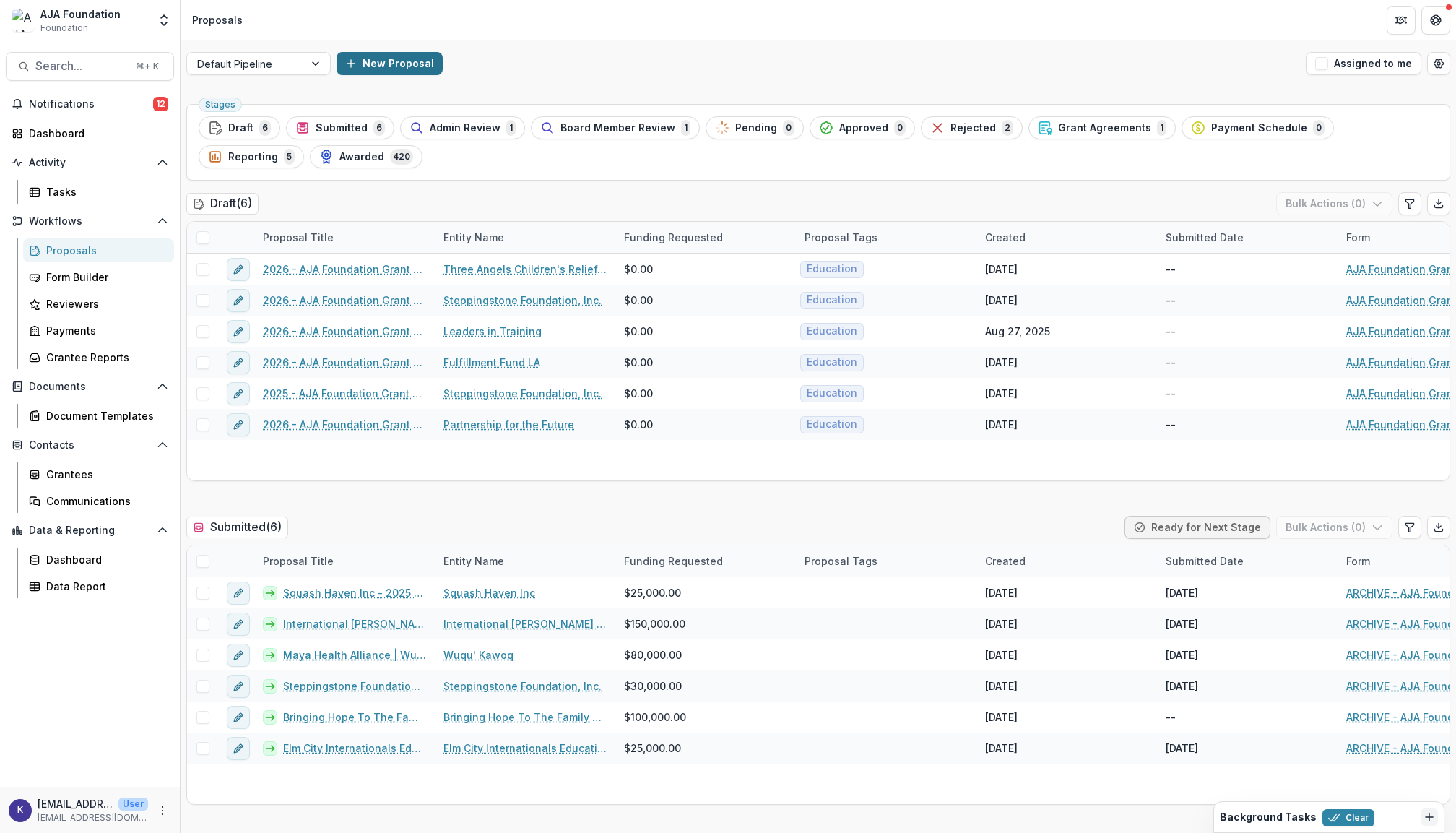
click at [385, 64] on button "New Proposal" at bounding box center [389, 64] width 106 height 23
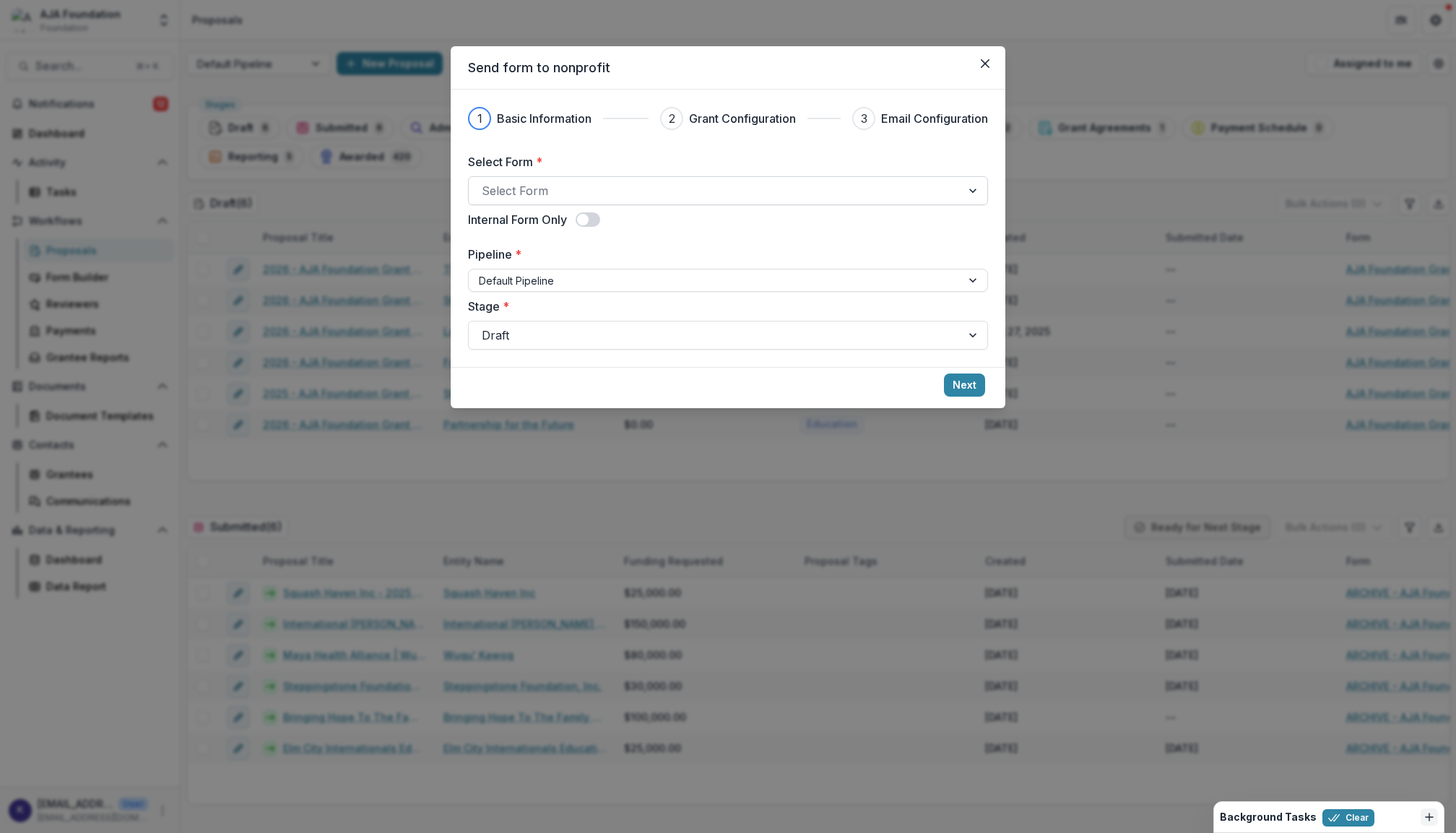
click at [565, 182] on div at bounding box center [715, 190] width 467 height 21
click at [986, 67] on icon "Close" at bounding box center [986, 64] width 9 height 9
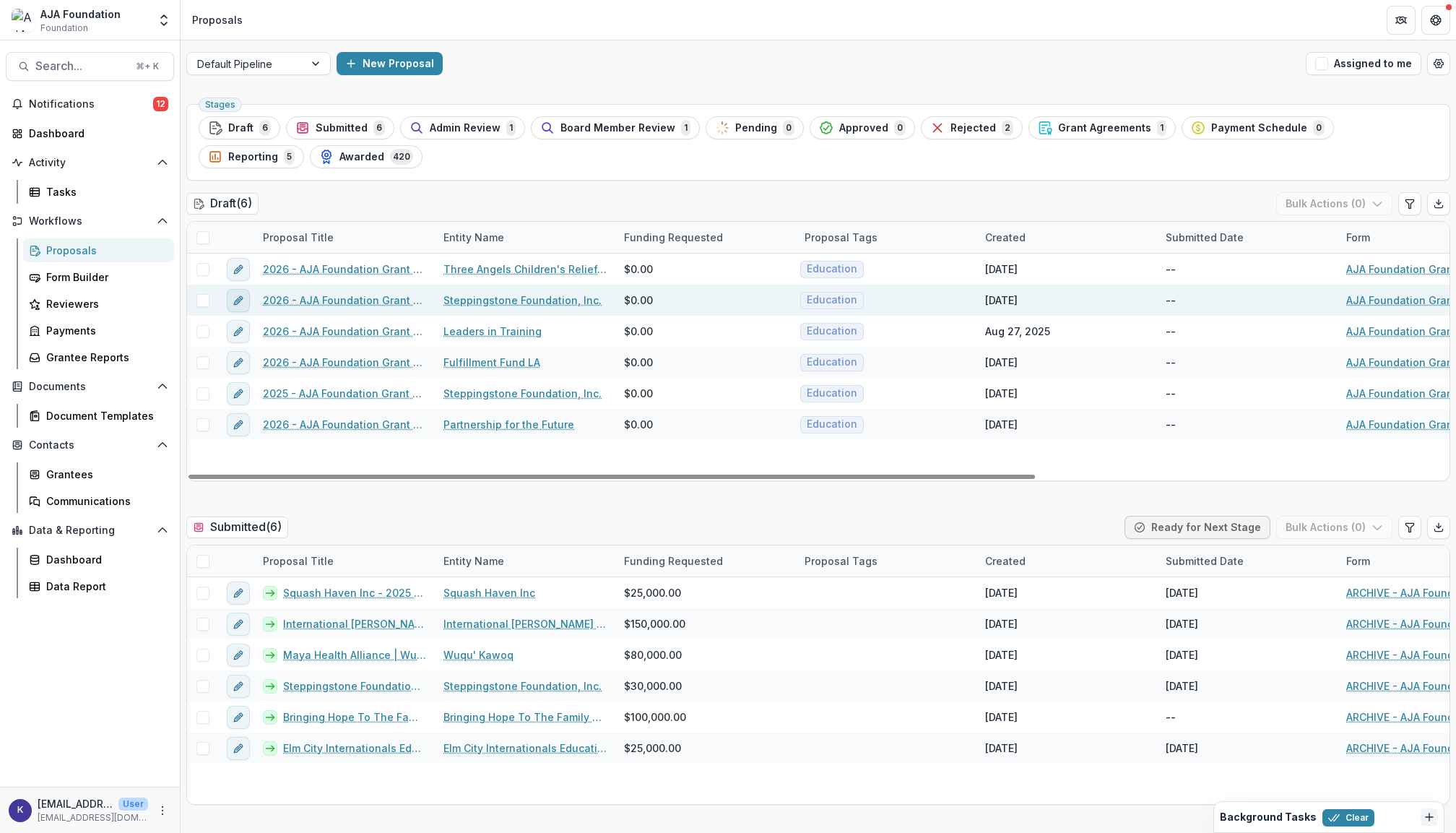
click at [238, 302] on icon "edit" at bounding box center [238, 300] width 12 height 12
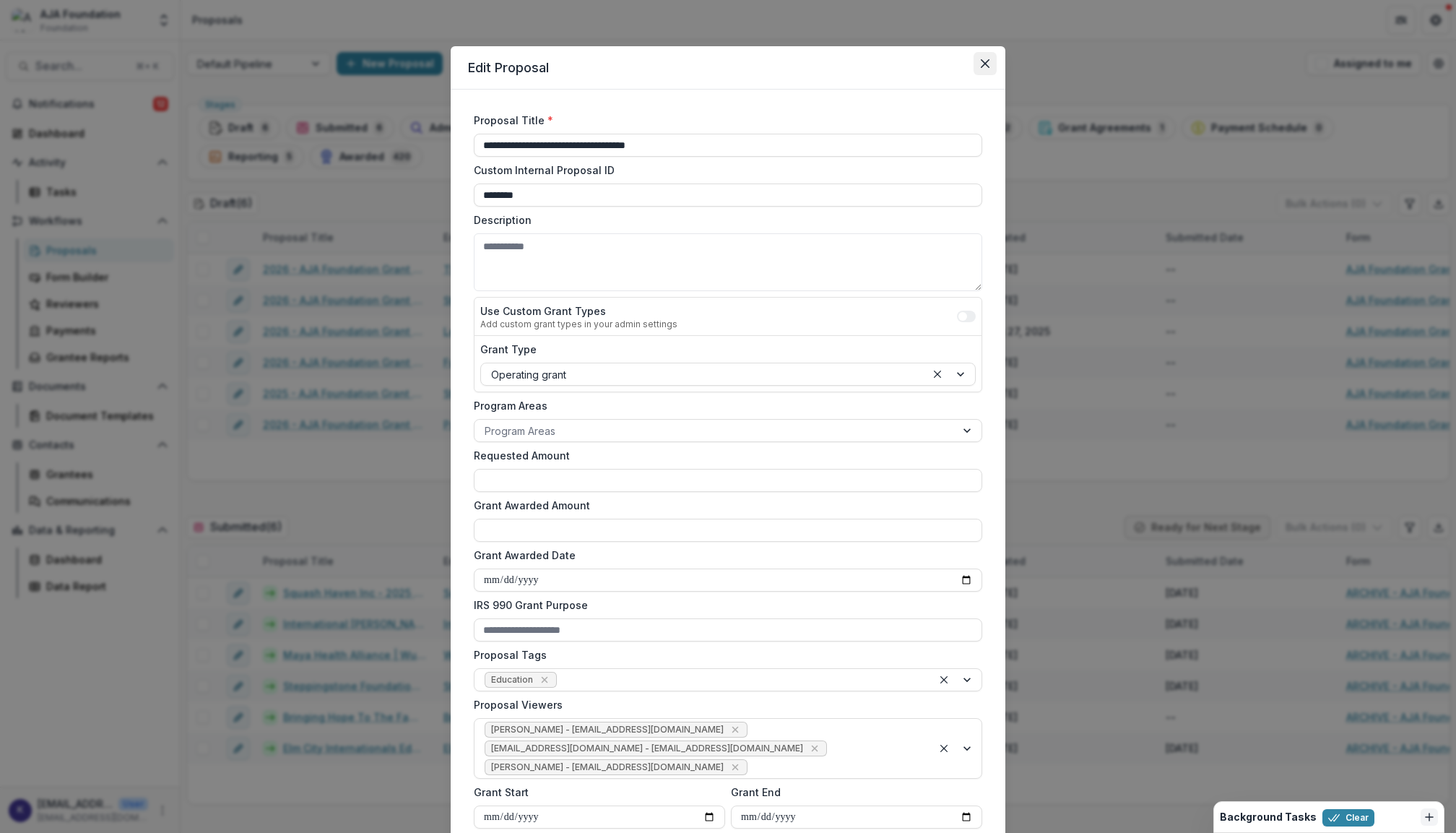
click at [986, 64] on icon "Close" at bounding box center [986, 64] width 9 height 9
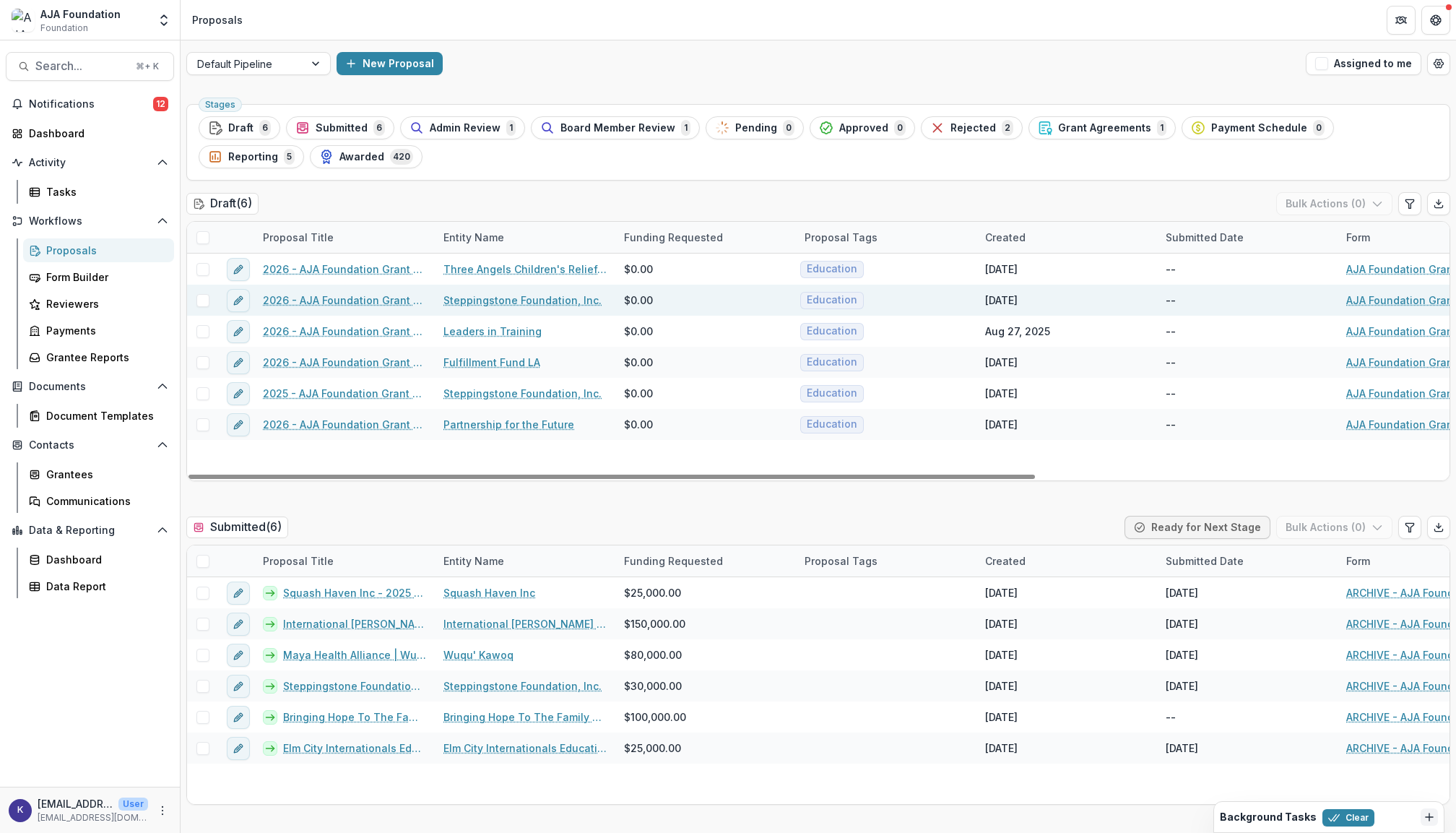
click at [383, 303] on link "2026 - AJA Foundation Grant Application" at bounding box center [344, 300] width 163 height 15
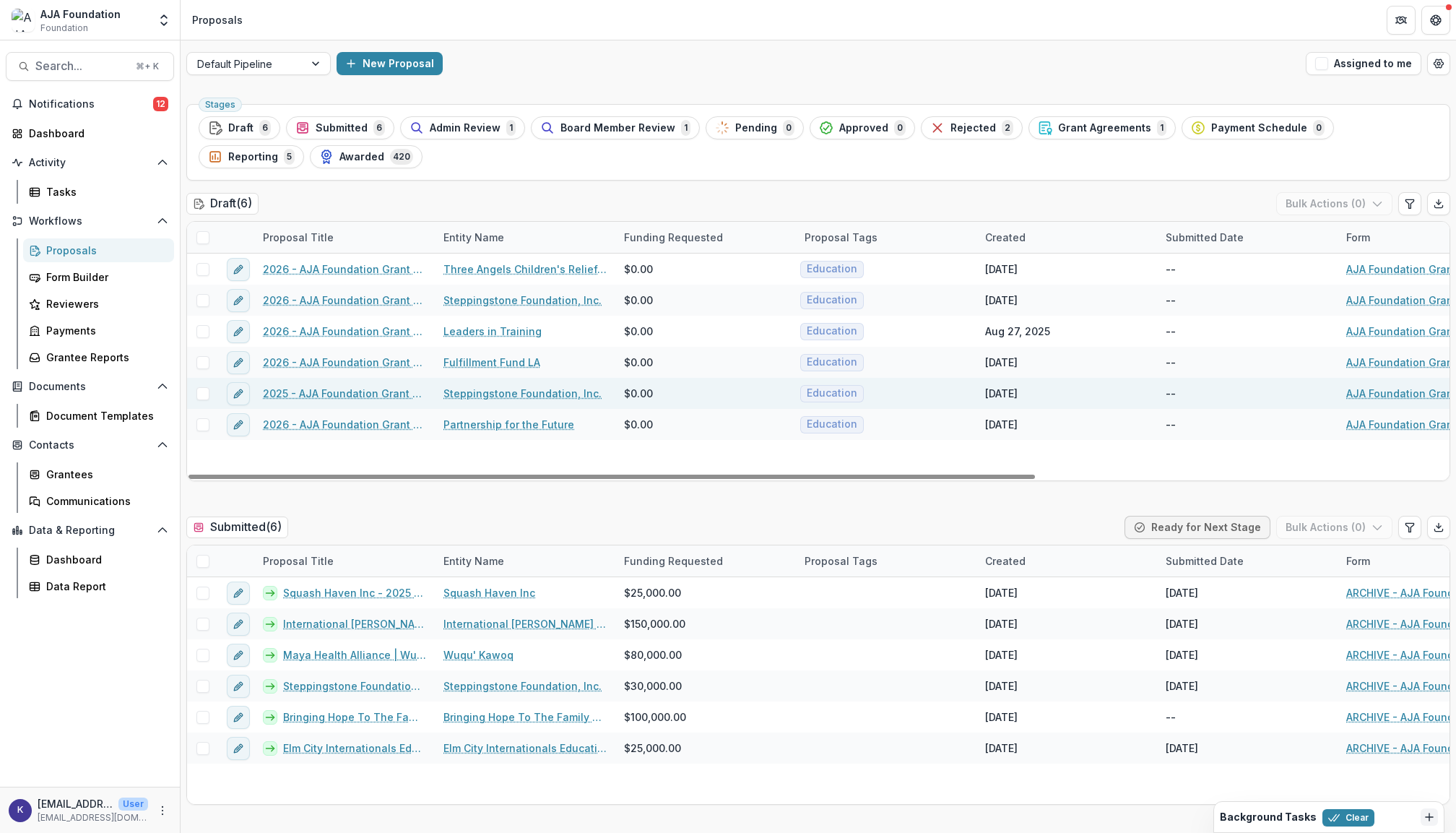
click at [205, 396] on span at bounding box center [203, 393] width 13 height 13
click at [201, 396] on icon at bounding box center [203, 393] width 9 height 7
click at [306, 301] on link "2026 - AJA Foundation Grant Application" at bounding box center [344, 300] width 163 height 15
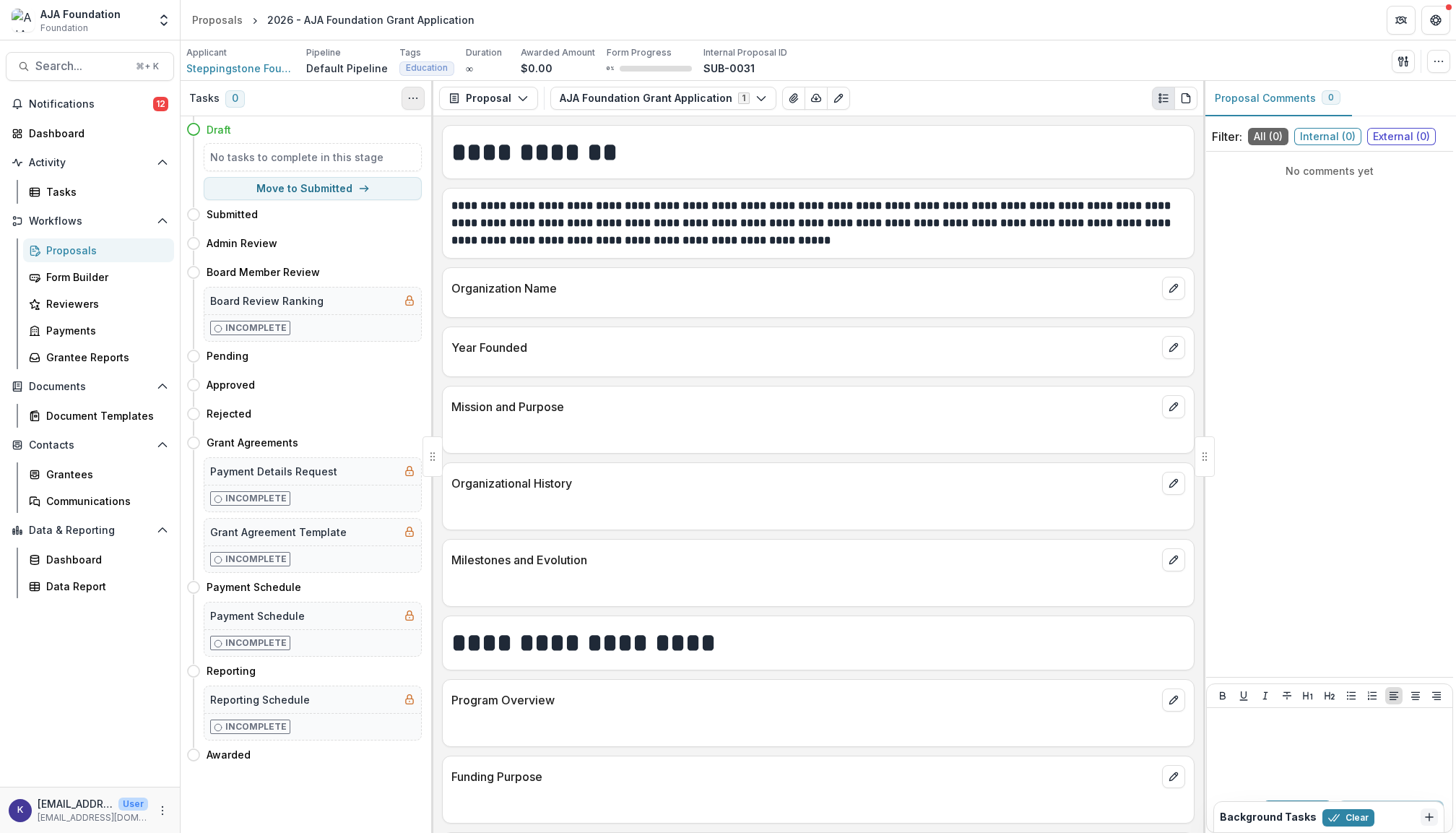
click at [416, 102] on icon "Toggle View Cancelled Tasks" at bounding box center [413, 98] width 12 height 12
click at [374, 108] on div "Tasks 0 Show Cancelled Tasks" at bounding box center [306, 98] width 253 height 35
click at [1402, 62] on icon "button" at bounding box center [1403, 62] width 12 height 12
click at [1444, 59] on icon "button" at bounding box center [1439, 62] width 12 height 12
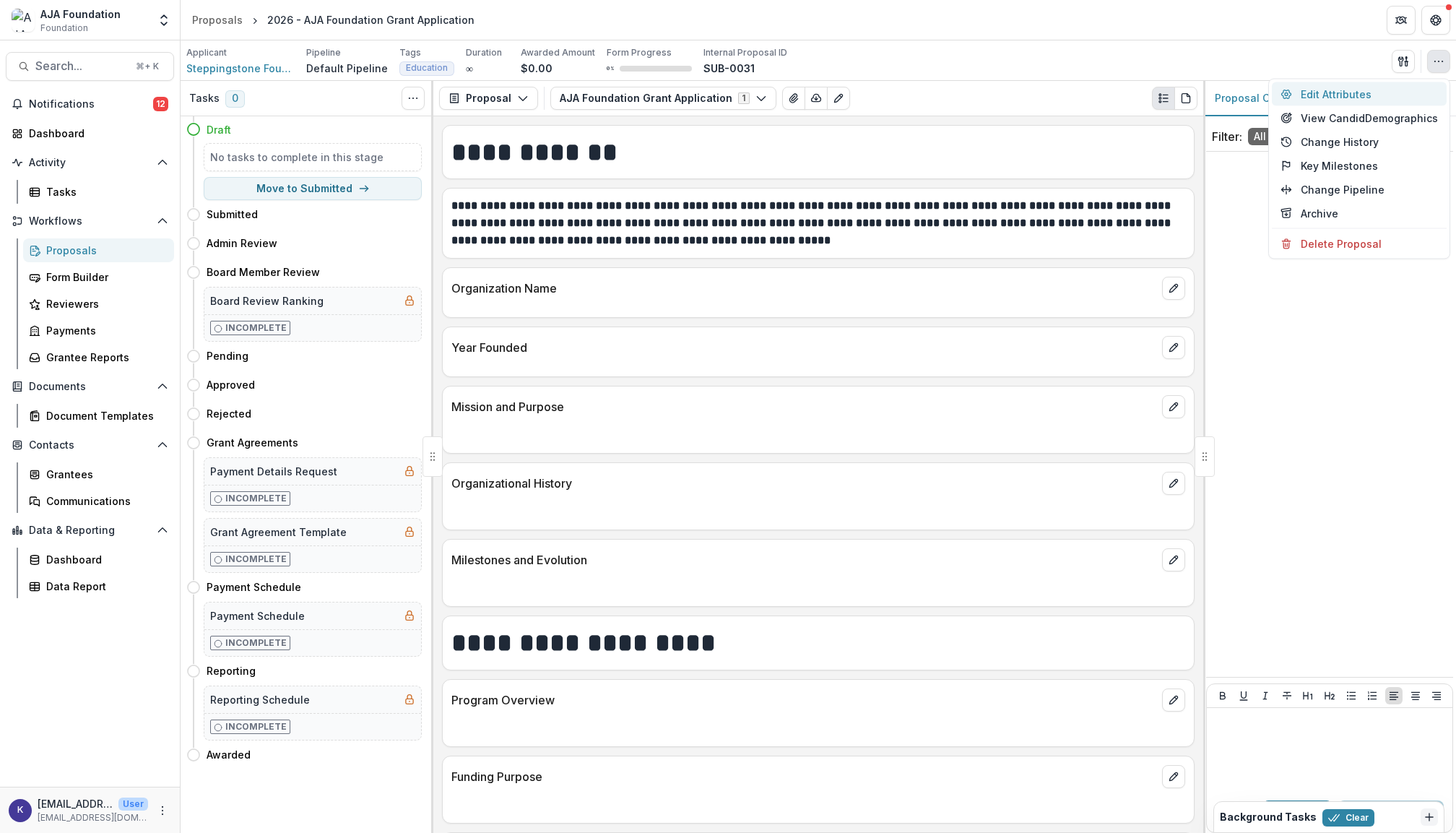
click at [1350, 95] on button "Edit Attributes" at bounding box center [1359, 94] width 175 height 24
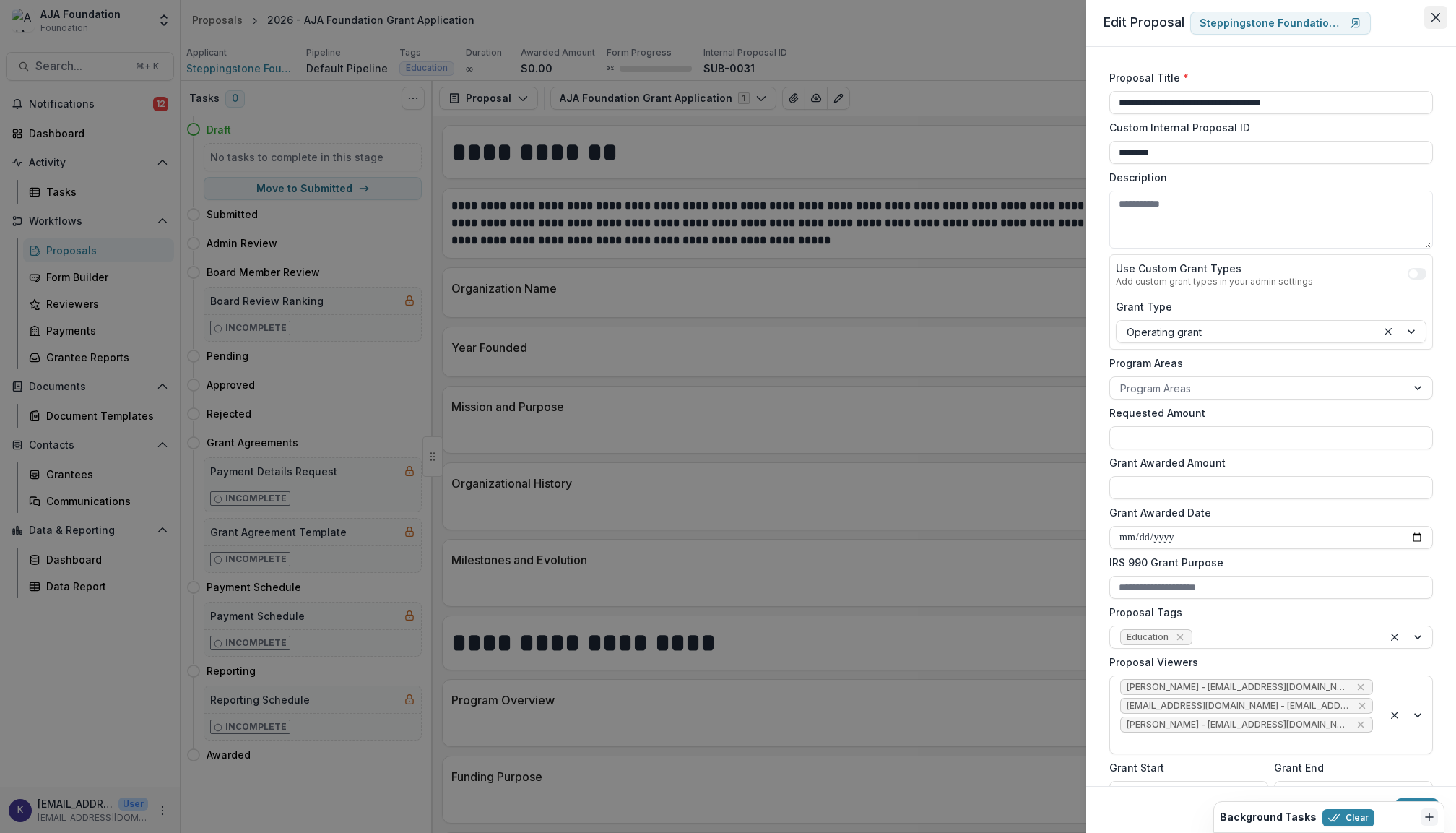
click at [1436, 19] on icon "Close" at bounding box center [1436, 18] width 9 height 9
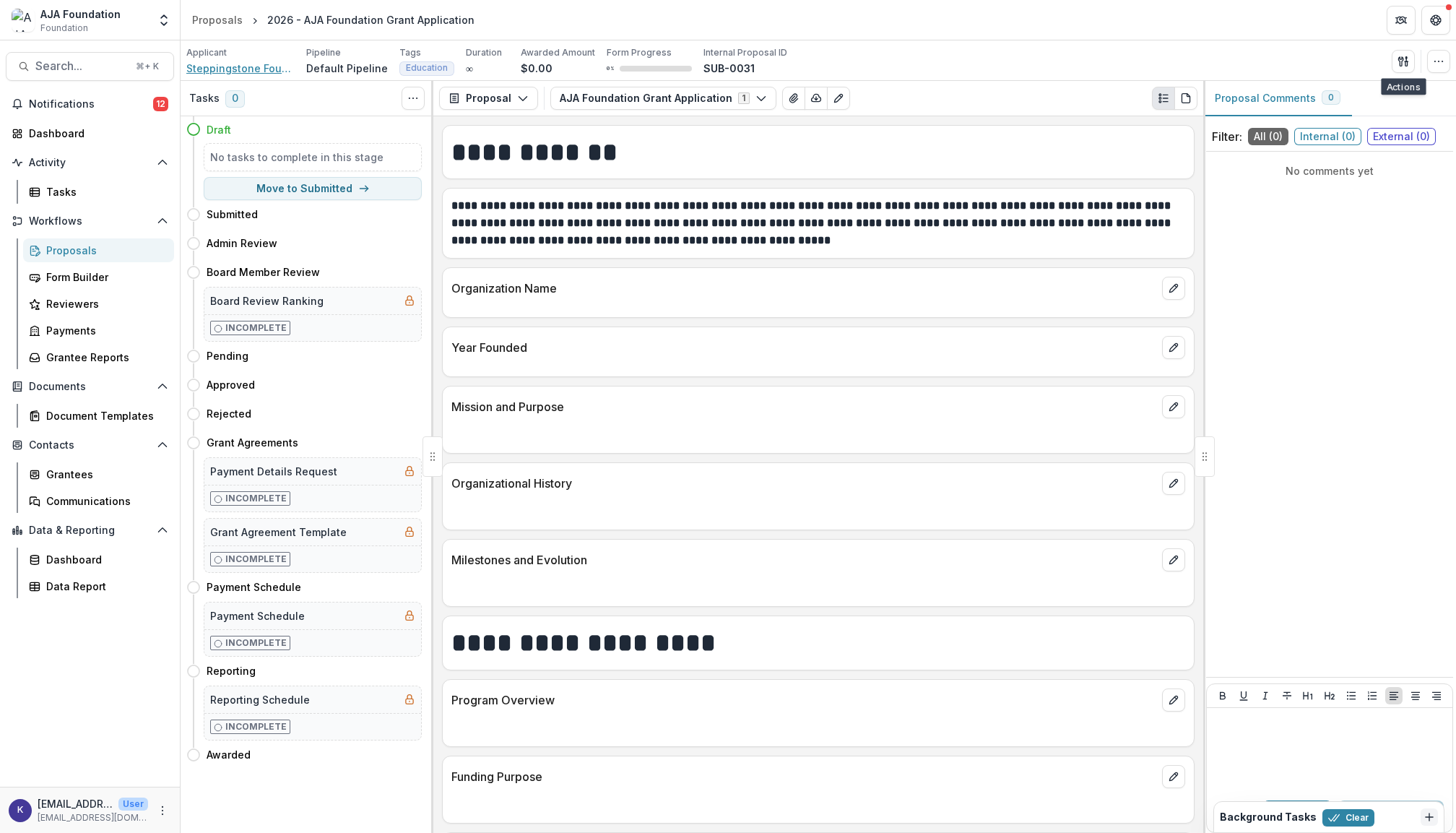
click at [269, 71] on span "Steppingstone Foundation, Inc." at bounding box center [240, 68] width 108 height 15
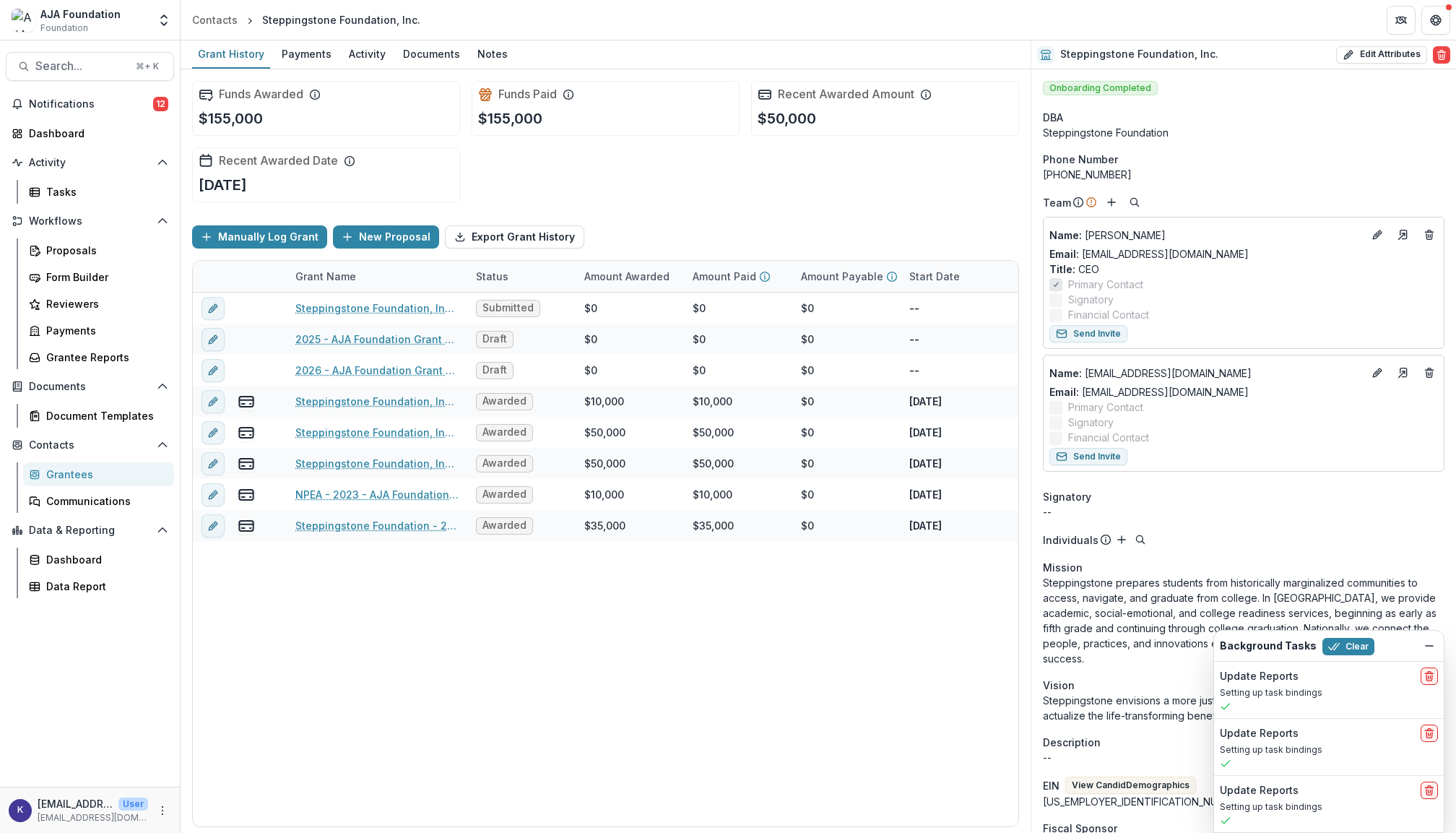
click at [76, 468] on div "Grantees" at bounding box center [104, 474] width 117 height 15
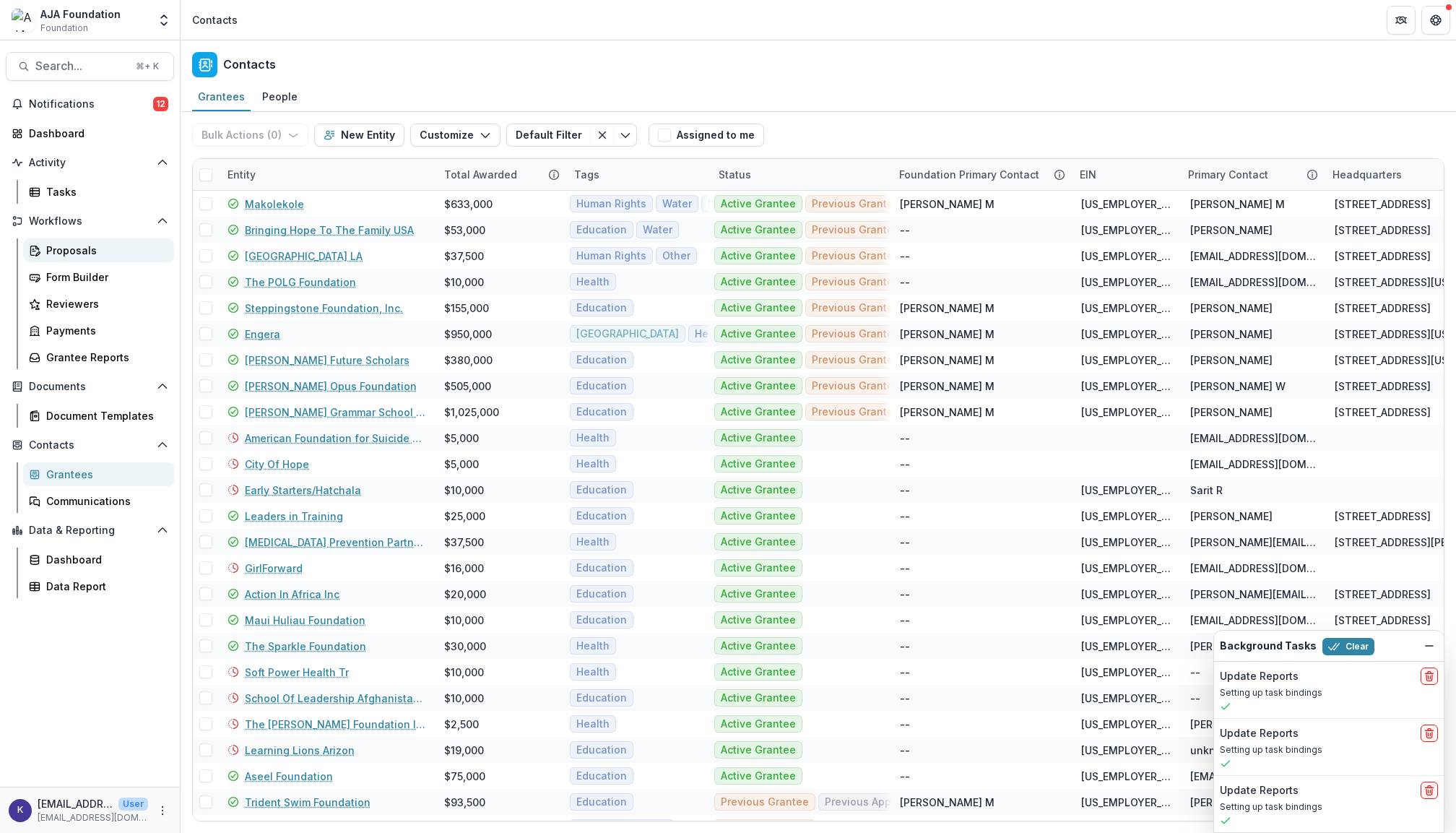
click at [76, 243] on div "Proposals" at bounding box center [104, 250] width 117 height 15
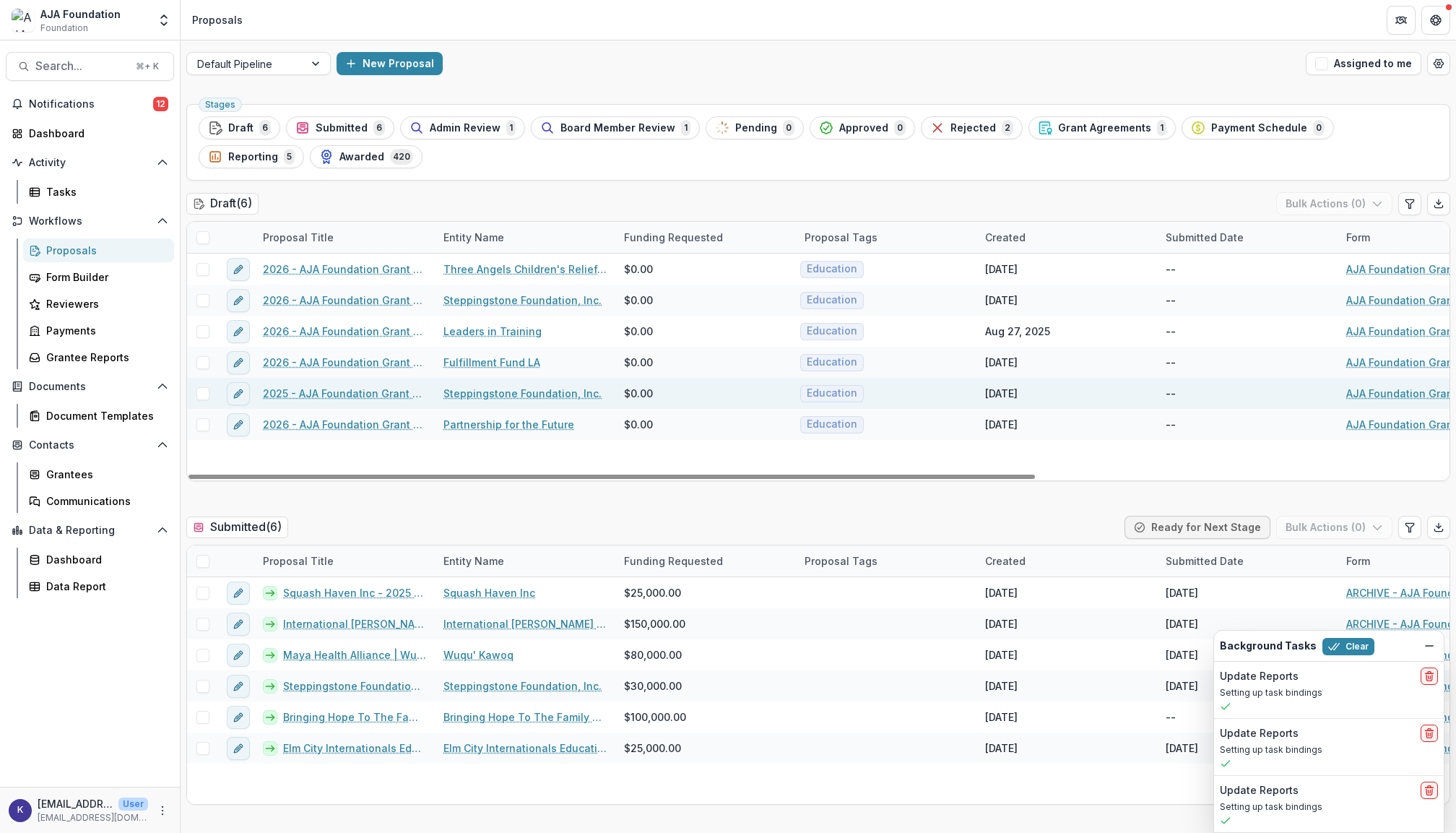
click at [196, 394] on span at bounding box center [203, 393] width 13 height 13
click at [377, 391] on link "2025 - AJA Foundation Grant Application" at bounding box center [344, 393] width 163 height 15
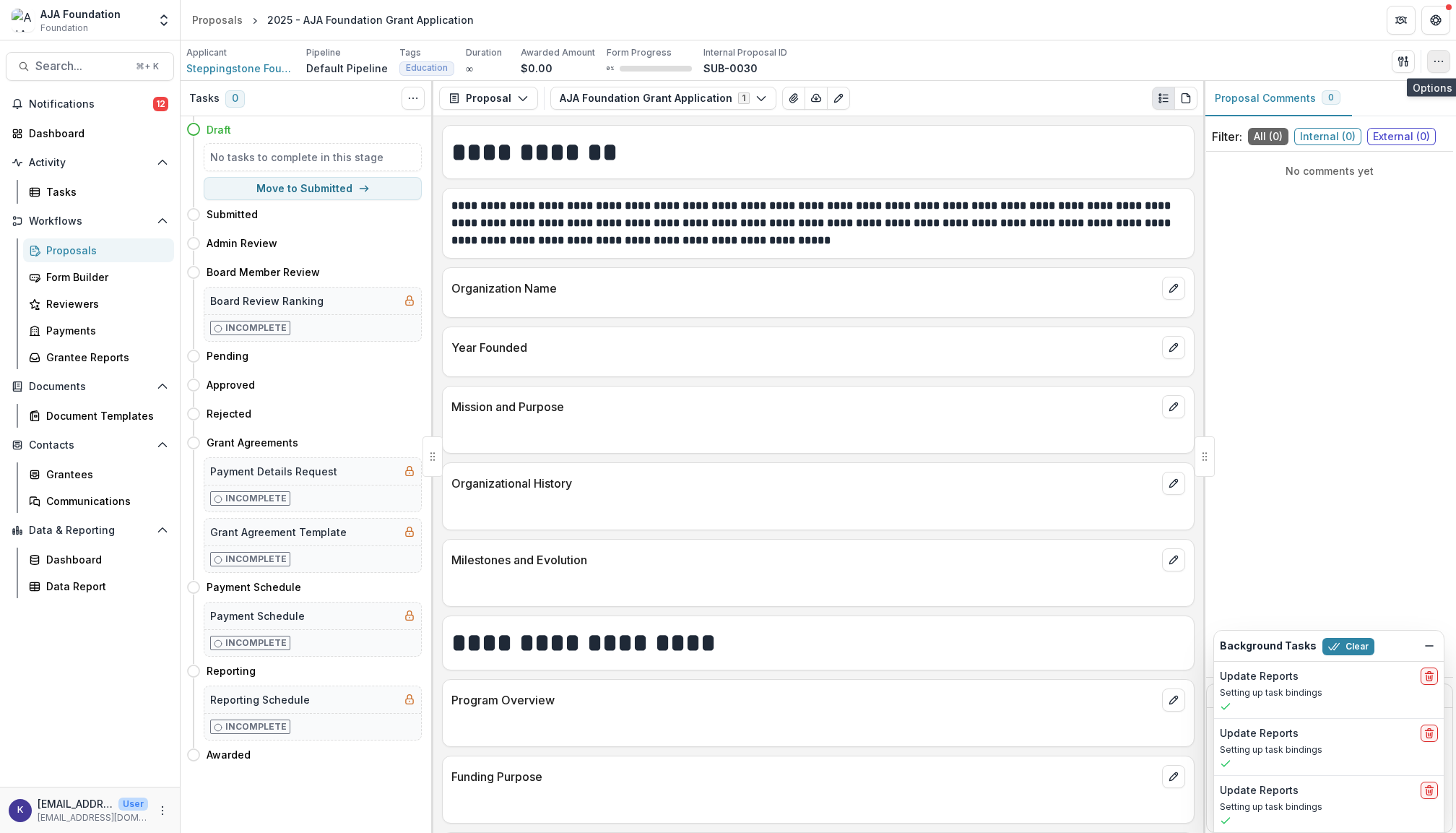
click at [1444, 62] on icon "button" at bounding box center [1439, 62] width 12 height 12
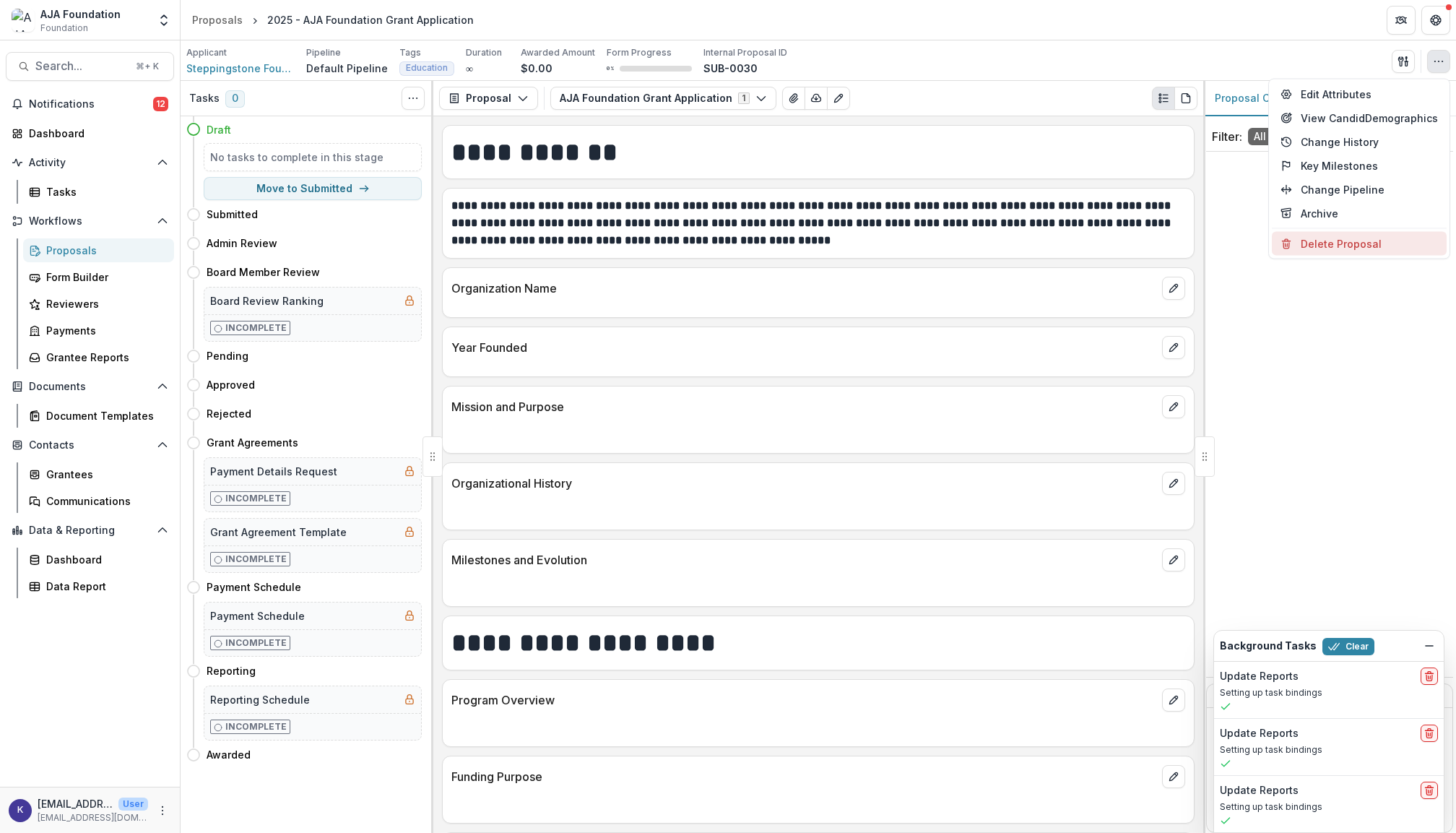
click at [1339, 237] on button "Delete Proposal" at bounding box center [1359, 243] width 175 height 24
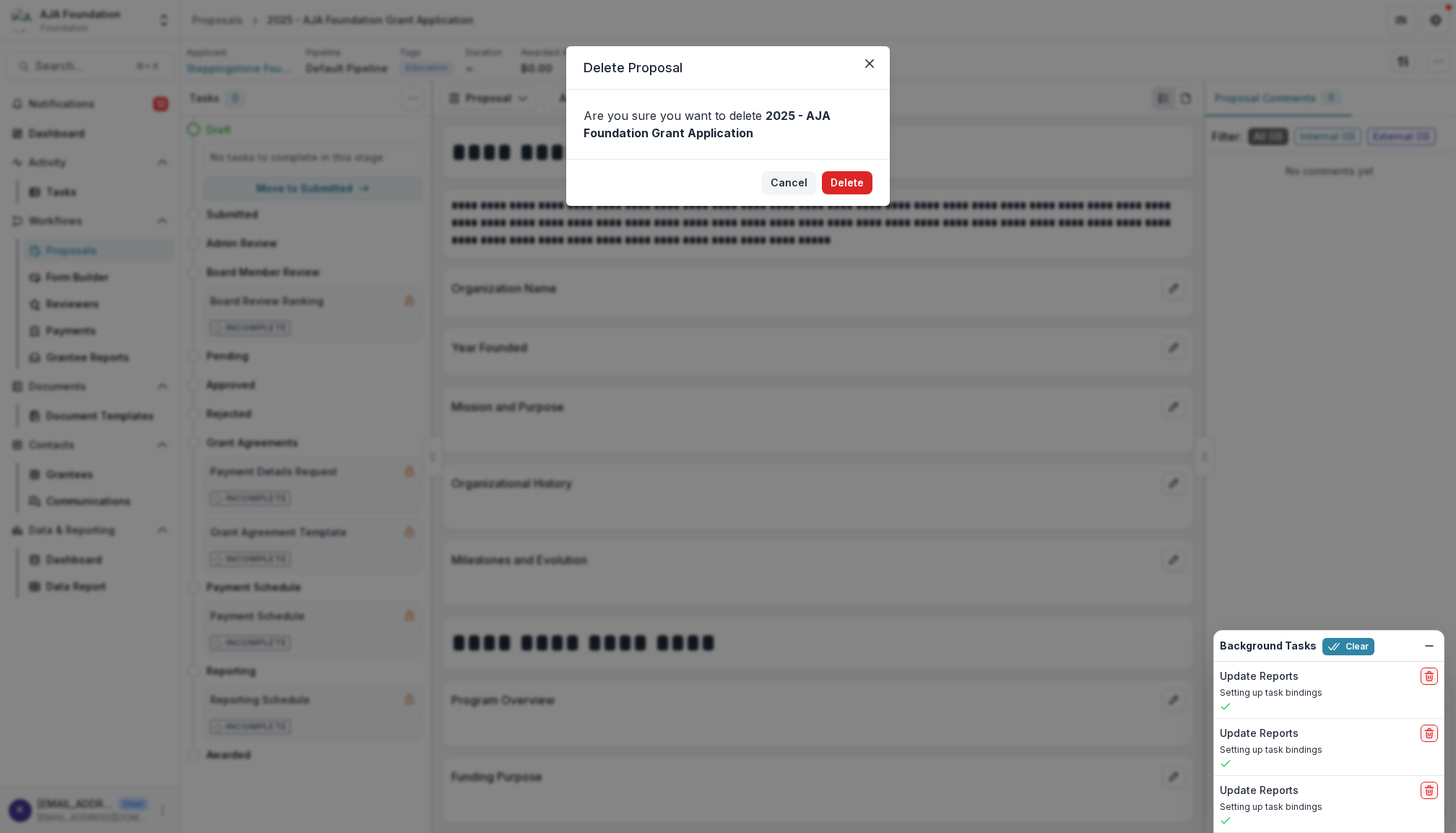
click at [854, 179] on button "Delete" at bounding box center [847, 183] width 51 height 23
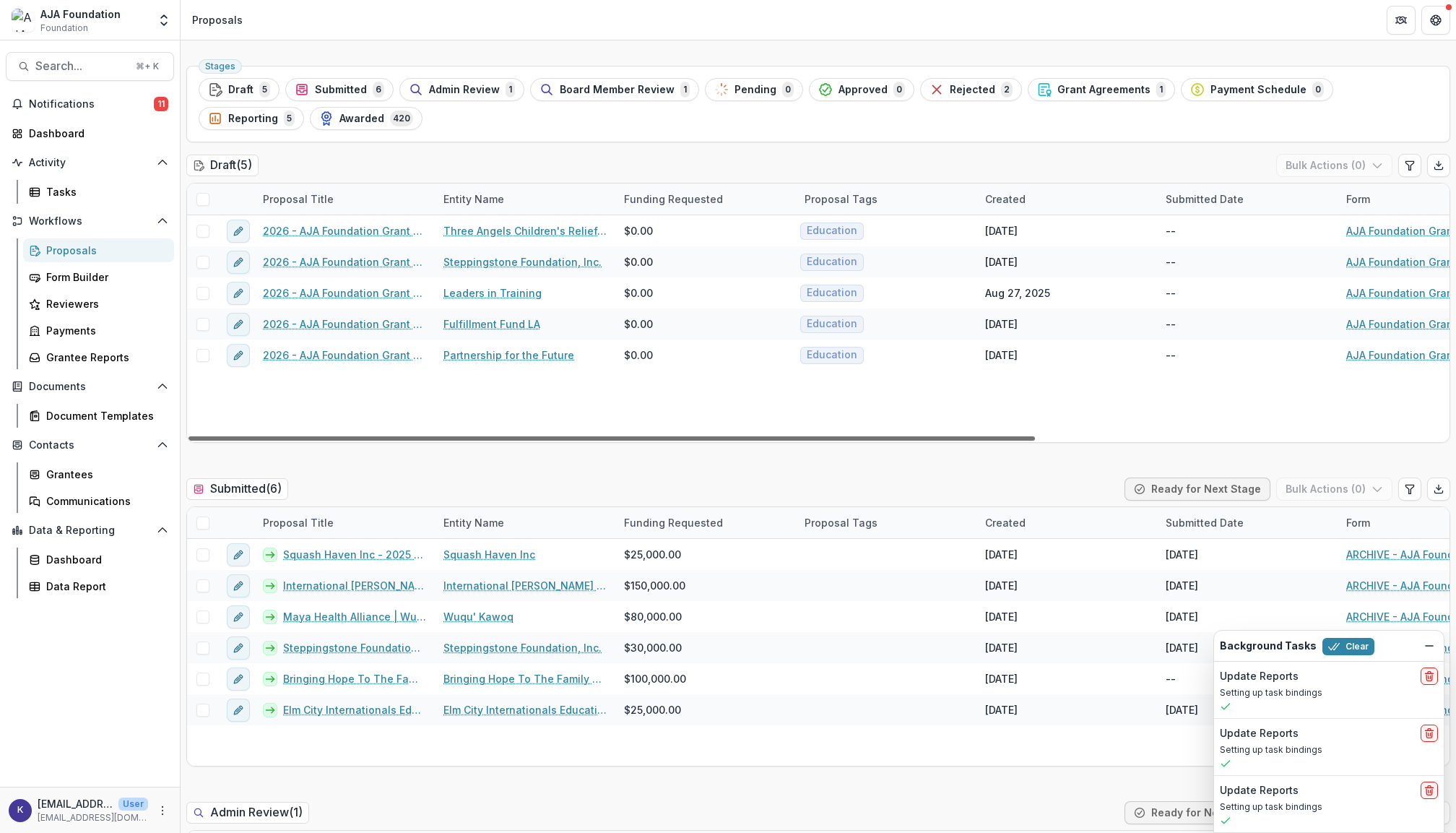
scroll to position [42, 0]
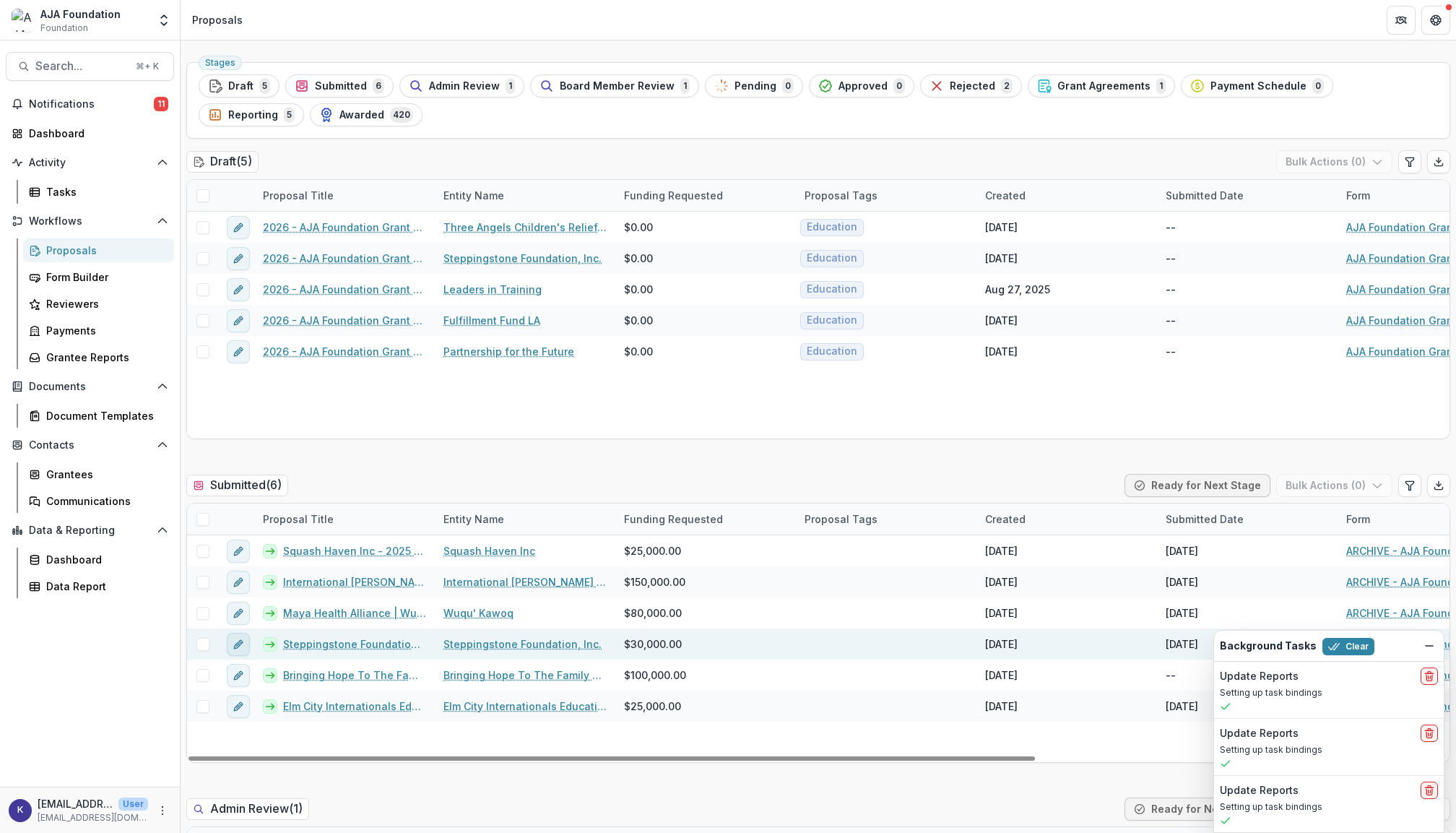
click at [237, 650] on icon "edit" at bounding box center [238, 644] width 12 height 12
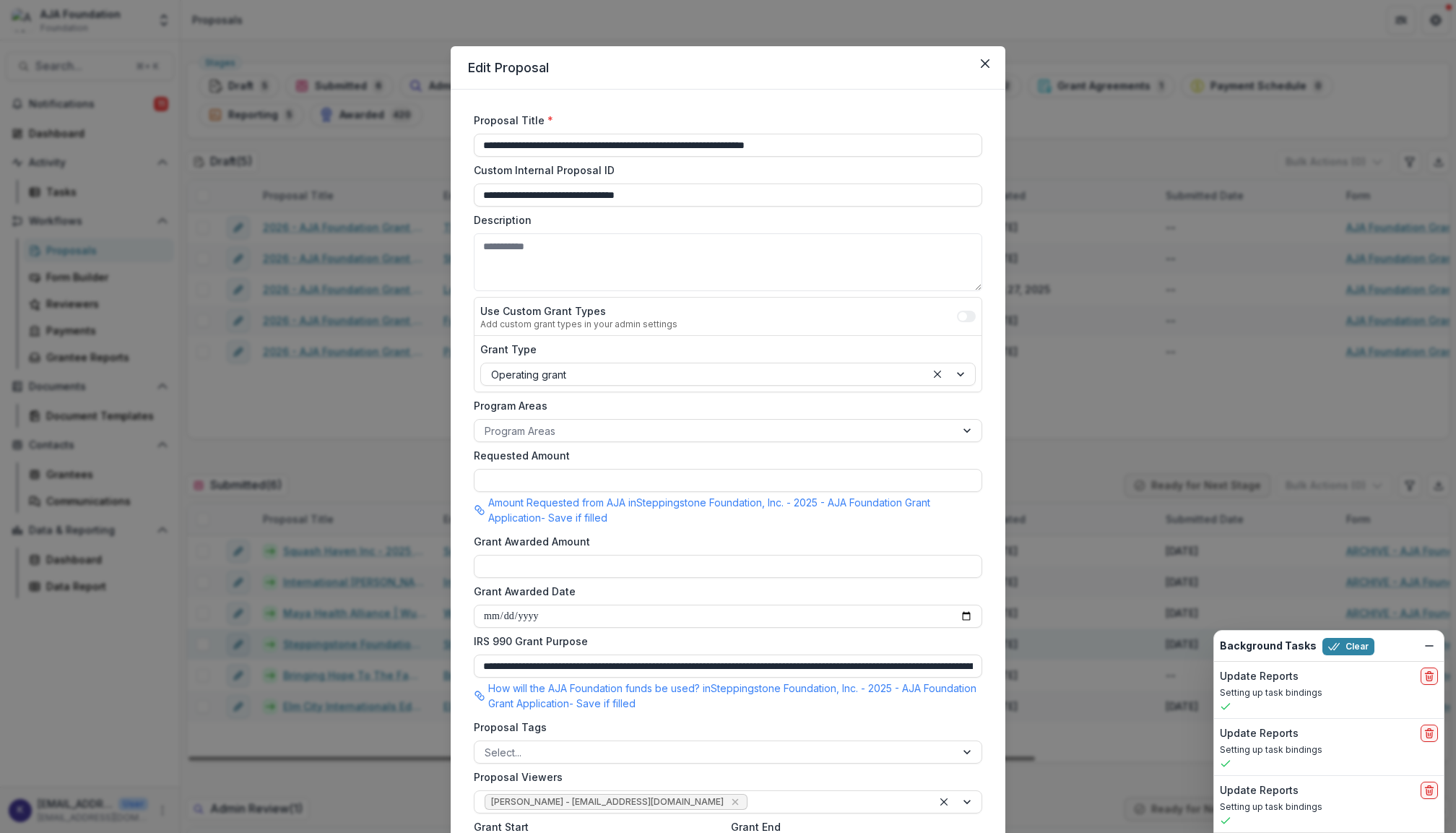
type input "*******"
drag, startPoint x: 478, startPoint y: 143, endPoint x: 500, endPoint y: 143, distance: 22.0
click at [478, 143] on input "**********" at bounding box center [728, 145] width 509 height 23
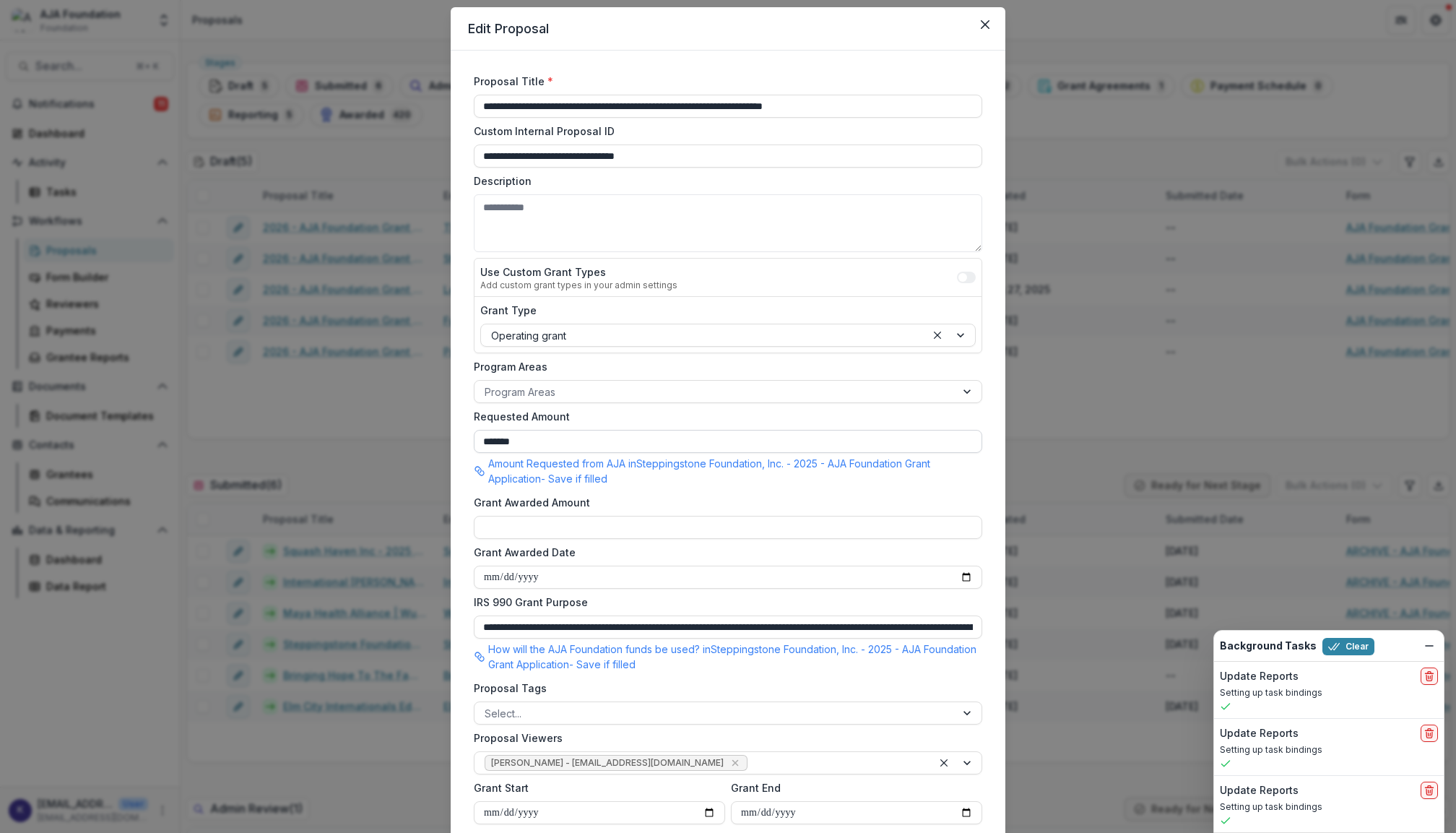
scroll to position [226, 0]
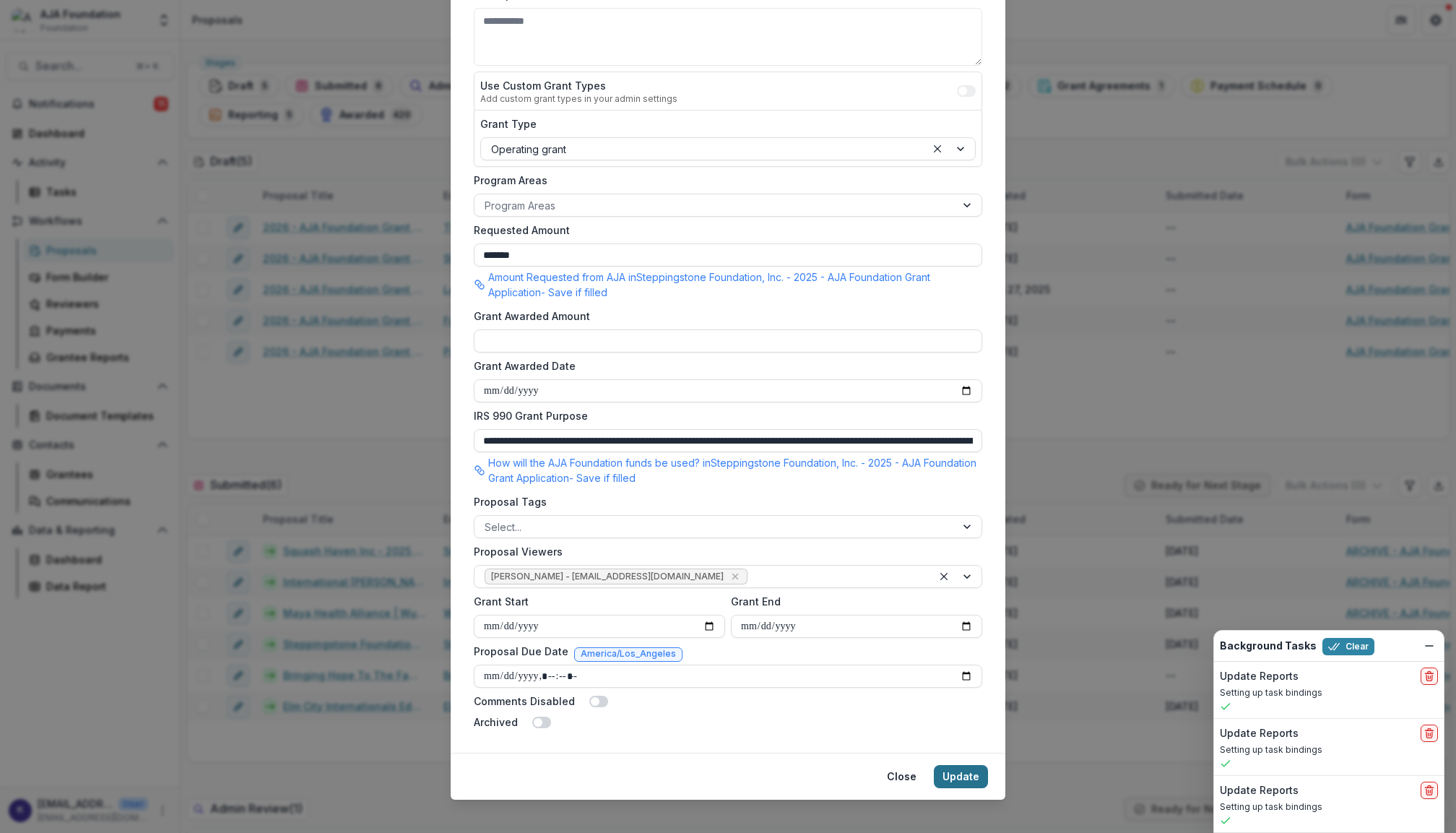
type input "**********"
click at [968, 765] on button "Update" at bounding box center [961, 777] width 54 height 23
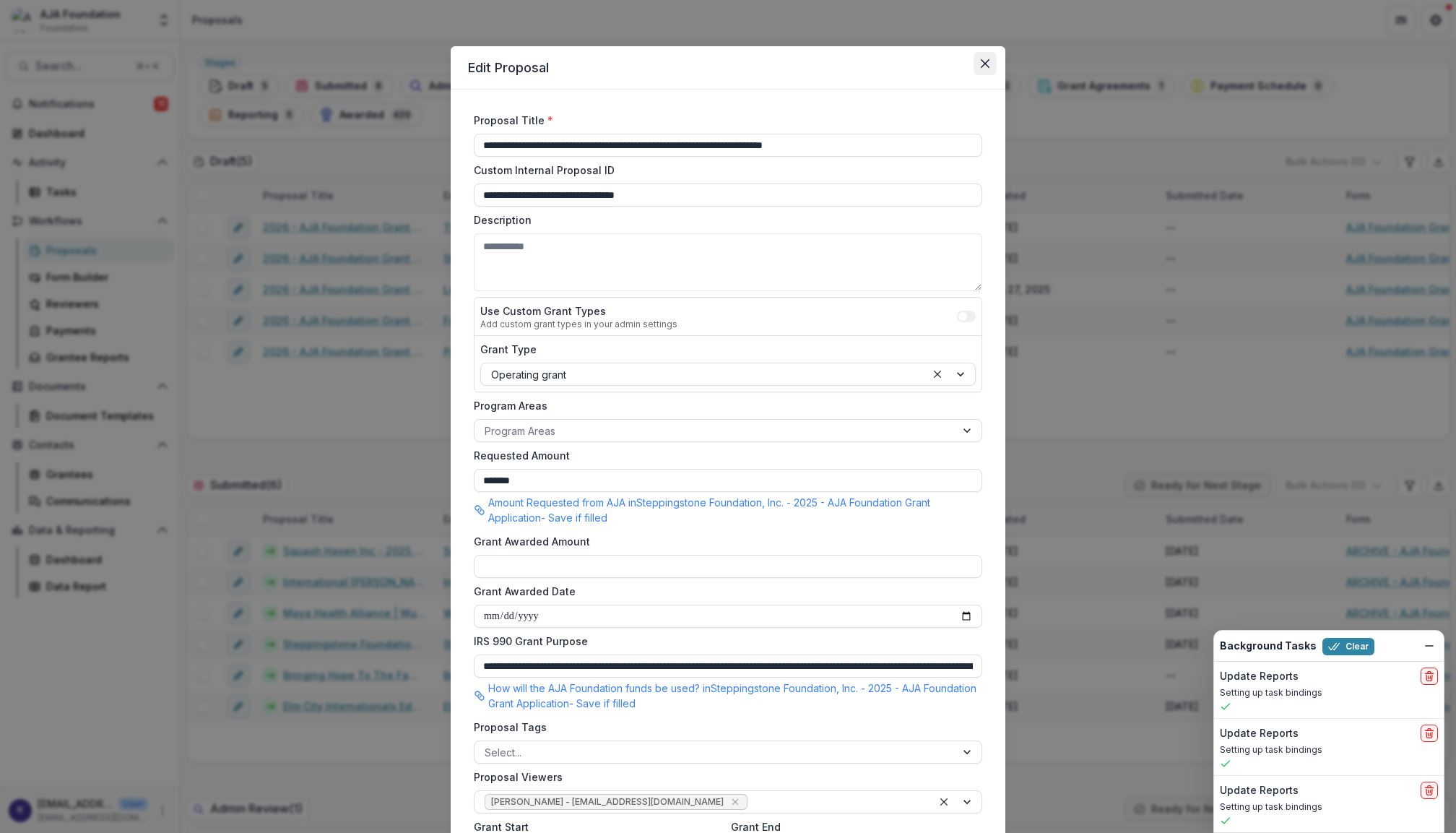
click at [986, 61] on icon "Close" at bounding box center [986, 64] width 9 height 9
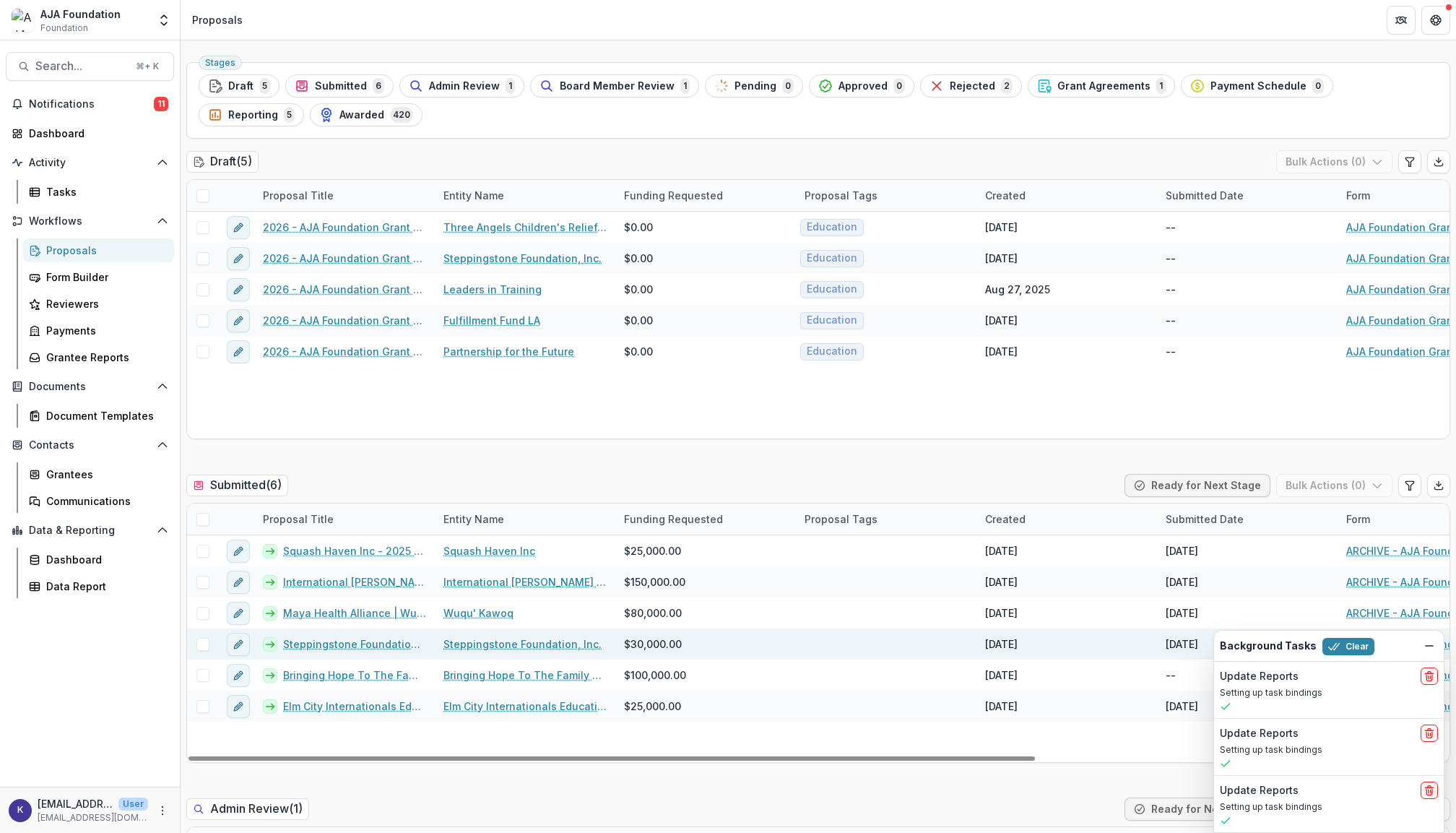
click at [333, 648] on link "Steppingstone Foundation, Inc. - 2025 - AJA Foundation Grant Application" at bounding box center [354, 643] width 143 height 15
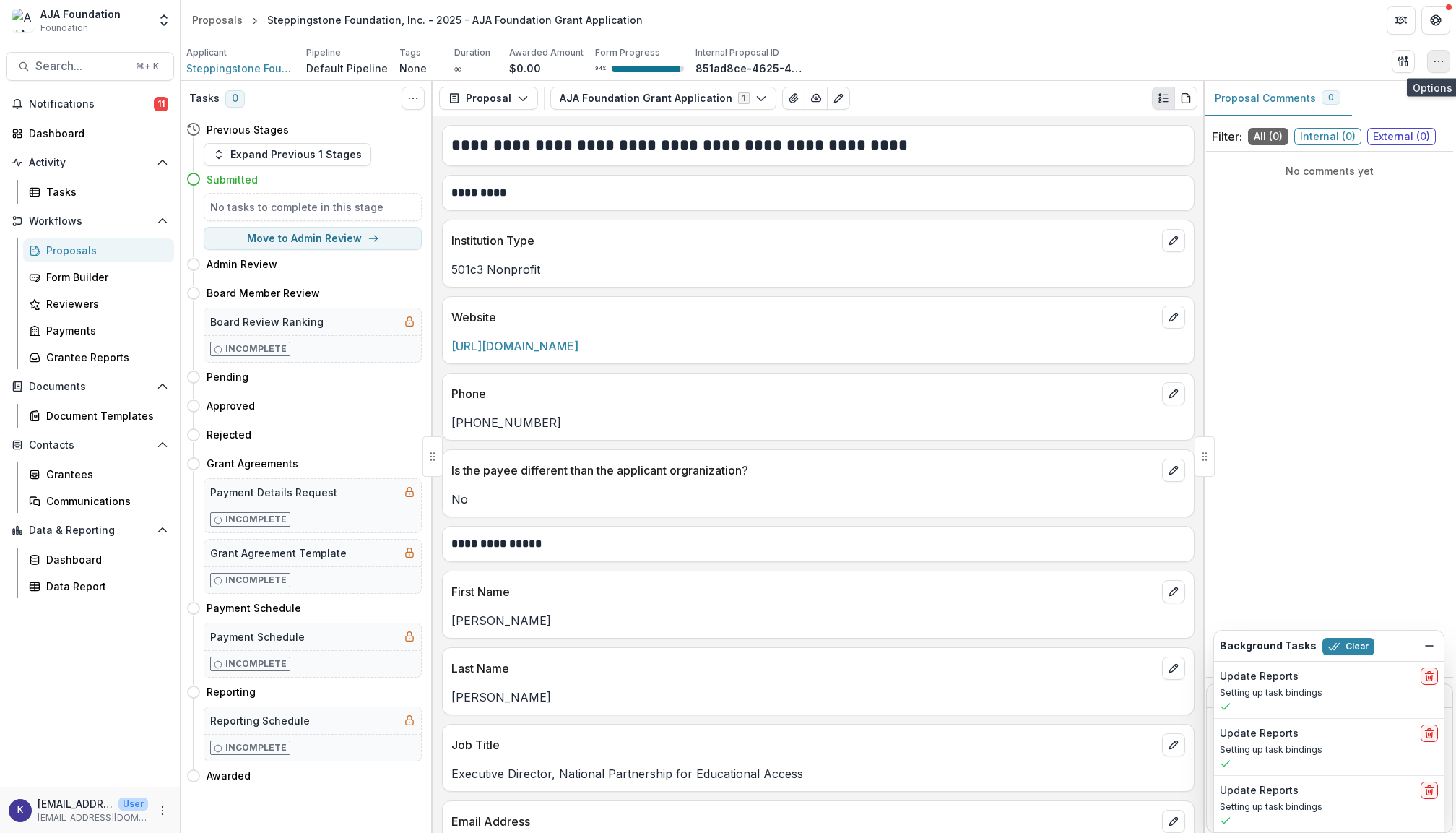
click at [1441, 61] on icon "button" at bounding box center [1439, 62] width 12 height 12
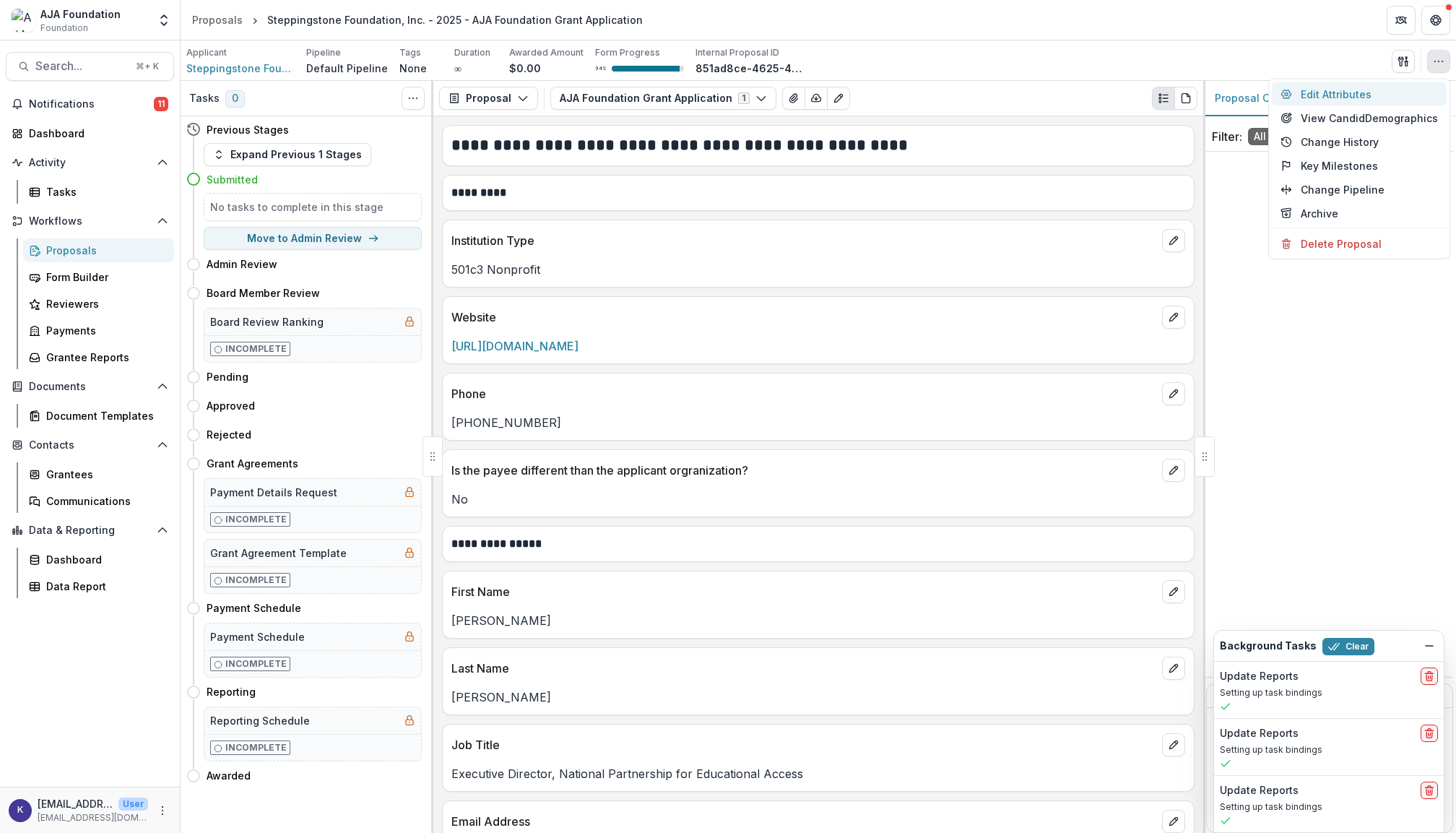
click at [1337, 93] on button "Edit Attributes" at bounding box center [1359, 94] width 175 height 24
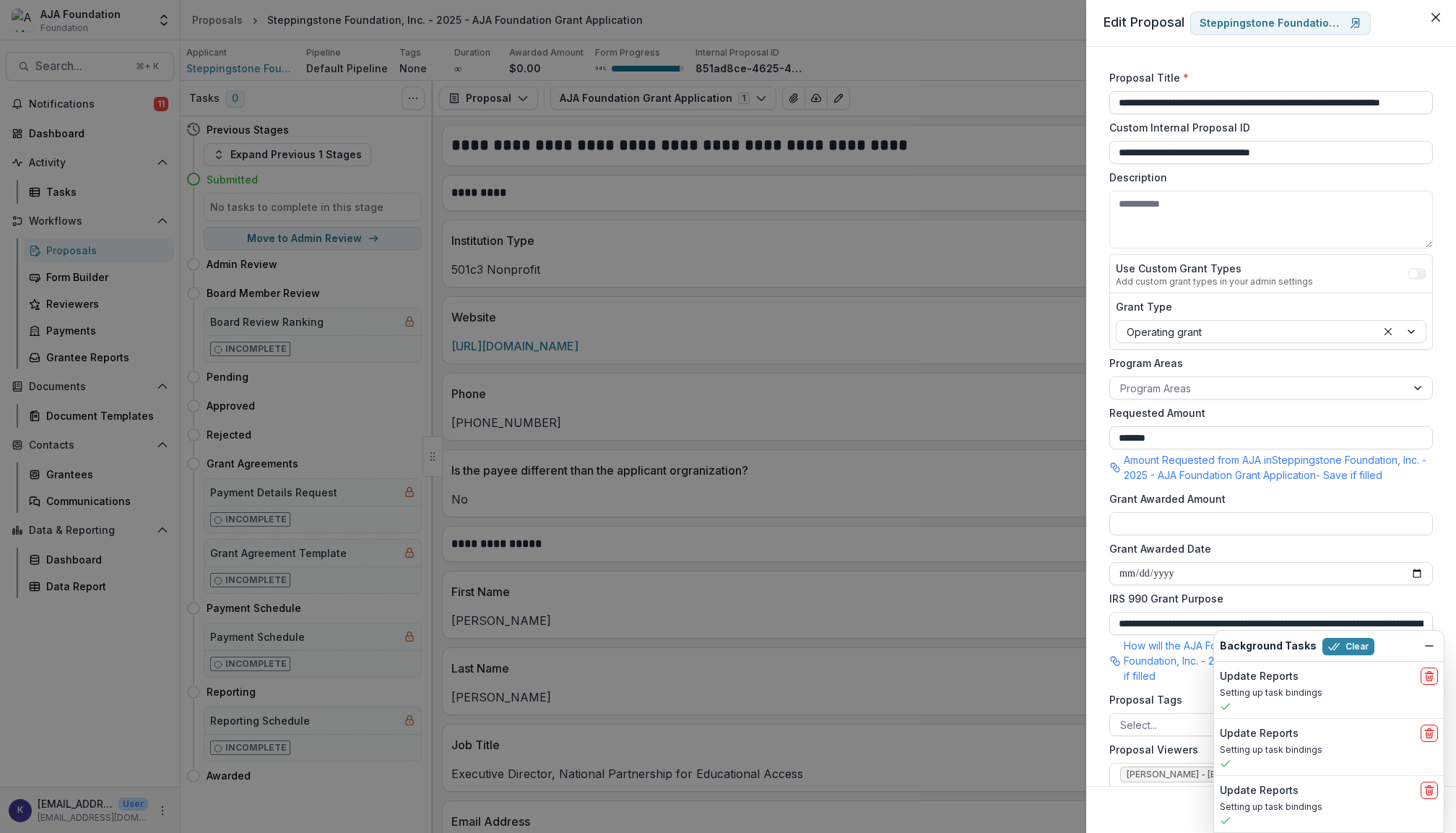
drag, startPoint x: 1121, startPoint y: 102, endPoint x: 1148, endPoint y: 102, distance: 27.0
click at [1122, 102] on input "**********" at bounding box center [1271, 103] width 324 height 23
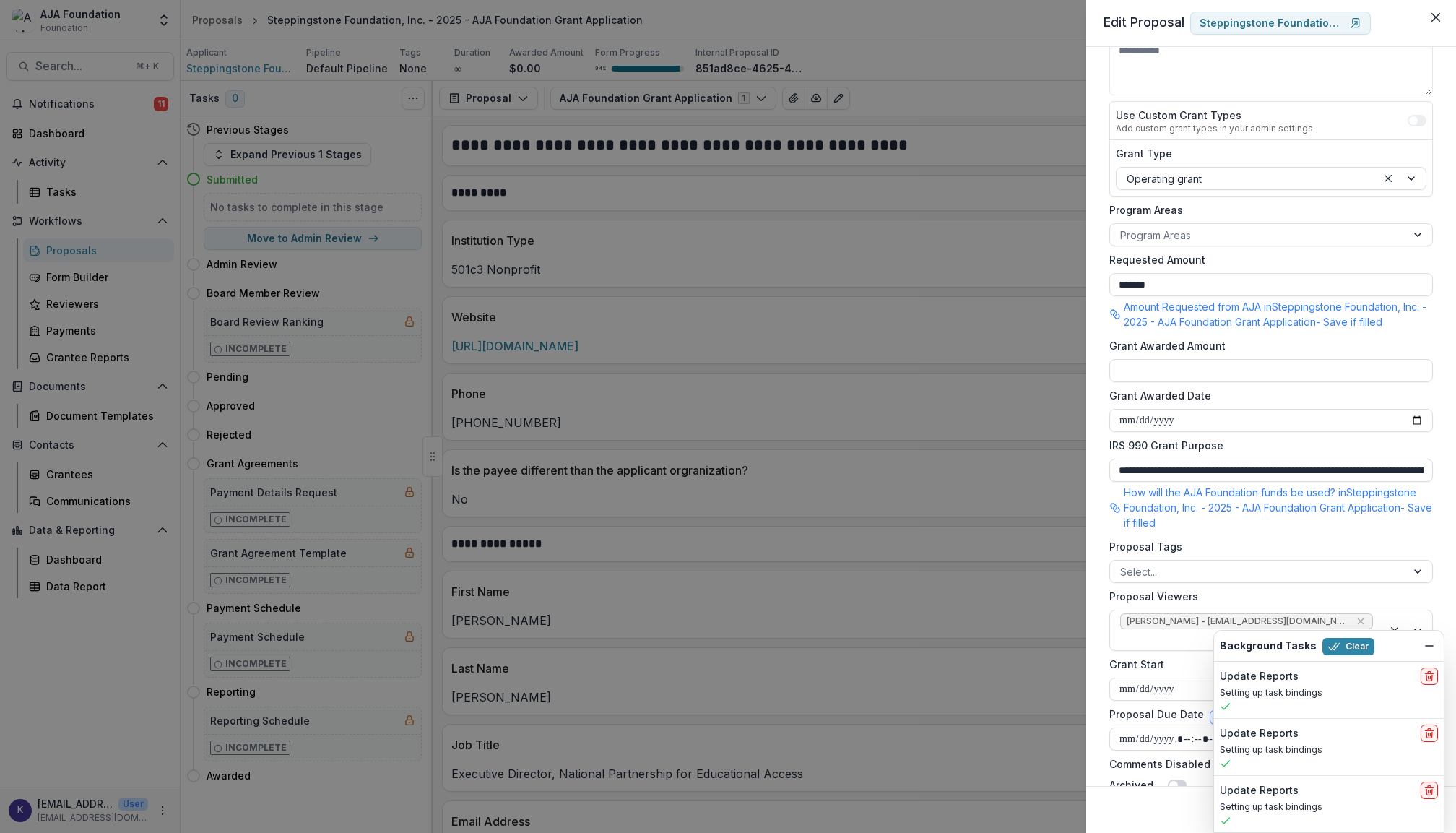
scroll to position [151, 0]
type input "**********"
click at [1429, 641] on icon "Dismiss" at bounding box center [1430, 645] width 12 height 12
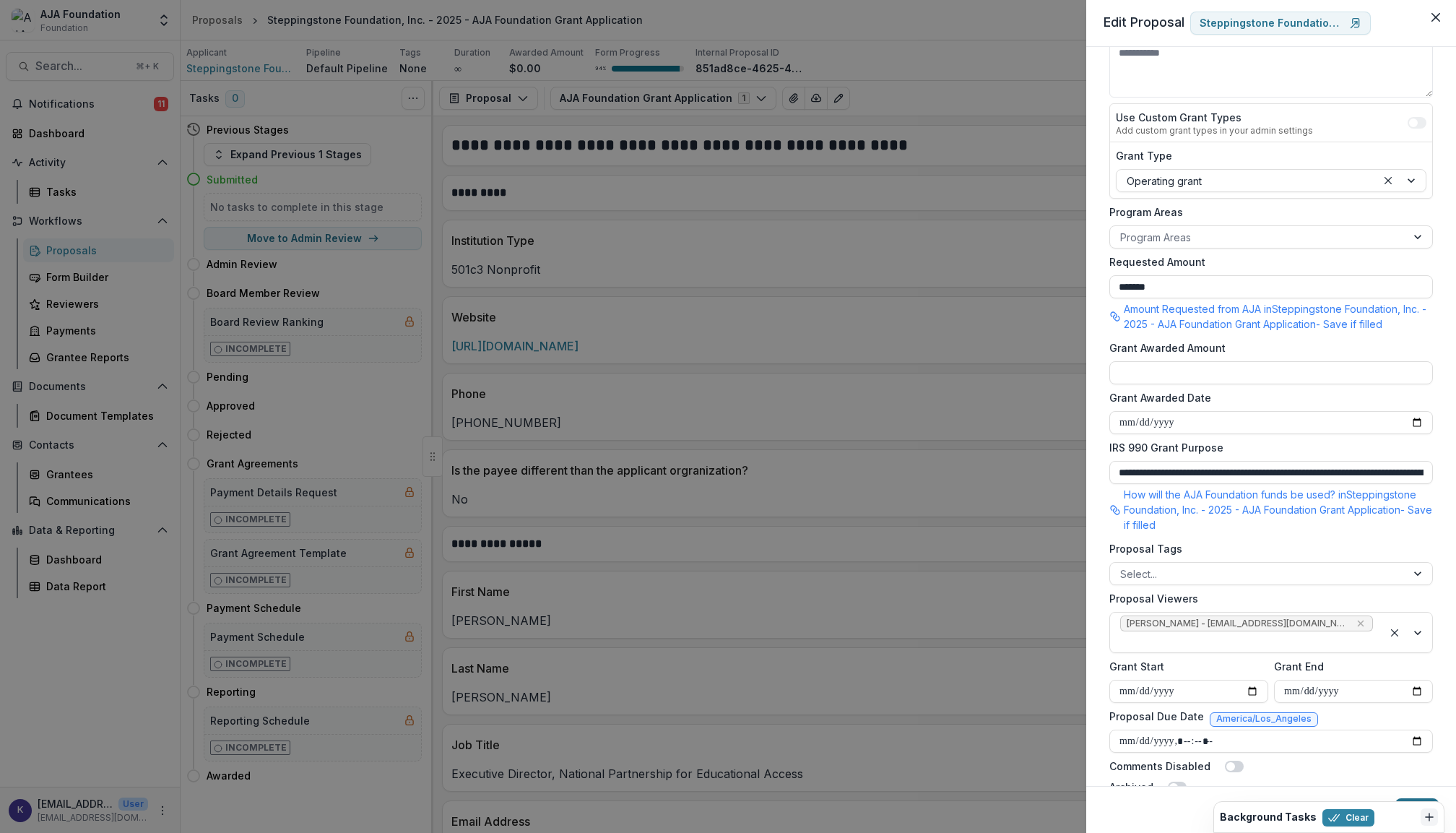
click at [1419, 798] on button "Save" at bounding box center [1417, 810] width 43 height 23
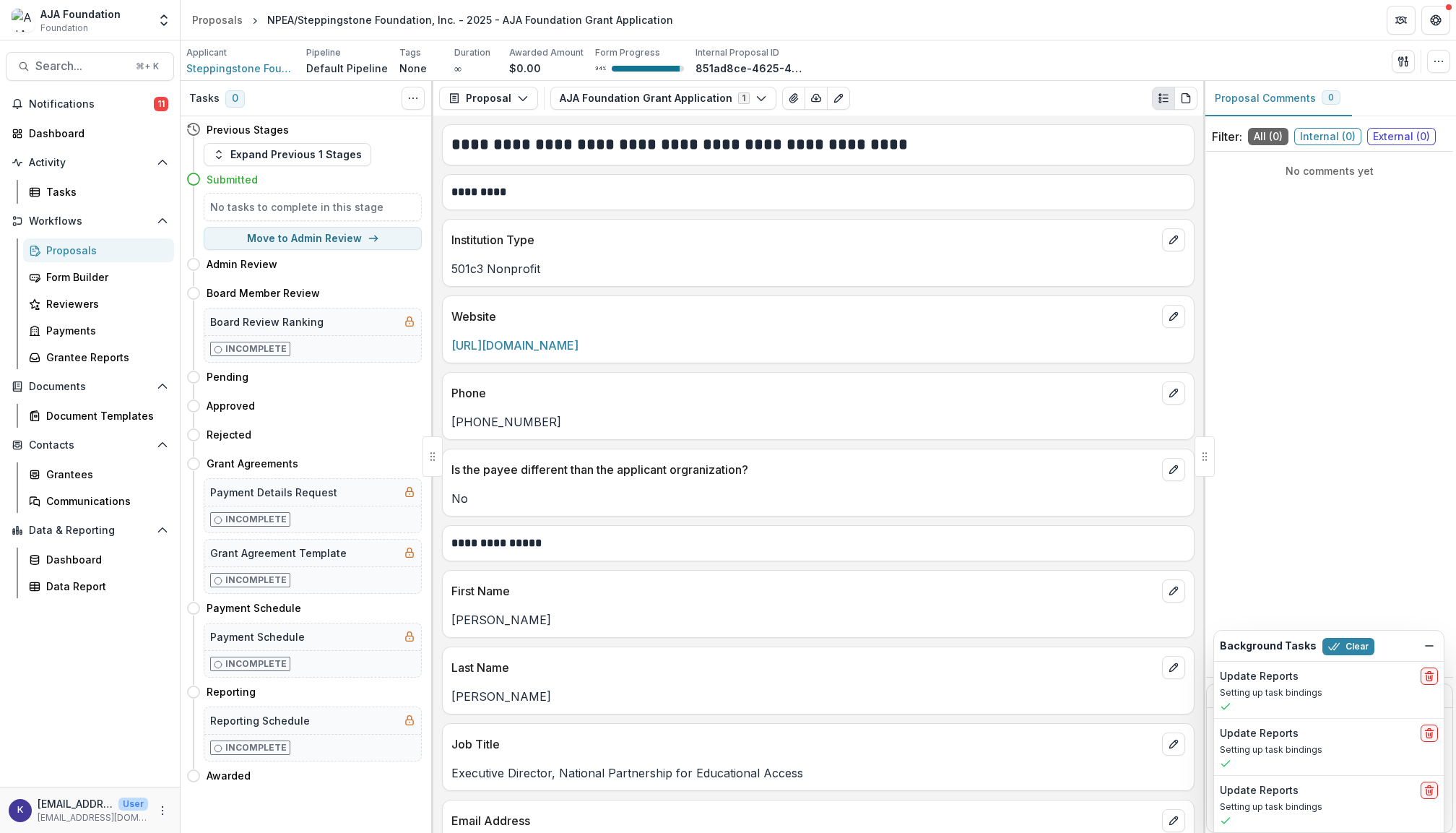
click at [84, 248] on div "Proposals" at bounding box center [104, 250] width 117 height 15
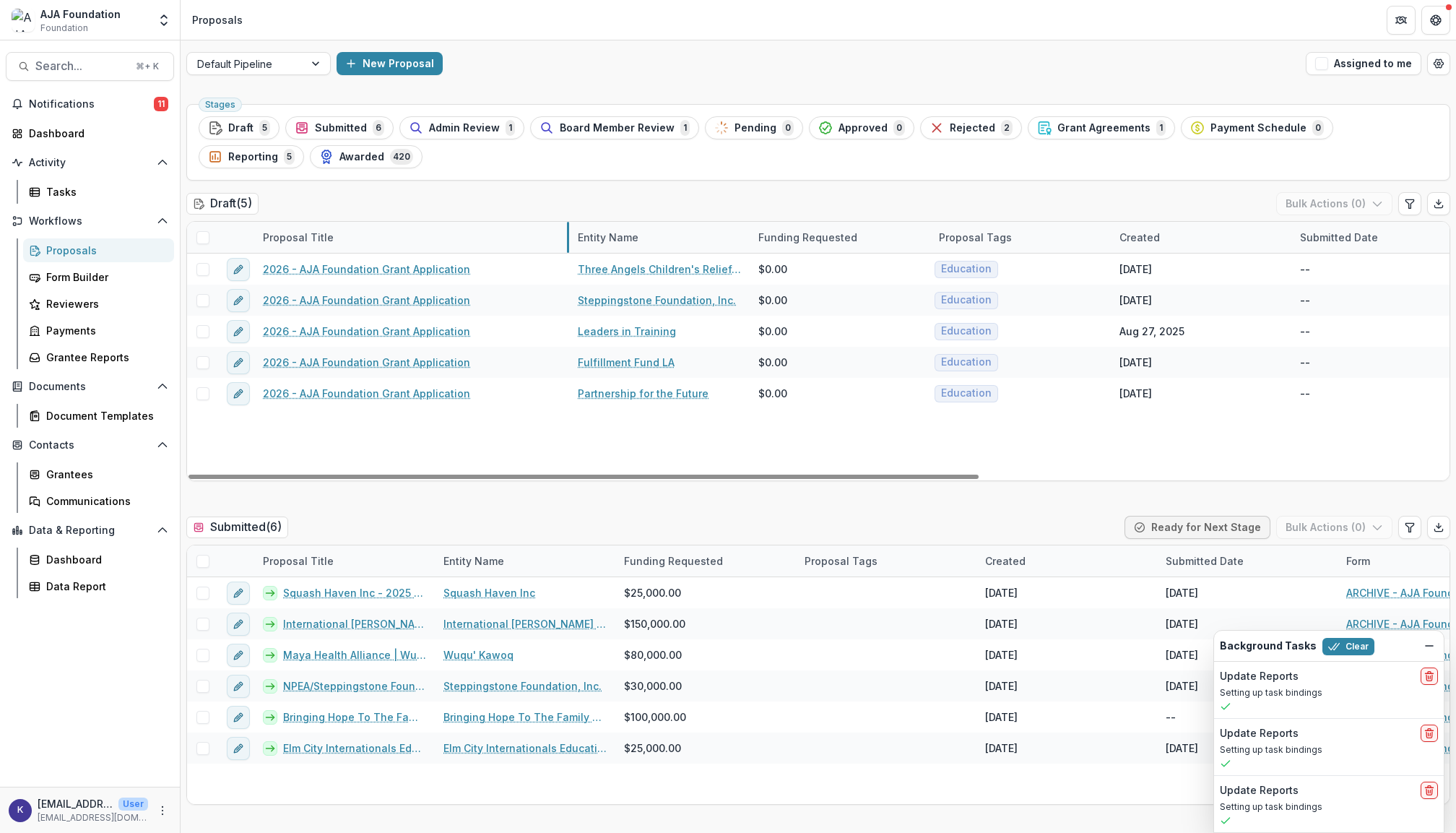
drag, startPoint x: 433, startPoint y: 235, endPoint x: 568, endPoint y: 237, distance: 135.0
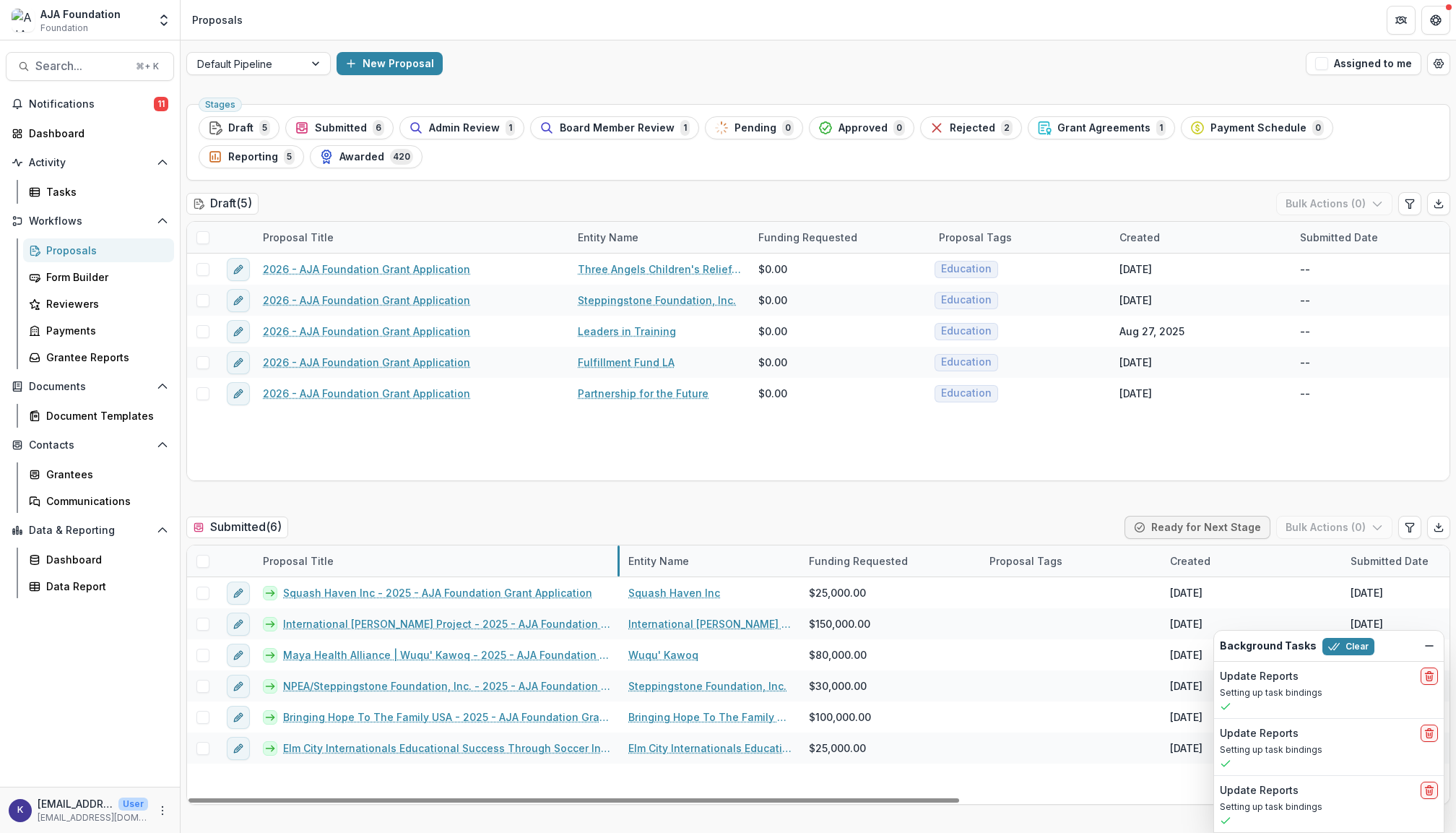
drag, startPoint x: 433, startPoint y: 558, endPoint x: 618, endPoint y: 549, distance: 185.2
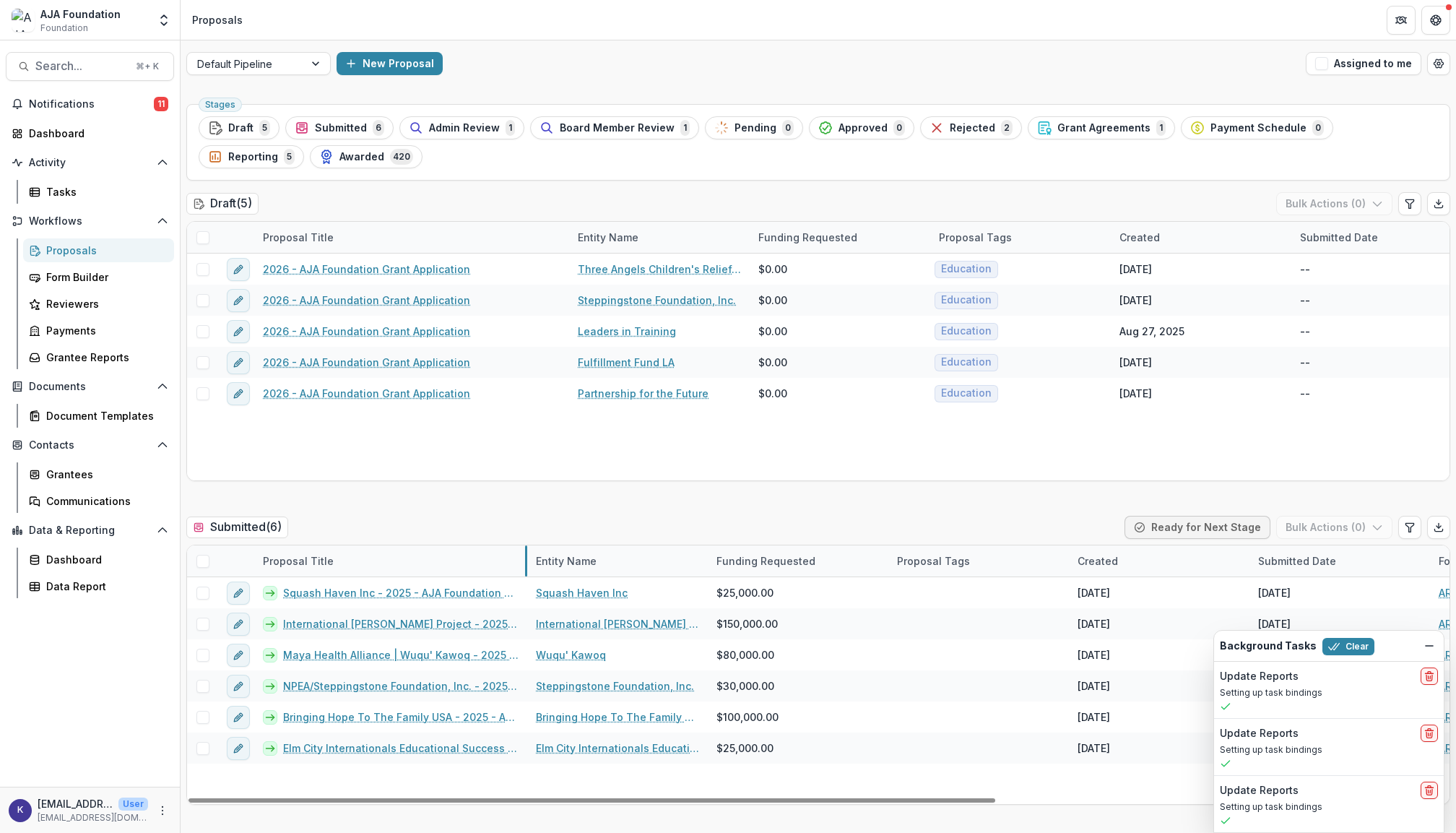
drag, startPoint x: 618, startPoint y: 549, endPoint x: 526, endPoint y: 552, distance: 92.0
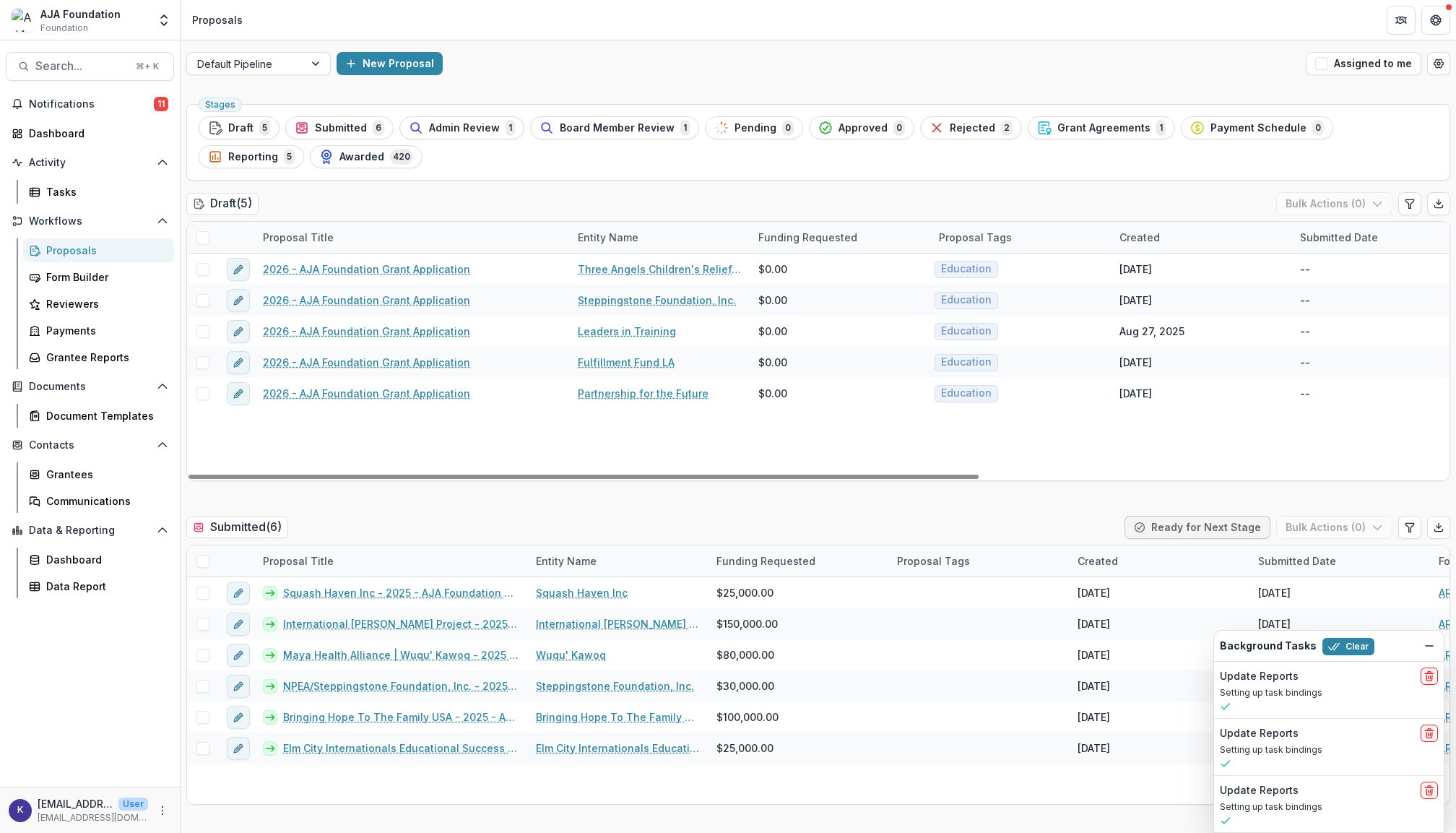
scroll to position [26, 0]
